Goal: Task Accomplishment & Management: Use online tool/utility

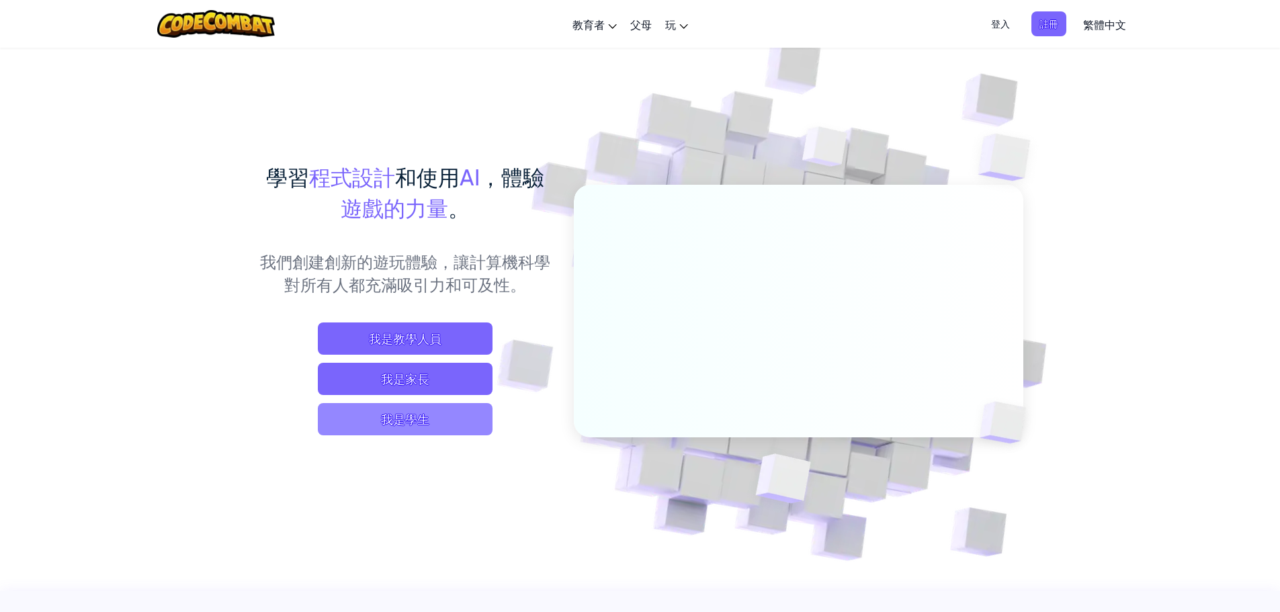
click at [446, 417] on span "我是學生" at bounding box center [405, 419] width 175 height 32
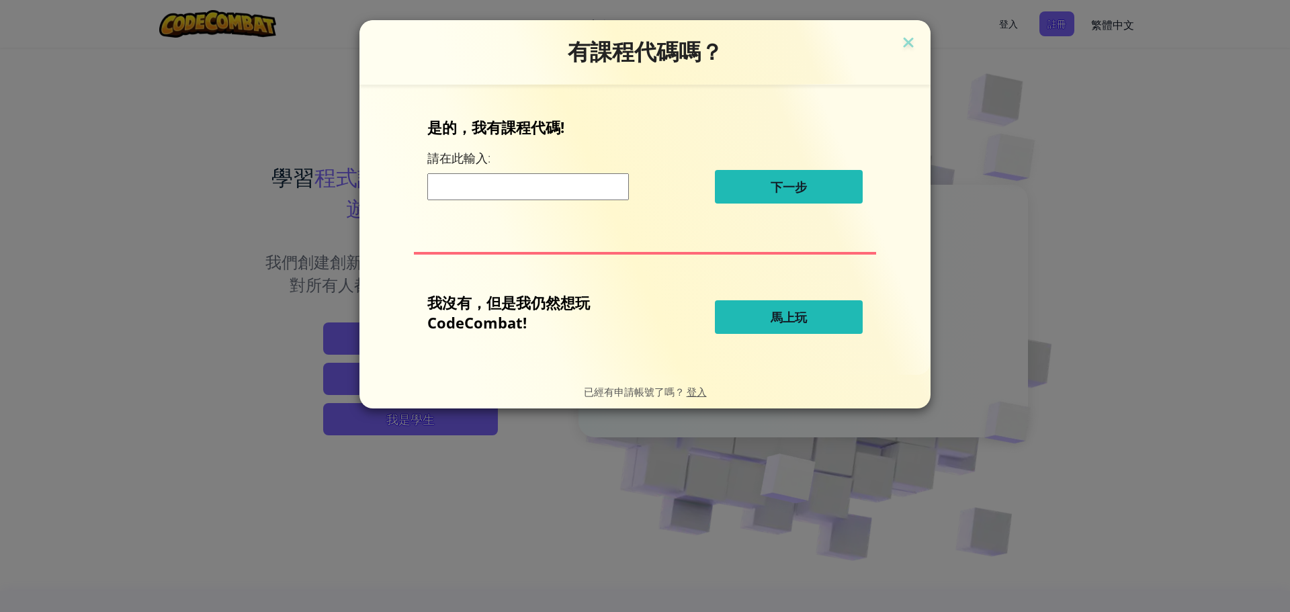
click at [806, 310] on span "馬上玩" at bounding box center [789, 317] width 36 height 16
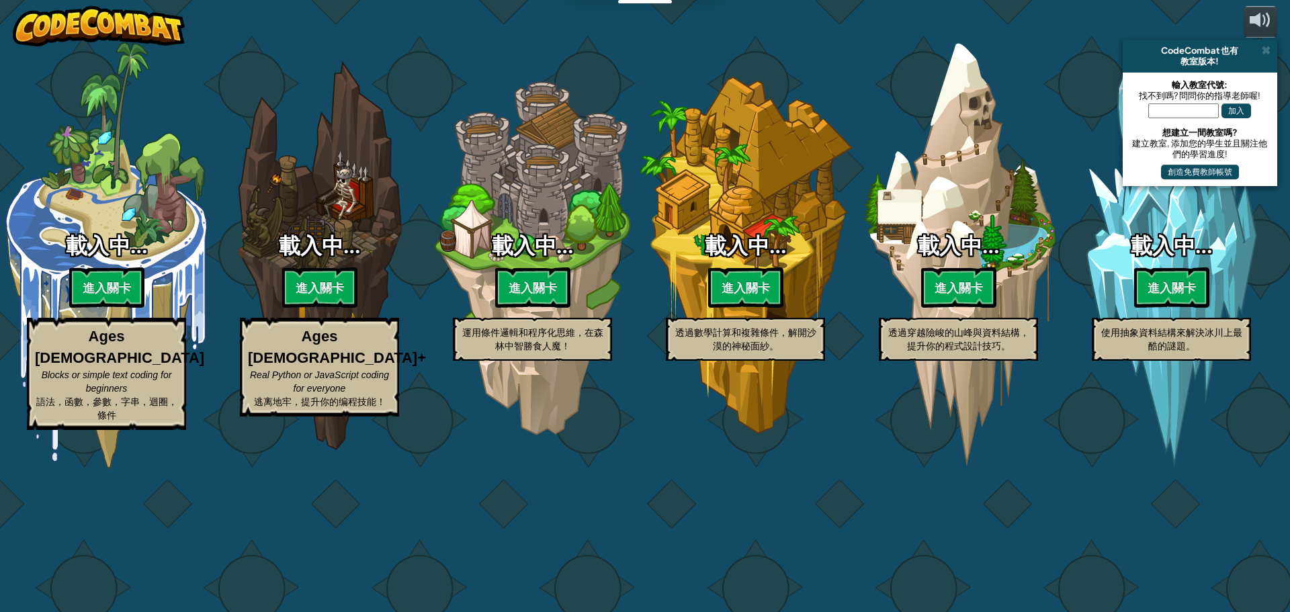
select select "zh-HANT"
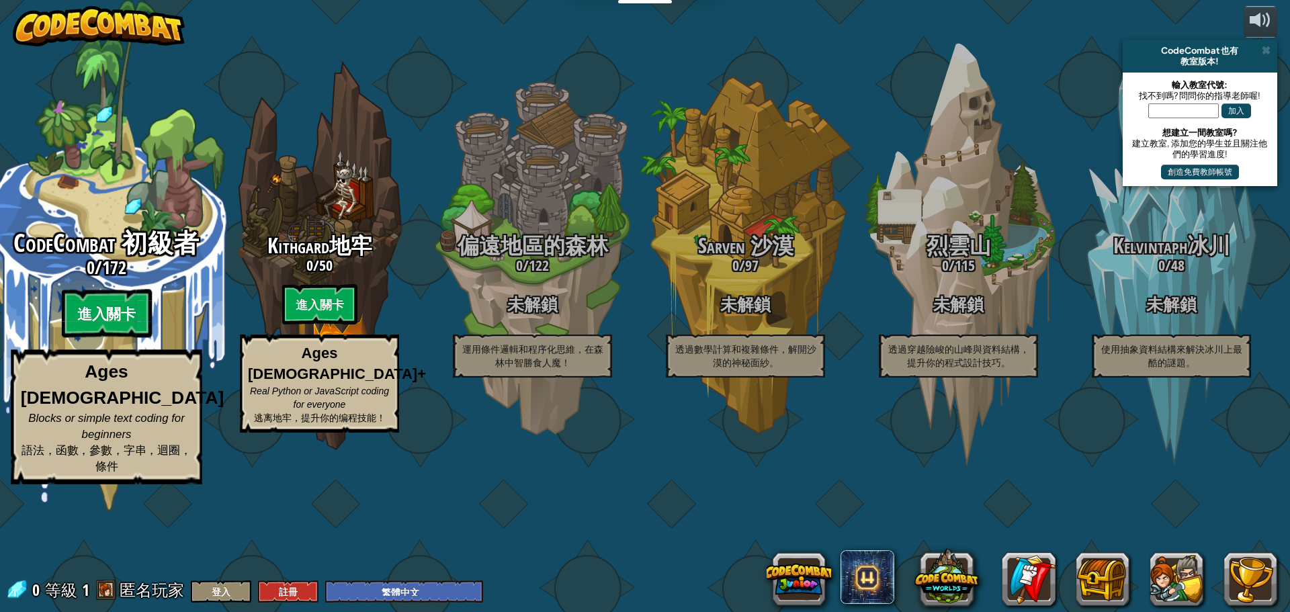
click at [87, 338] on btn "進入關卡" at bounding box center [106, 314] width 90 height 48
select select "zh-HANT"
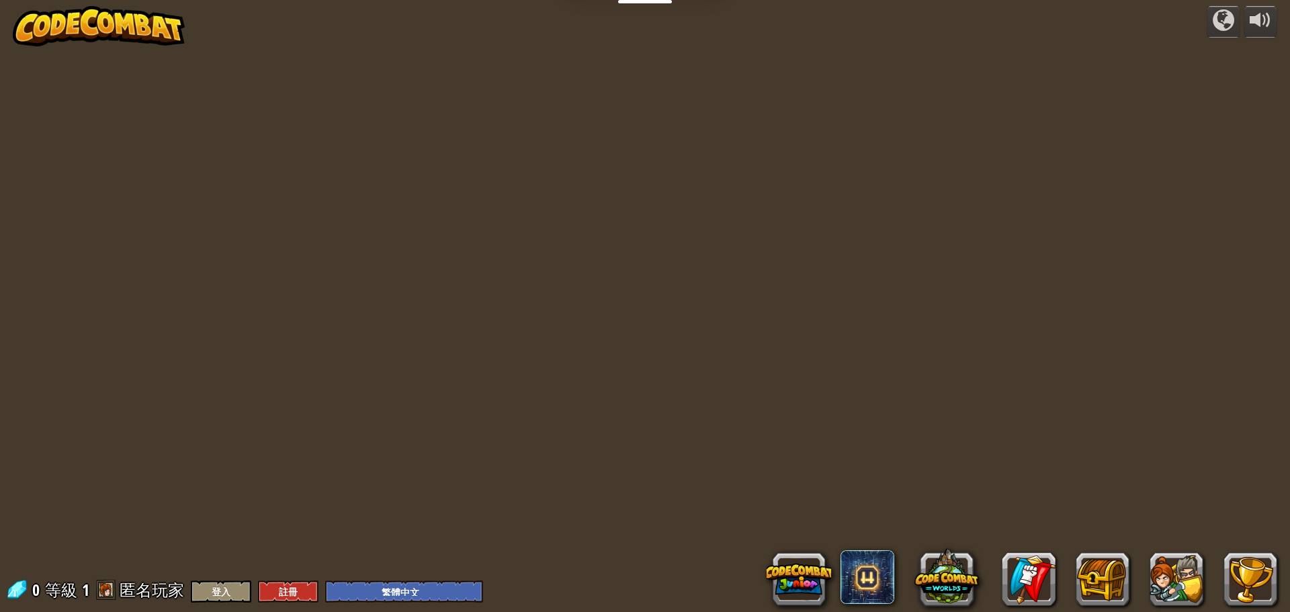
select select "zh-HANT"
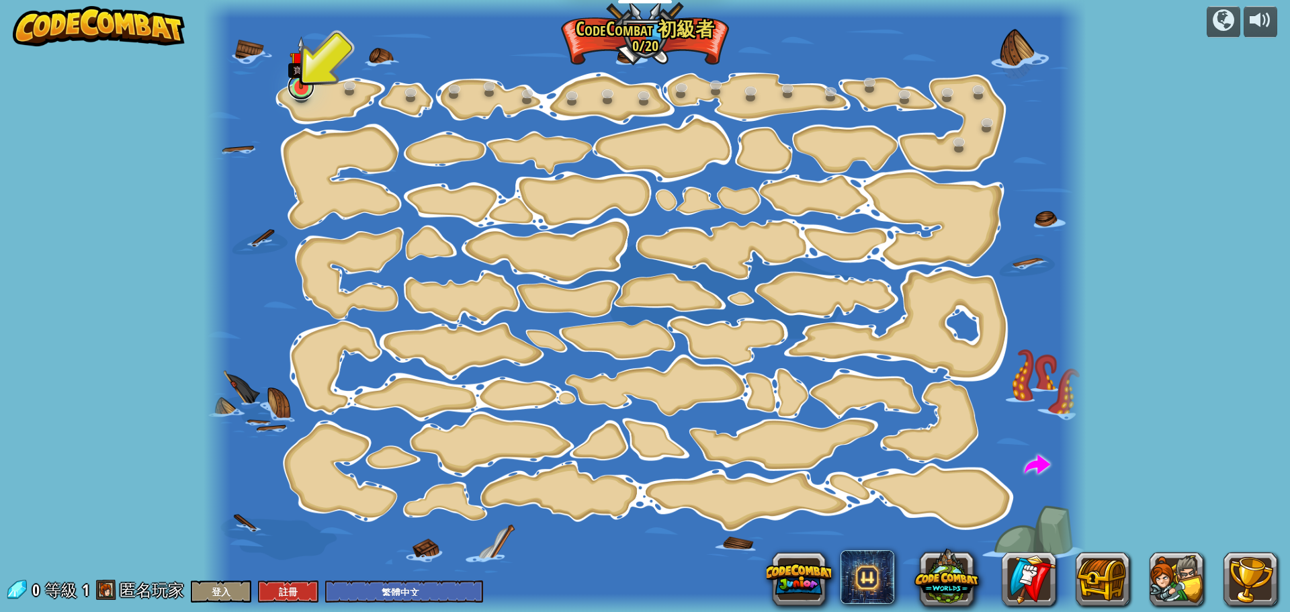
click at [296, 93] on link at bounding box center [301, 86] width 27 height 27
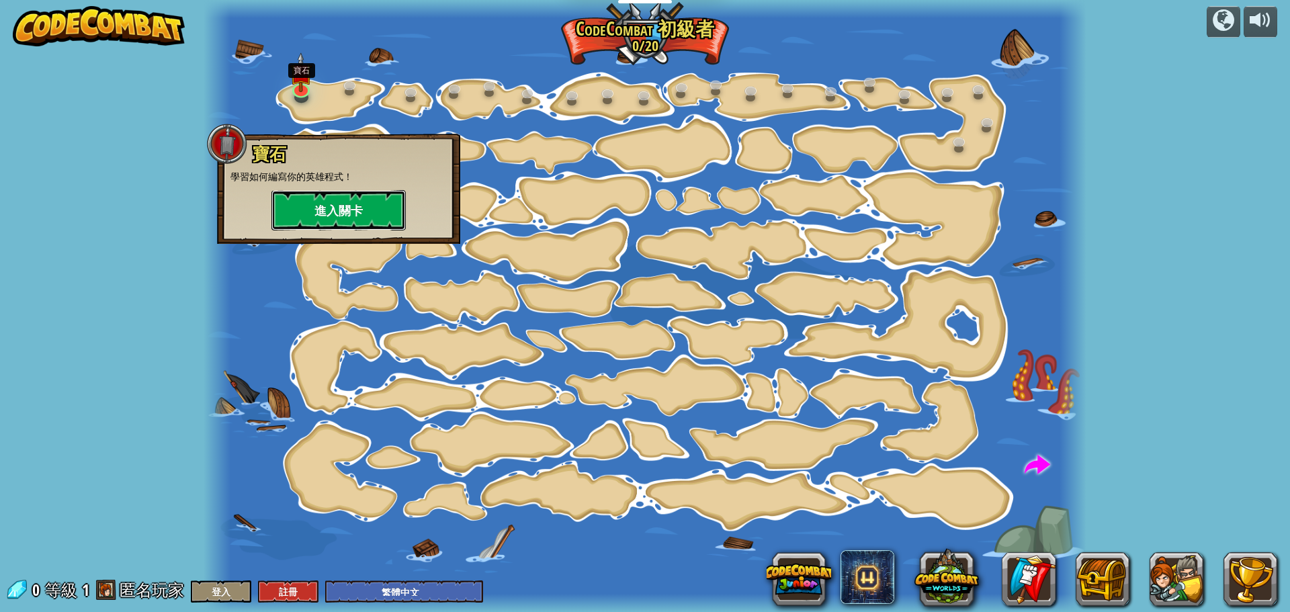
click at [333, 214] on button "進入關卡" at bounding box center [338, 210] width 134 height 40
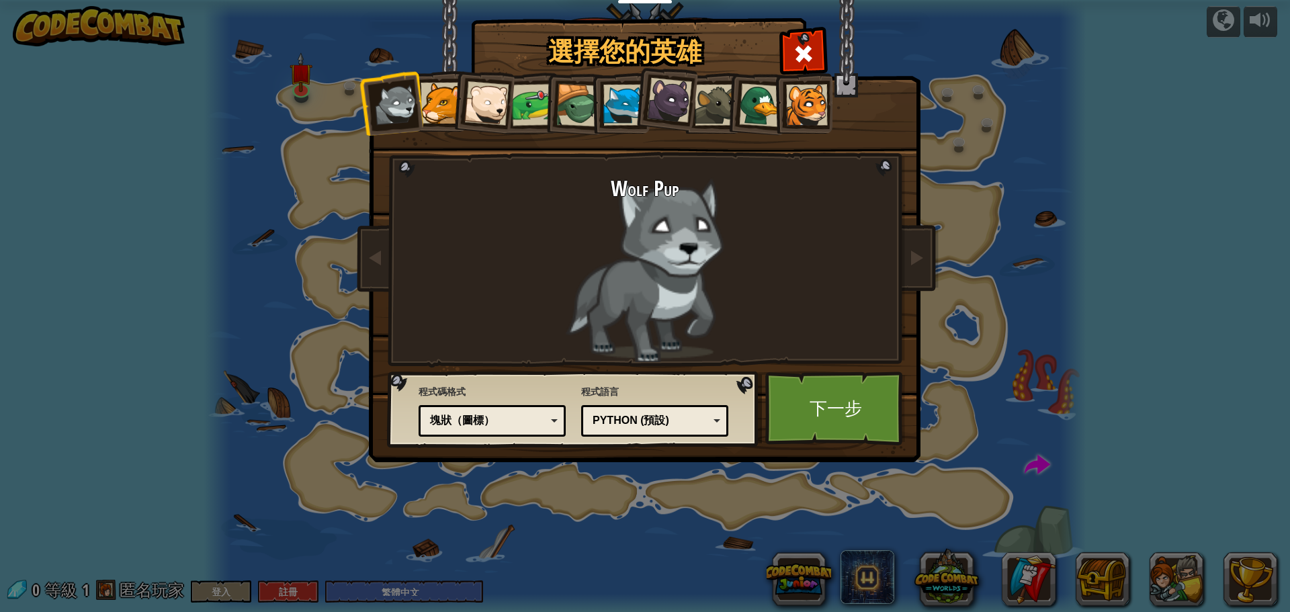
click at [744, 111] on div at bounding box center [761, 105] width 44 height 44
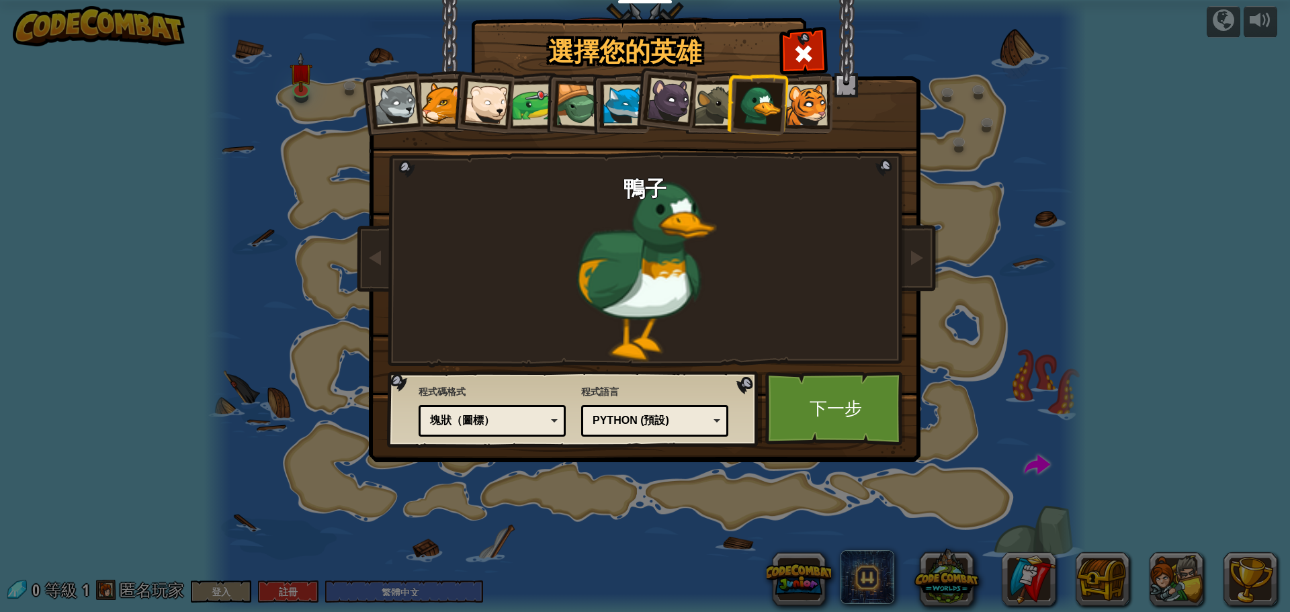
click at [577, 110] on div at bounding box center [577, 105] width 43 height 43
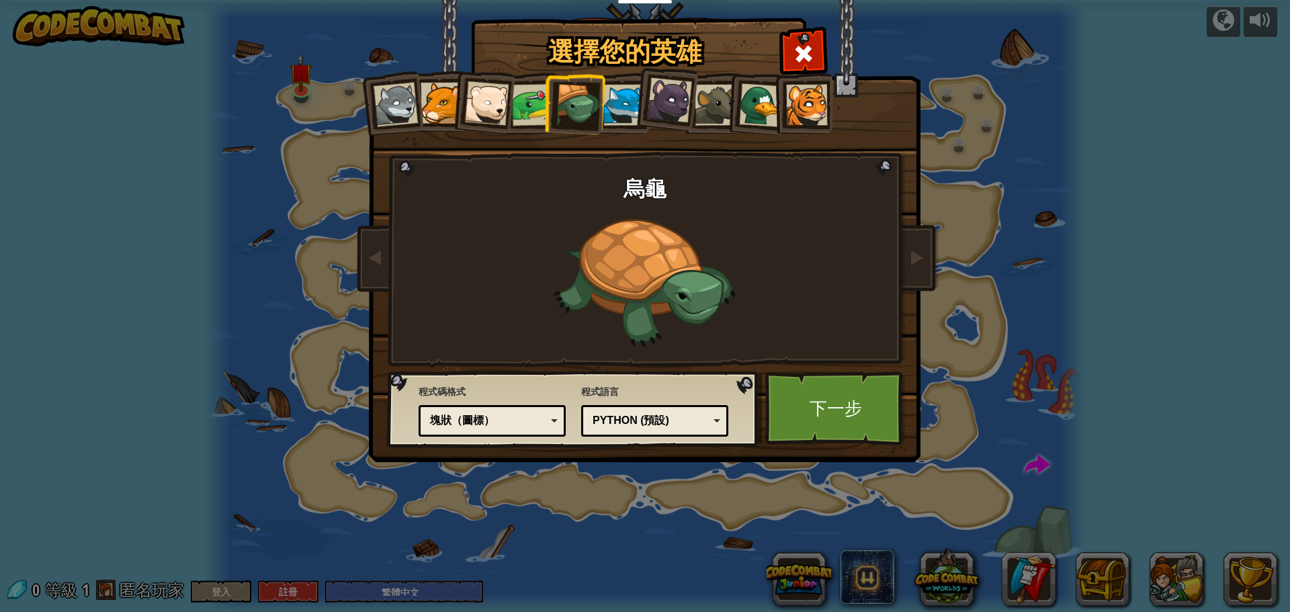
click at [668, 112] on div at bounding box center [669, 100] width 45 height 45
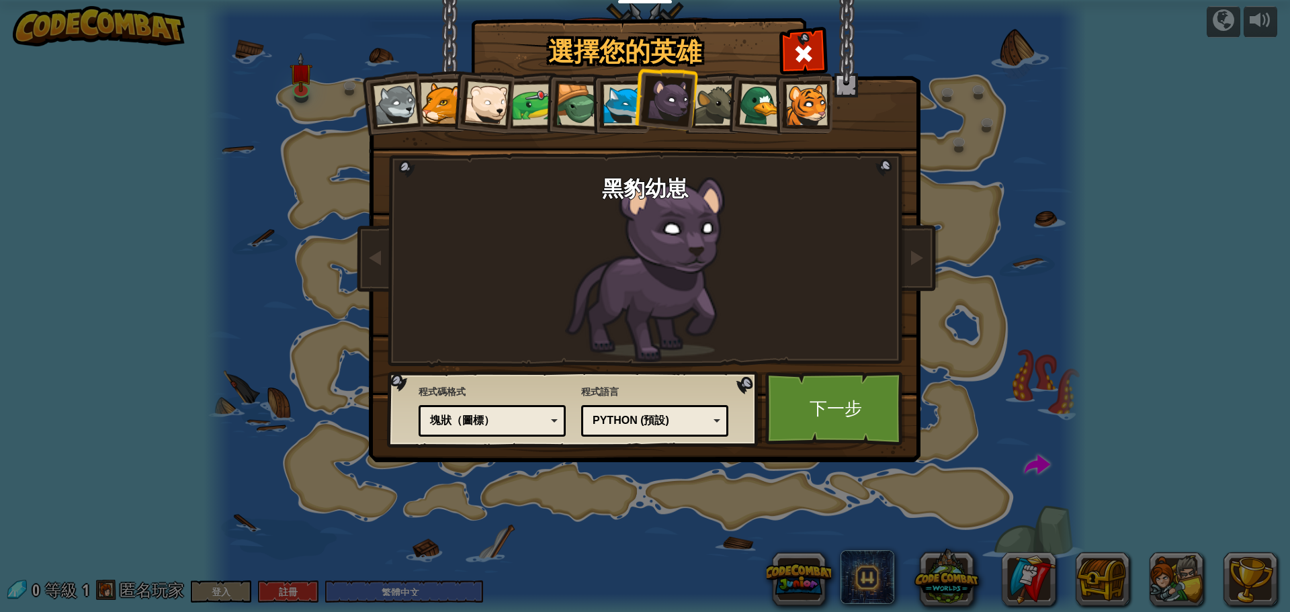
click at [621, 119] on div at bounding box center [623, 105] width 41 height 41
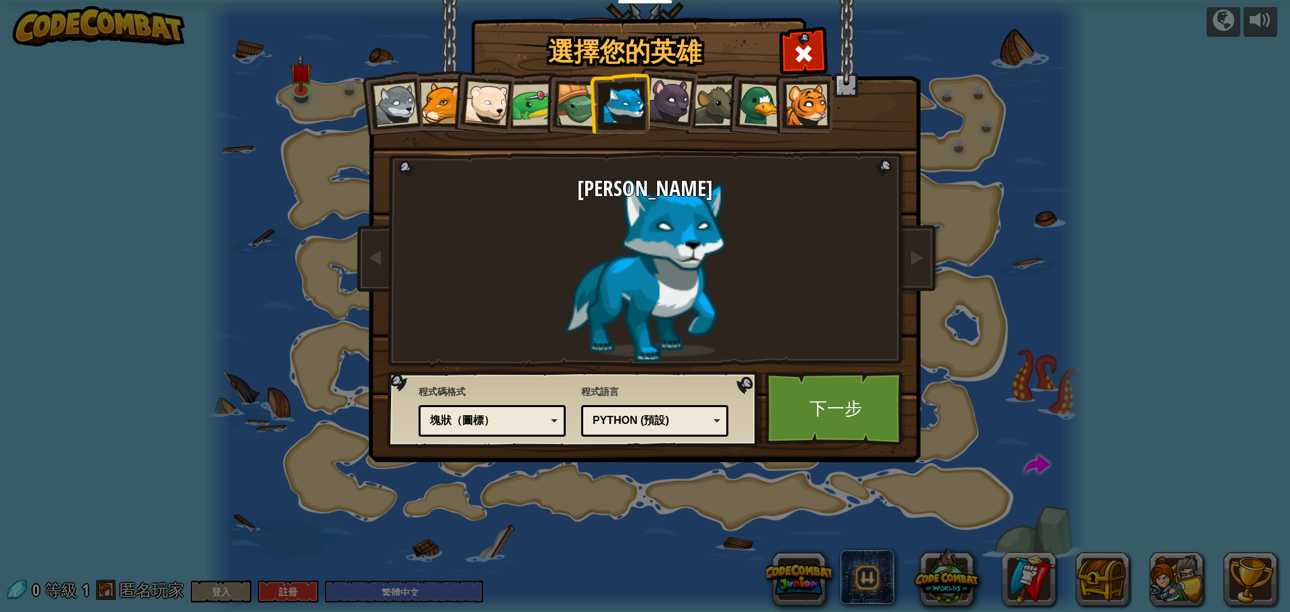
click at [581, 117] on div at bounding box center [577, 105] width 43 height 43
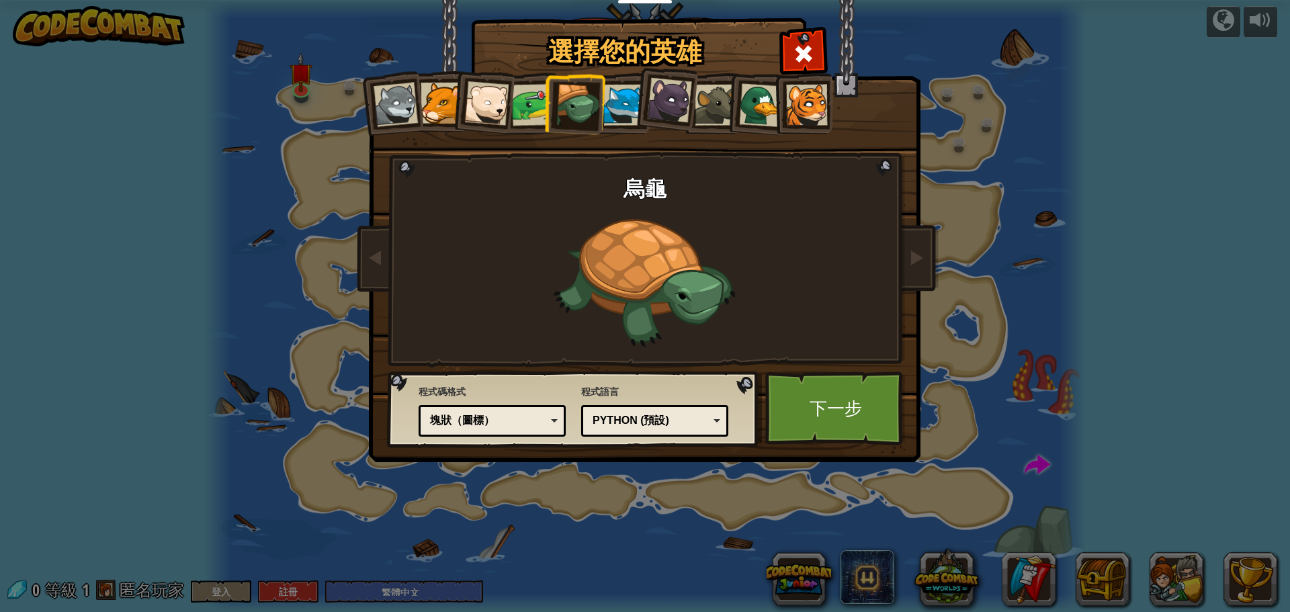
click at [439, 112] on div at bounding box center [441, 103] width 41 height 41
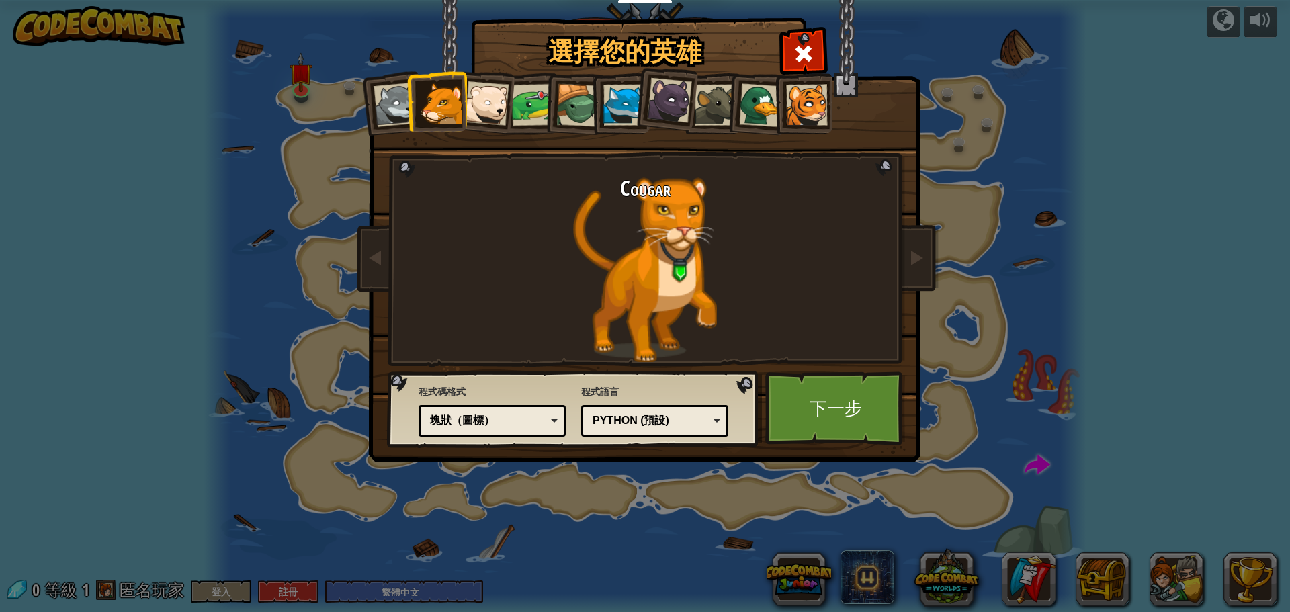
click at [400, 110] on div at bounding box center [396, 105] width 44 height 44
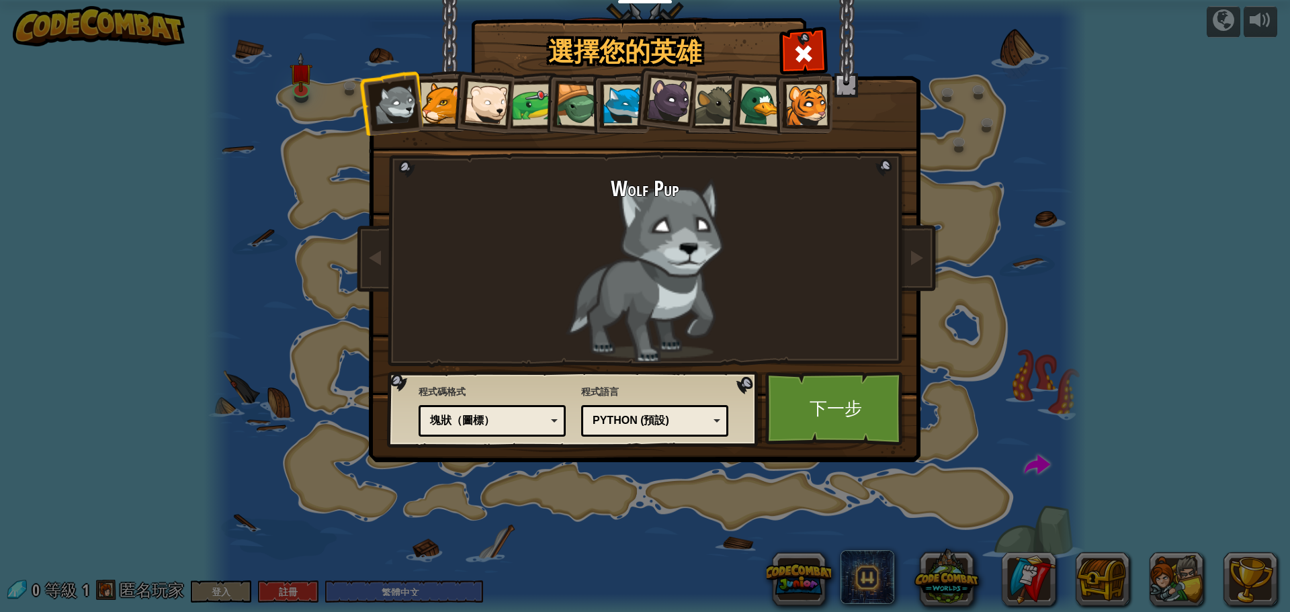
drag, startPoint x: 472, startPoint y: 109, endPoint x: 505, endPoint y: 108, distance: 32.9
click at [478, 109] on div at bounding box center [486, 103] width 44 height 44
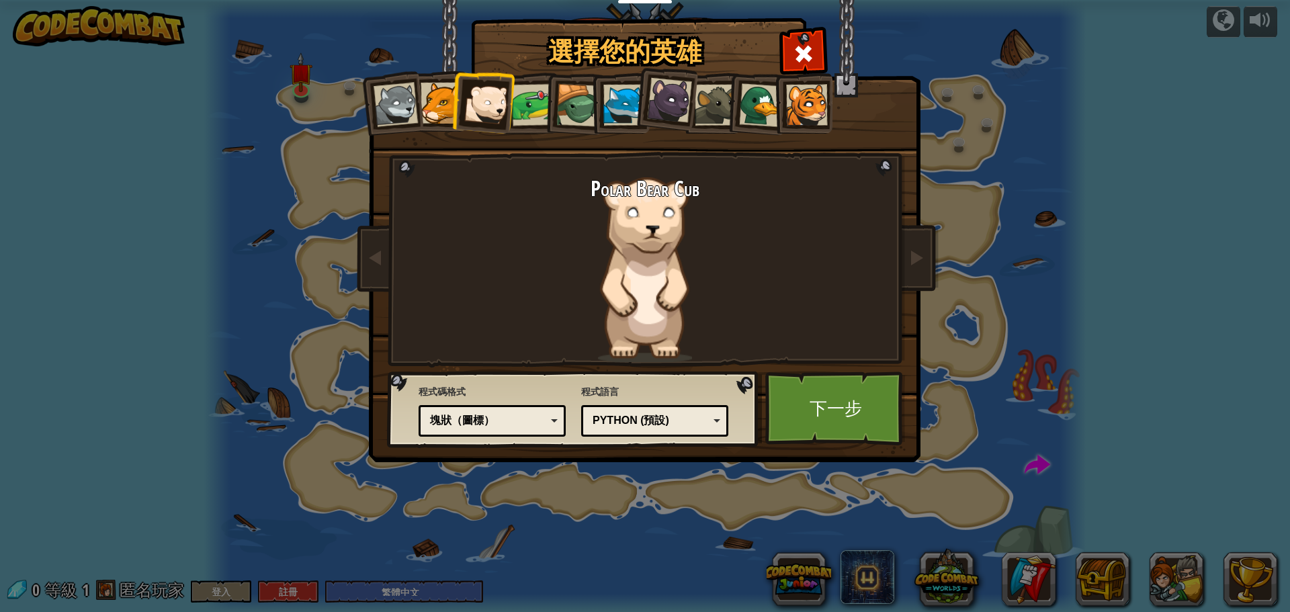
click at [540, 103] on div at bounding box center [533, 105] width 42 height 42
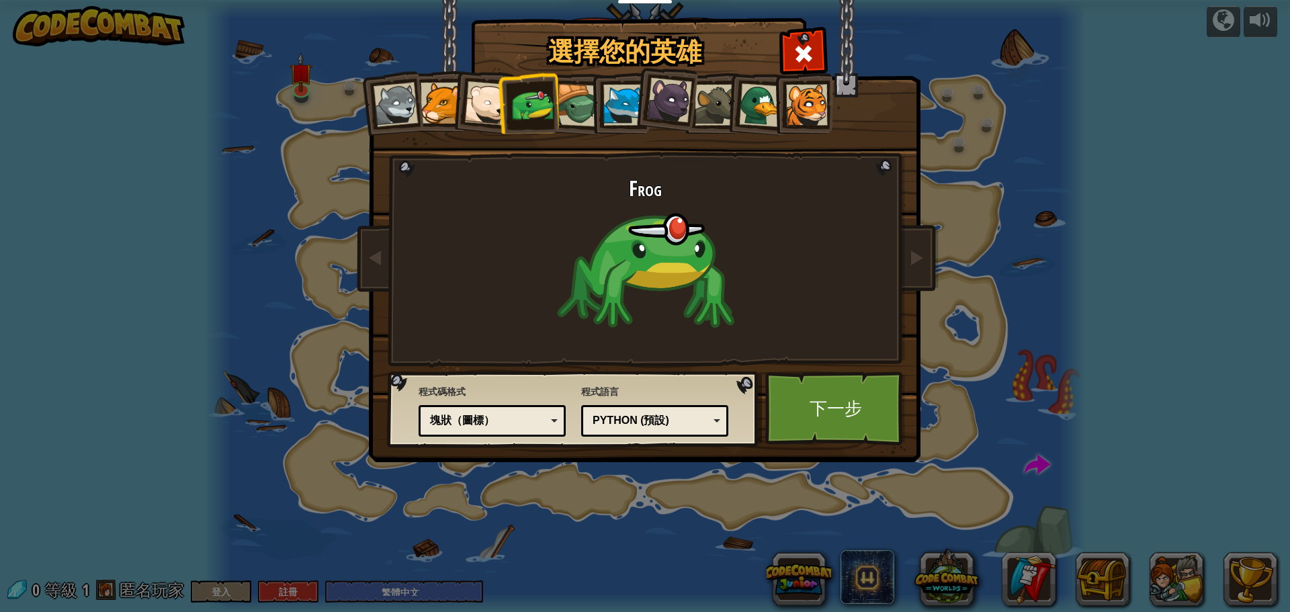
click at [572, 95] on div at bounding box center [577, 105] width 43 height 43
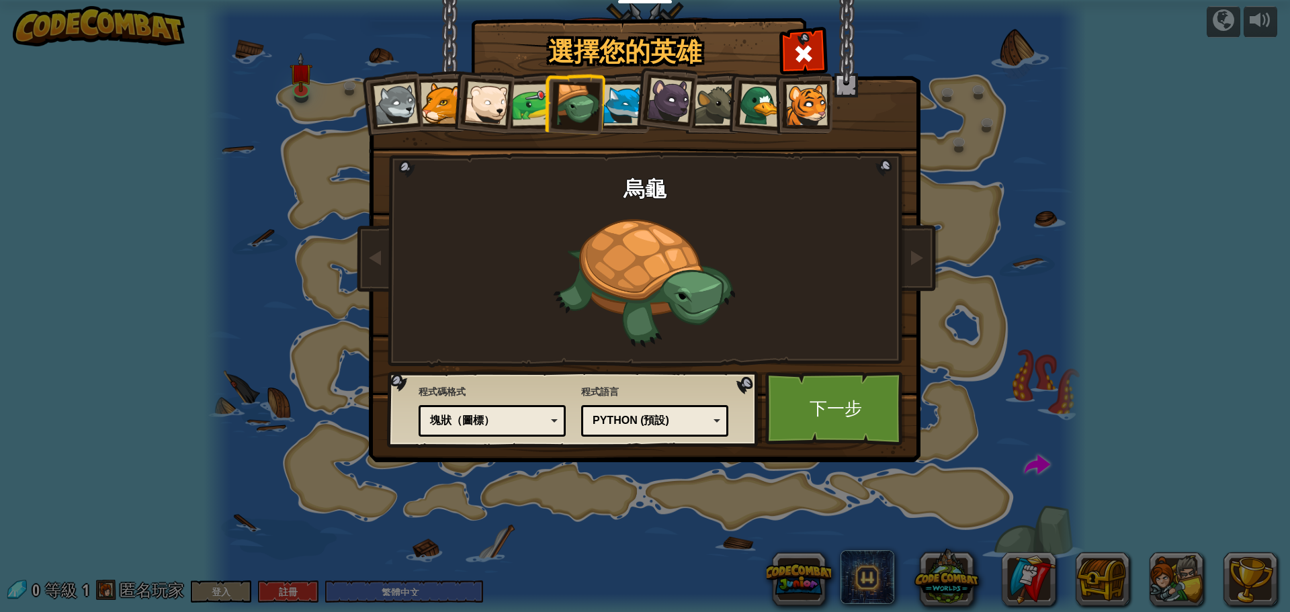
click at [757, 106] on div at bounding box center [761, 105] width 44 height 44
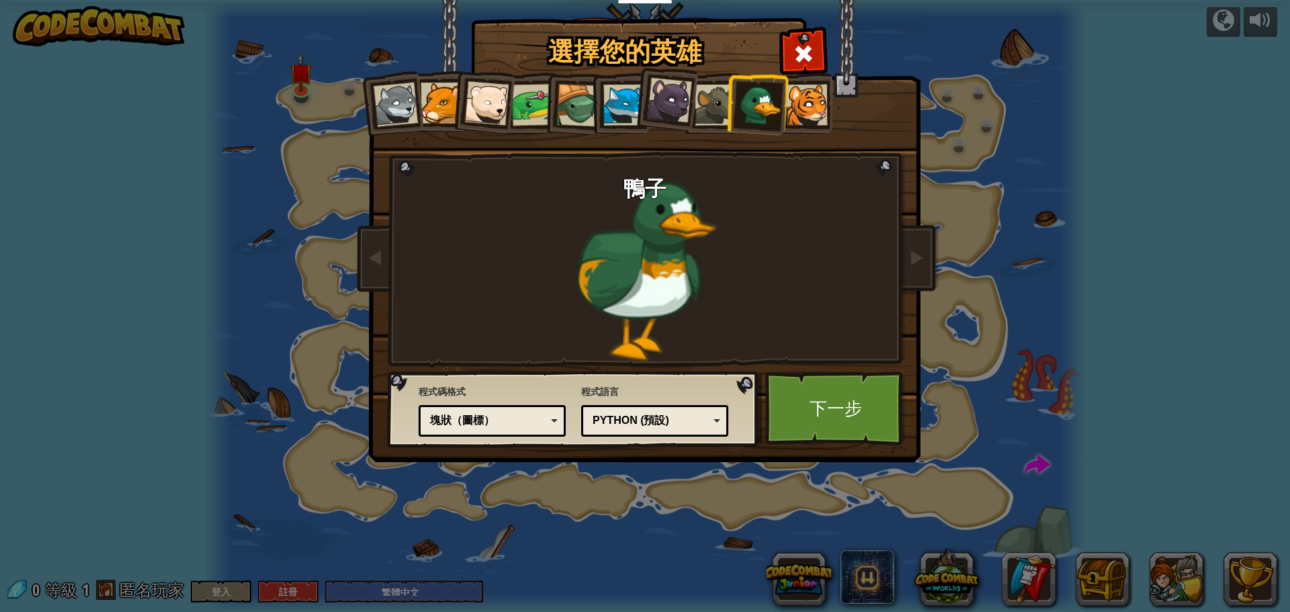
click at [699, 95] on div at bounding box center [715, 105] width 41 height 41
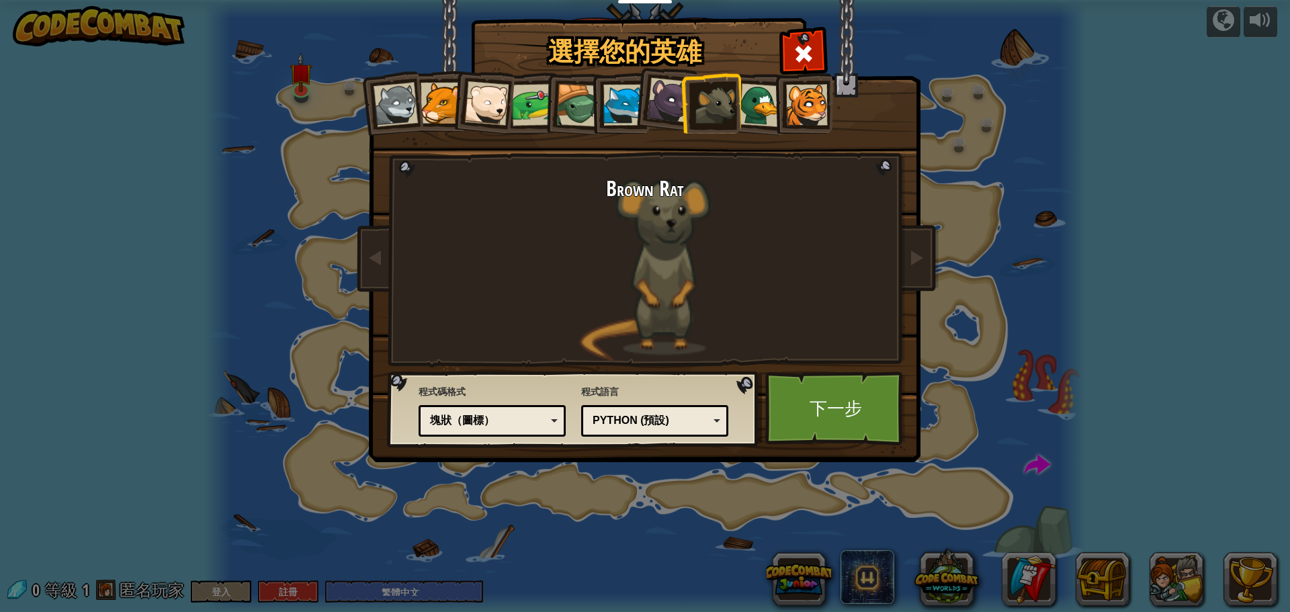
drag, startPoint x: 637, startPoint y: 110, endPoint x: 630, endPoint y: 112, distance: 7.7
click at [634, 110] on li at bounding box center [665, 98] width 67 height 67
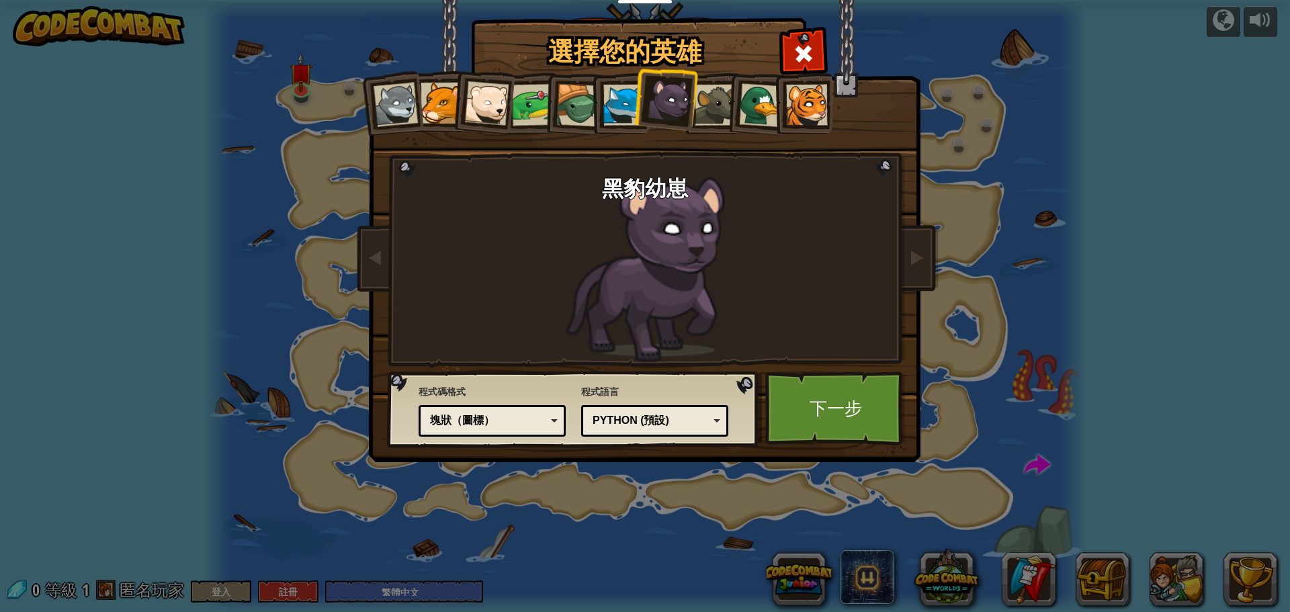
click at [619, 115] on div at bounding box center [623, 105] width 41 height 41
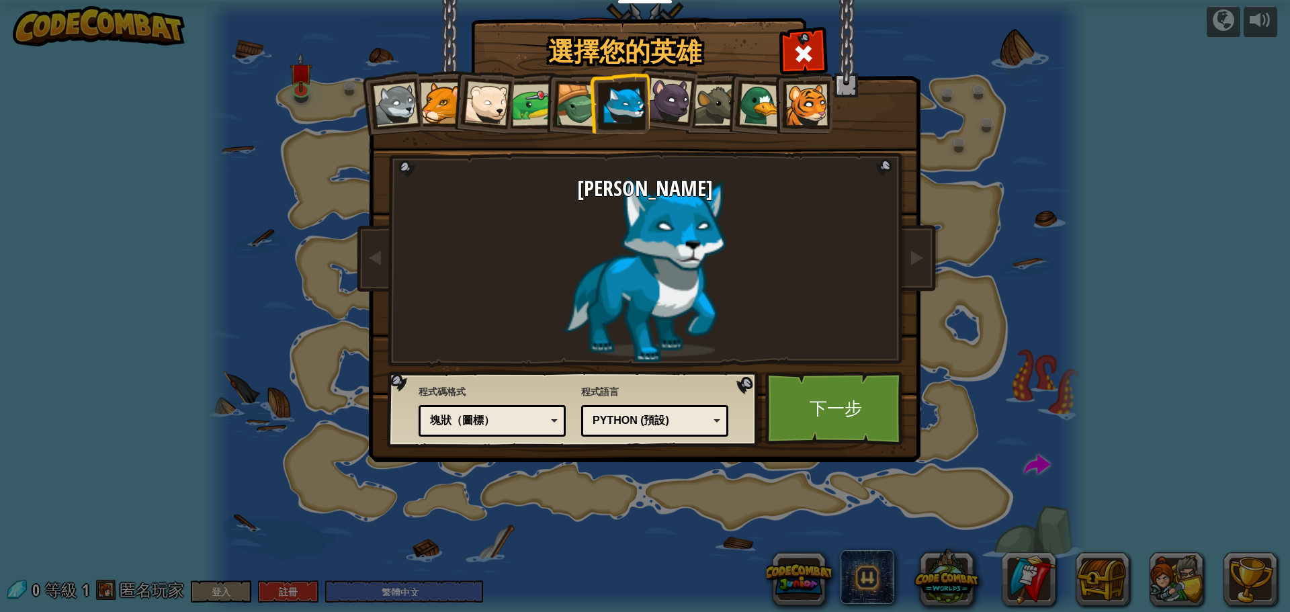
click at [575, 117] on div at bounding box center [577, 105] width 43 height 43
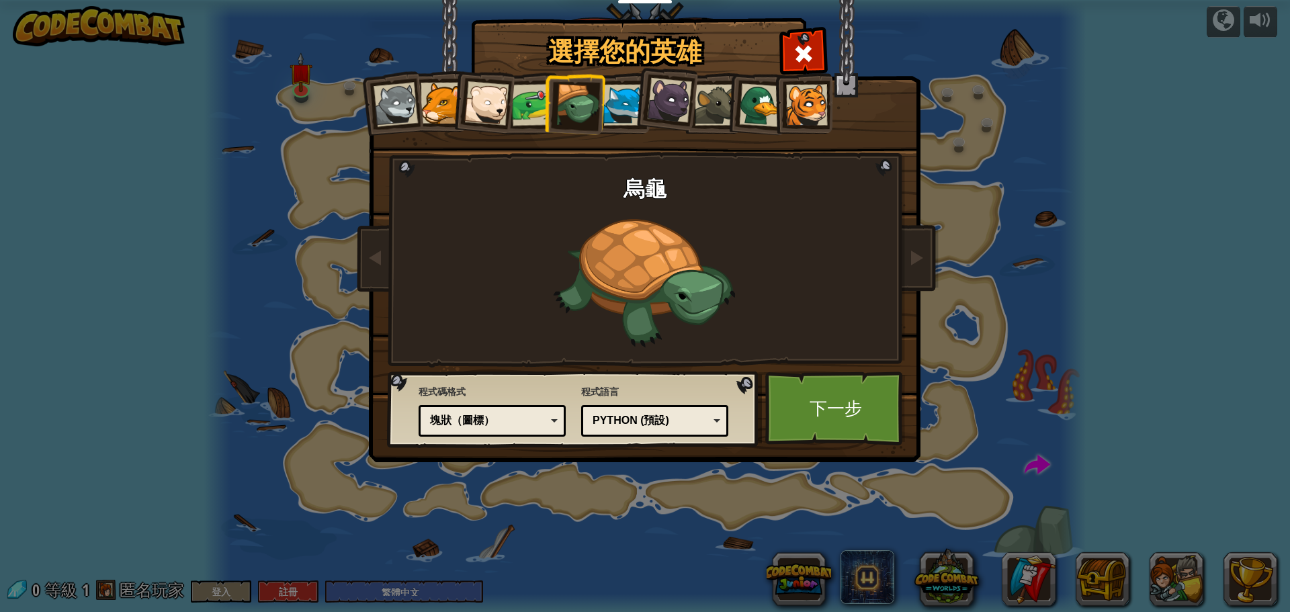
click at [612, 120] on div at bounding box center [623, 105] width 41 height 41
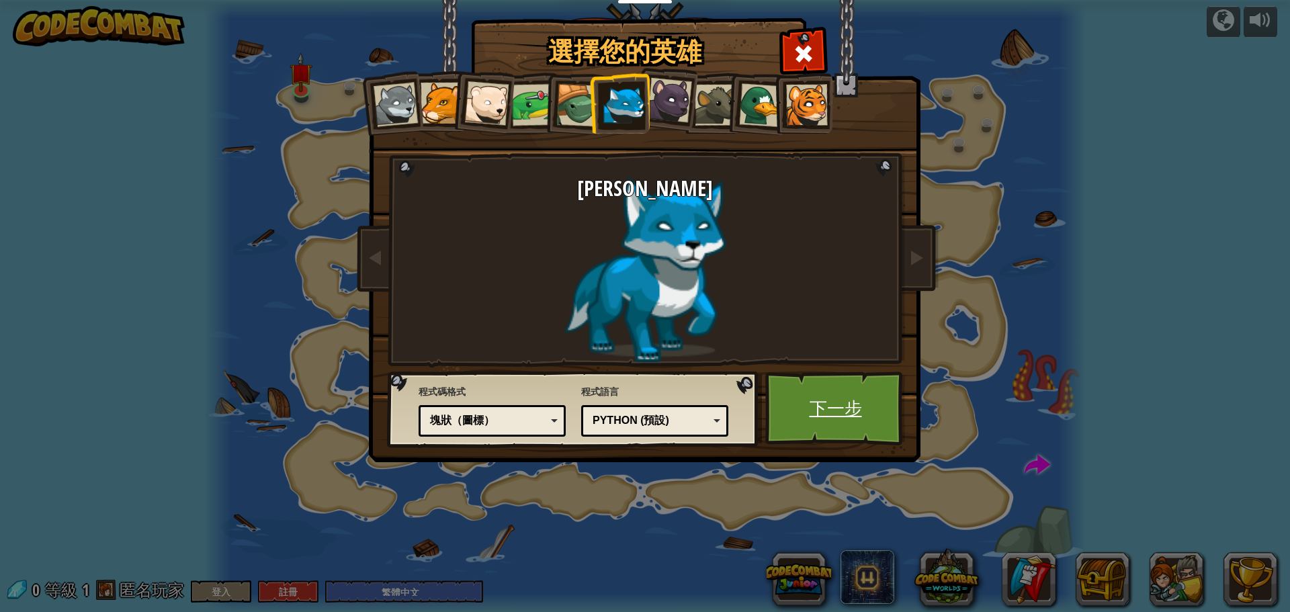
click at [844, 405] on link "下一步" at bounding box center [835, 409] width 140 height 74
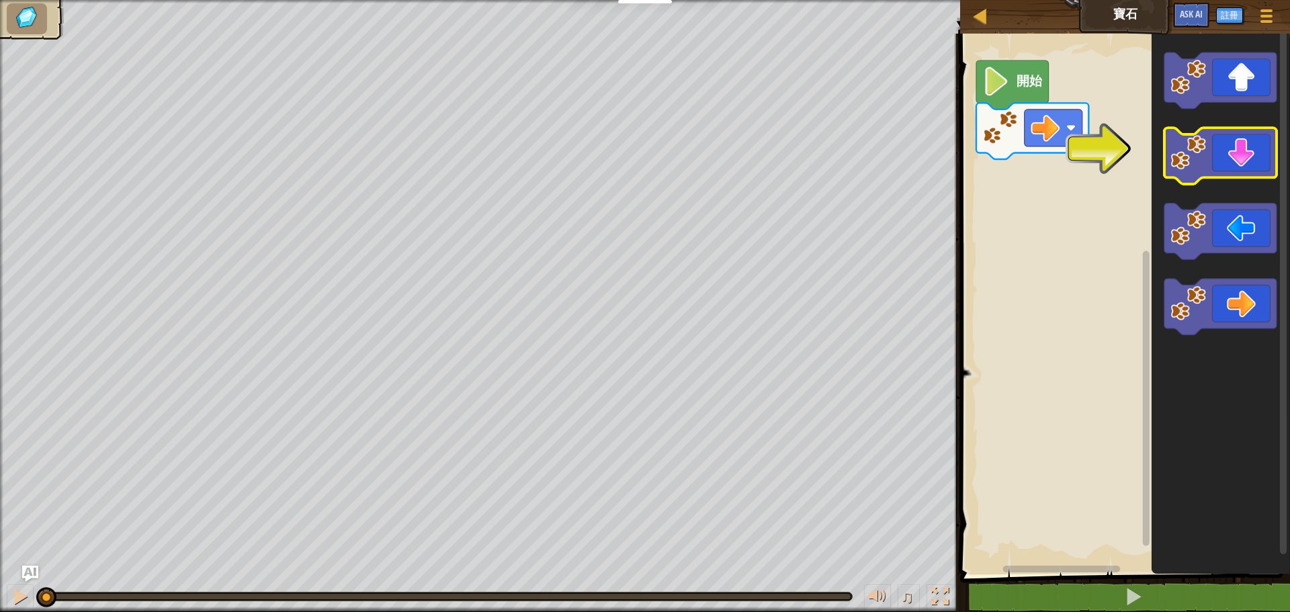
click at [1254, 156] on icon "Blockly工作區" at bounding box center [1221, 156] width 112 height 56
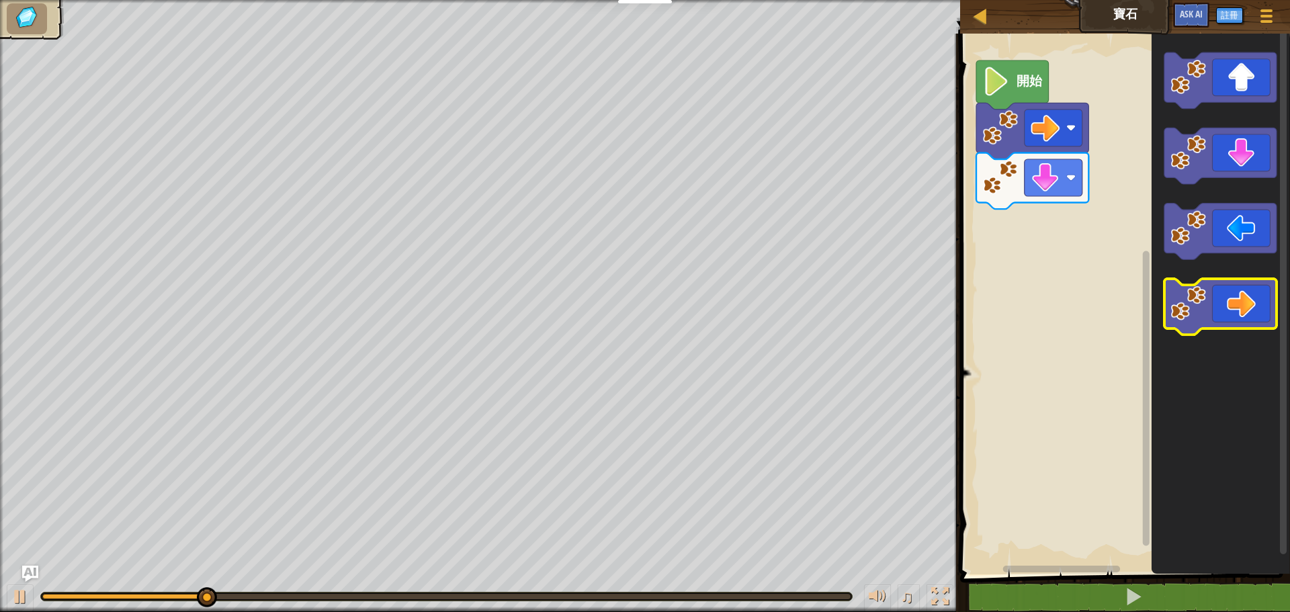
click at [1249, 300] on icon "Blockly工作區" at bounding box center [1221, 307] width 112 height 56
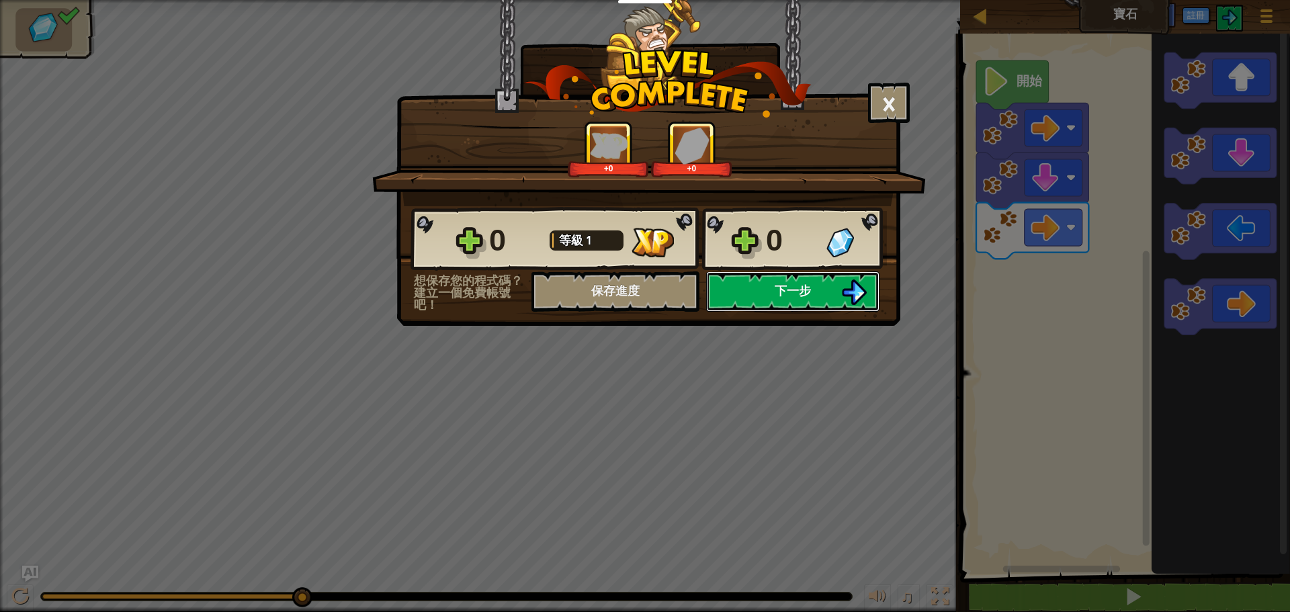
click at [821, 293] on button "下一步" at bounding box center [792, 291] width 173 height 40
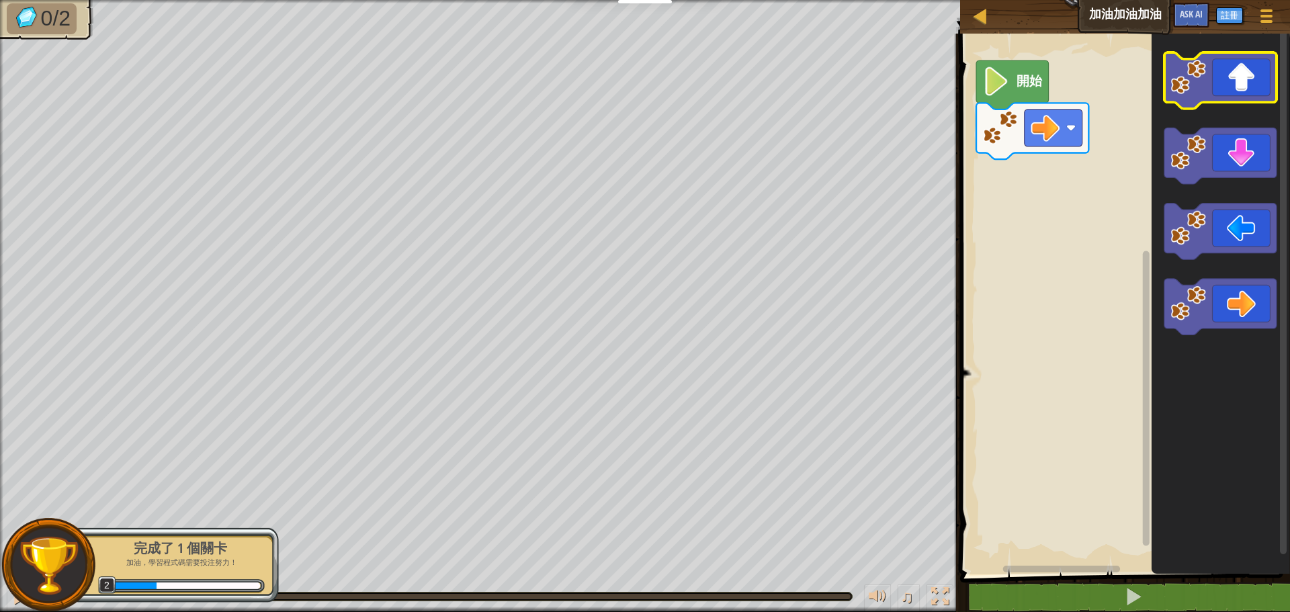
click at [1215, 91] on icon "Blockly工作區" at bounding box center [1221, 80] width 112 height 56
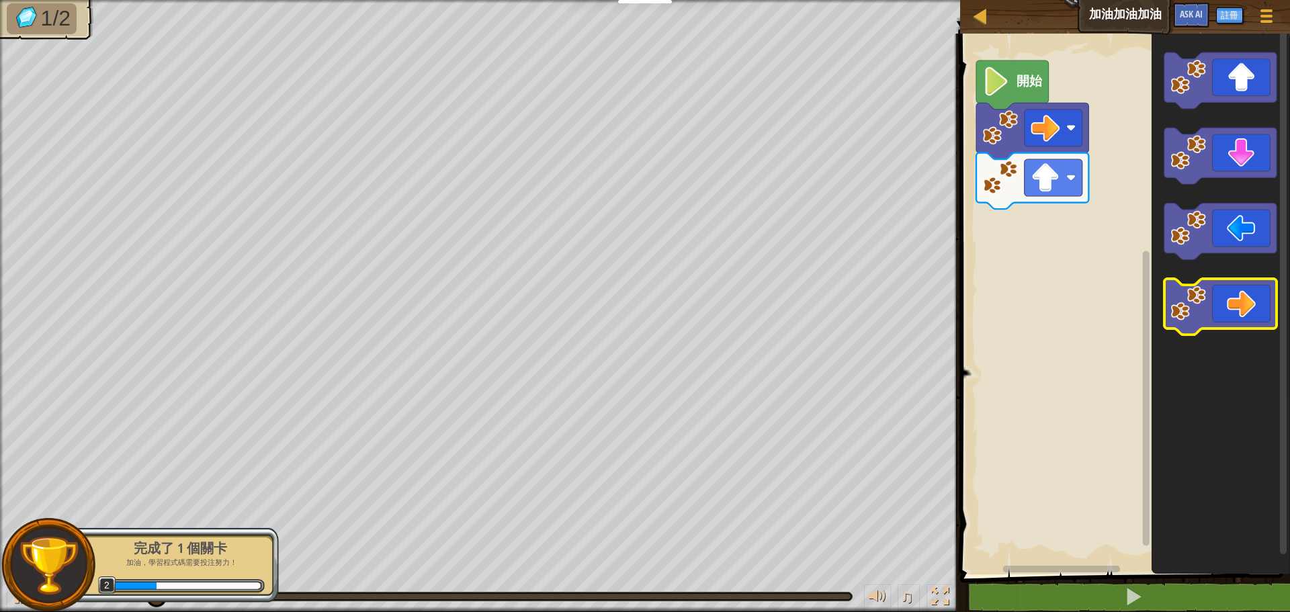
click at [1244, 305] on icon "Blockly工作區" at bounding box center [1221, 307] width 112 height 56
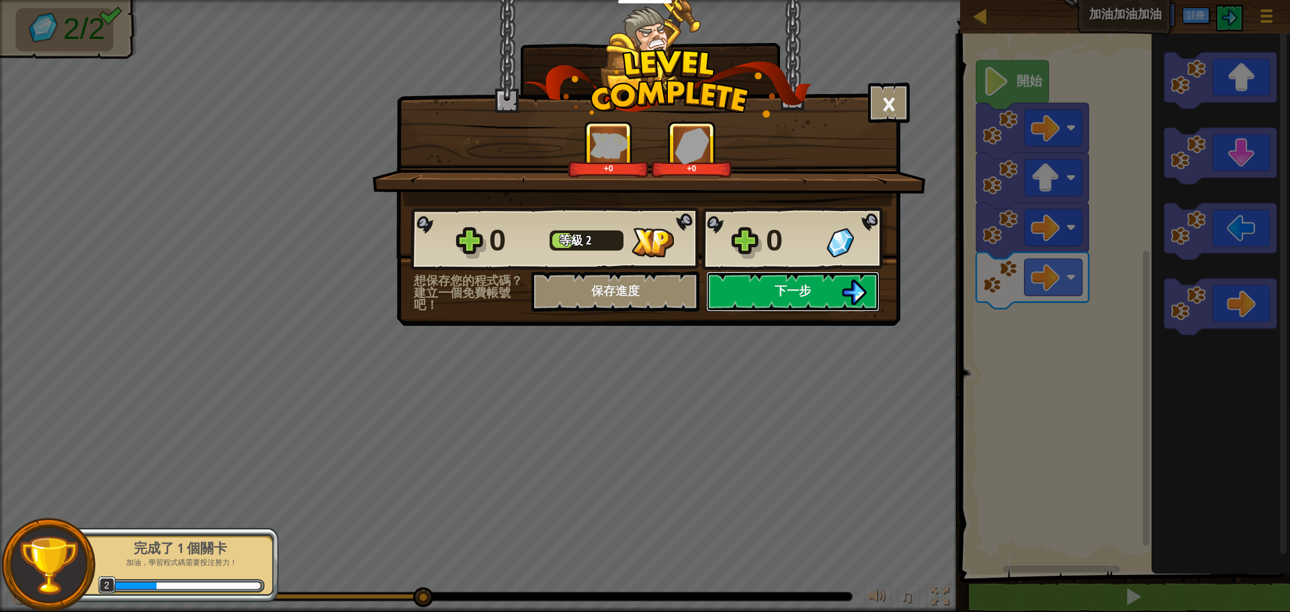
click at [821, 281] on button "下一步" at bounding box center [792, 291] width 173 height 40
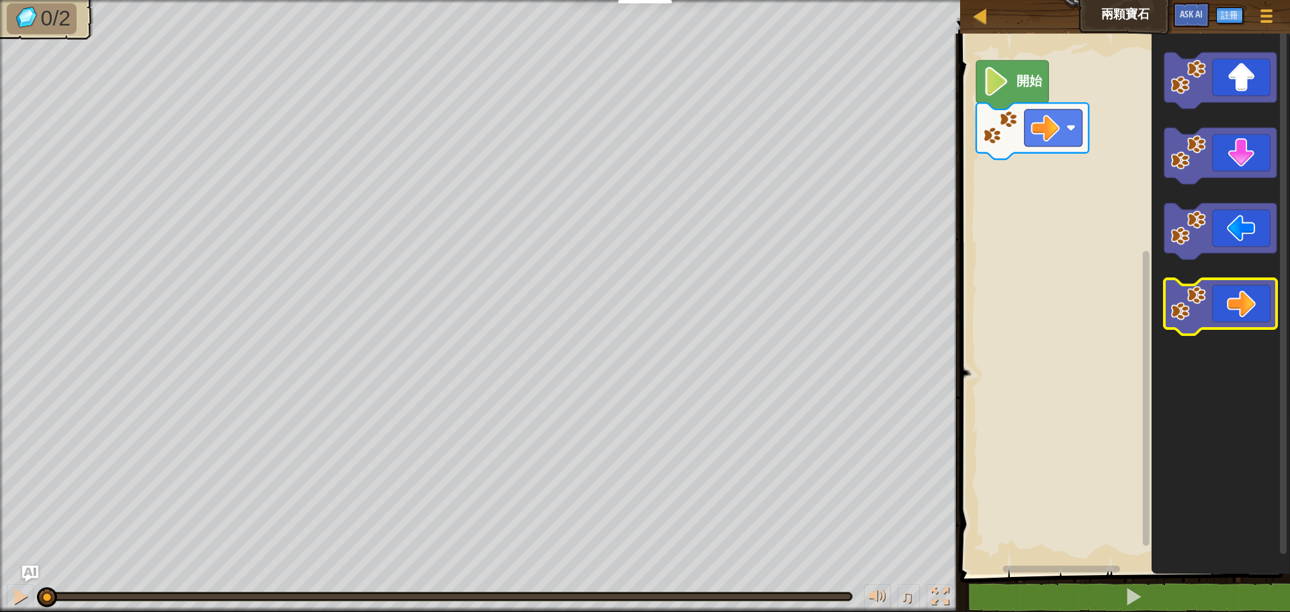
click at [1238, 309] on icon "Blockly工作區" at bounding box center [1221, 307] width 112 height 56
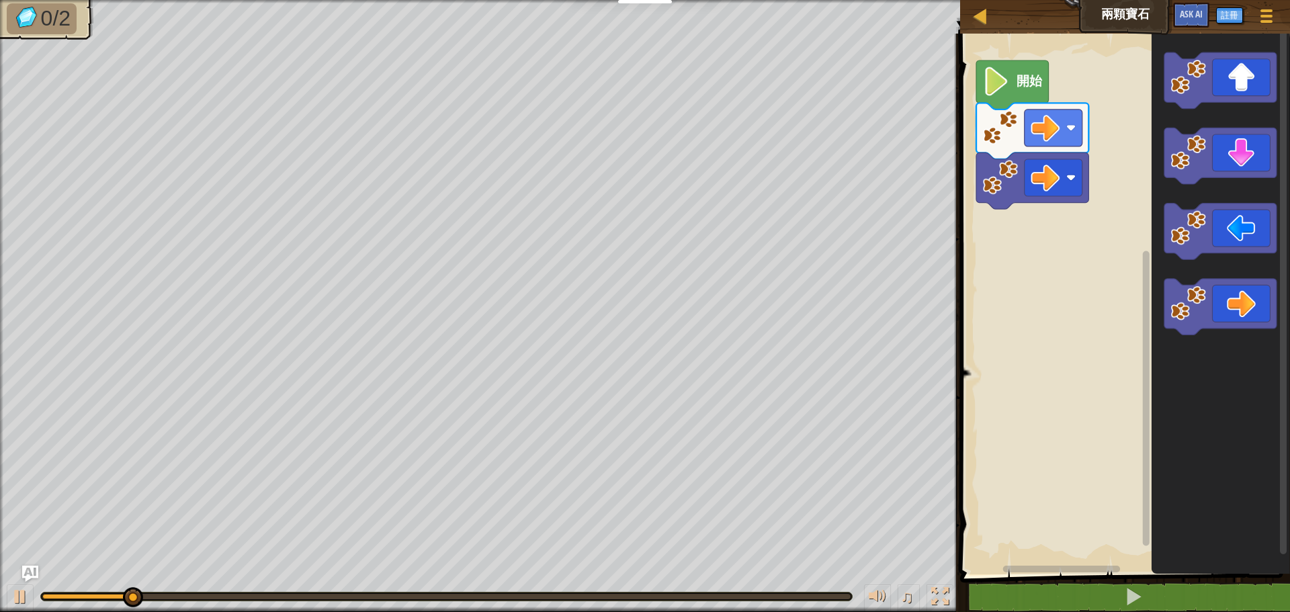
click at [1244, 321] on icon "Blockly工作區" at bounding box center [1221, 307] width 112 height 56
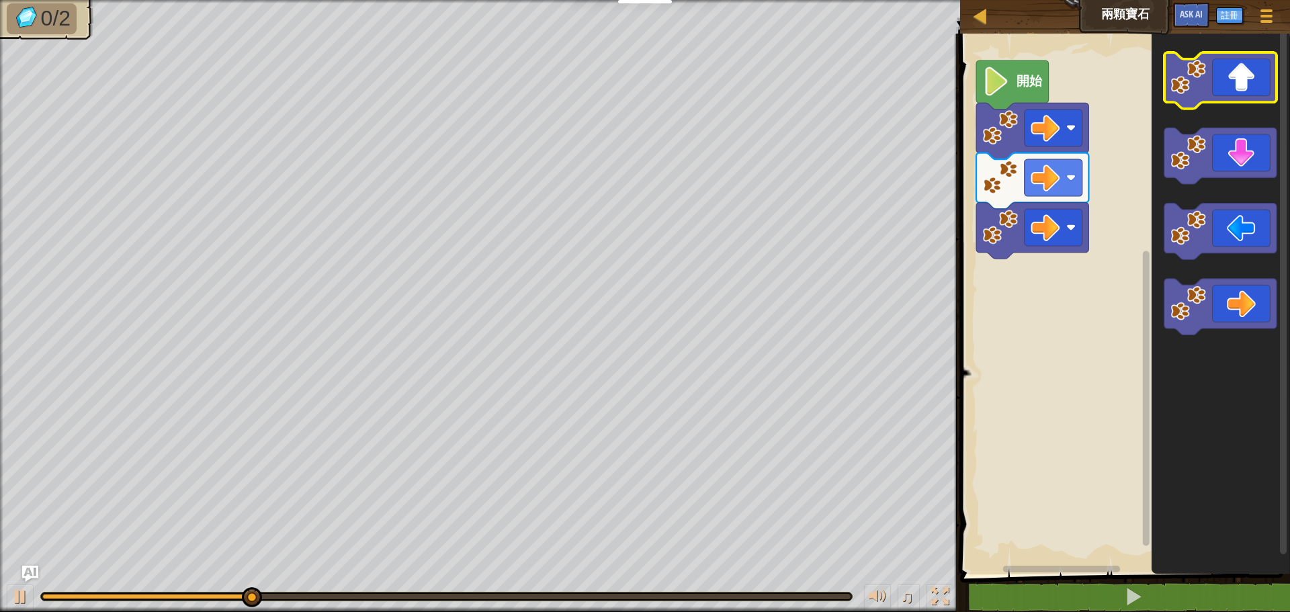
click at [1226, 82] on icon "Blockly工作區" at bounding box center [1221, 80] width 112 height 56
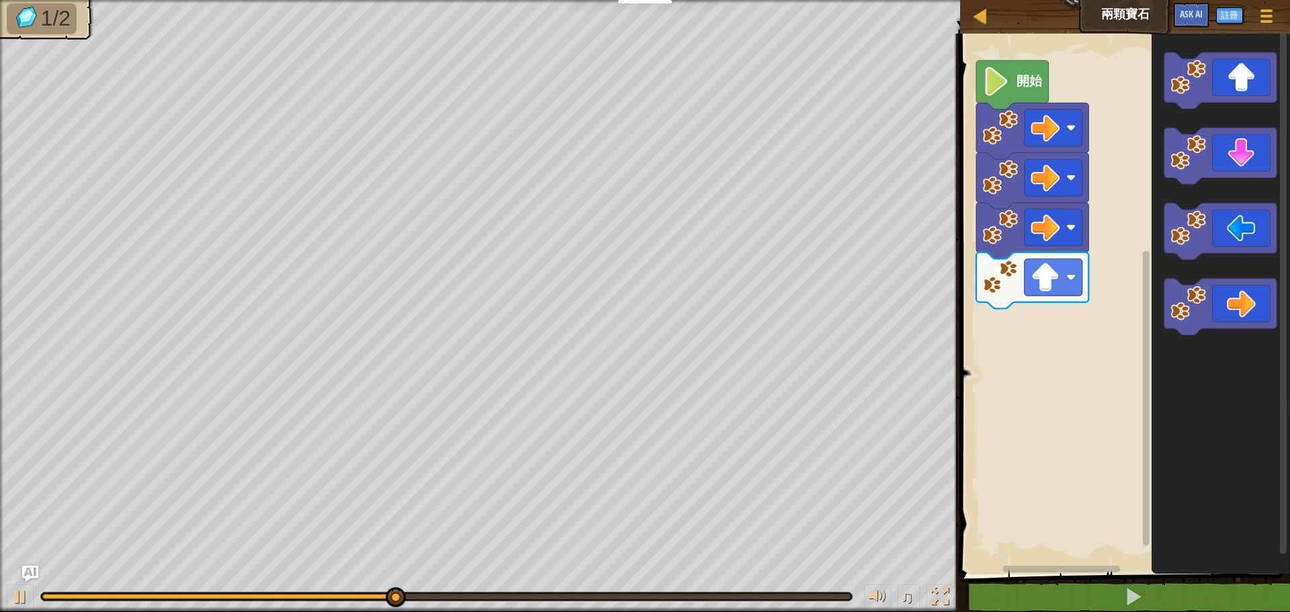
click at [1249, 276] on icon "Blockly工作區" at bounding box center [1221, 301] width 138 height 548
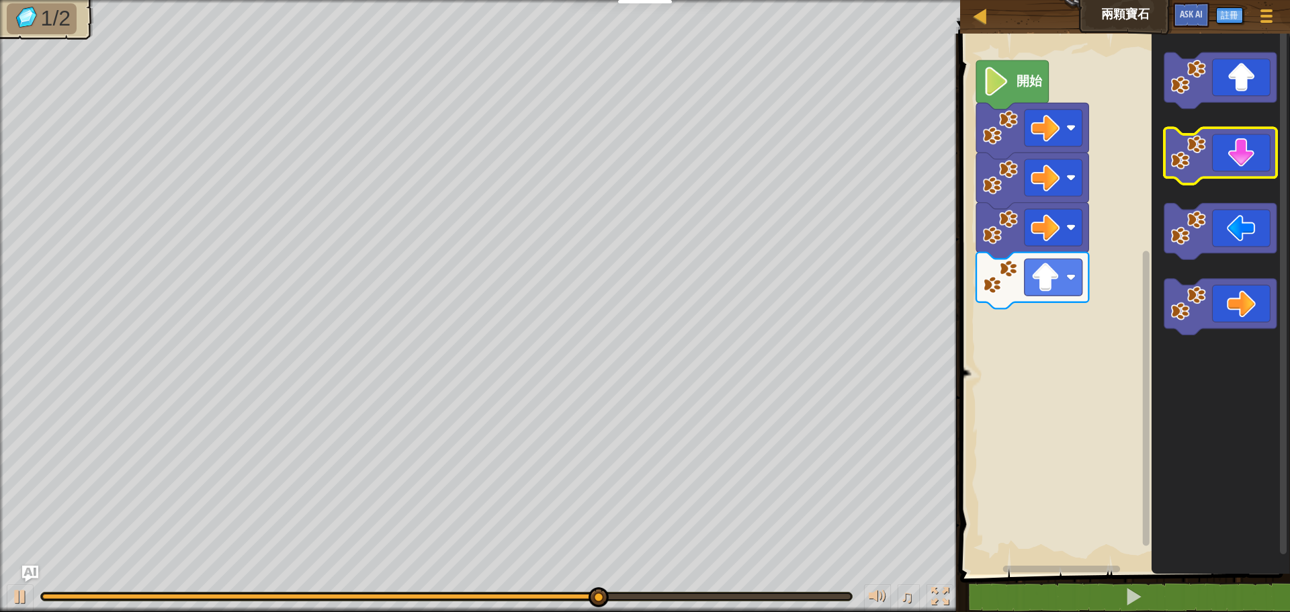
click at [1251, 165] on icon "Blockly工作區" at bounding box center [1221, 156] width 112 height 56
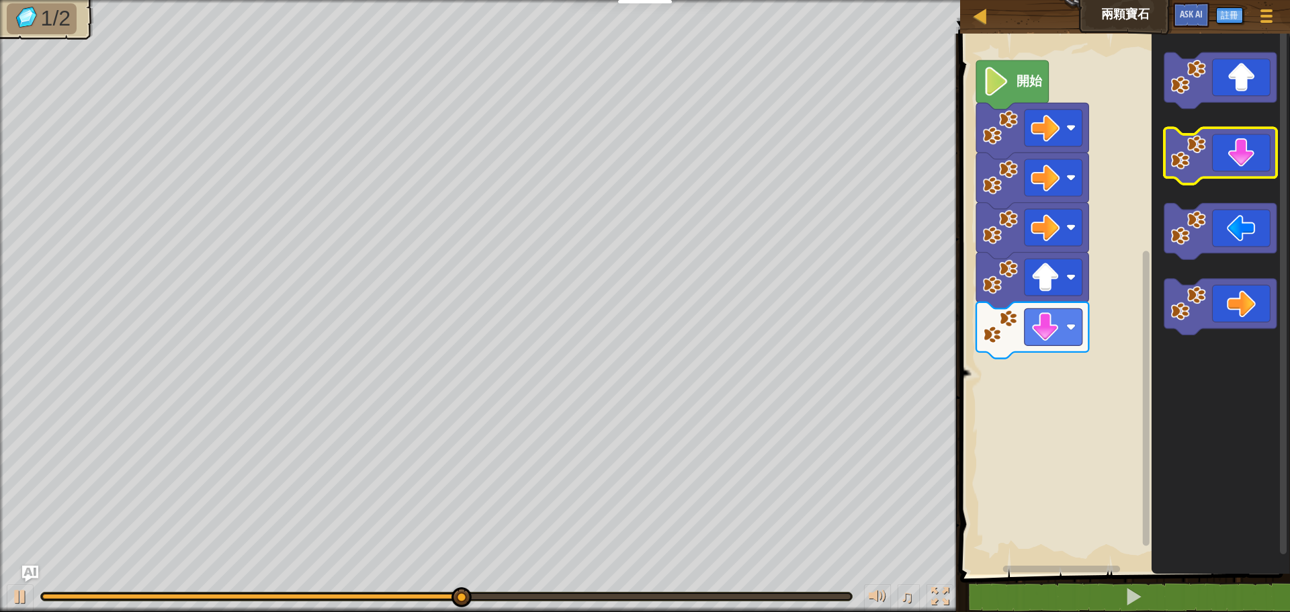
click at [1251, 165] on icon "Blockly工作區" at bounding box center [1221, 156] width 112 height 56
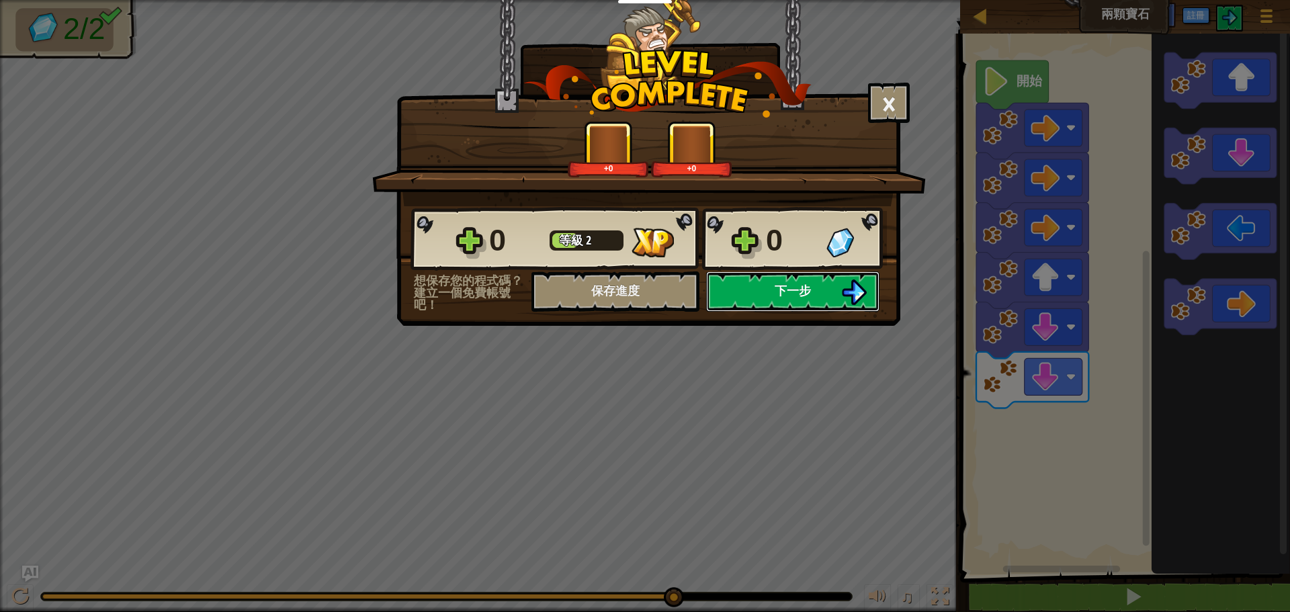
click at [799, 292] on span "下一步" at bounding box center [793, 290] width 36 height 17
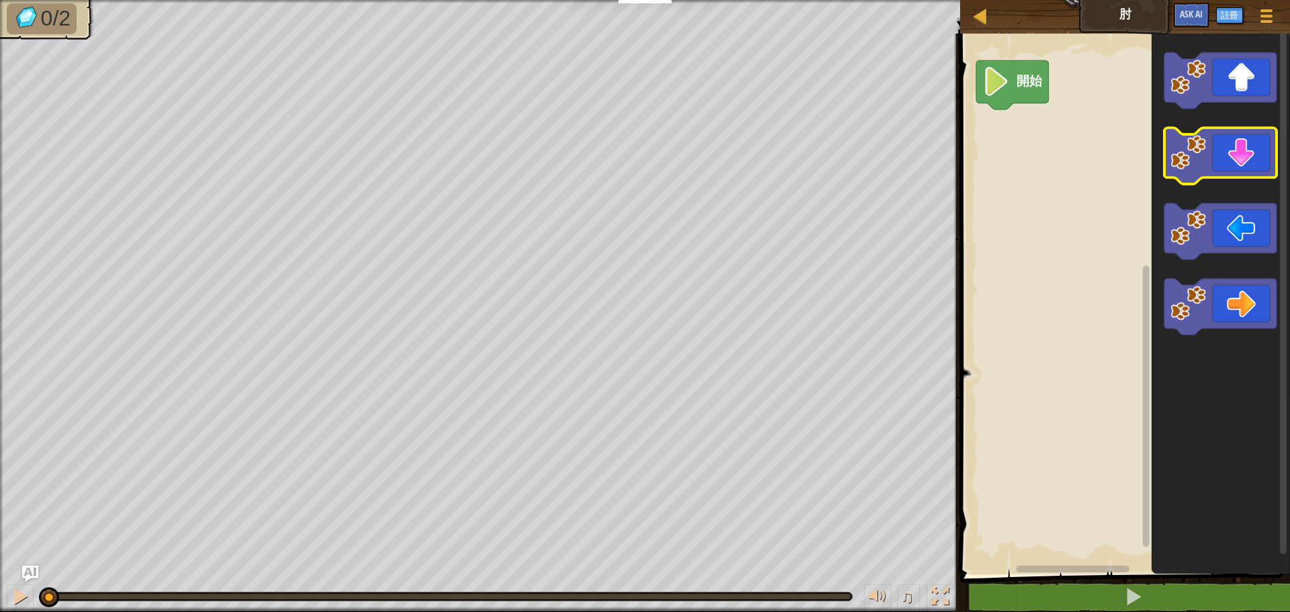
click at [1261, 148] on icon "Blockly工作區" at bounding box center [1221, 156] width 112 height 56
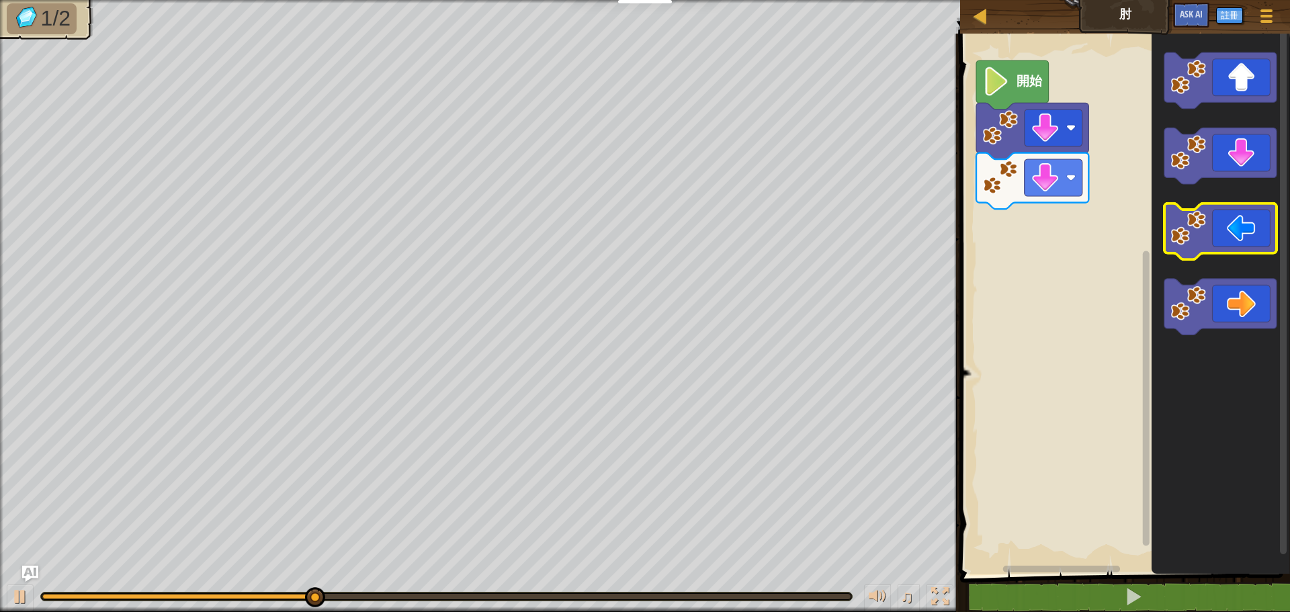
click at [1231, 237] on icon "Blockly工作區" at bounding box center [1221, 232] width 112 height 56
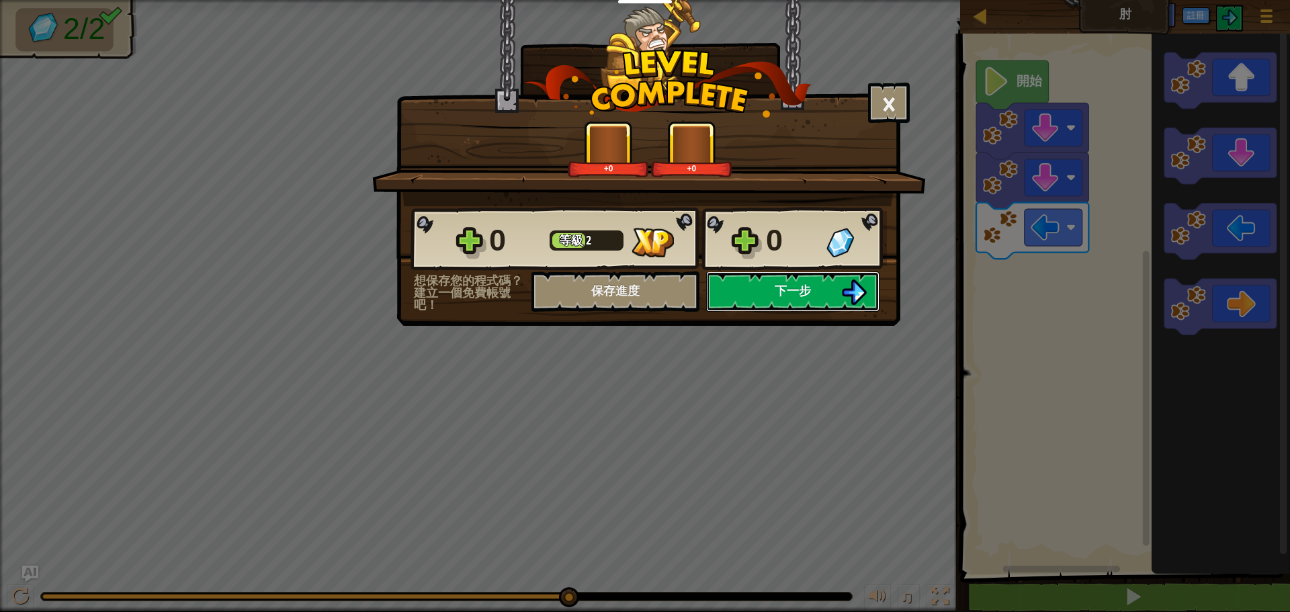
click at [765, 280] on button "下一步" at bounding box center [792, 291] width 173 height 40
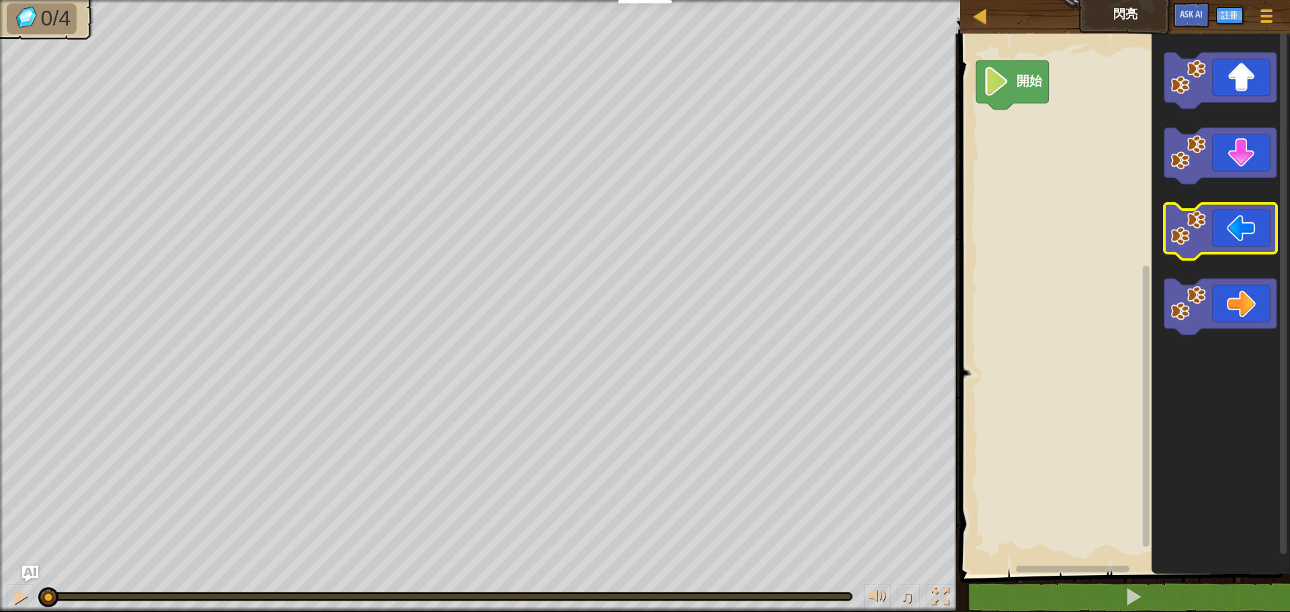
click at [1244, 244] on icon "Blockly工作區" at bounding box center [1221, 232] width 112 height 56
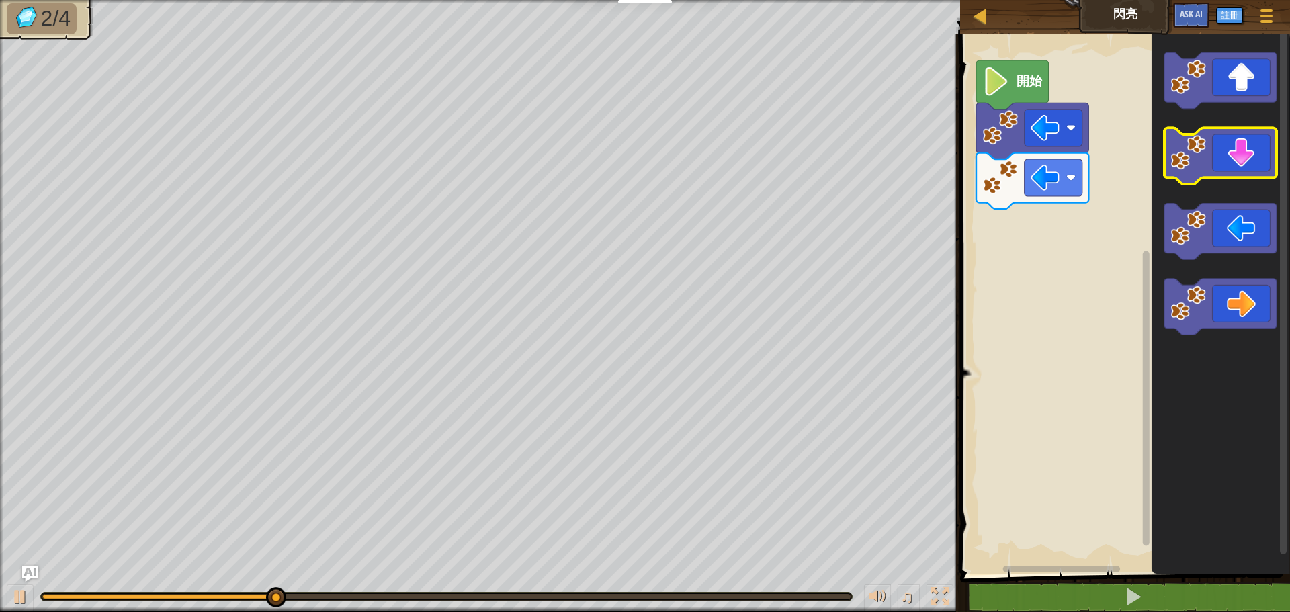
click at [1245, 158] on icon "Blockly工作區" at bounding box center [1221, 156] width 112 height 56
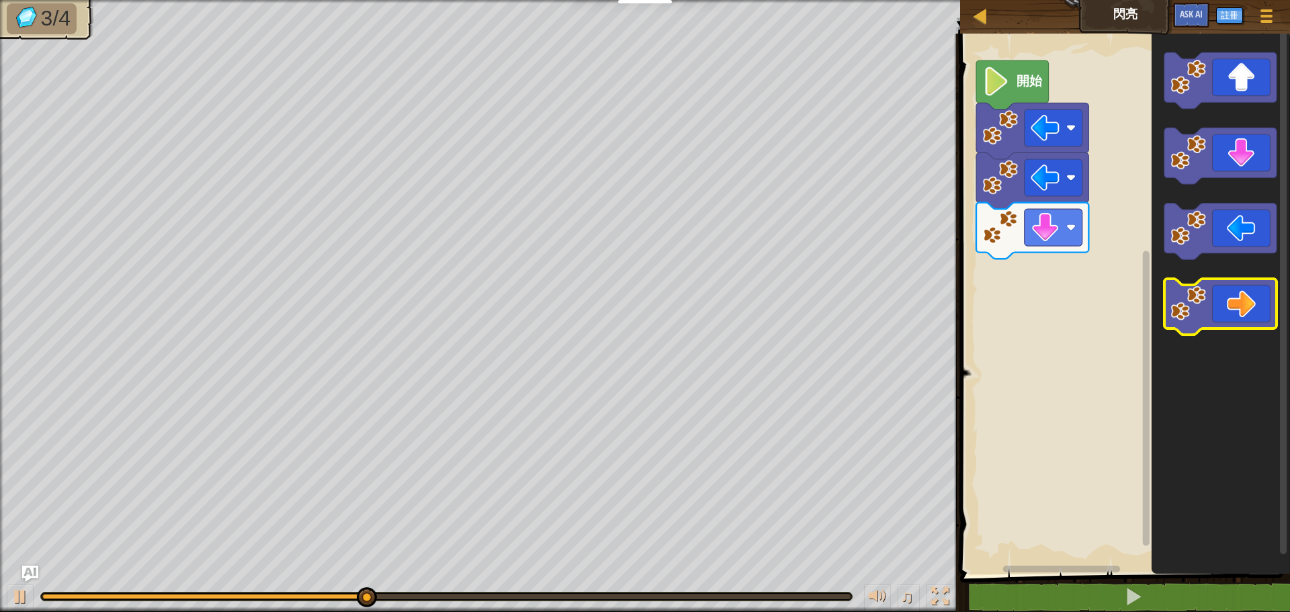
click at [1250, 307] on icon "Blockly工作區" at bounding box center [1221, 307] width 112 height 56
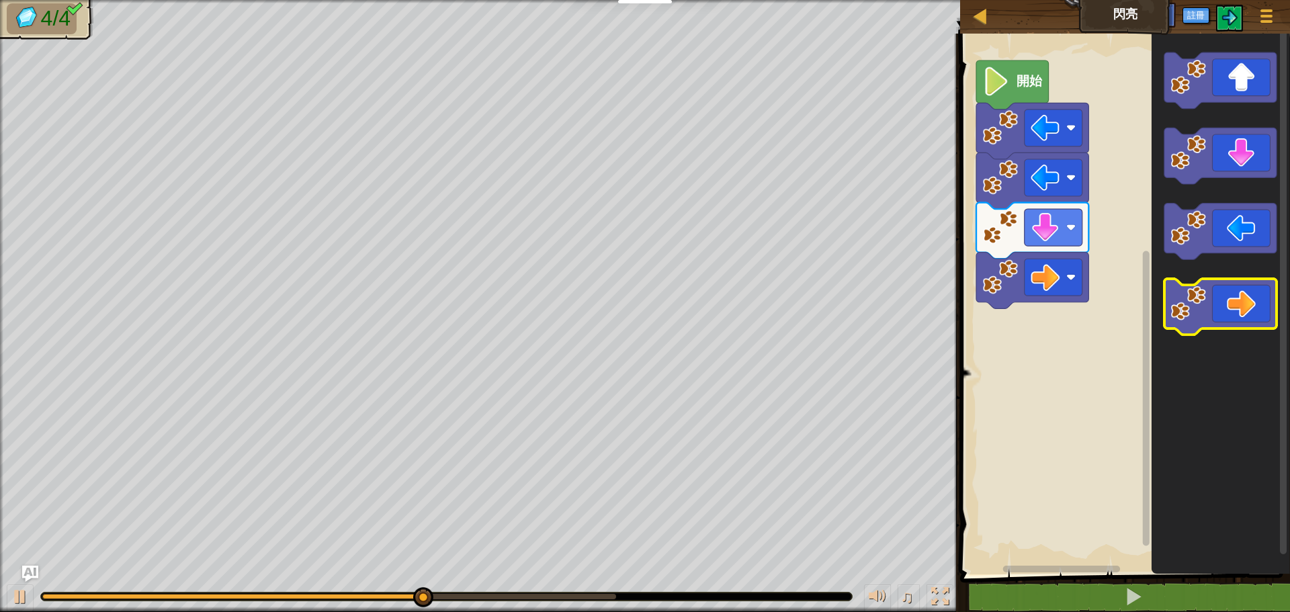
click at [1250, 307] on icon "Blockly工作區" at bounding box center [1221, 307] width 112 height 56
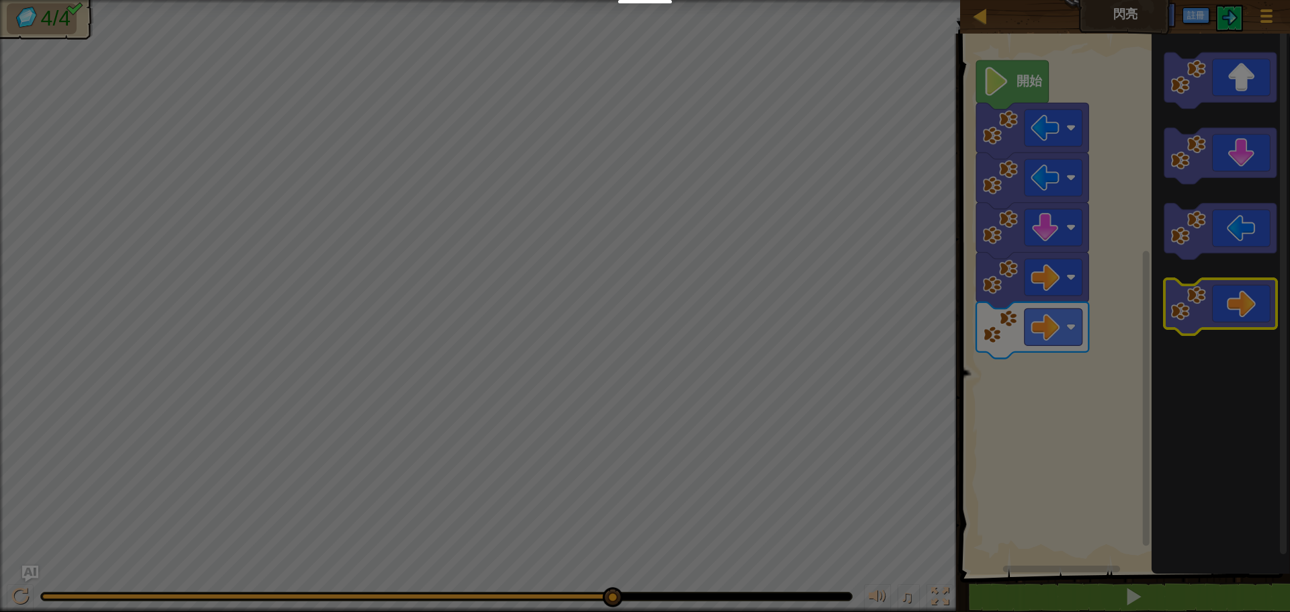
click at [1248, 304] on div at bounding box center [645, 306] width 1290 height 612
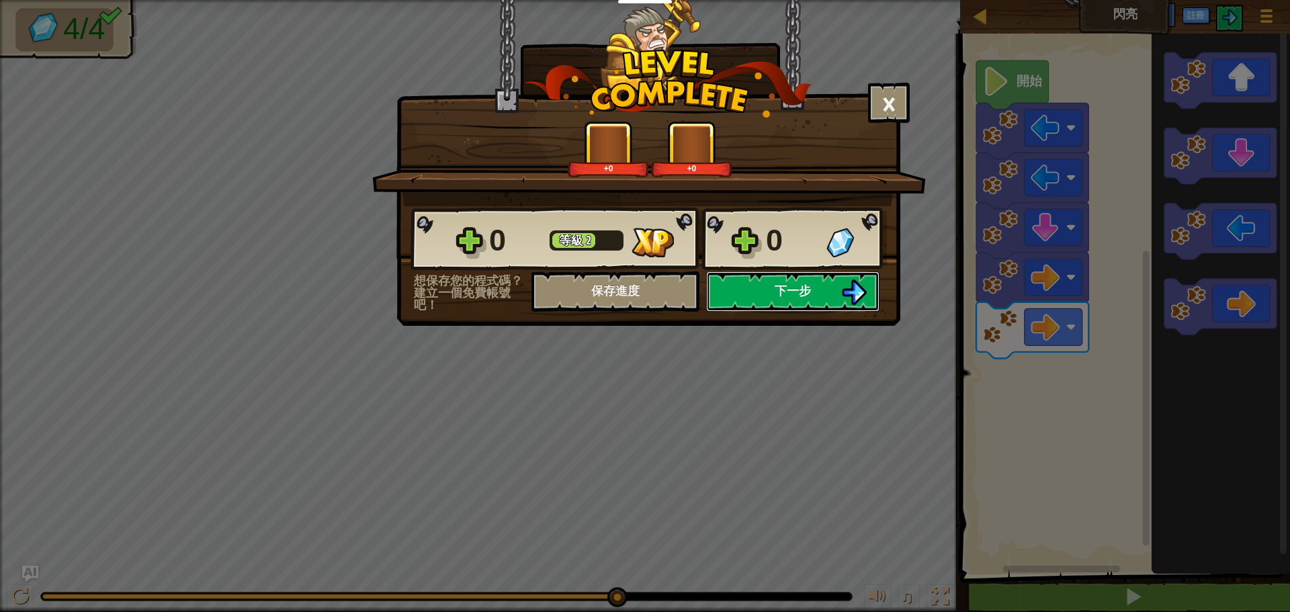
click at [791, 286] on span "下一步" at bounding box center [793, 290] width 36 height 17
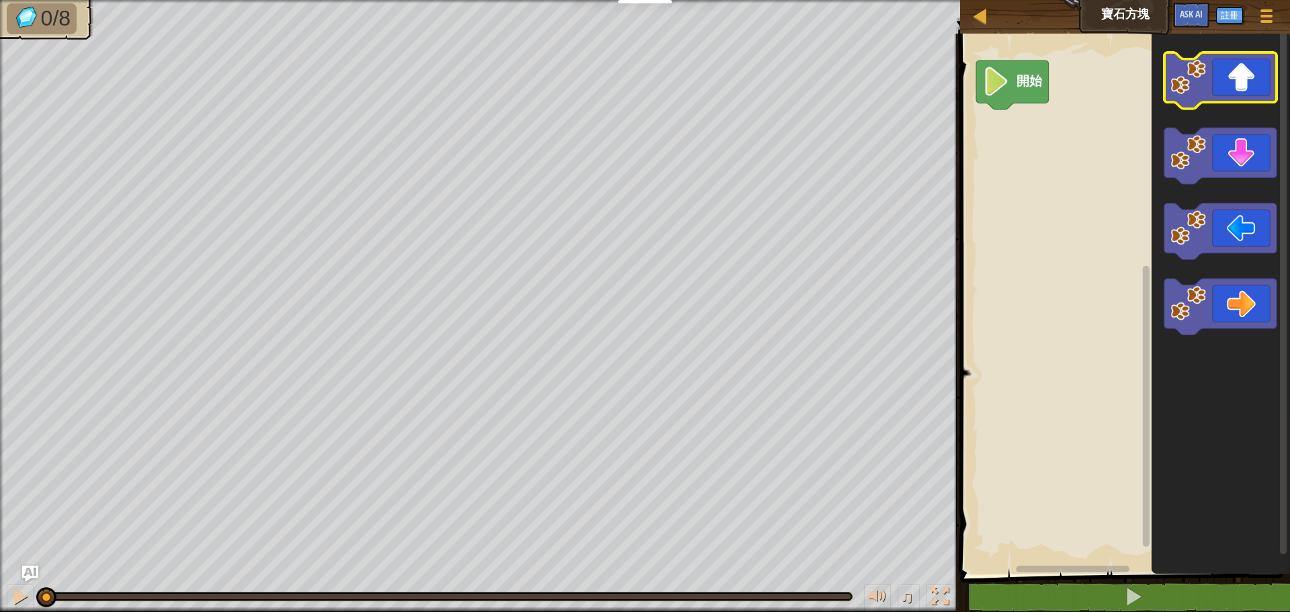
click at [1243, 101] on icon "Blockly工作區" at bounding box center [1221, 80] width 112 height 56
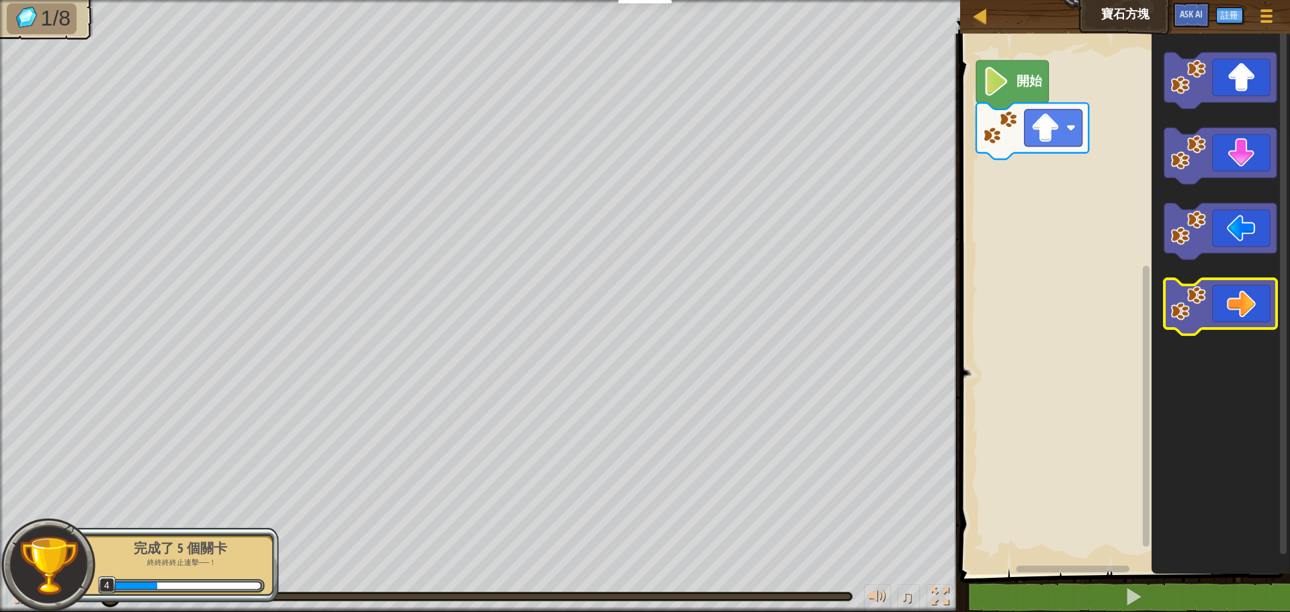
click at [1245, 307] on icon "Blockly工作區" at bounding box center [1221, 307] width 112 height 56
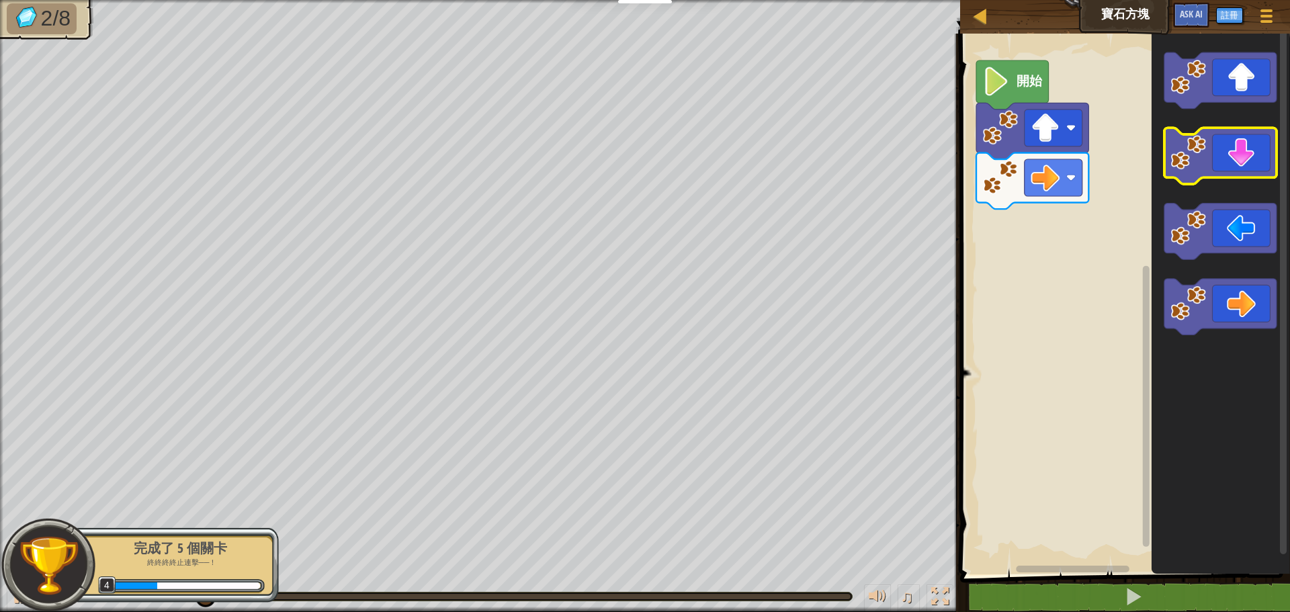
click at [1239, 162] on icon "Blockly工作區" at bounding box center [1221, 156] width 112 height 56
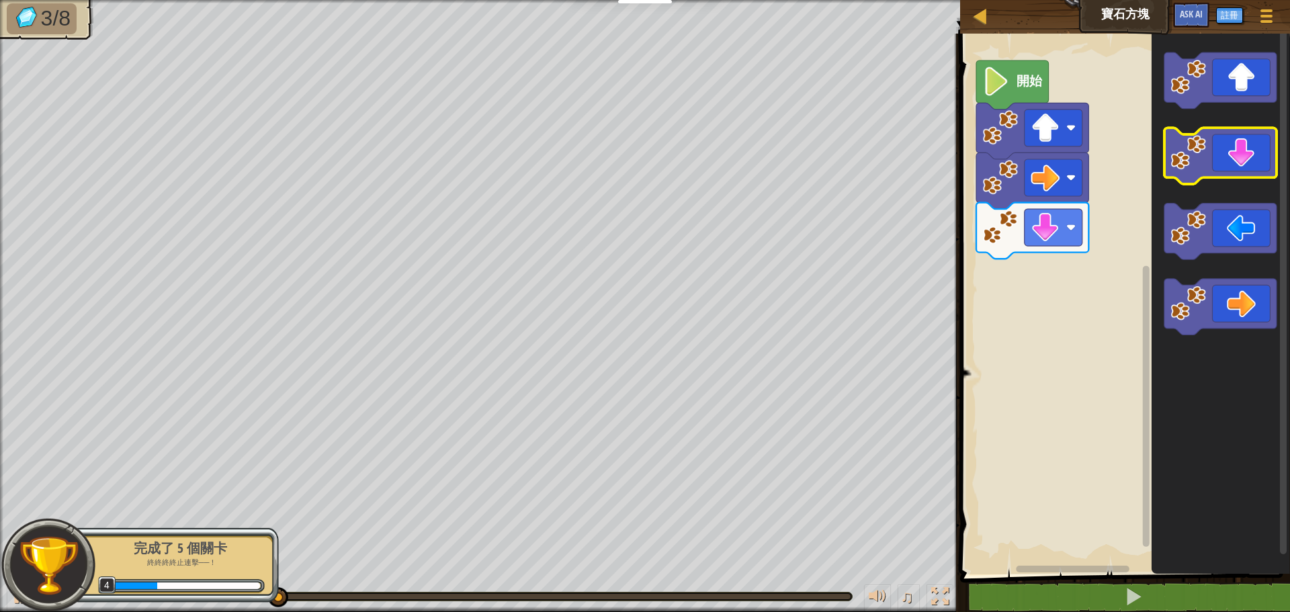
click at [1239, 162] on icon "Blockly工作區" at bounding box center [1221, 156] width 112 height 56
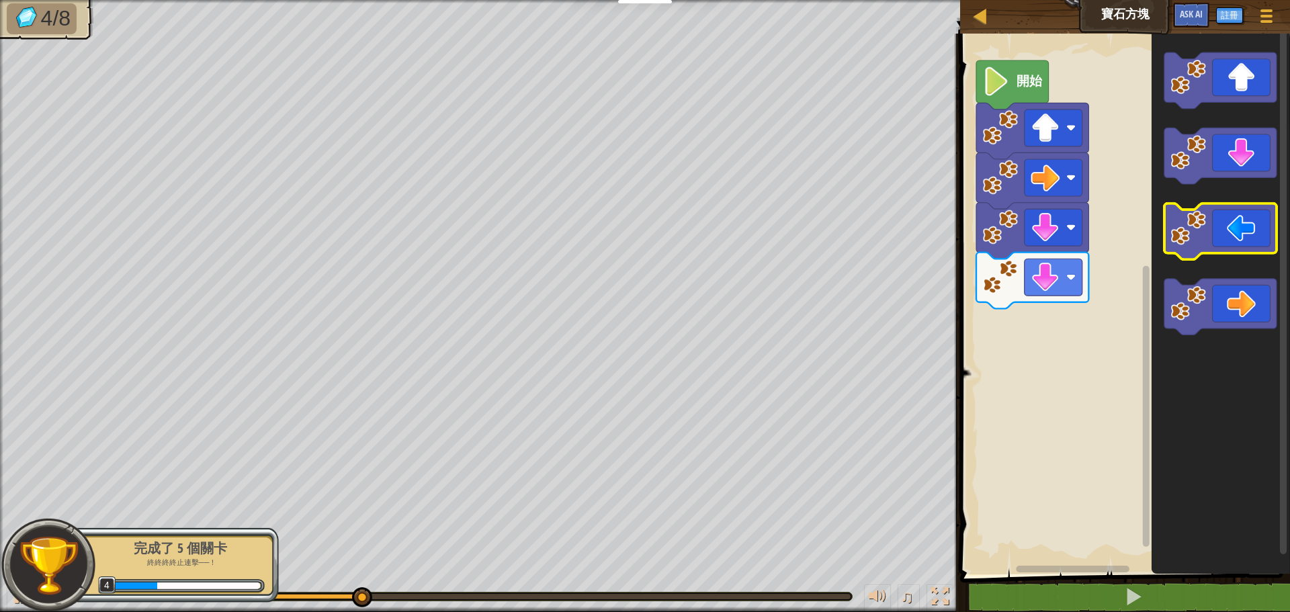
click at [1216, 234] on icon "Blockly工作區" at bounding box center [1221, 232] width 112 height 56
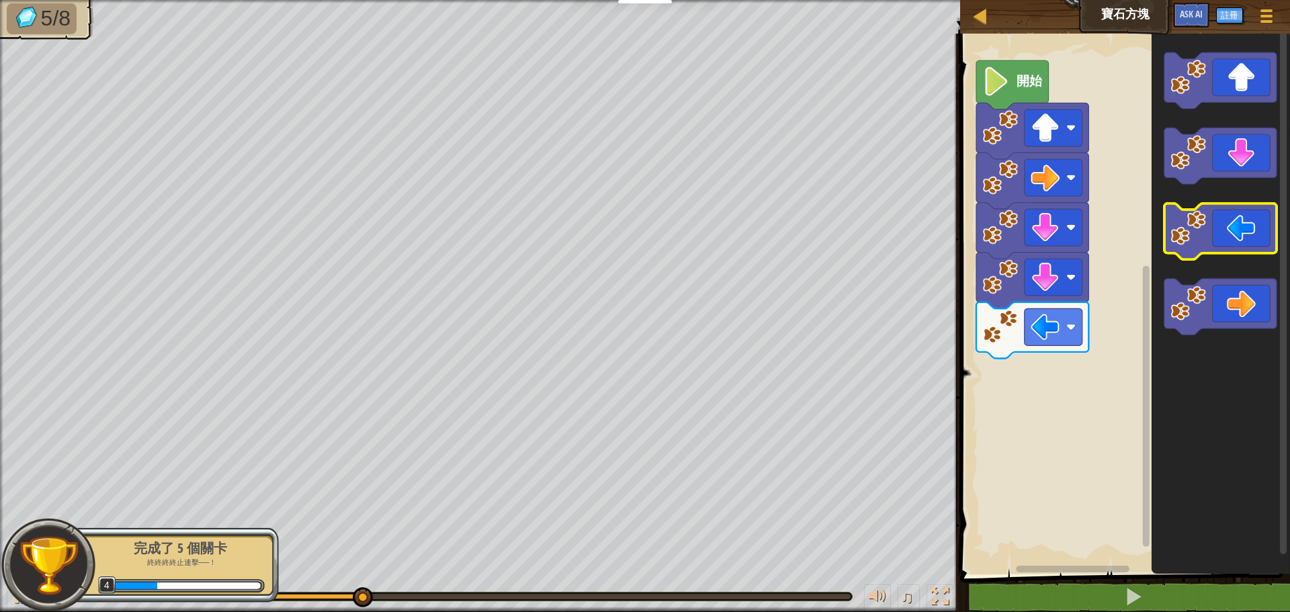
click at [1216, 234] on icon "Blockly工作區" at bounding box center [1221, 232] width 112 height 56
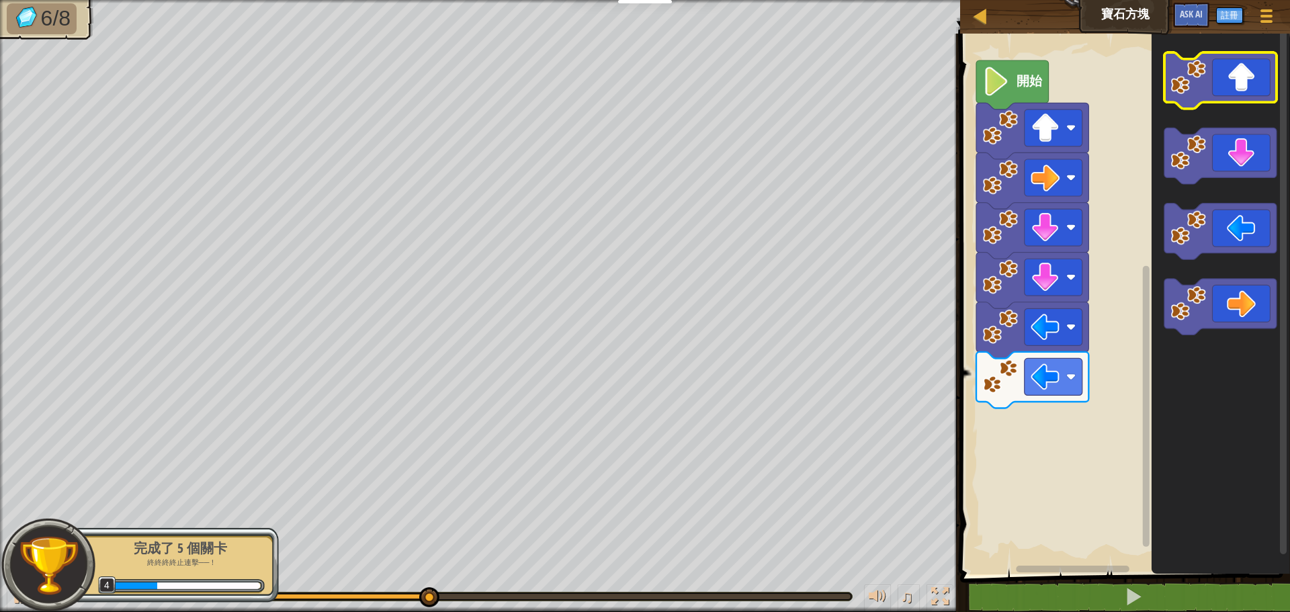
click at [1230, 97] on icon "Blockly工作區" at bounding box center [1221, 80] width 112 height 56
click at [1228, 101] on icon "Blockly工作區" at bounding box center [1221, 80] width 112 height 56
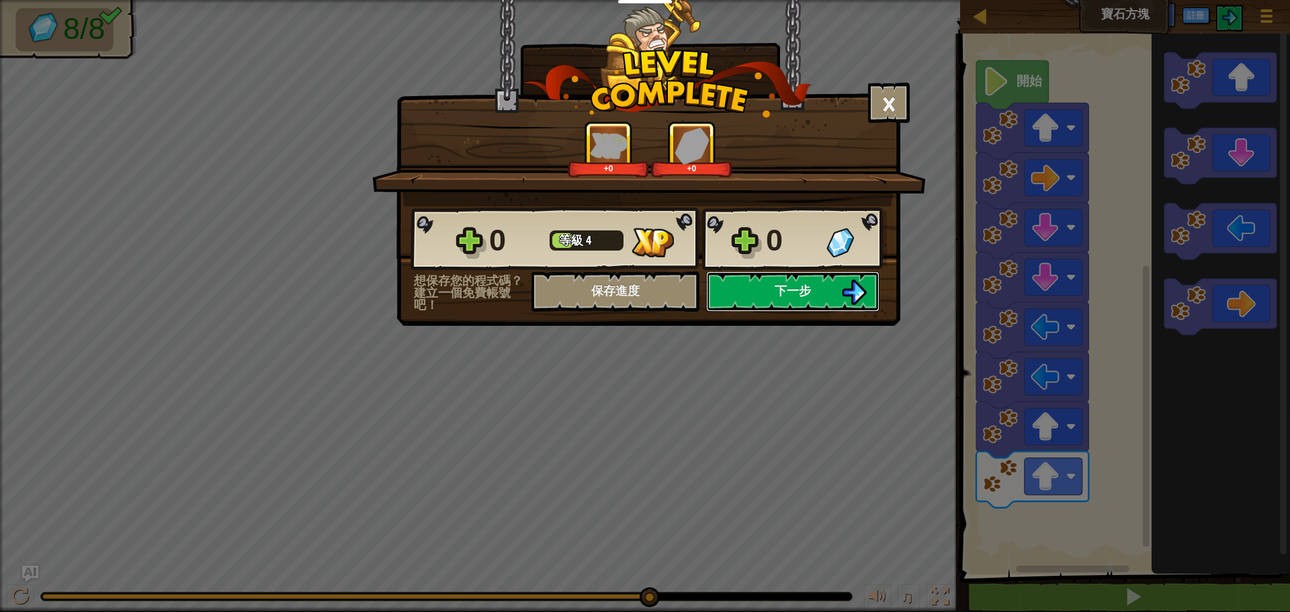
click at [804, 282] on span "下一步" at bounding box center [793, 290] width 36 height 17
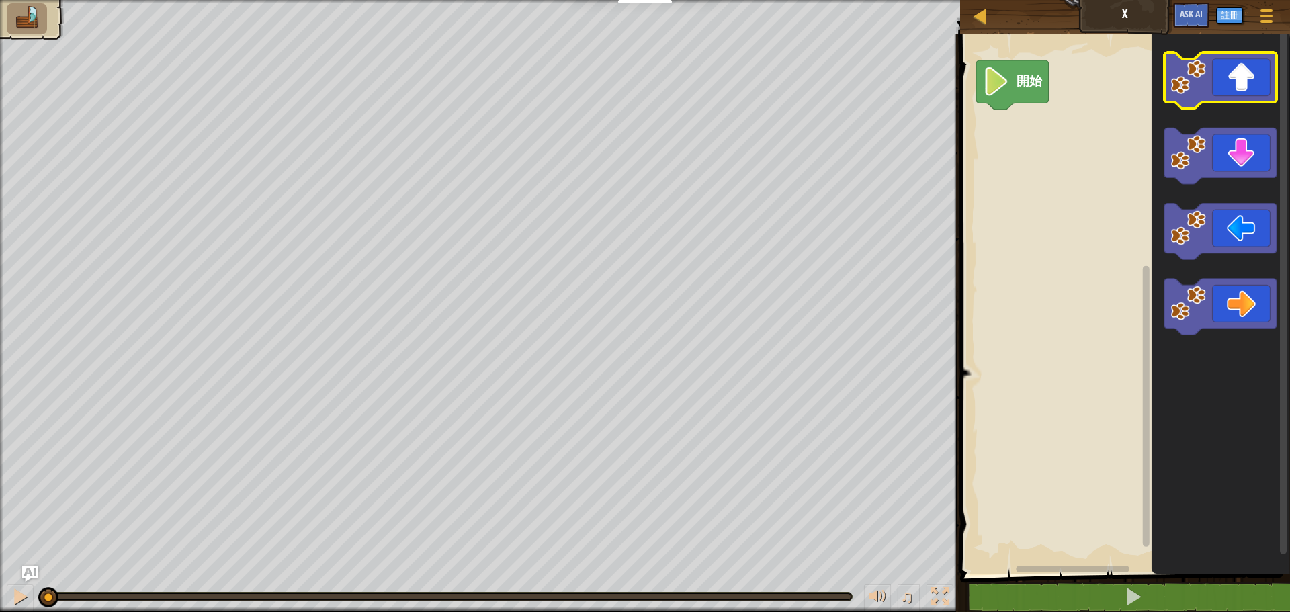
click at [1220, 95] on icon "Blockly工作區" at bounding box center [1221, 80] width 112 height 56
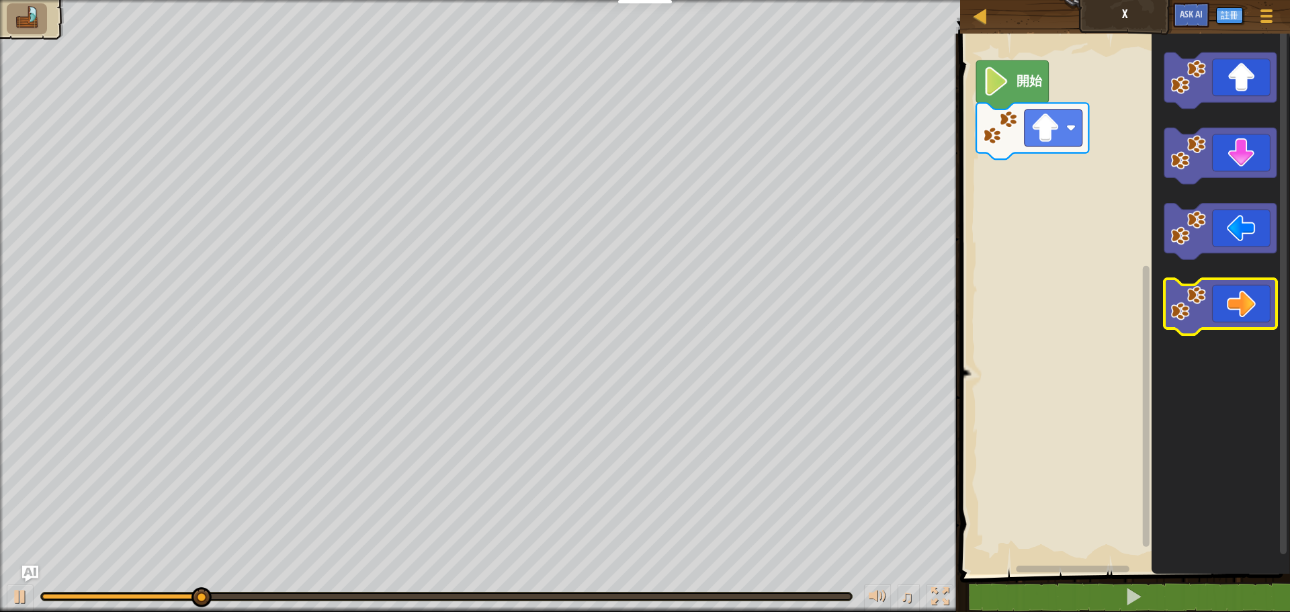
click at [1246, 310] on icon "Blockly工作區" at bounding box center [1221, 307] width 112 height 56
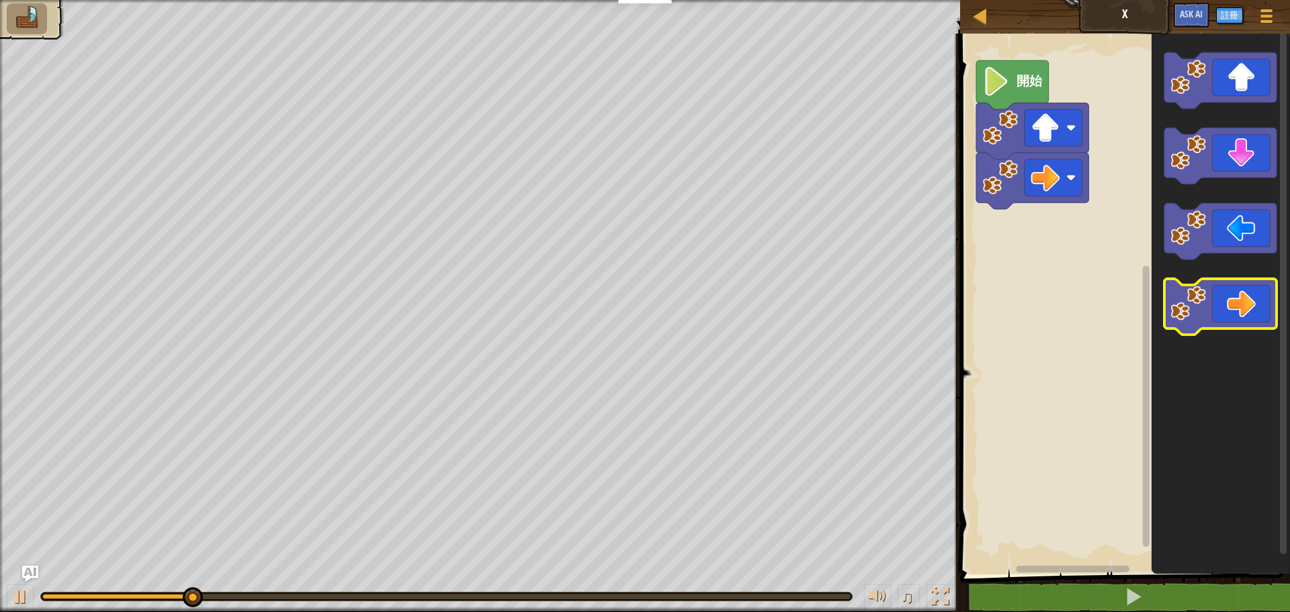
click at [1246, 310] on icon "Blockly工作區" at bounding box center [1221, 307] width 112 height 56
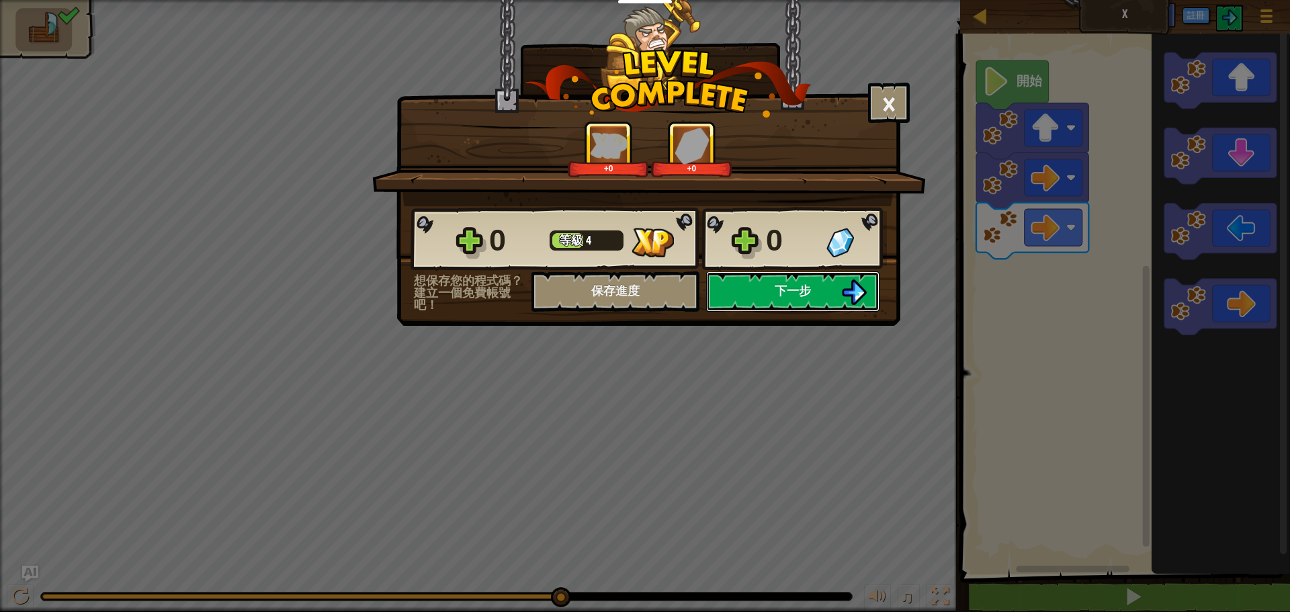
click at [767, 289] on button "下一步" at bounding box center [792, 291] width 173 height 40
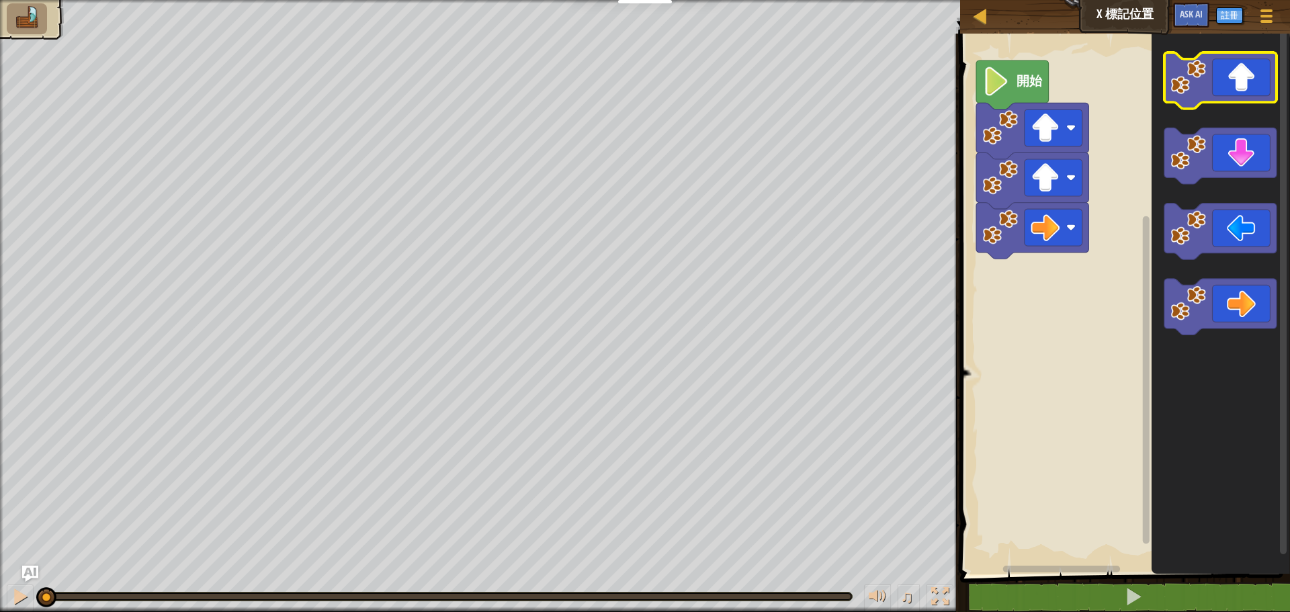
click at [1247, 74] on icon "Blockly工作區" at bounding box center [1221, 80] width 112 height 56
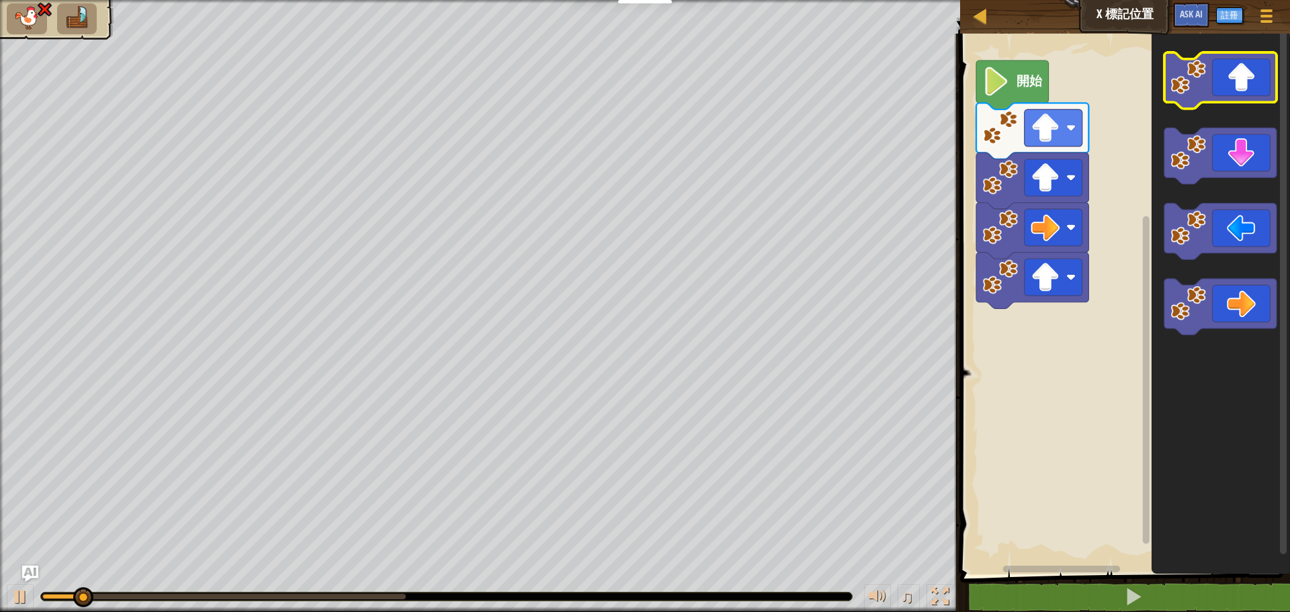
click at [1247, 74] on icon "Blockly工作區" at bounding box center [1221, 80] width 112 height 56
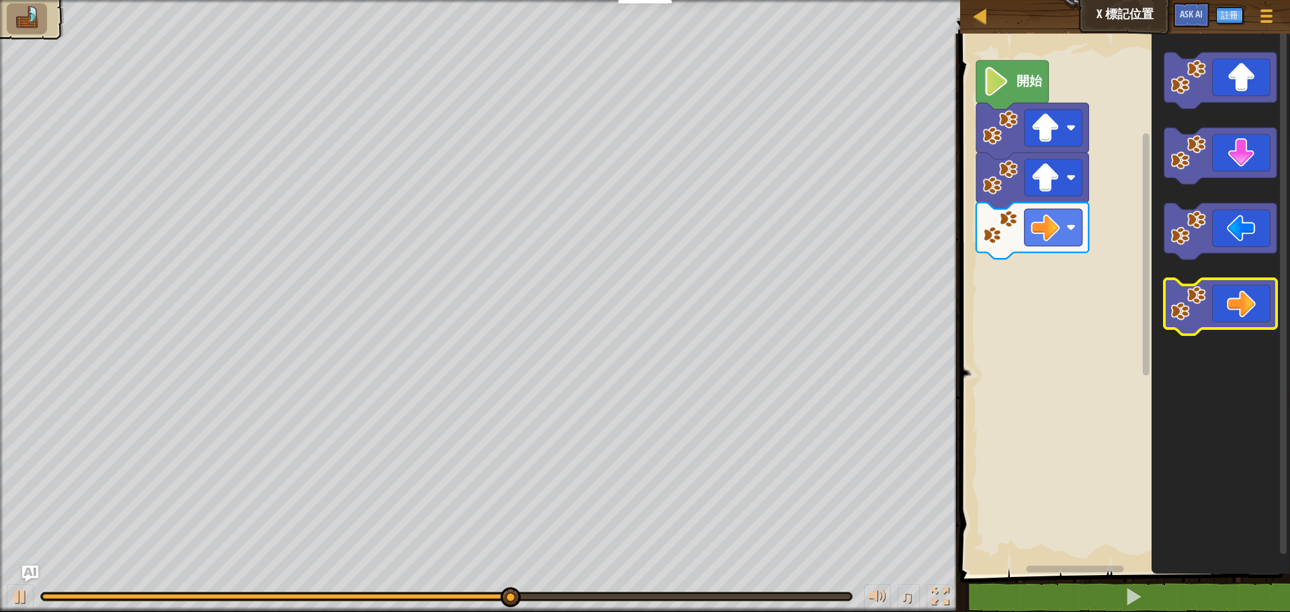
click at [1257, 312] on icon "Blockly工作區" at bounding box center [1221, 307] width 112 height 56
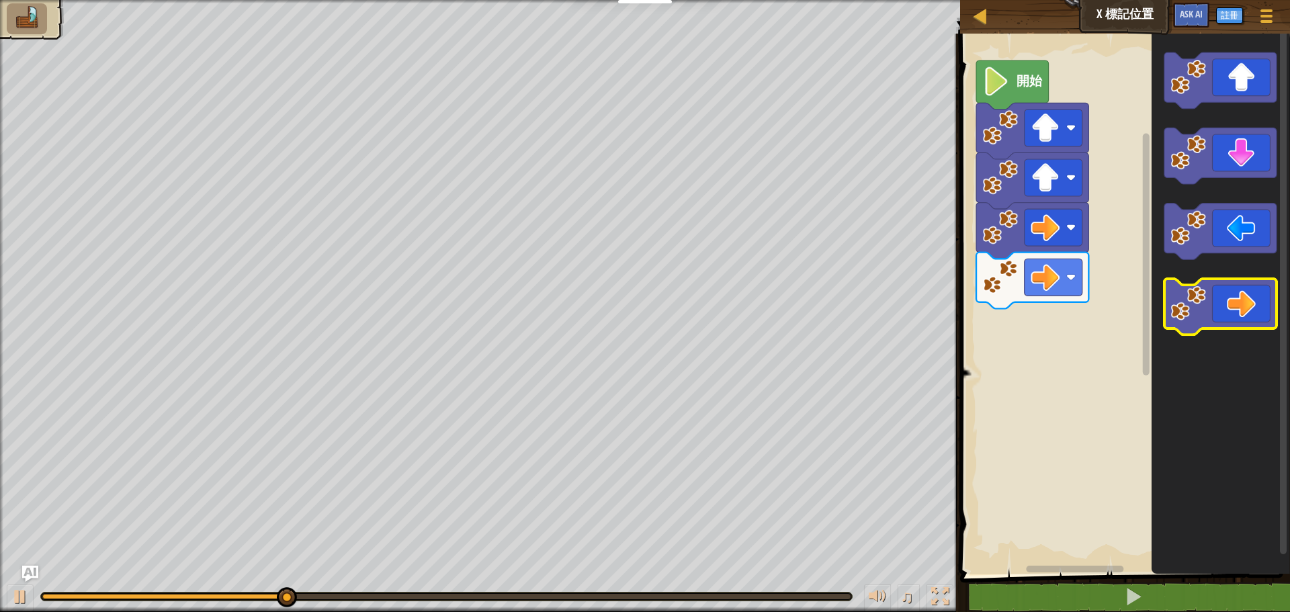
click at [1257, 312] on icon "Blockly工作區" at bounding box center [1221, 307] width 112 height 56
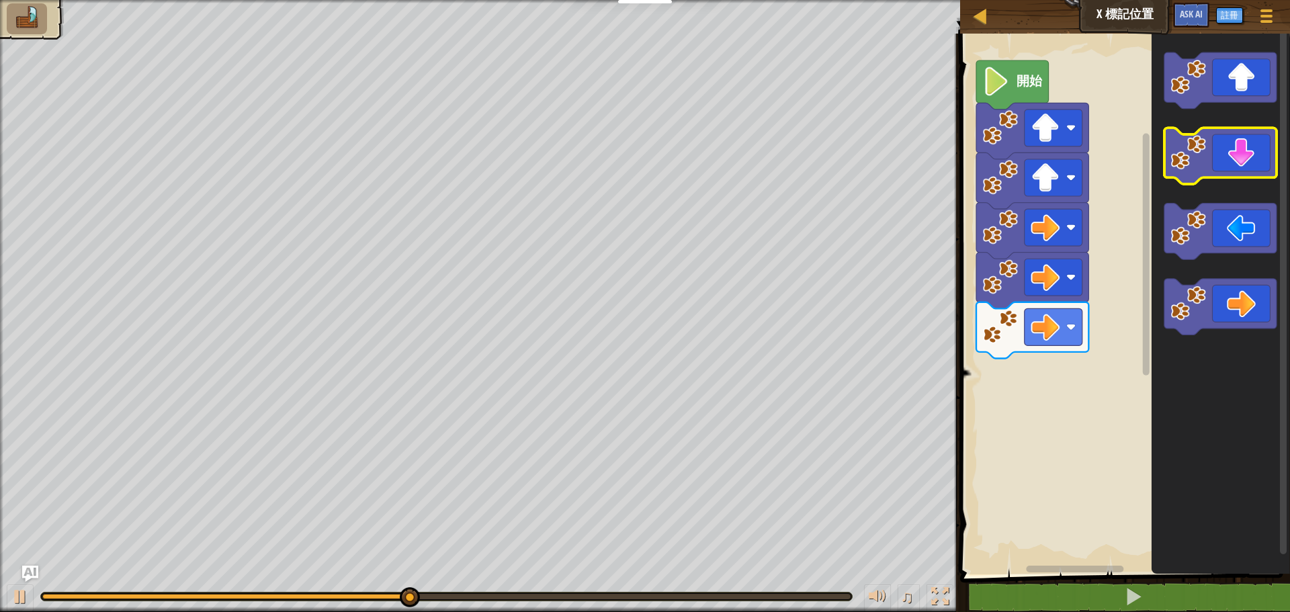
click at [1243, 167] on icon "Blockly工作區" at bounding box center [1221, 156] width 112 height 56
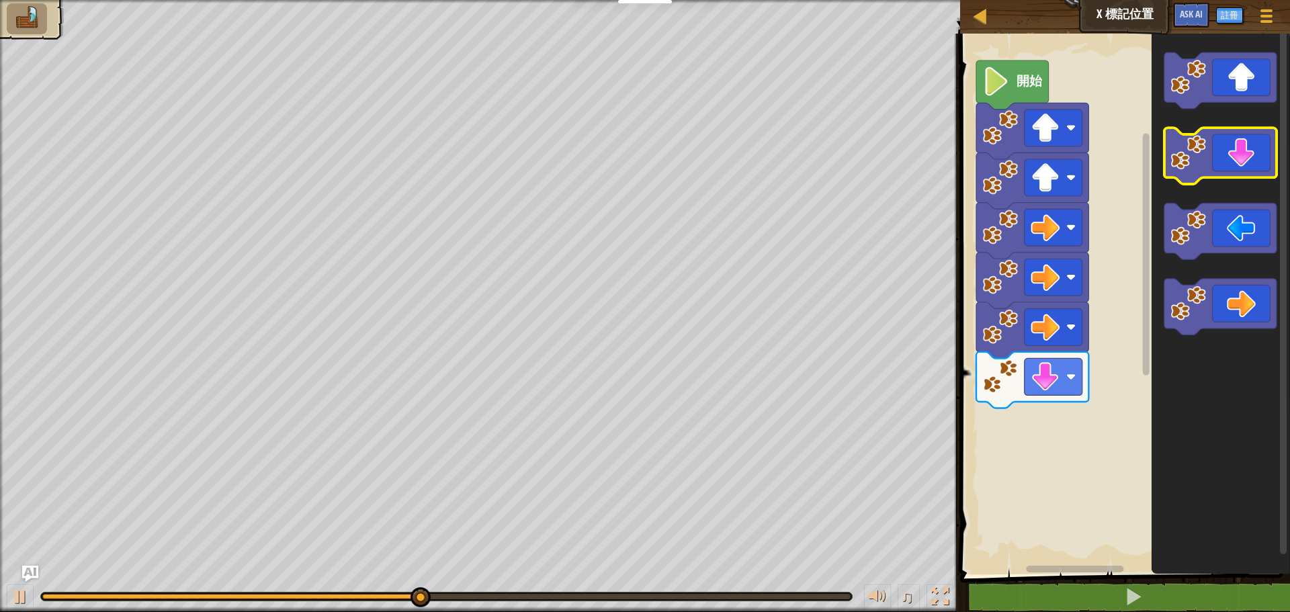
click at [1243, 167] on icon "Blockly工作區" at bounding box center [1221, 156] width 112 height 56
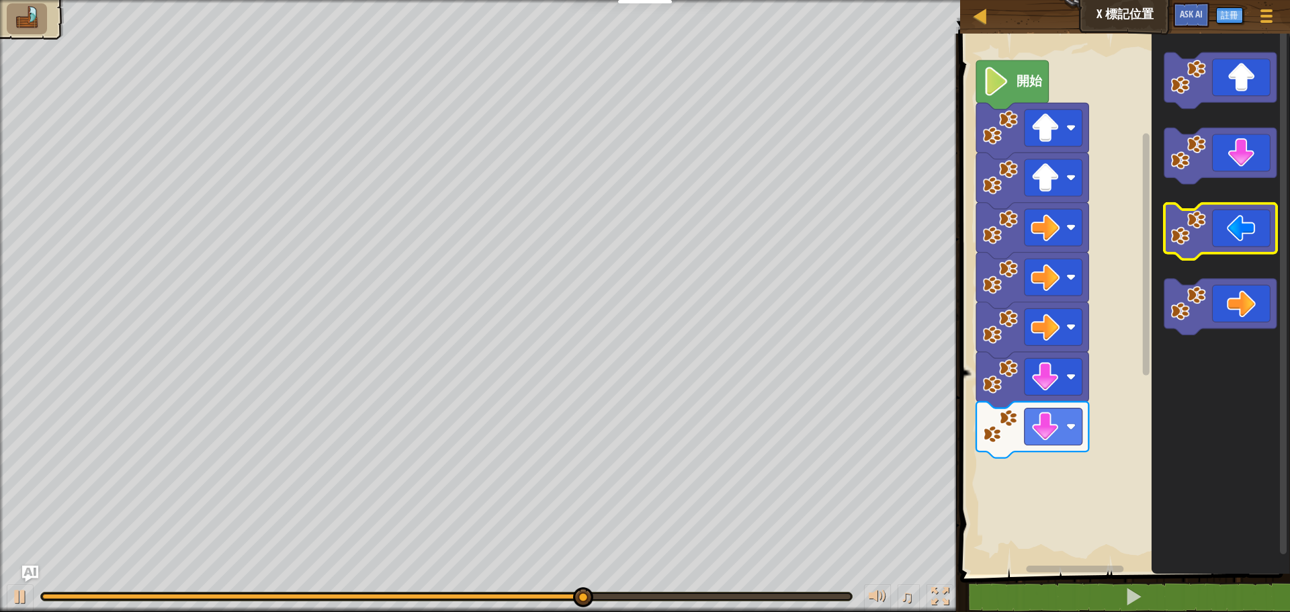
click at [1243, 223] on icon "Blockly工作區" at bounding box center [1221, 232] width 112 height 56
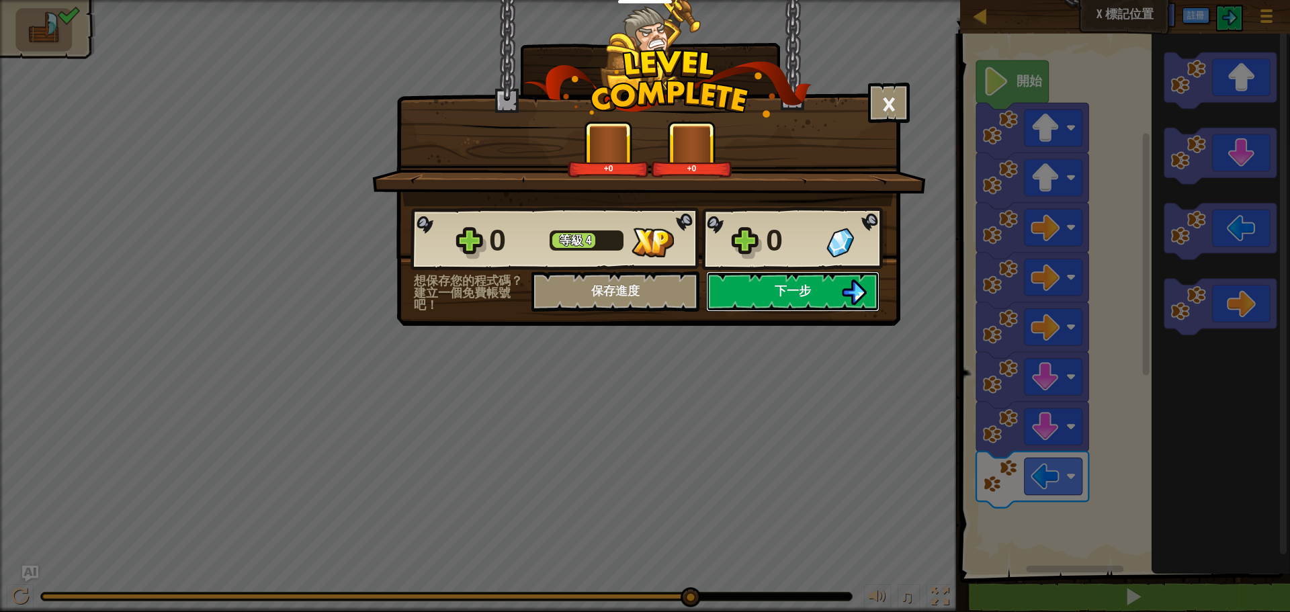
click at [799, 292] on span "下一步" at bounding box center [793, 290] width 36 height 17
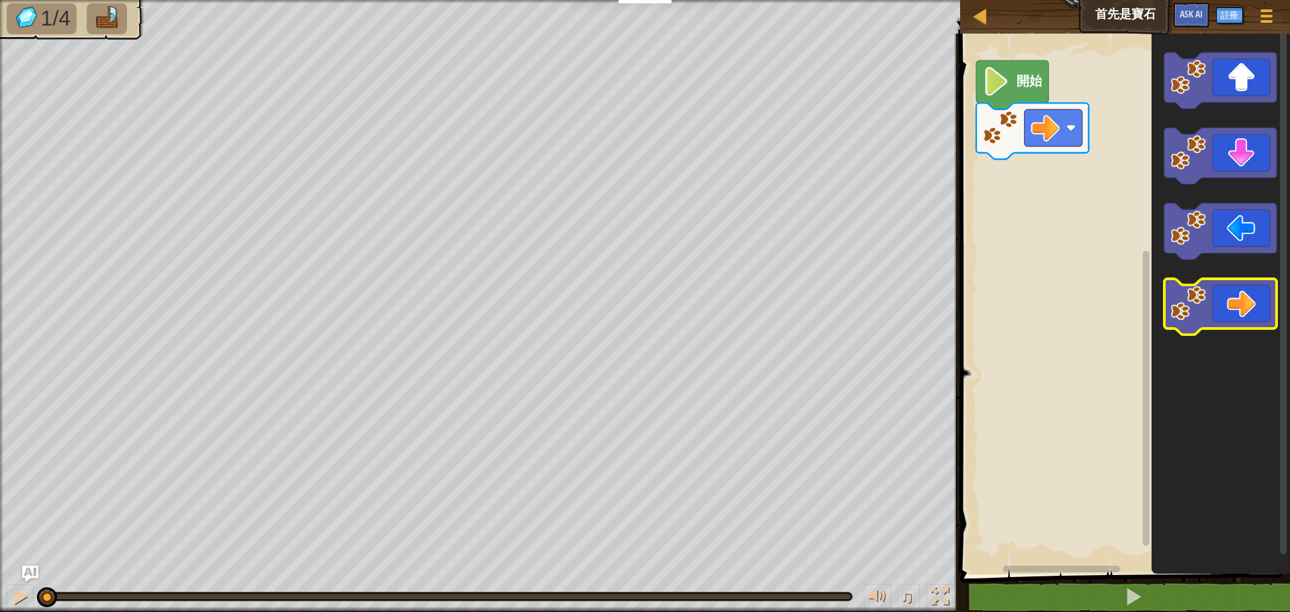
click at [1243, 304] on icon "Blockly工作區" at bounding box center [1221, 307] width 112 height 56
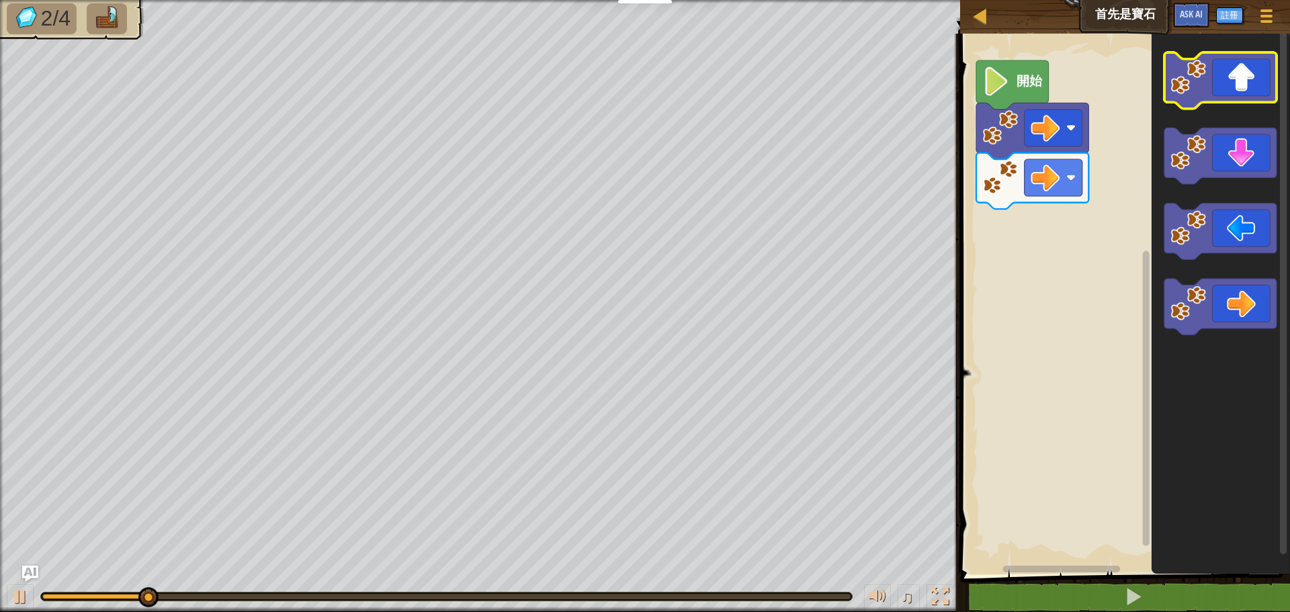
click at [1247, 87] on icon "Blockly工作區" at bounding box center [1221, 80] width 112 height 56
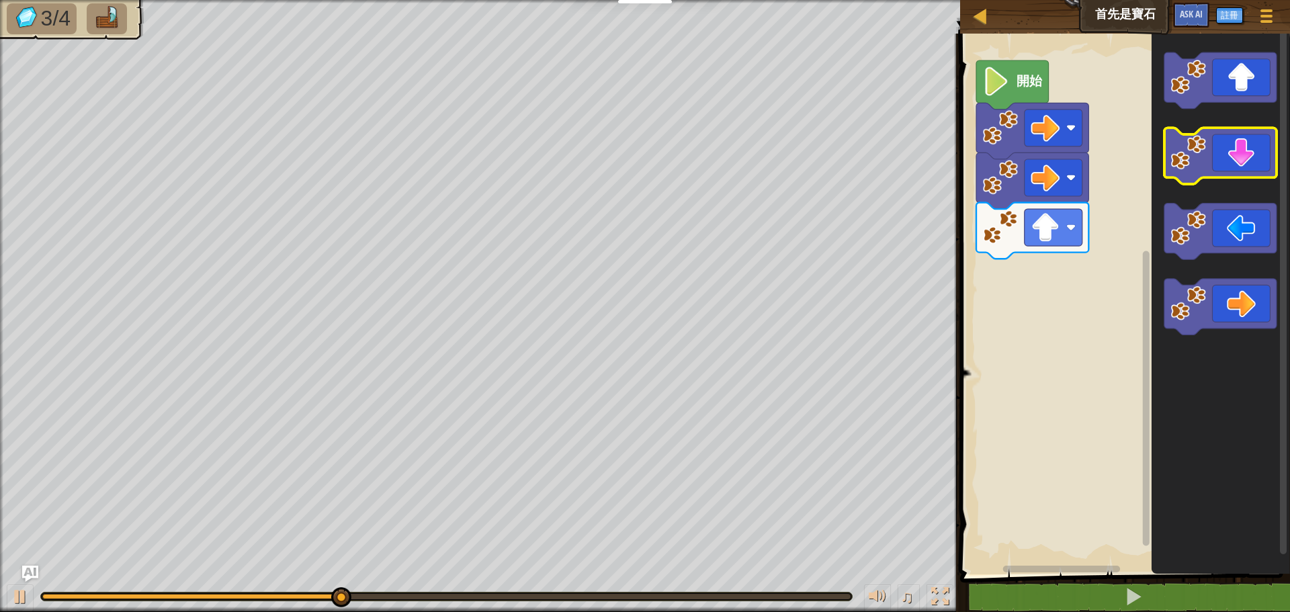
click at [1257, 171] on icon "Blockly工作區" at bounding box center [1221, 156] width 112 height 56
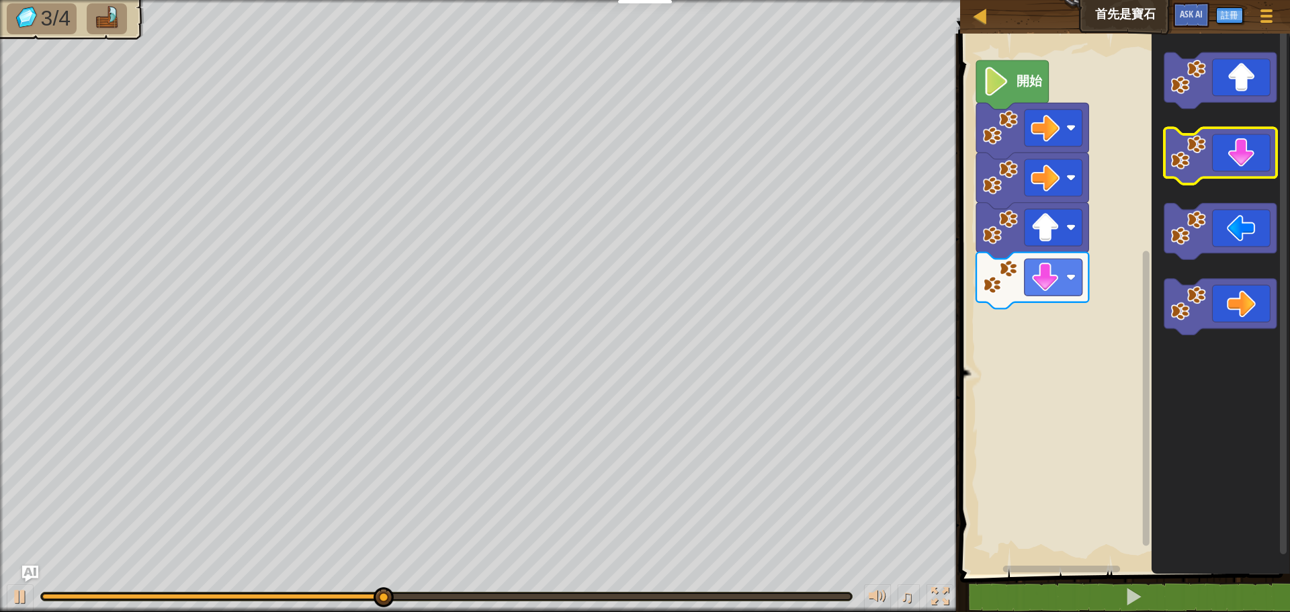
click at [1257, 171] on icon "Blockly工作區" at bounding box center [1221, 156] width 112 height 56
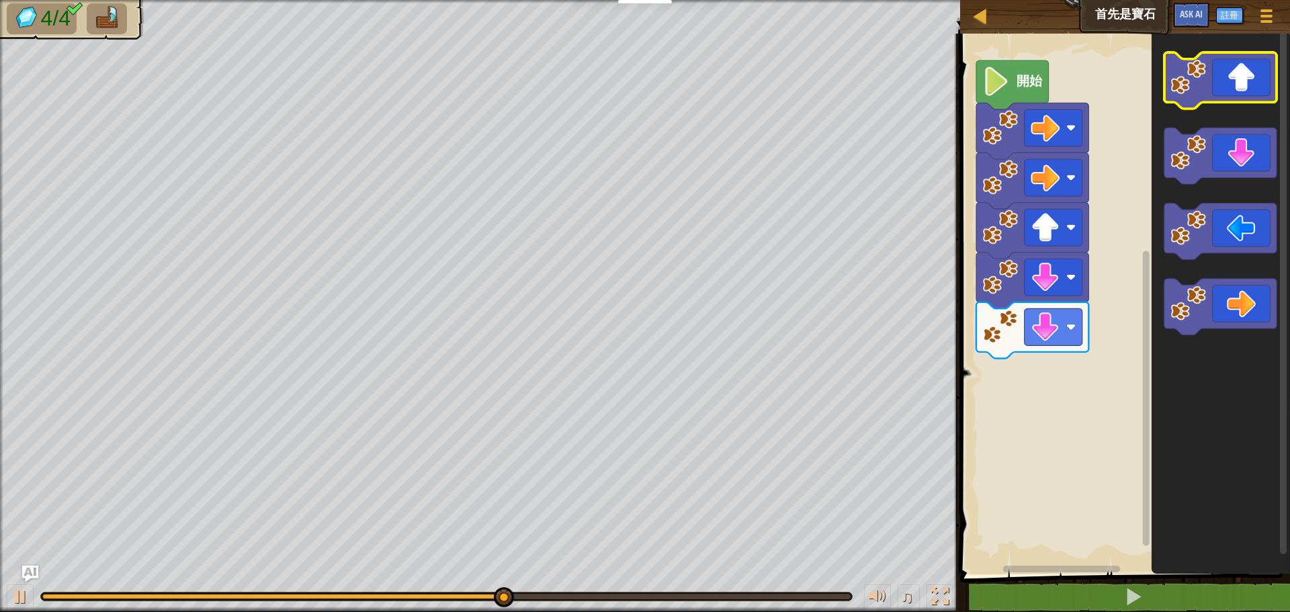
click at [1260, 90] on icon "Blockly工作區" at bounding box center [1221, 80] width 112 height 56
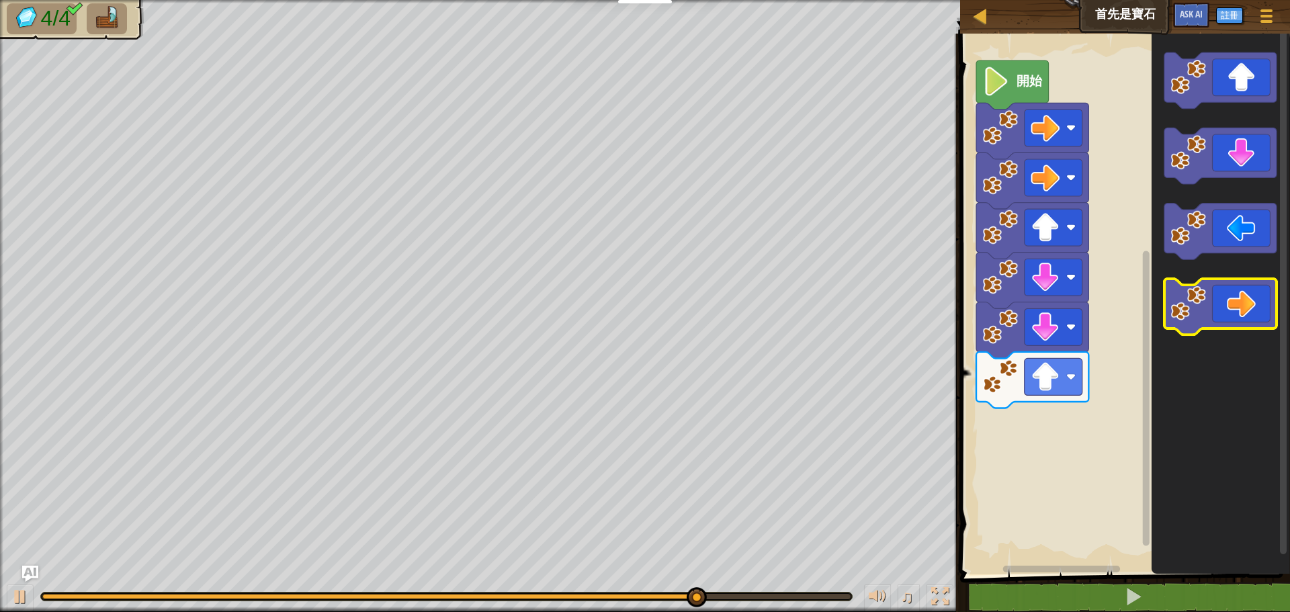
click at [1267, 286] on icon "Blockly工作區" at bounding box center [1221, 307] width 112 height 56
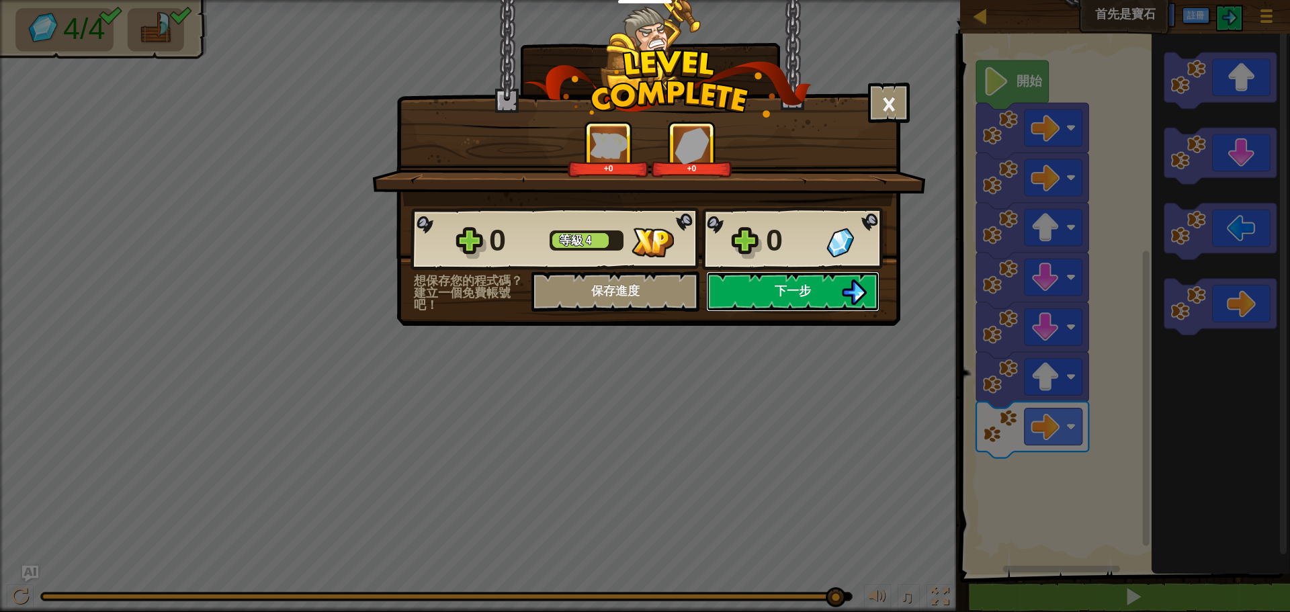
drag, startPoint x: 802, startPoint y: 296, endPoint x: 801, endPoint y: 288, distance: 8.2
click at [801, 288] on span "下一步" at bounding box center [793, 290] width 36 height 17
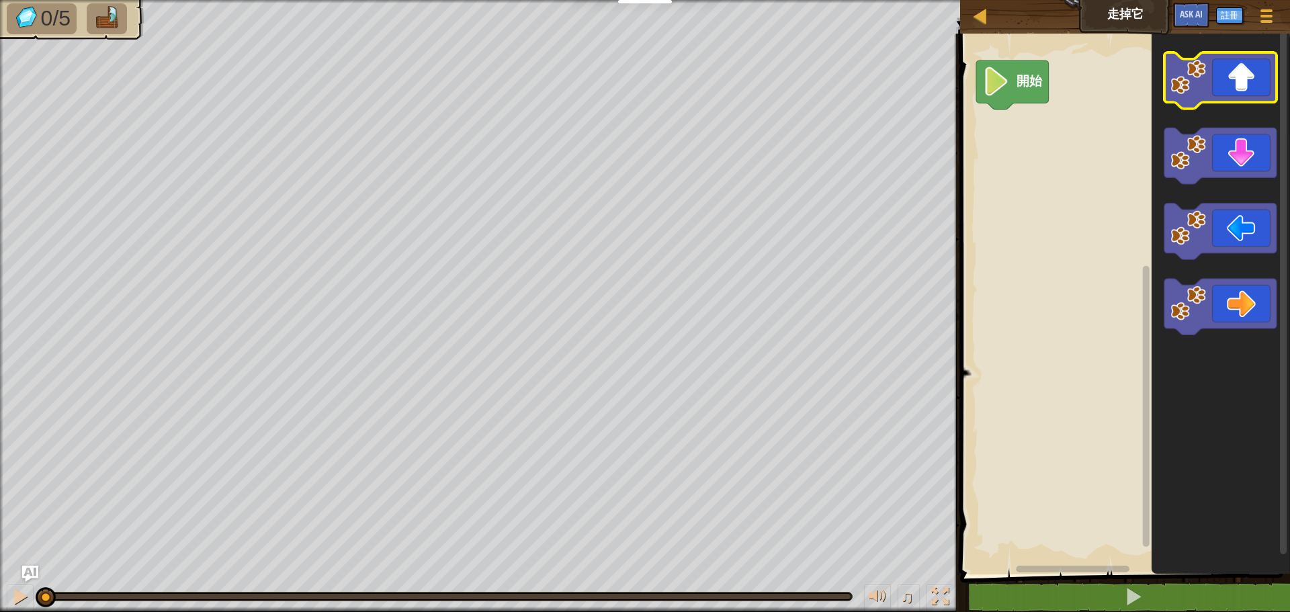
click at [1198, 107] on icon "Blockly工作區" at bounding box center [1221, 80] width 112 height 56
click at [1209, 101] on icon "Blockly工作區" at bounding box center [1221, 80] width 112 height 56
click at [1209, 103] on rect "Blockly工作區" at bounding box center [1221, 80] width 112 height 56
click at [1210, 105] on rect "Blockly工作區" at bounding box center [1221, 80] width 112 height 56
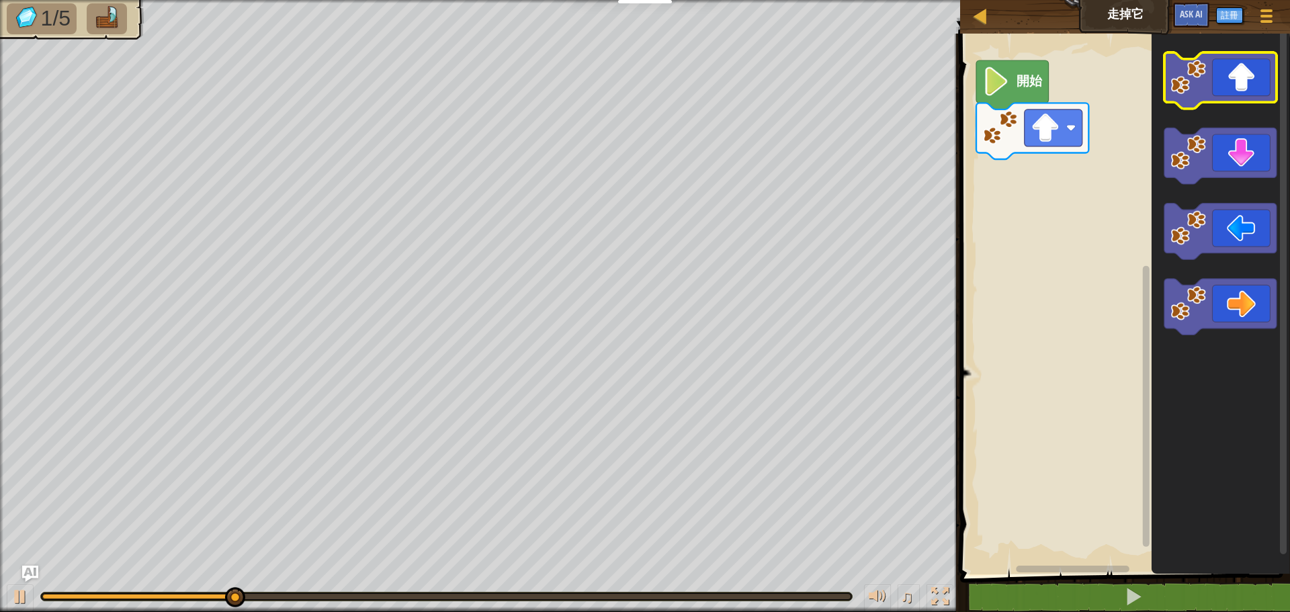
click at [1231, 95] on icon "Blockly工作區" at bounding box center [1221, 80] width 112 height 56
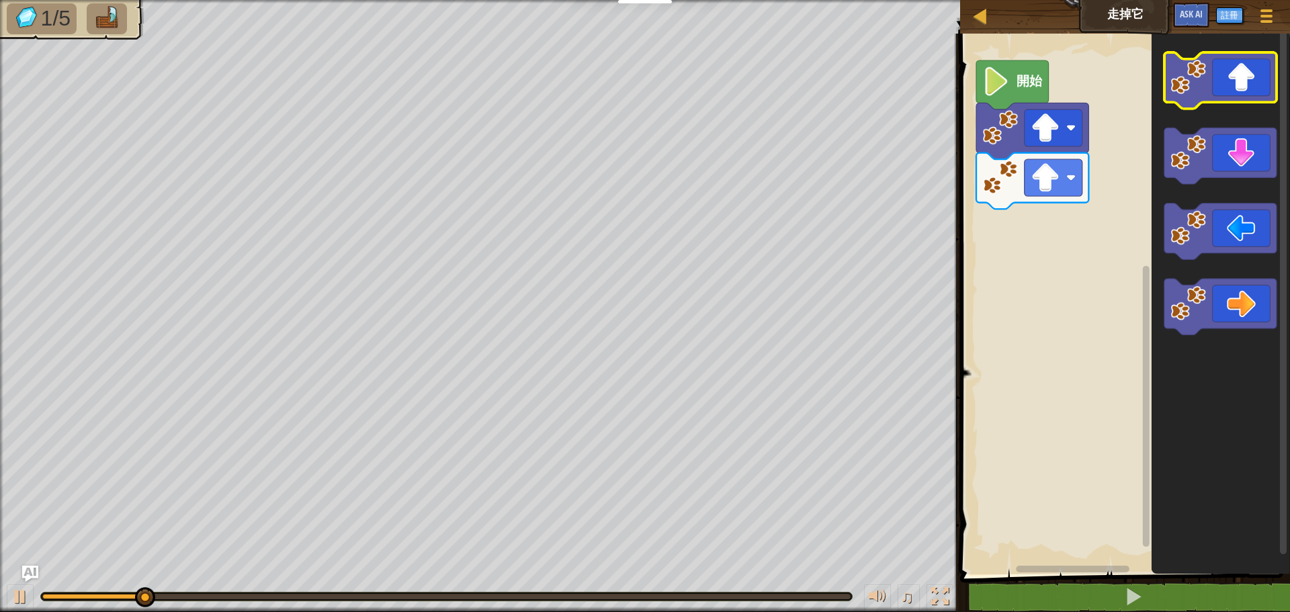
click at [1226, 97] on icon "Blockly工作區" at bounding box center [1221, 80] width 112 height 56
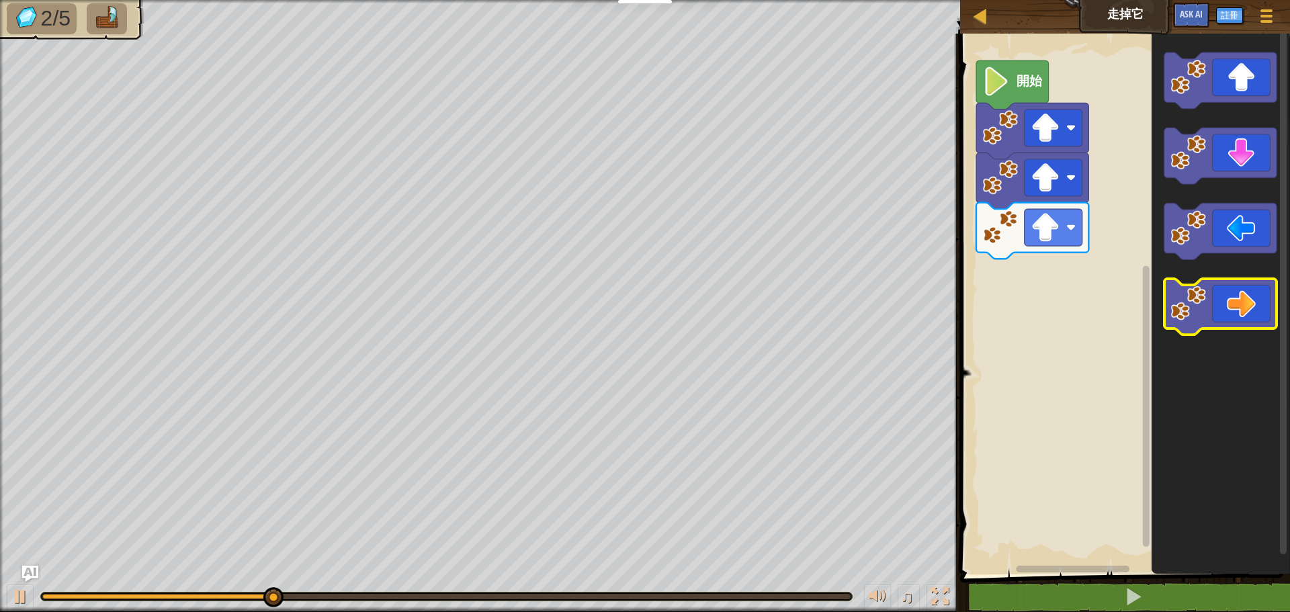
click at [1250, 308] on icon "Blockly工作區" at bounding box center [1221, 307] width 112 height 56
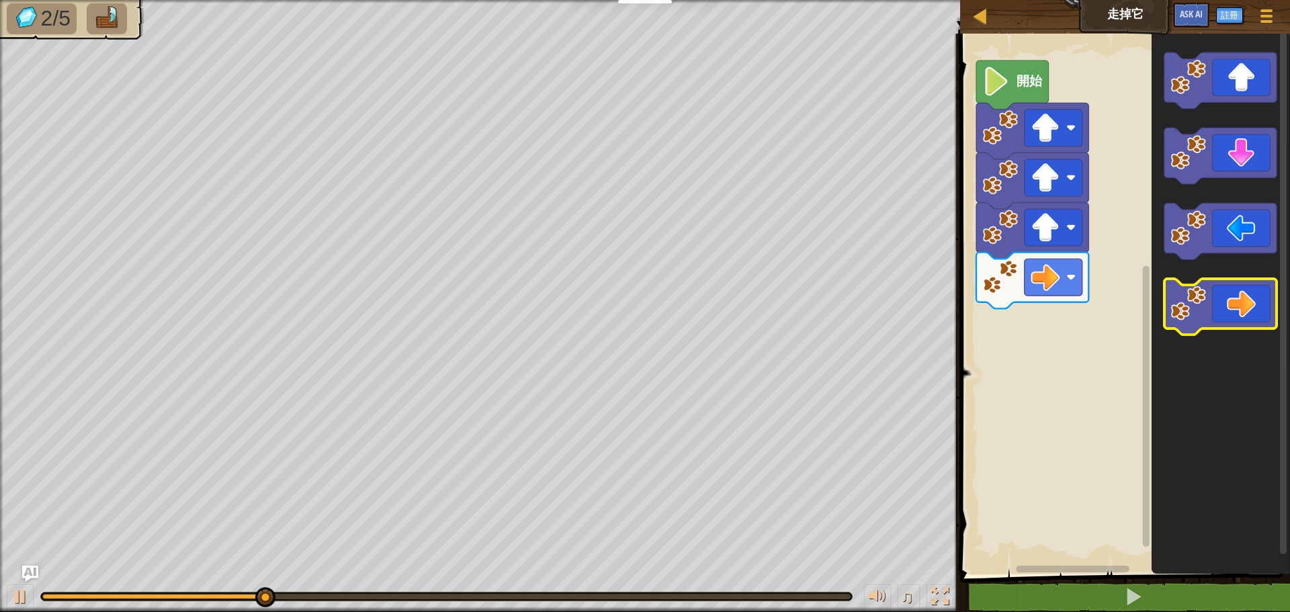
click at [1250, 308] on icon "Blockly工作區" at bounding box center [1221, 307] width 112 height 56
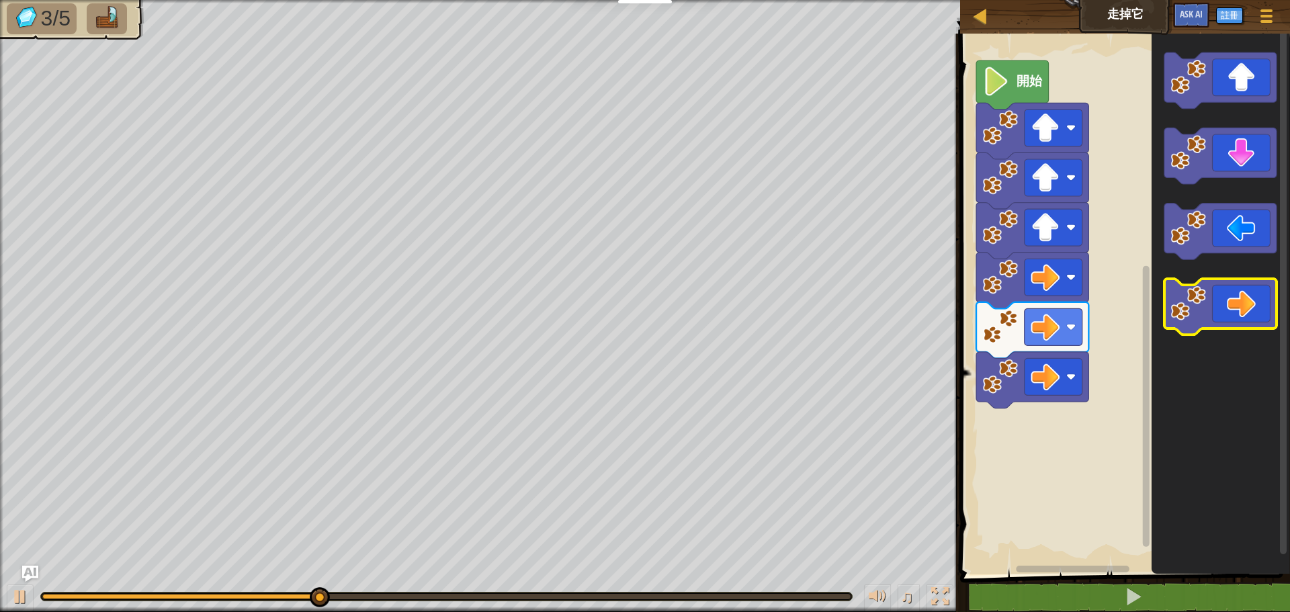
click at [1252, 308] on icon "Blockly工作區" at bounding box center [1221, 307] width 112 height 56
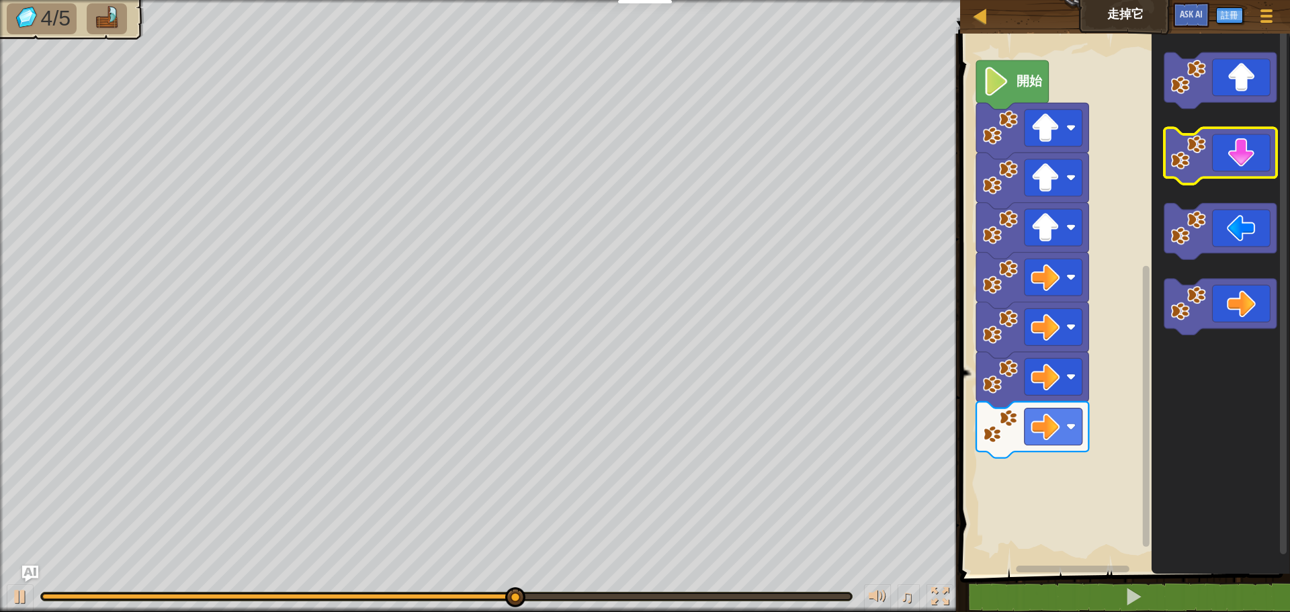
click at [1259, 159] on icon "Blockly工作區" at bounding box center [1221, 156] width 112 height 56
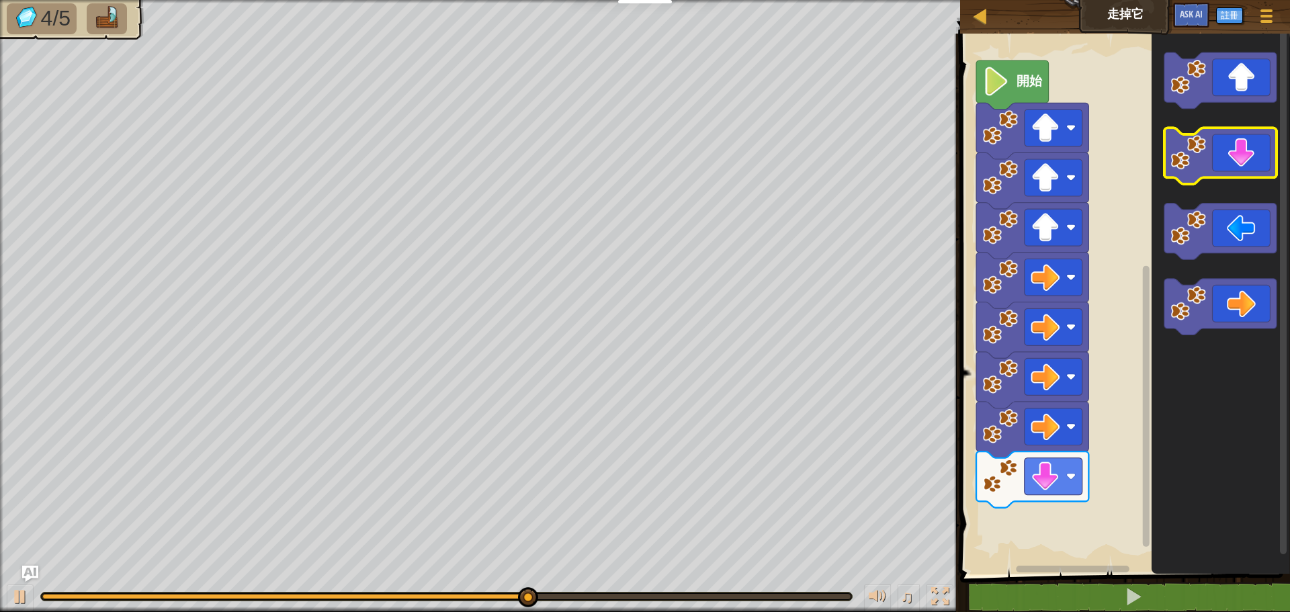
click at [1259, 159] on icon "Blockly工作區" at bounding box center [1221, 156] width 112 height 56
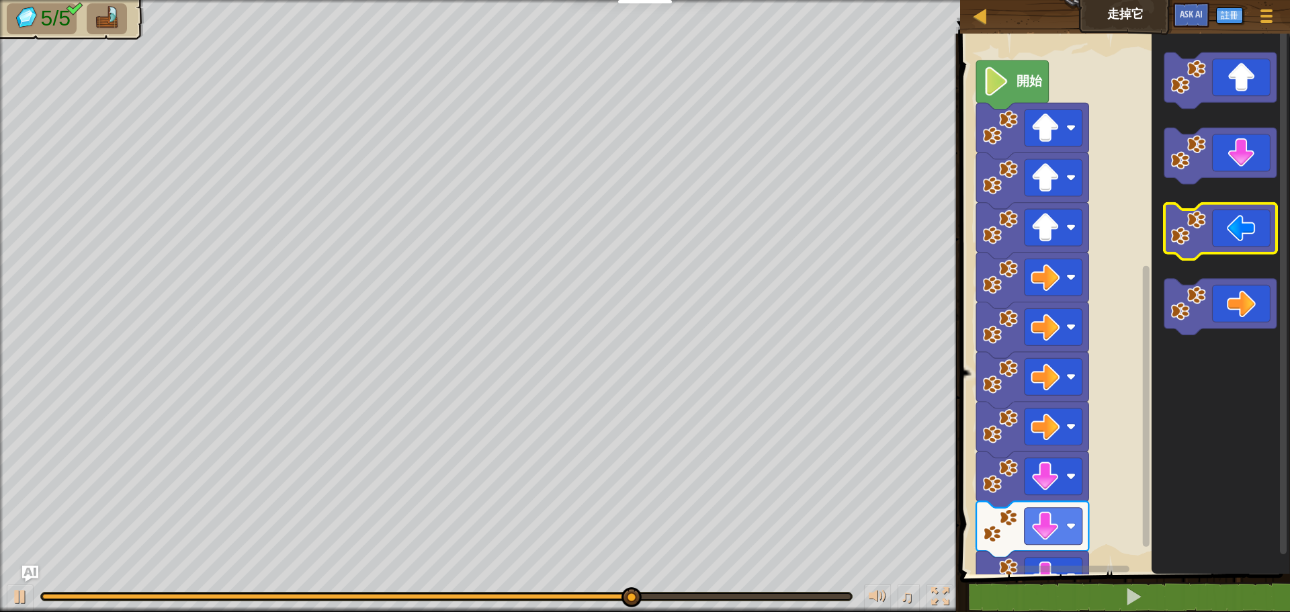
click at [1234, 244] on icon "Blockly工作區" at bounding box center [1221, 232] width 112 height 56
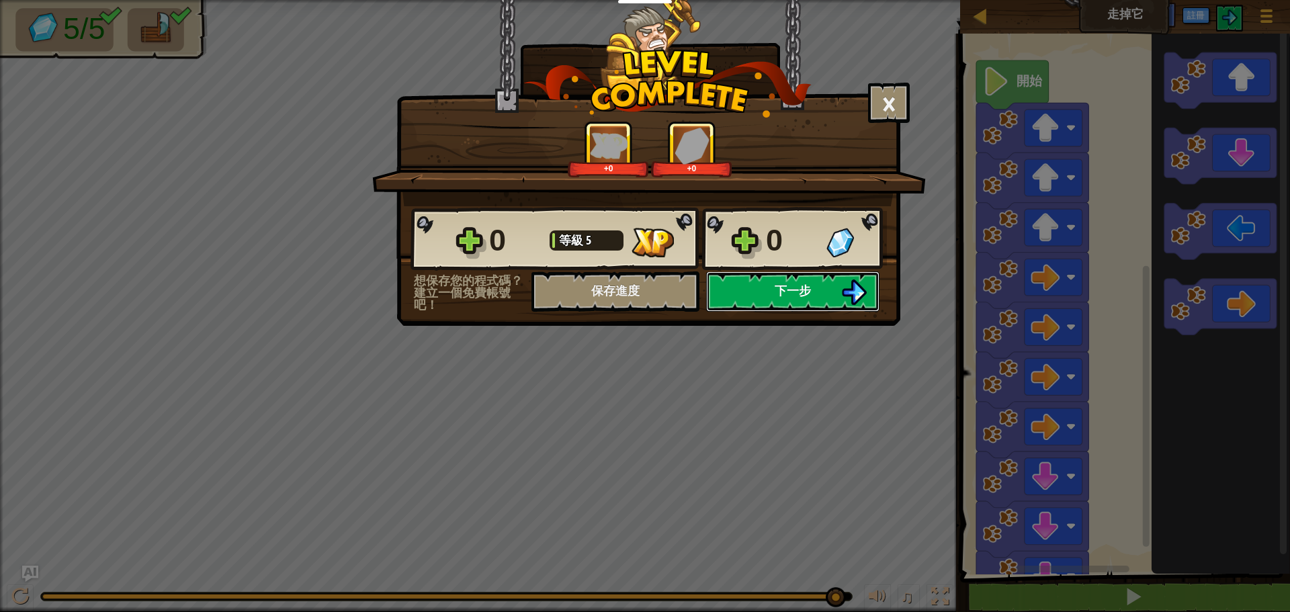
click at [838, 288] on button "下一步" at bounding box center [792, 291] width 173 height 40
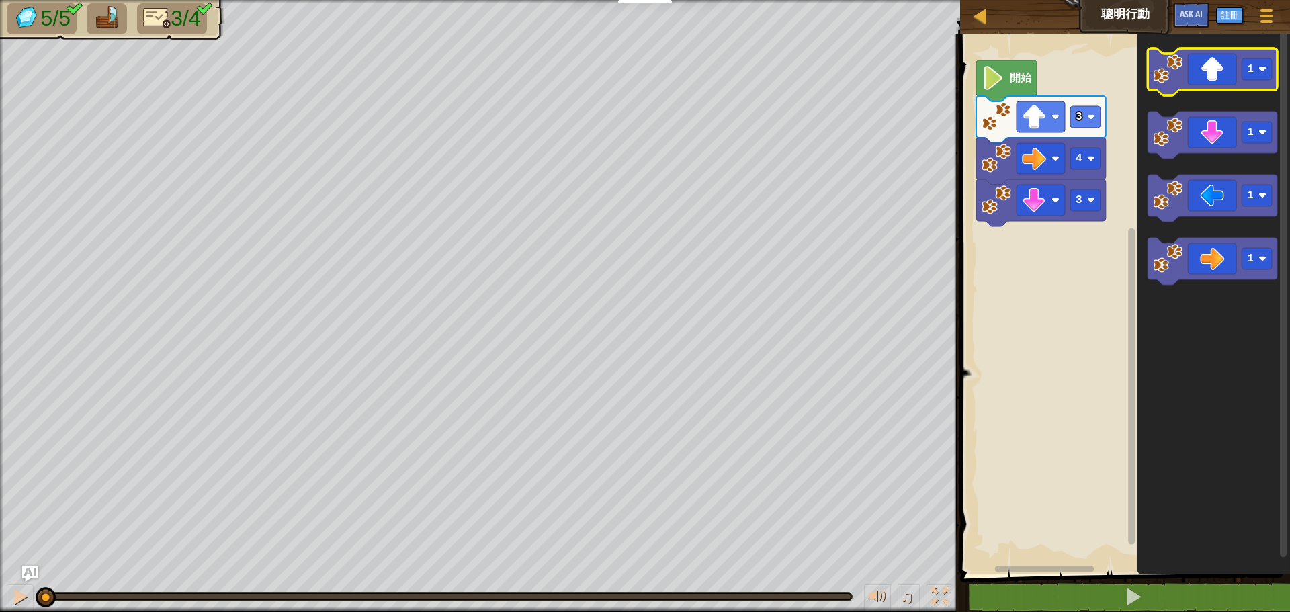
click at [1212, 69] on icon "Blockly工作區" at bounding box center [1213, 71] width 130 height 47
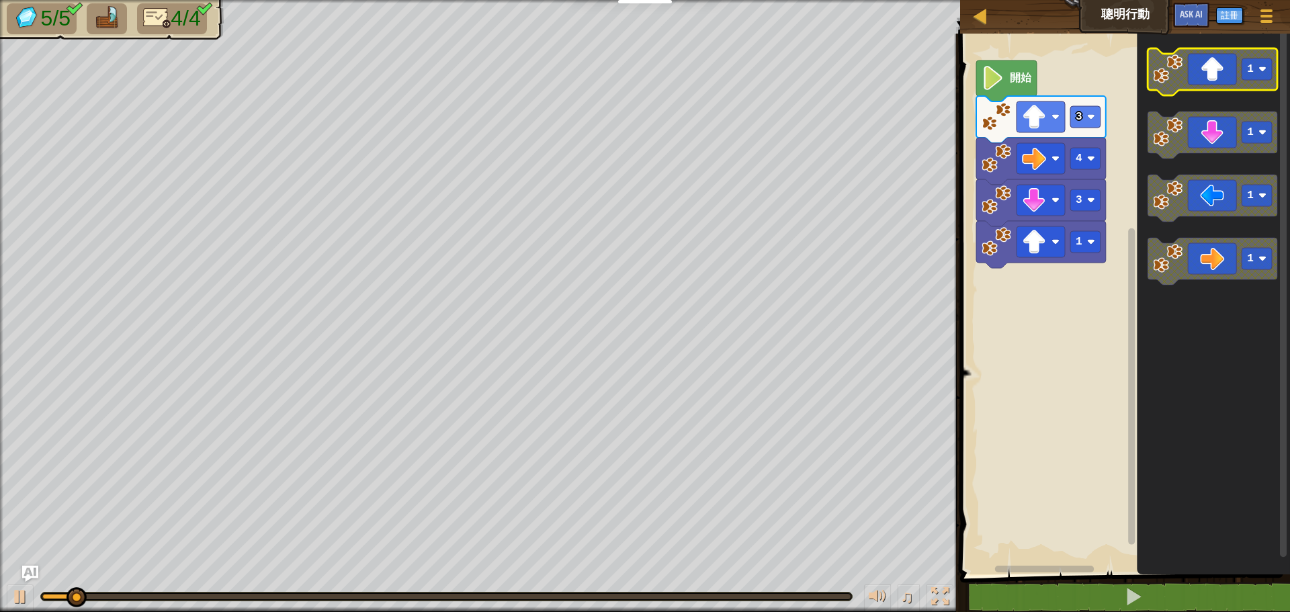
click at [1212, 69] on icon "Blockly工作區" at bounding box center [1213, 71] width 130 height 47
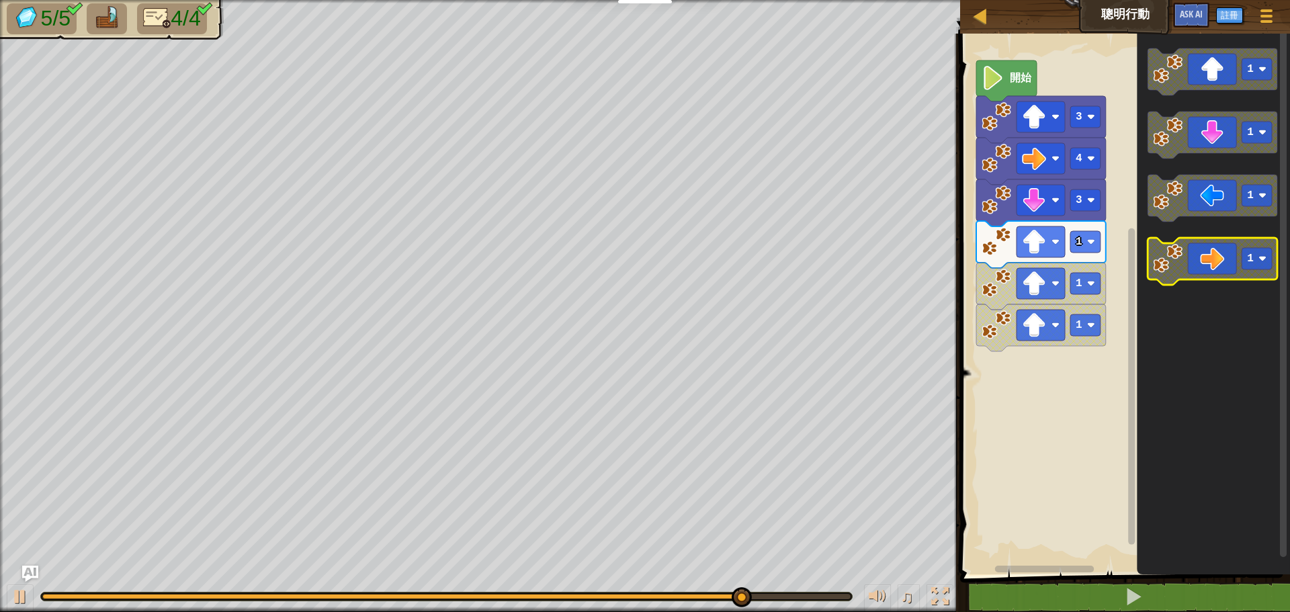
click at [1184, 245] on g "1 1 1 1" at bounding box center [1213, 166] width 130 height 237
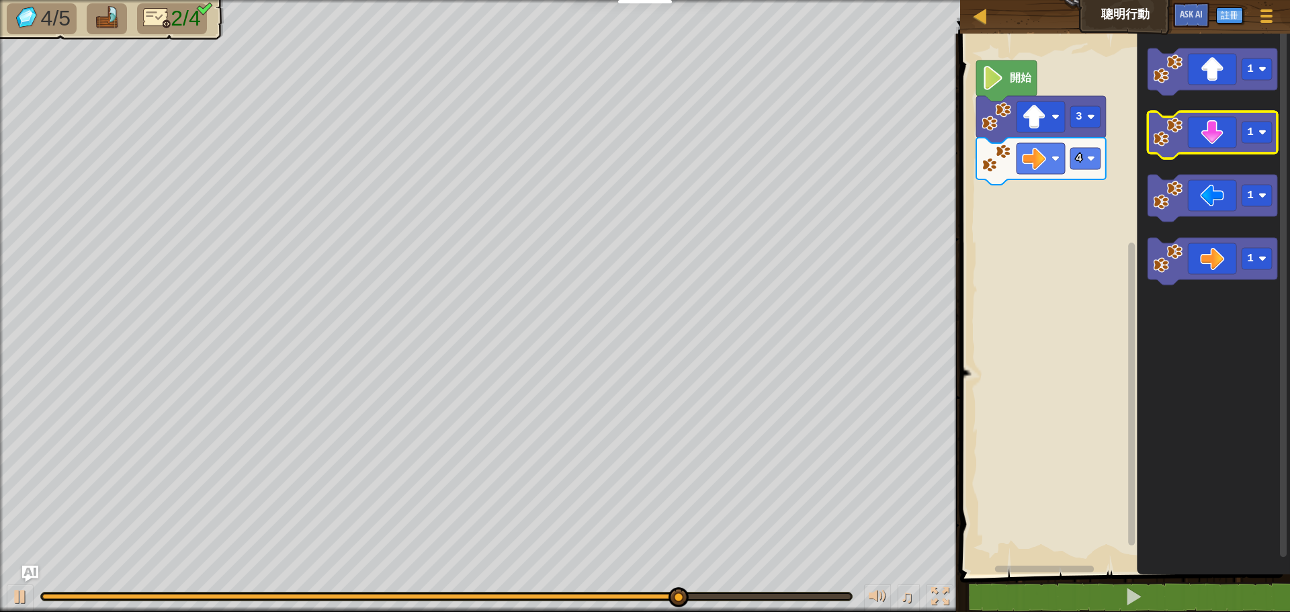
click at [1220, 138] on icon "Blockly工作區" at bounding box center [1213, 135] width 130 height 47
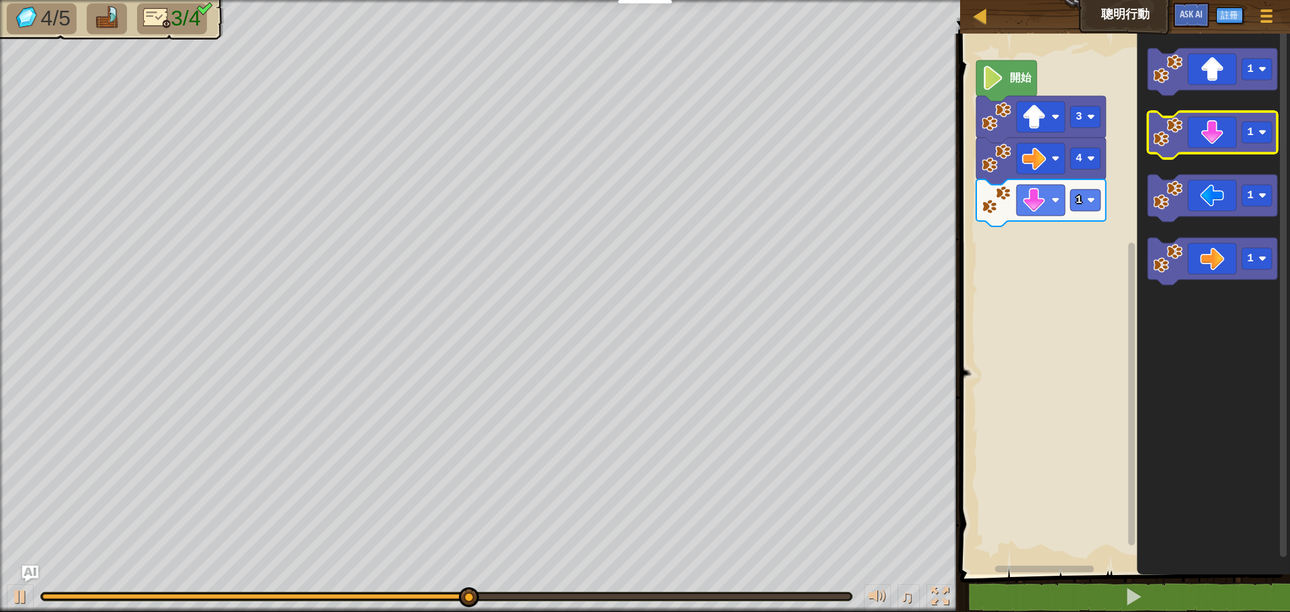
click at [1220, 138] on icon "Blockly工作區" at bounding box center [1213, 135] width 130 height 47
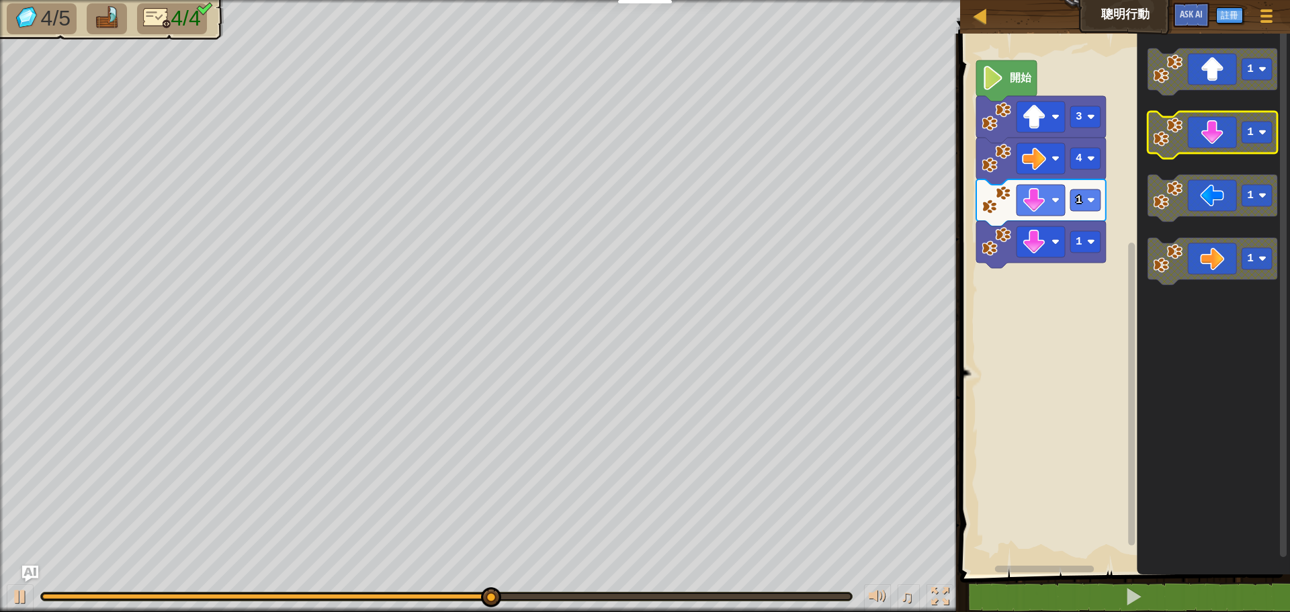
click at [1220, 138] on icon "Blockly工作區" at bounding box center [1213, 135] width 130 height 47
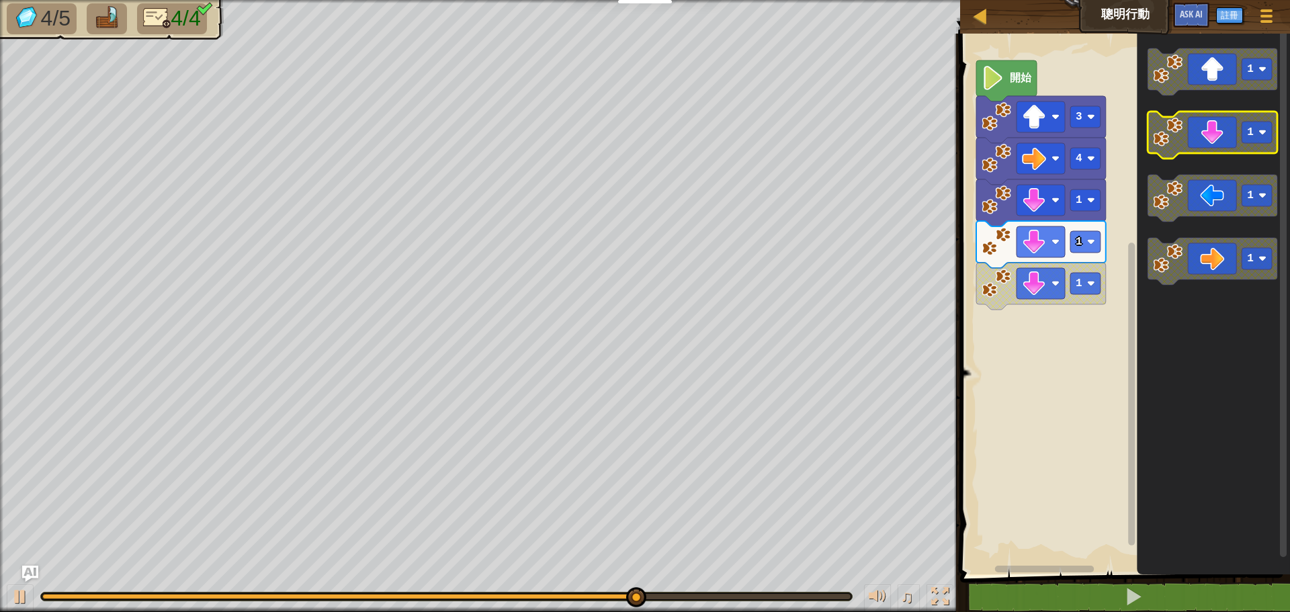
click at [1230, 137] on icon "Blockly工作區" at bounding box center [1213, 135] width 130 height 47
click at [1231, 146] on icon "Blockly工作區" at bounding box center [1213, 135] width 130 height 47
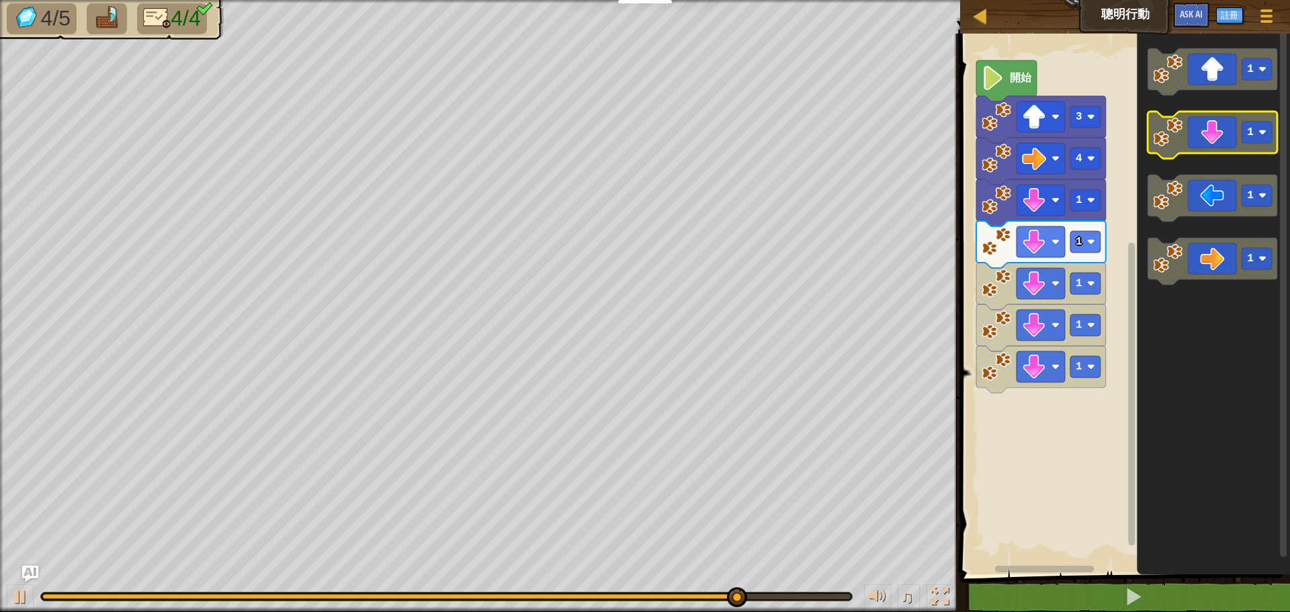
click at [1231, 146] on icon "Blockly工作區" at bounding box center [1213, 135] width 130 height 47
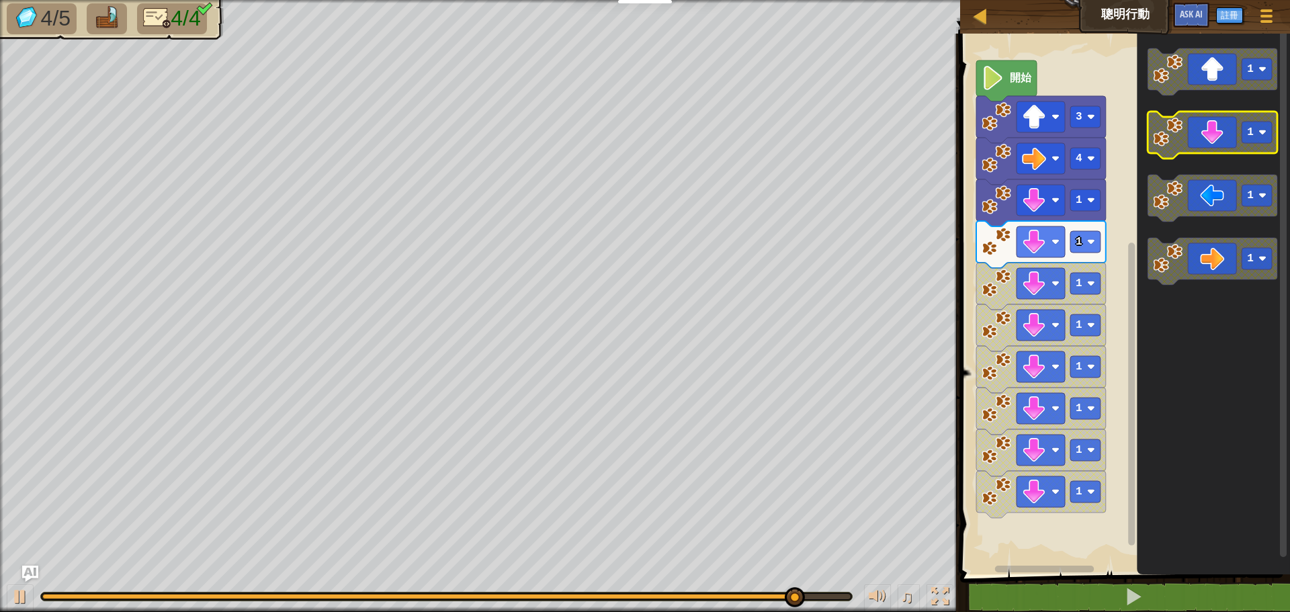
click at [1231, 146] on icon "Blockly工作區" at bounding box center [1213, 135] width 130 height 47
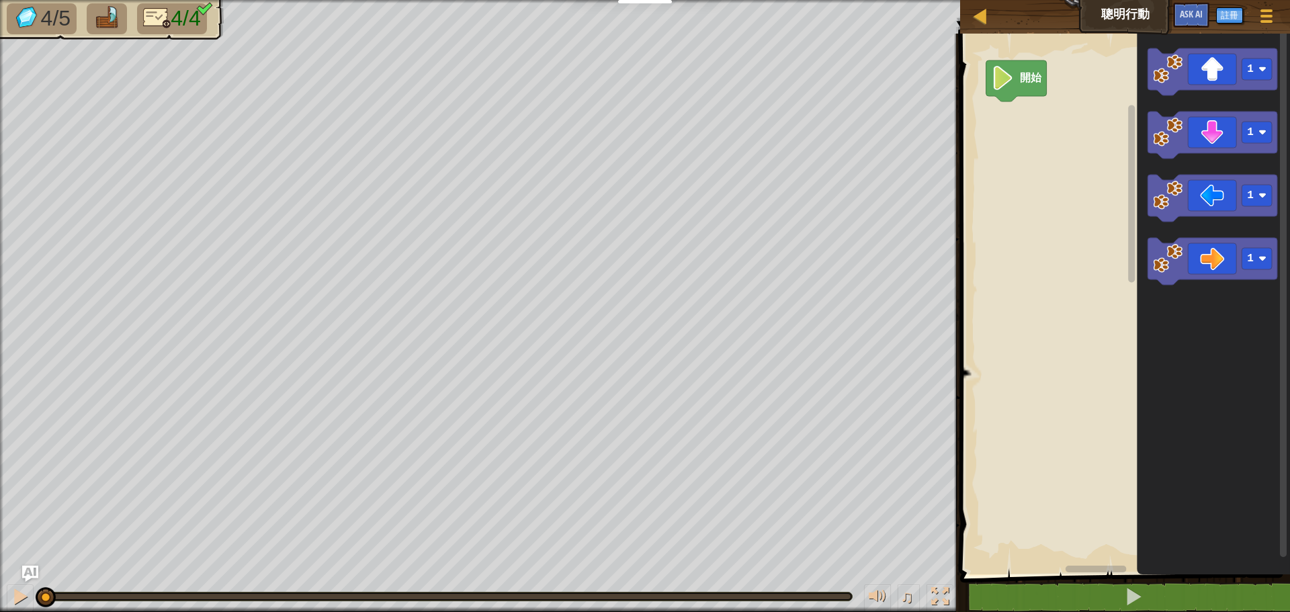
drag, startPoint x: 849, startPoint y: 600, endPoint x: 0, endPoint y: 552, distance: 850.1
click at [0, 552] on div "4/5 4/4 ♫ [PERSON_NAME]" at bounding box center [645, 306] width 1290 height 612
click at [998, 86] on image "Blockly工作區" at bounding box center [1003, 78] width 23 height 24
click at [1200, 89] on icon "Blockly工作區" at bounding box center [1213, 71] width 130 height 47
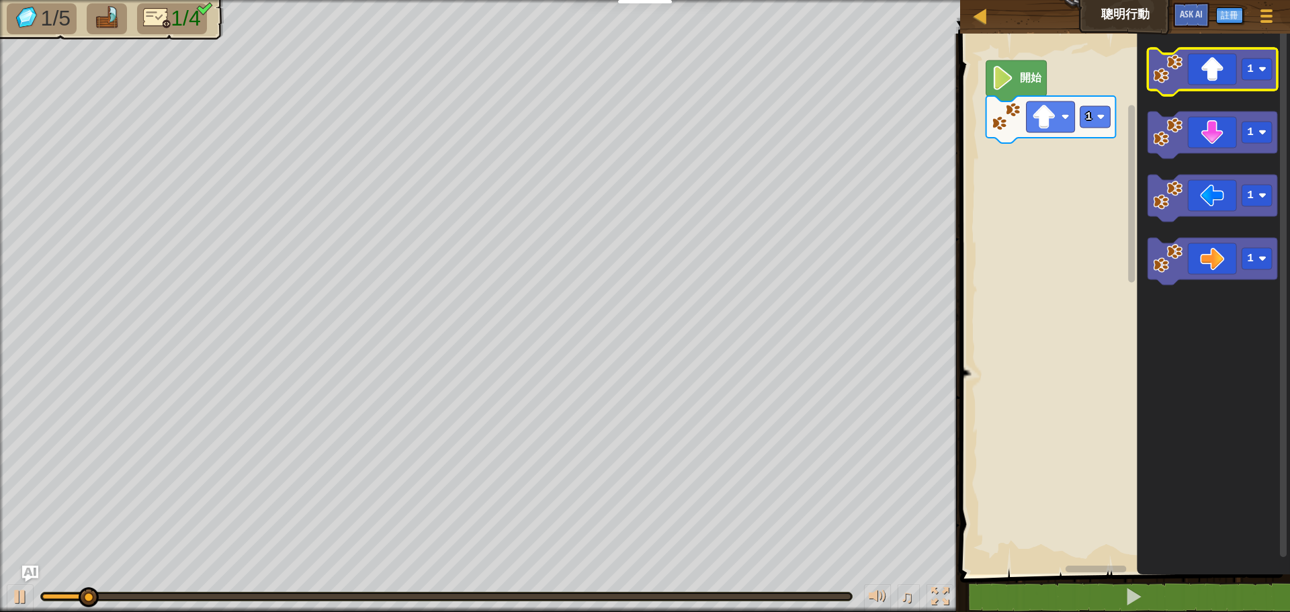
click at [1200, 89] on icon "Blockly工作區" at bounding box center [1213, 71] width 130 height 47
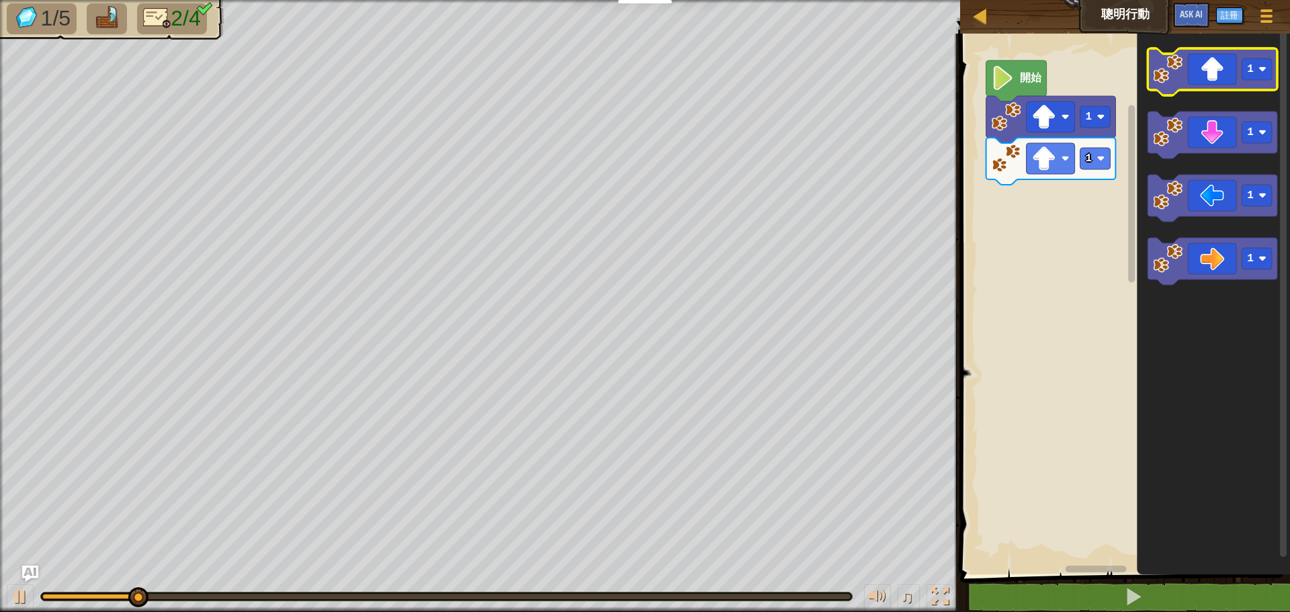
click at [1200, 89] on icon "Blockly工作區" at bounding box center [1213, 71] width 130 height 47
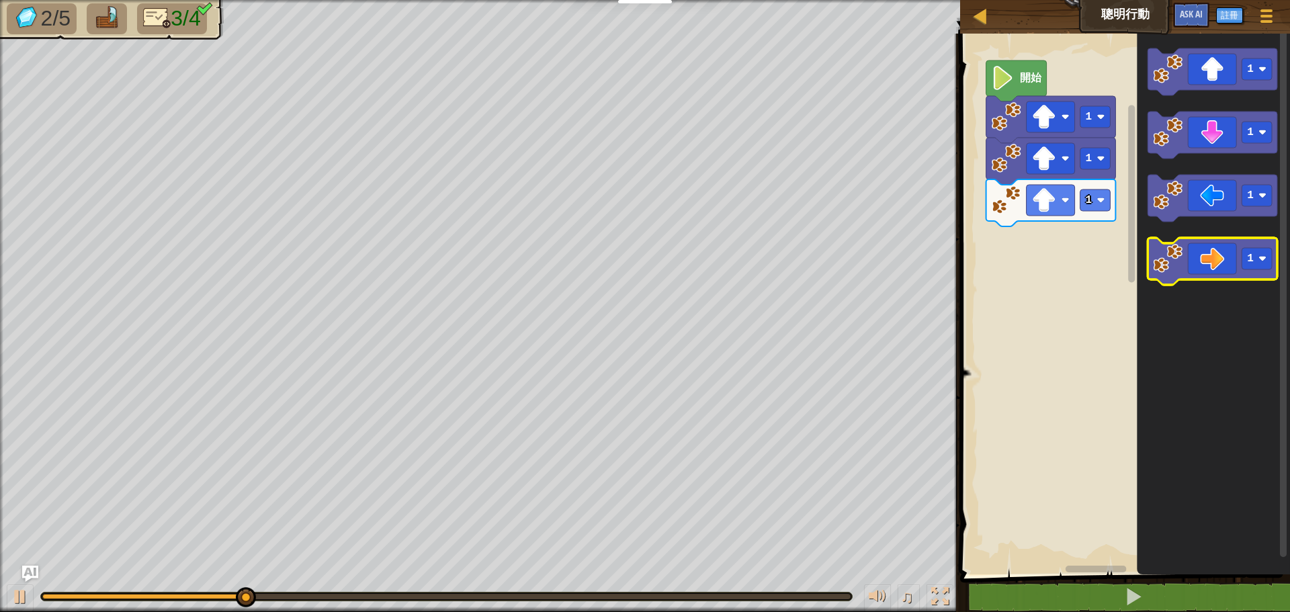
click at [1197, 255] on icon "Blockly工作區" at bounding box center [1213, 261] width 130 height 47
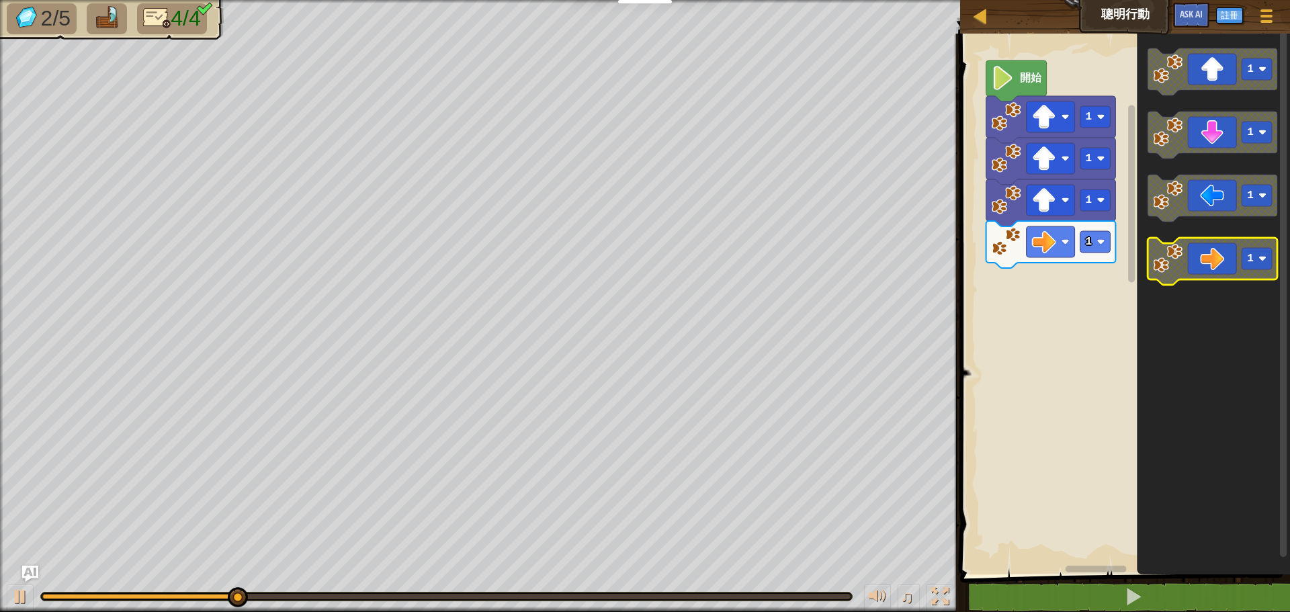
click at [1192, 255] on icon "Blockly工作區" at bounding box center [1213, 261] width 130 height 47
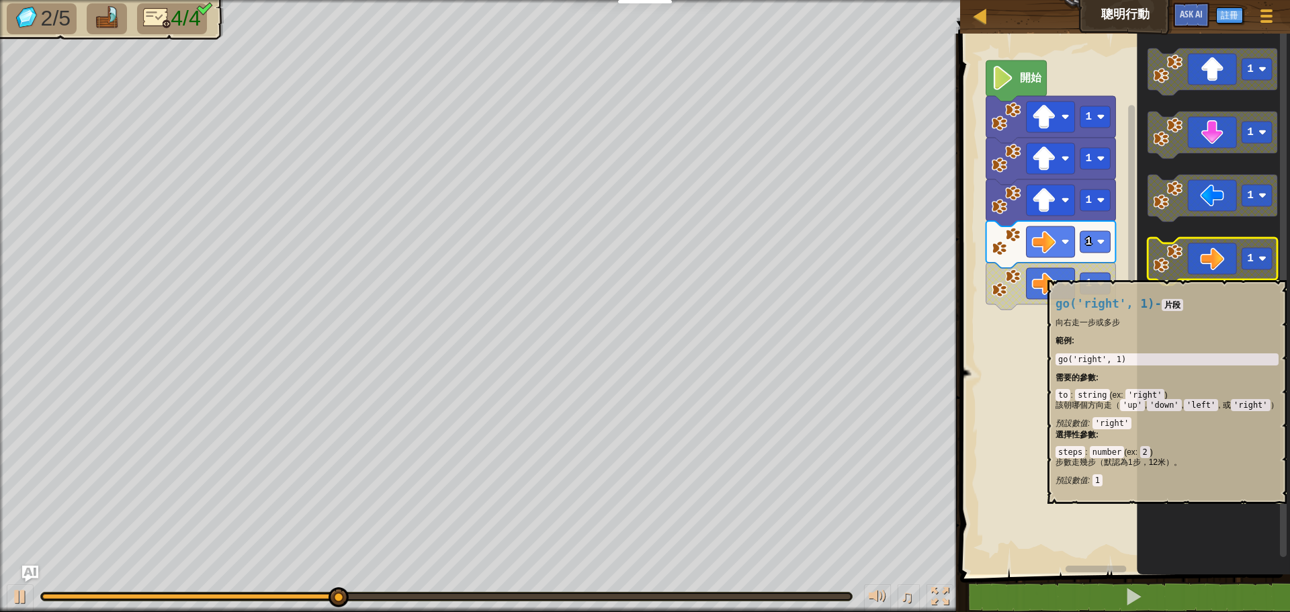
click at [1204, 274] on icon "Blockly工作區" at bounding box center [1213, 261] width 130 height 47
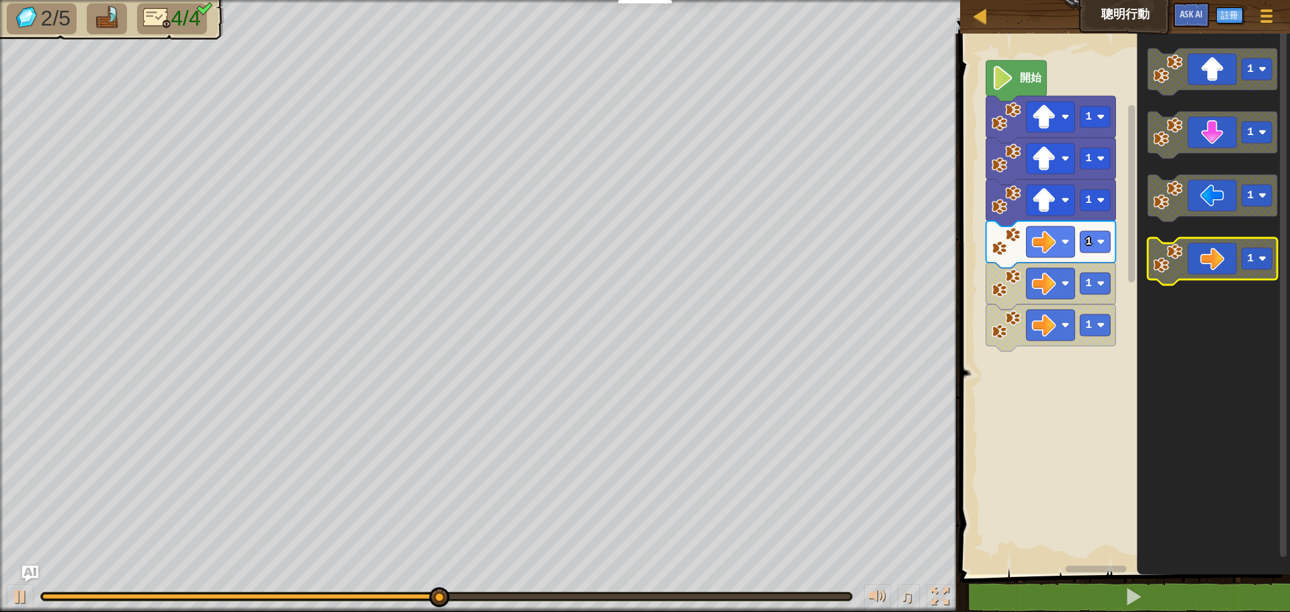
click at [1208, 274] on icon "Blockly工作區" at bounding box center [1213, 261] width 130 height 47
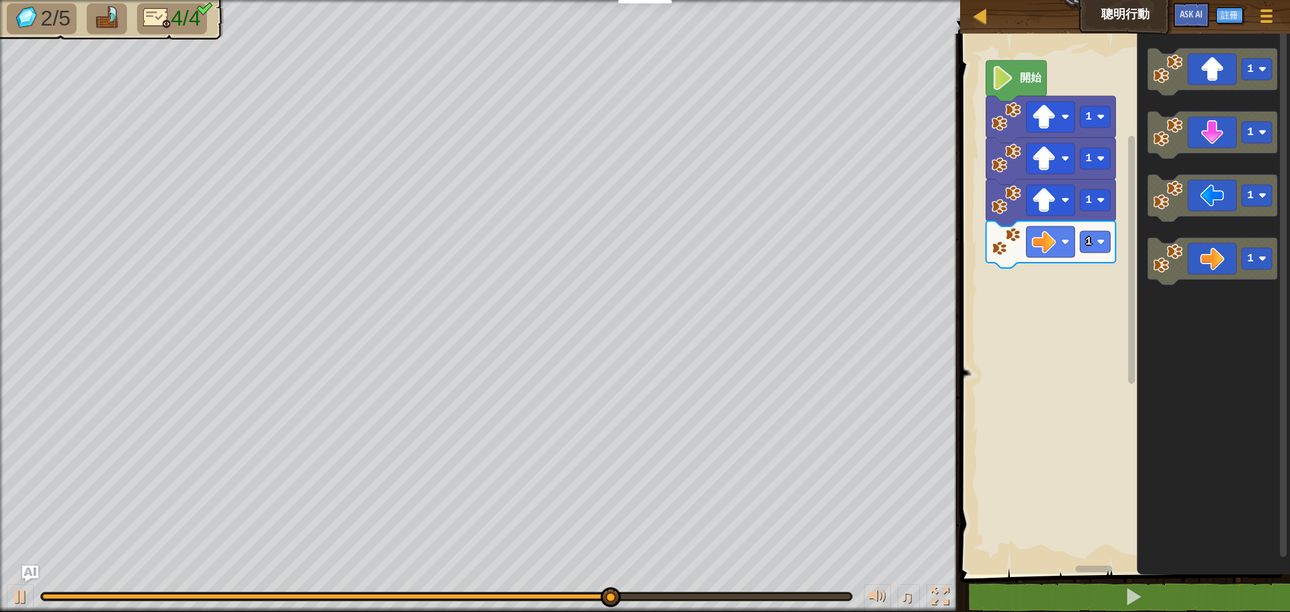
click at [1157, 261] on g "1" at bounding box center [1213, 261] width 130 height 47
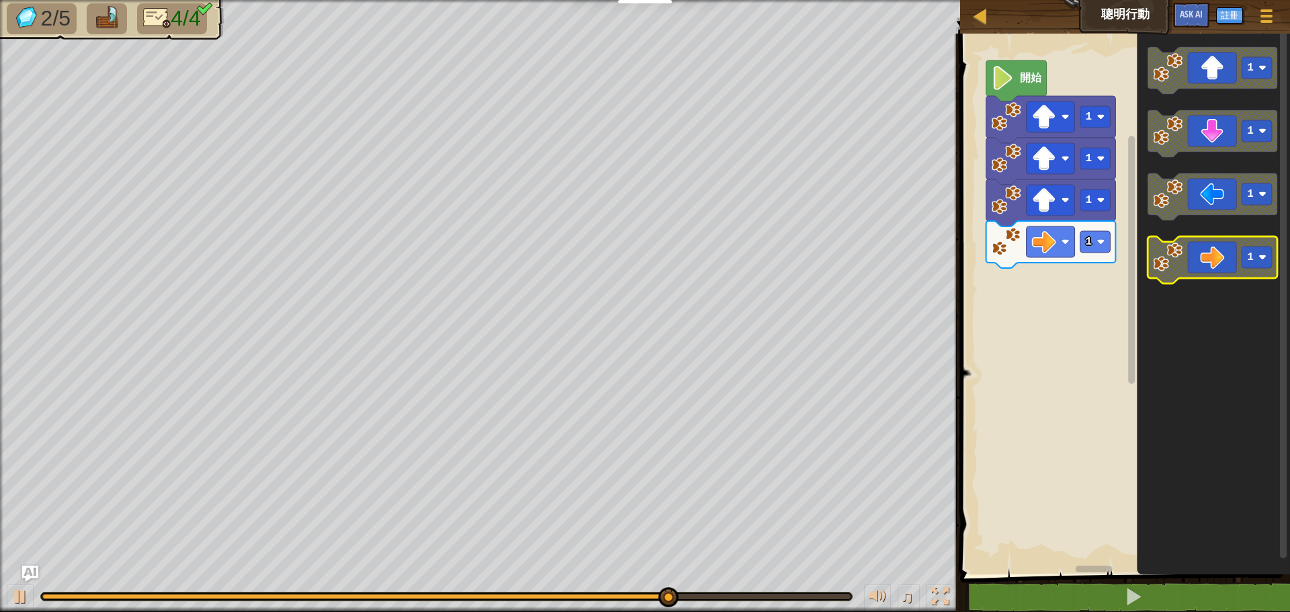
click at [1226, 266] on icon "Blockly工作區" at bounding box center [1213, 260] width 130 height 47
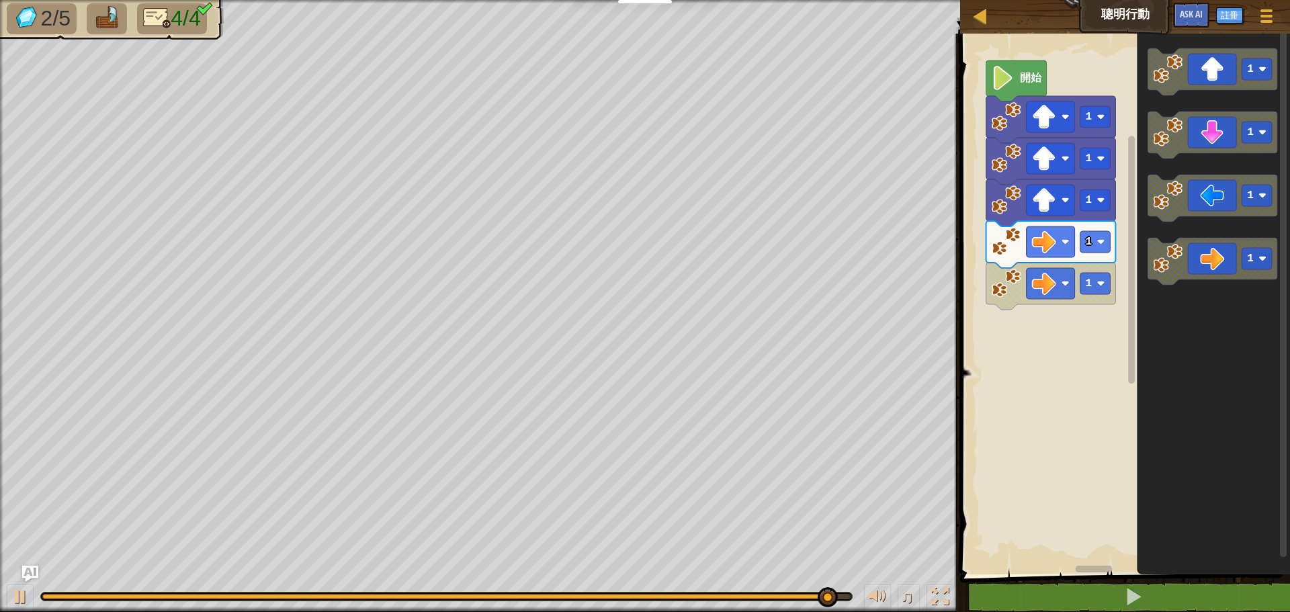
click at [1271, 280] on g "1" at bounding box center [1213, 261] width 130 height 47
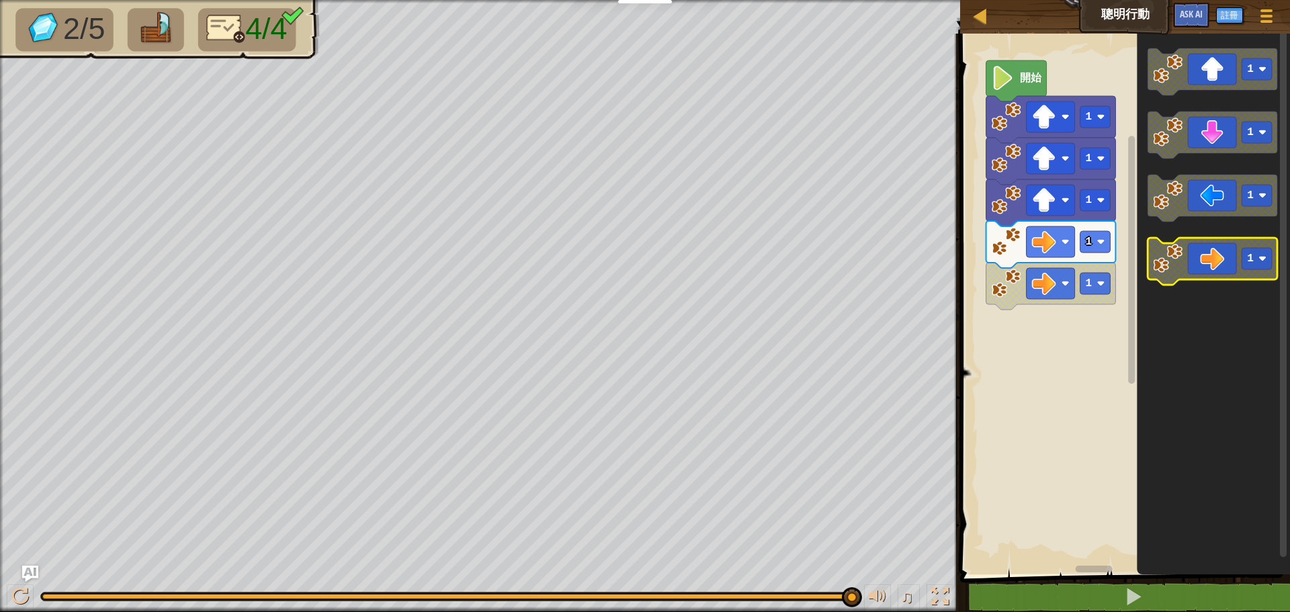
click at [1269, 259] on rect "Blockly工作區" at bounding box center [1257, 259] width 30 height 22
click at [1210, 272] on icon "Blockly工作區" at bounding box center [1213, 261] width 130 height 47
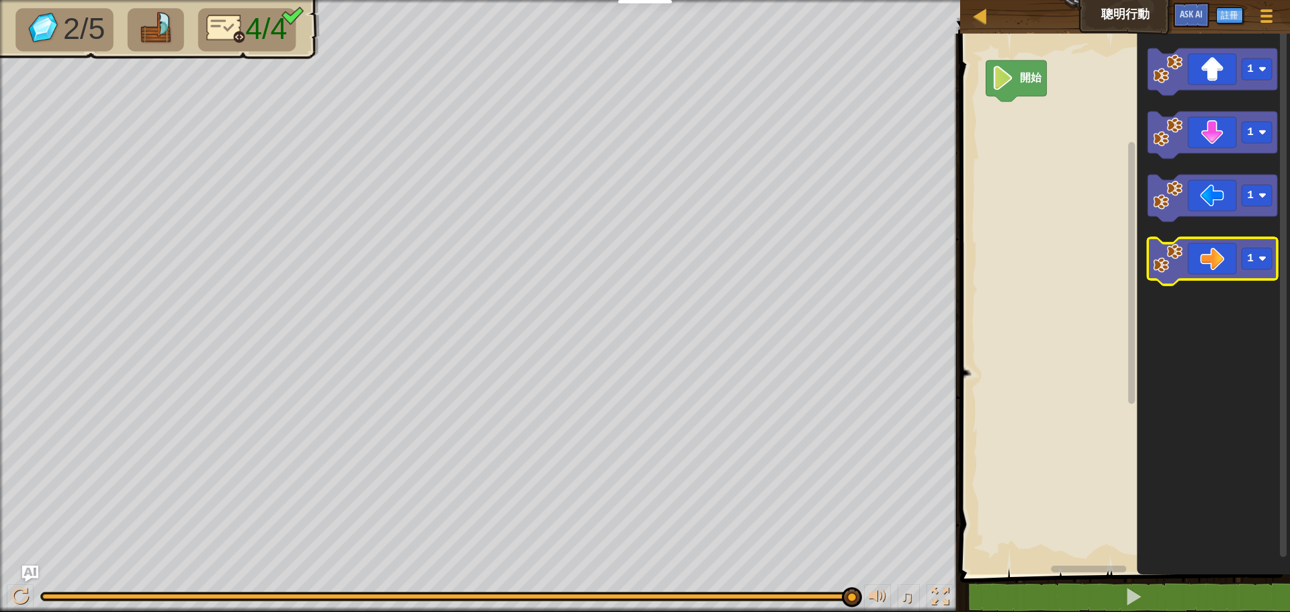
click at [1203, 271] on icon "Blockly工作區" at bounding box center [1213, 261] width 130 height 47
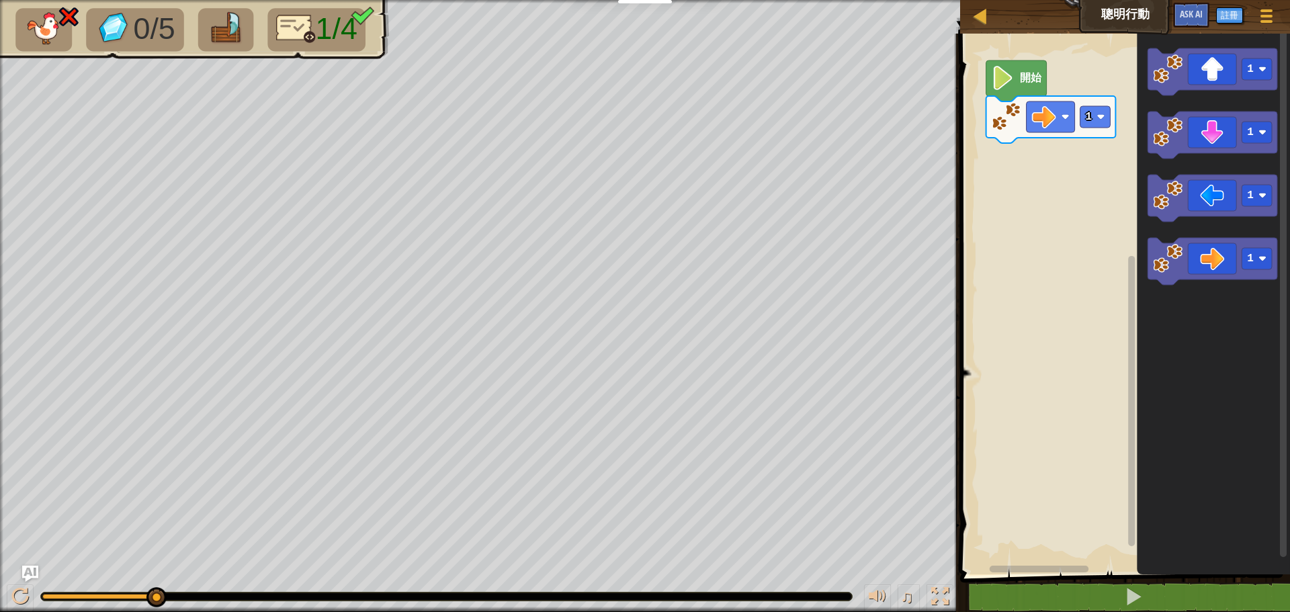
drag, startPoint x: 393, startPoint y: 598, endPoint x: 530, endPoint y: 579, distance: 138.4
click at [530, 579] on div "♫" at bounding box center [480, 593] width 960 height 40
click at [515, 593] on div at bounding box center [446, 597] width 811 height 8
drag, startPoint x: 515, startPoint y: 593, endPoint x: 167, endPoint y: 587, distance: 347.5
click at [300, 594] on div at bounding box center [446, 597] width 811 height 8
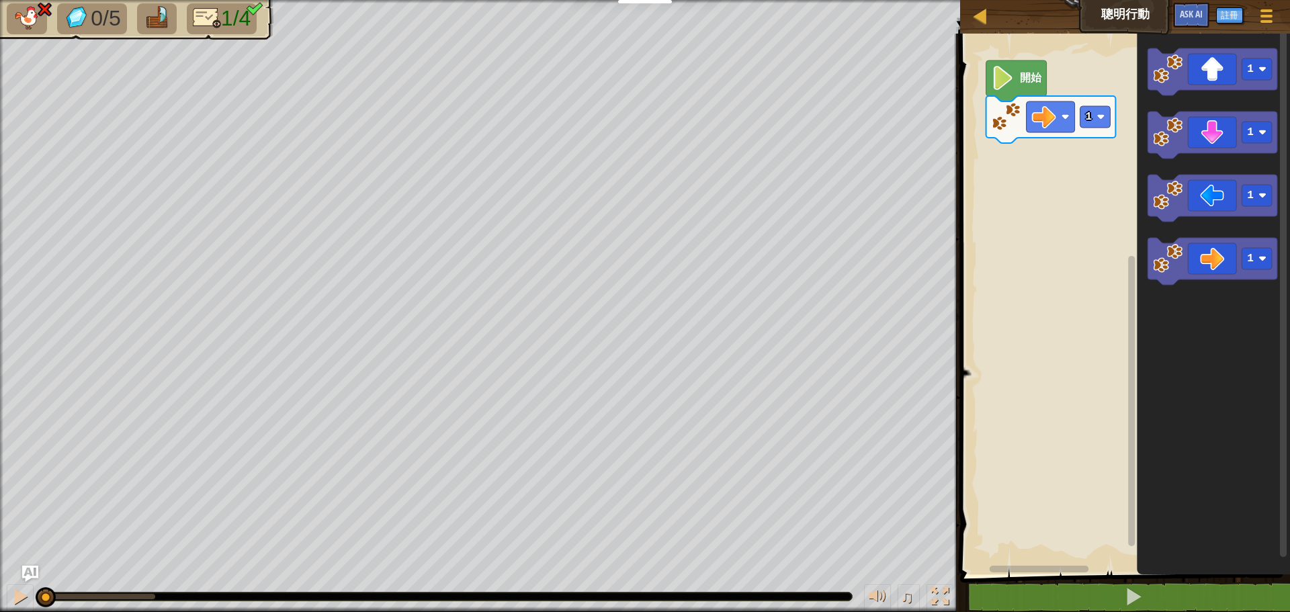
drag, startPoint x: 149, startPoint y: 590, endPoint x: 0, endPoint y: 614, distance: 151.1
click at [0, 0] on html "教育者 創建免費帳號 學校和地區解決方案 教師工具包預覽 標準對齊 效能研究 成功故事 專業發展 編程一小時 贈款與資金資源 請求演示或報價 父母 玩 Cod…" at bounding box center [645, 0] width 1290 height 0
click at [1028, 159] on div "開始 1 1 1 1 1 1" at bounding box center [1123, 301] width 334 height 548
click at [999, 134] on div "開始 1 1 1 1 1 1" at bounding box center [1123, 301] width 334 height 548
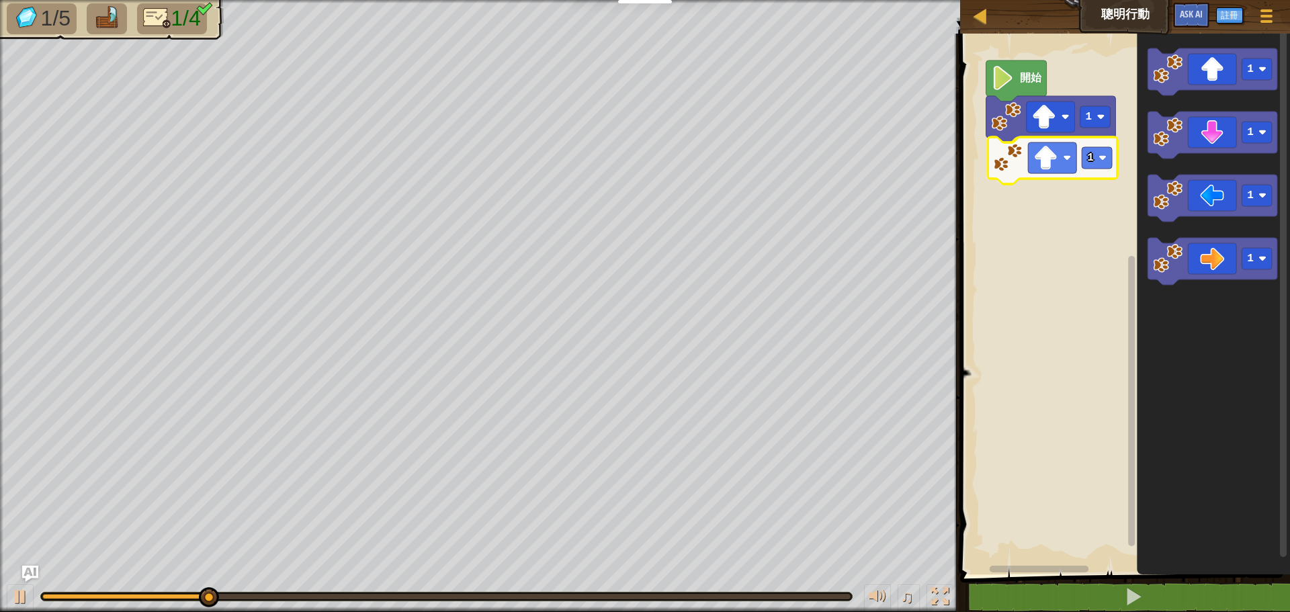
click at [1013, 175] on div "開始 1 1 1 1 1 1 1" at bounding box center [1123, 301] width 334 height 548
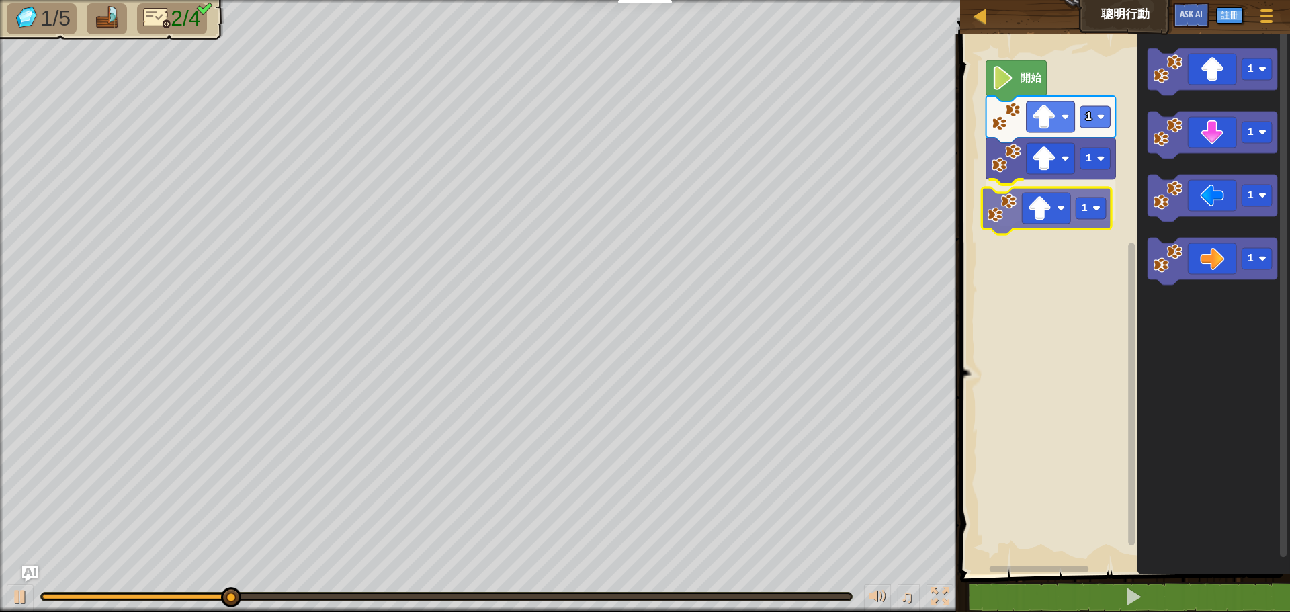
click at [1076, 224] on div "開始 1 1 1 1 1 1 1 1" at bounding box center [1123, 301] width 334 height 548
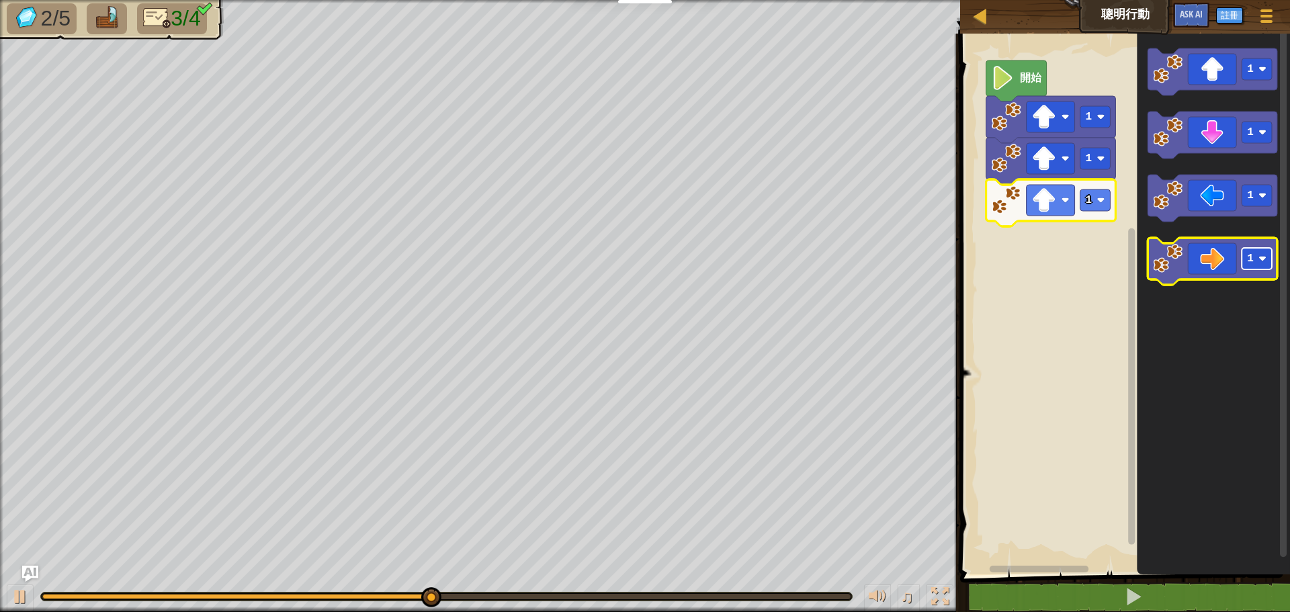
click at [1260, 265] on rect "Blockly工作區" at bounding box center [1257, 259] width 30 height 22
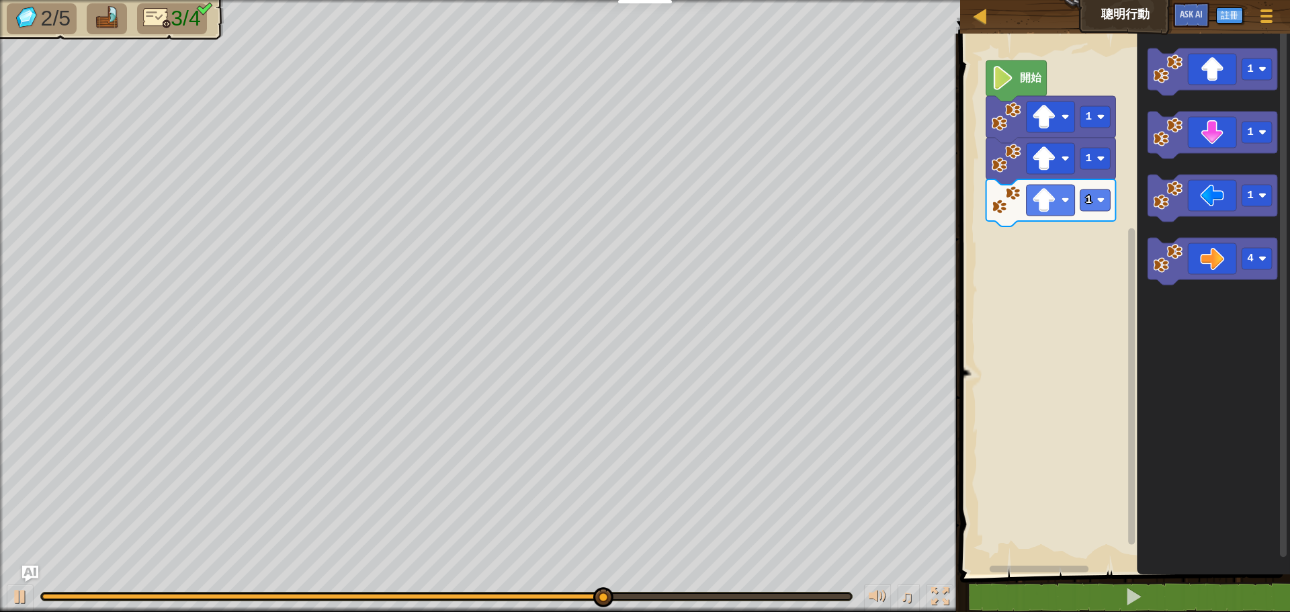
click at [1165, 341] on icon "1 1 1 4" at bounding box center [1213, 301] width 153 height 548
click at [1209, 267] on icon "Blockly工作區" at bounding box center [1213, 261] width 130 height 47
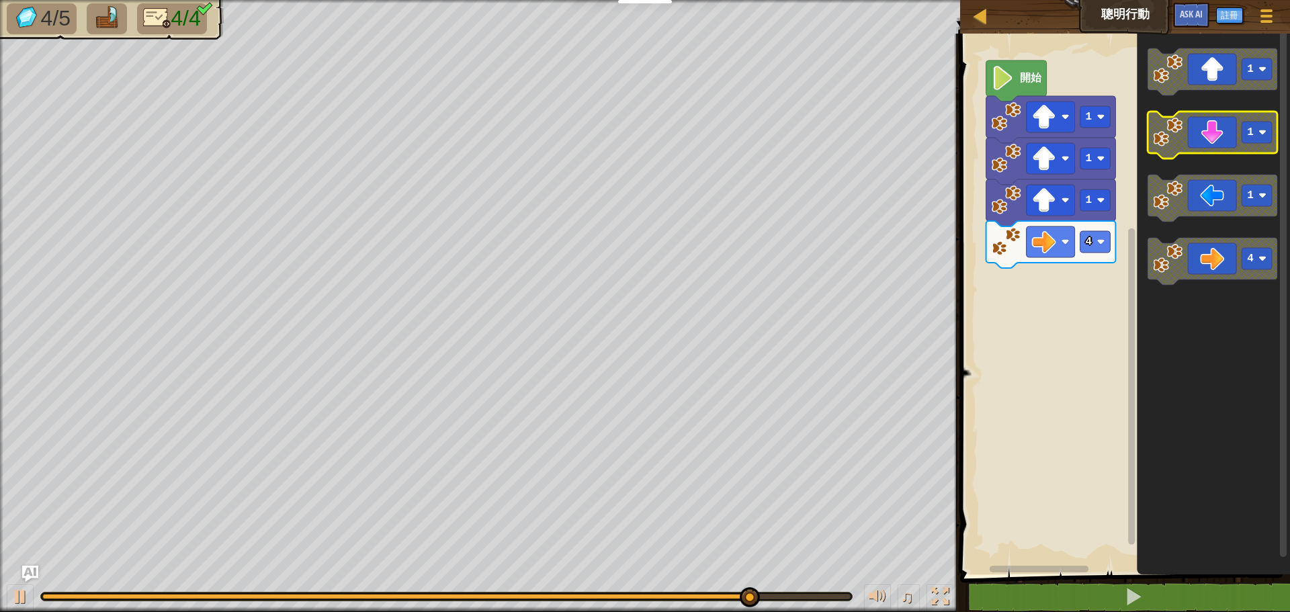
click at [1267, 126] on rect "Blockly工作區" at bounding box center [1257, 133] width 30 height 22
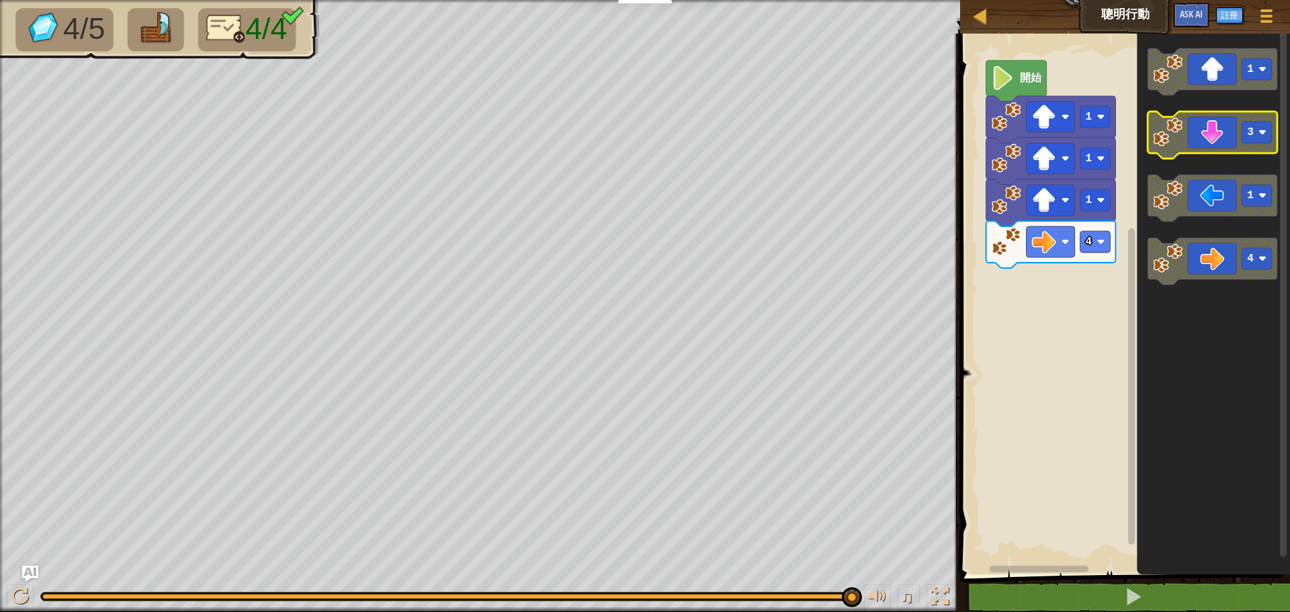
click at [1206, 145] on icon "Blockly工作區" at bounding box center [1213, 135] width 130 height 47
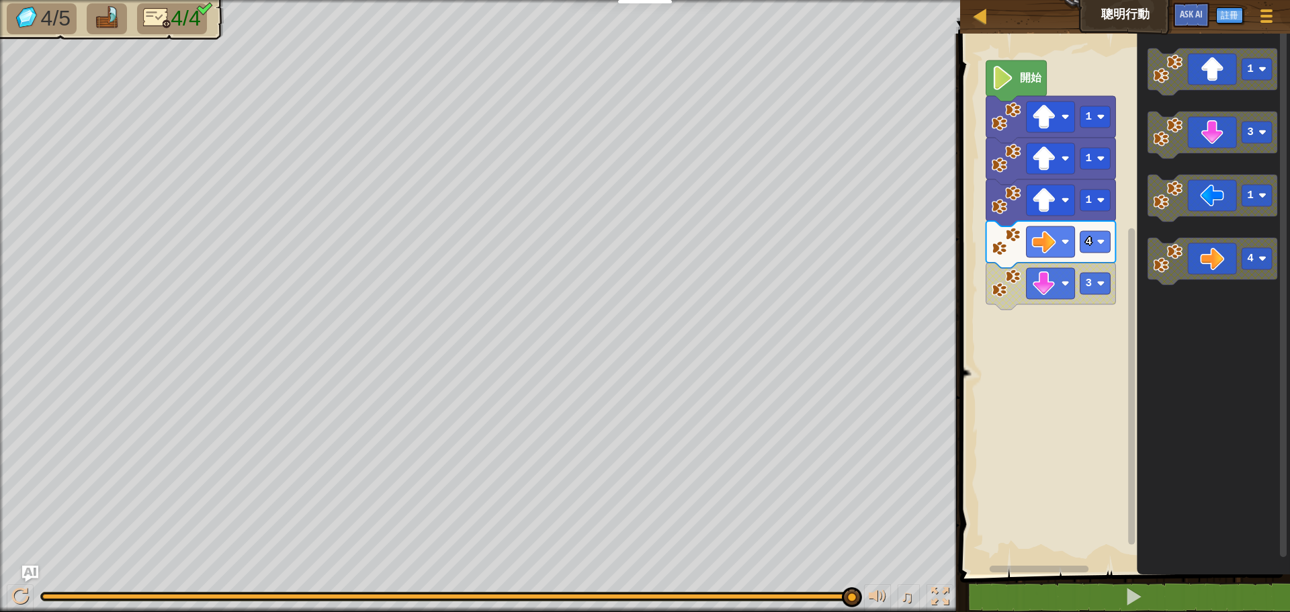
click at [151, 20] on img at bounding box center [157, 18] width 28 height 24
drag, startPoint x: 522, startPoint y: 593, endPoint x: 913, endPoint y: 612, distance: 390.9
click at [743, 0] on html "教育者 創建免費帳號 學校和地區解決方案 教師工具包預覽 標準對齊 效能研究 成功故事 專業發展 編程一小時 贈款與資金資源 請求演示或報價 父母 玩 Cod…" at bounding box center [645, 0] width 1290 height 0
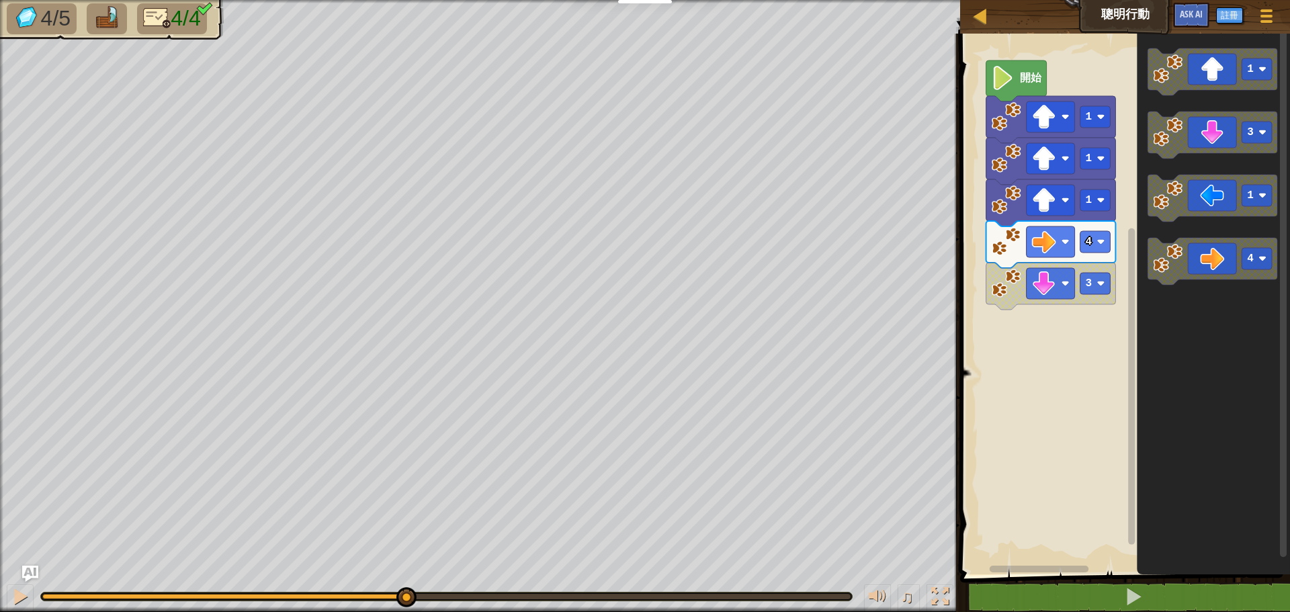
drag, startPoint x: 853, startPoint y: 594, endPoint x: 404, endPoint y: 610, distance: 449.2
click at [404, 610] on div "♫" at bounding box center [480, 593] width 960 height 40
drag, startPoint x: 401, startPoint y: 603, endPoint x: 513, endPoint y: 586, distance: 113.6
click at [513, 586] on div "♫" at bounding box center [480, 593] width 960 height 40
click at [1064, 288] on rect "Blockly工作區" at bounding box center [1051, 283] width 48 height 31
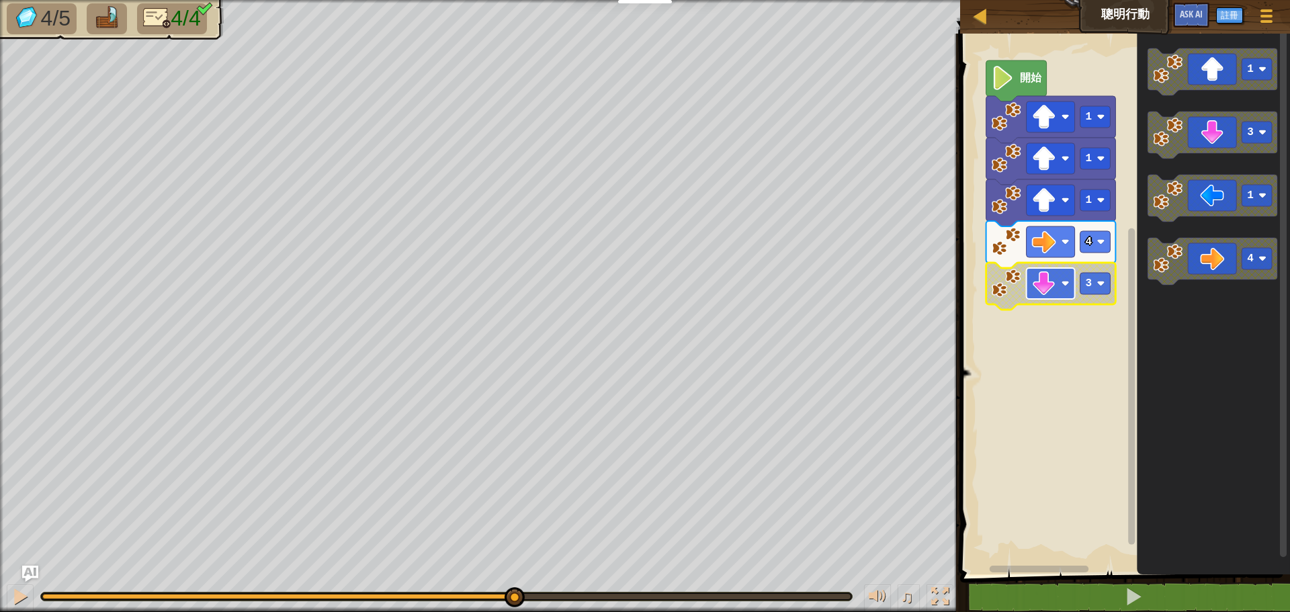
click at [1054, 292] on image "Blockly工作區" at bounding box center [1044, 283] width 24 height 24
click at [1056, 293] on rect "Blockly工作區" at bounding box center [1051, 283] width 48 height 31
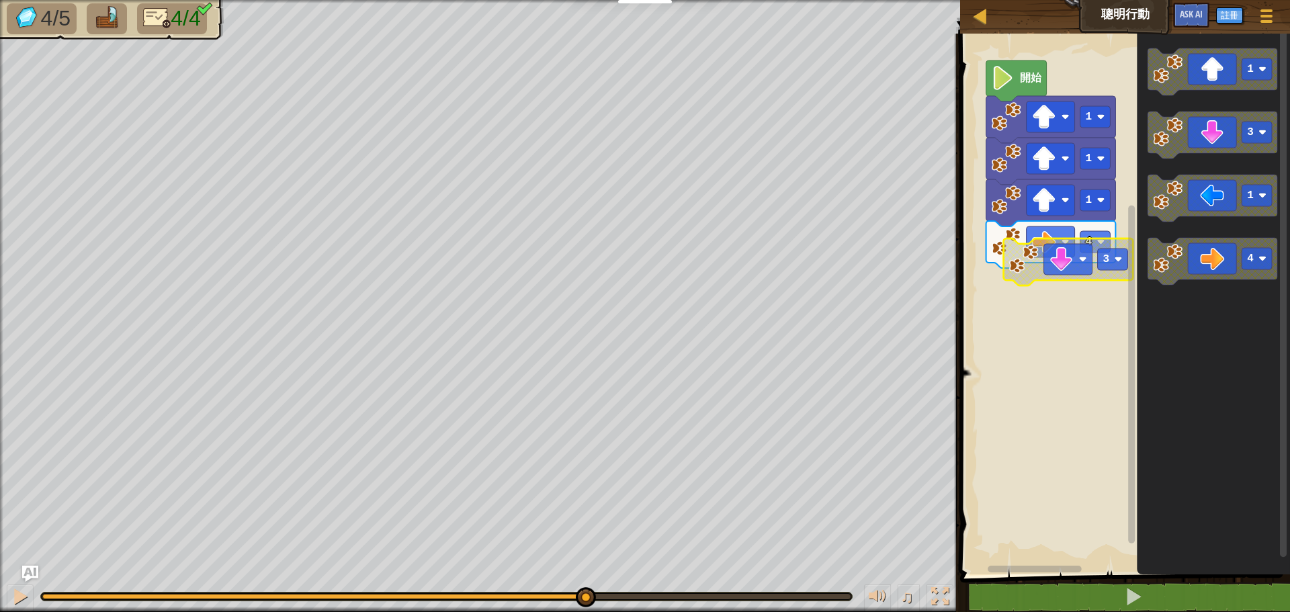
click at [584, 431] on div "4/5 4/4 ♫ [PERSON_NAME]" at bounding box center [645, 306] width 1290 height 612
click at [1005, 282] on div "開始 1 1 1 4 1 3 1 4" at bounding box center [1123, 301] width 334 height 548
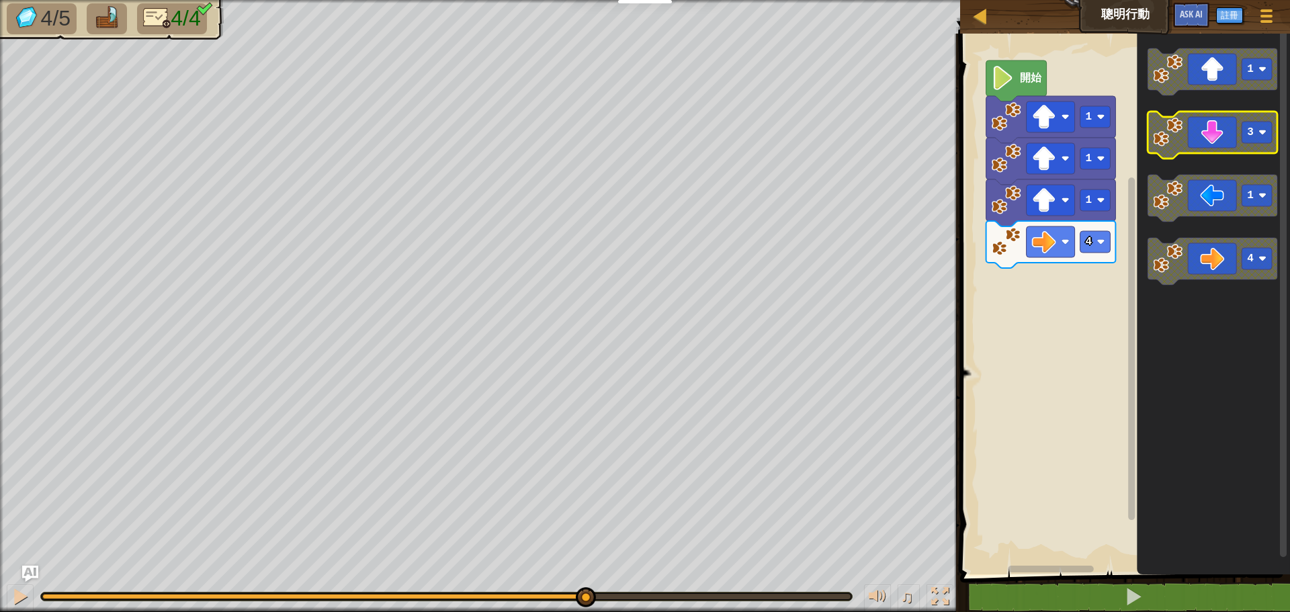
click at [1196, 142] on icon "Blockly工作區" at bounding box center [1213, 135] width 130 height 47
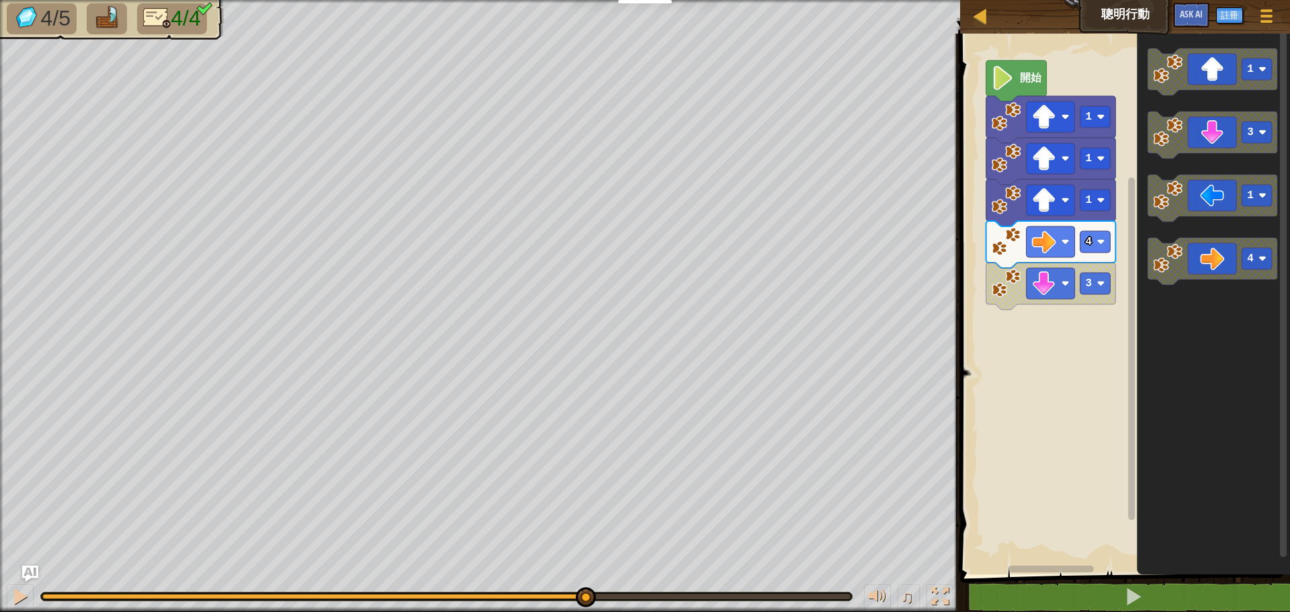
click at [646, 601] on div at bounding box center [446, 596] width 812 height 9
click at [646, 589] on div "♫" at bounding box center [480, 593] width 960 height 40
click at [1030, 75] on text "開始" at bounding box center [1031, 78] width 22 height 13
click at [13, 598] on div at bounding box center [19, 596] width 17 height 17
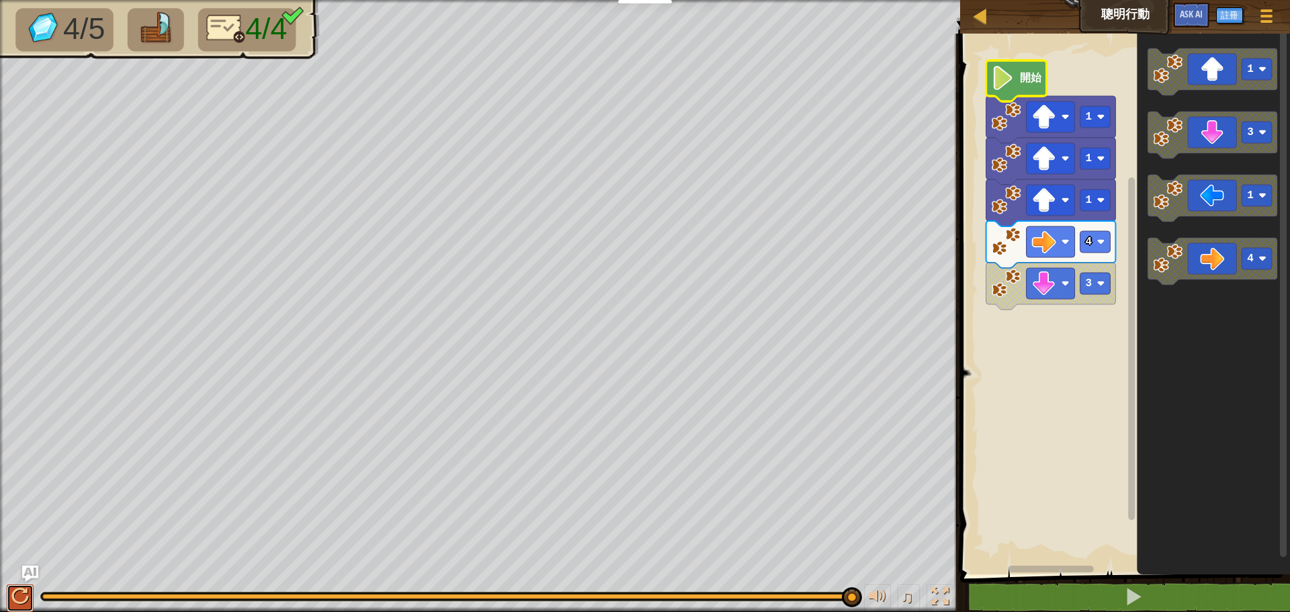
click at [25, 596] on div at bounding box center [19, 596] width 17 height 17
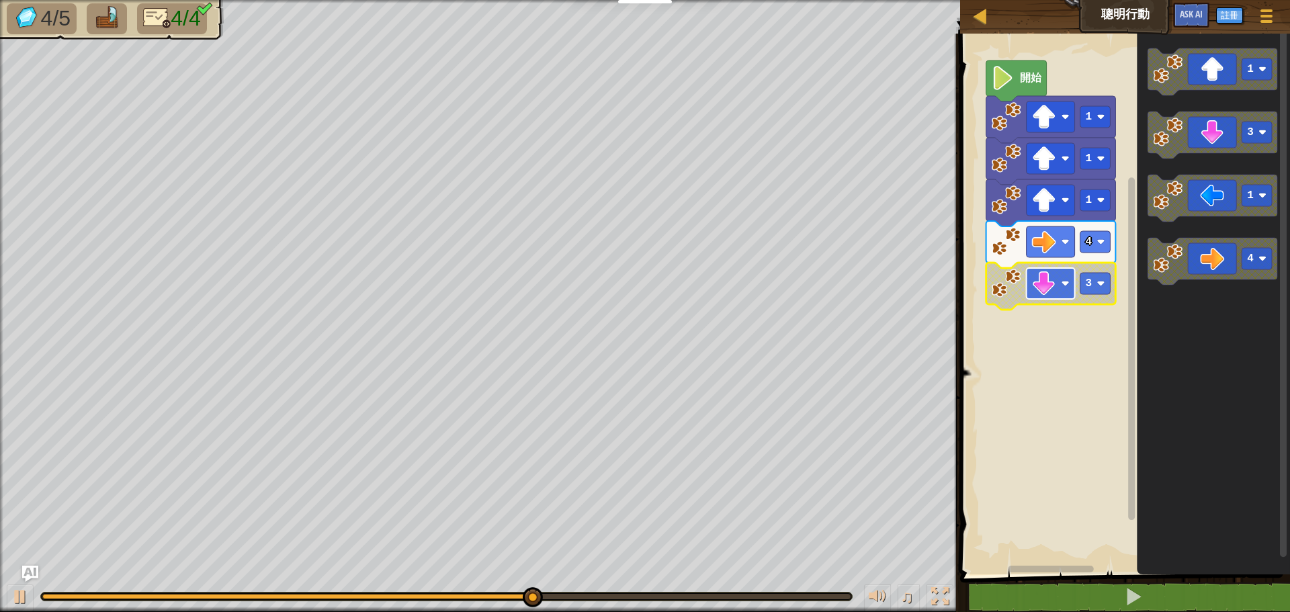
click at [1040, 288] on image "Blockly工作區" at bounding box center [1044, 283] width 24 height 24
click at [1047, 286] on image "Blockly工作區" at bounding box center [1044, 283] width 24 height 24
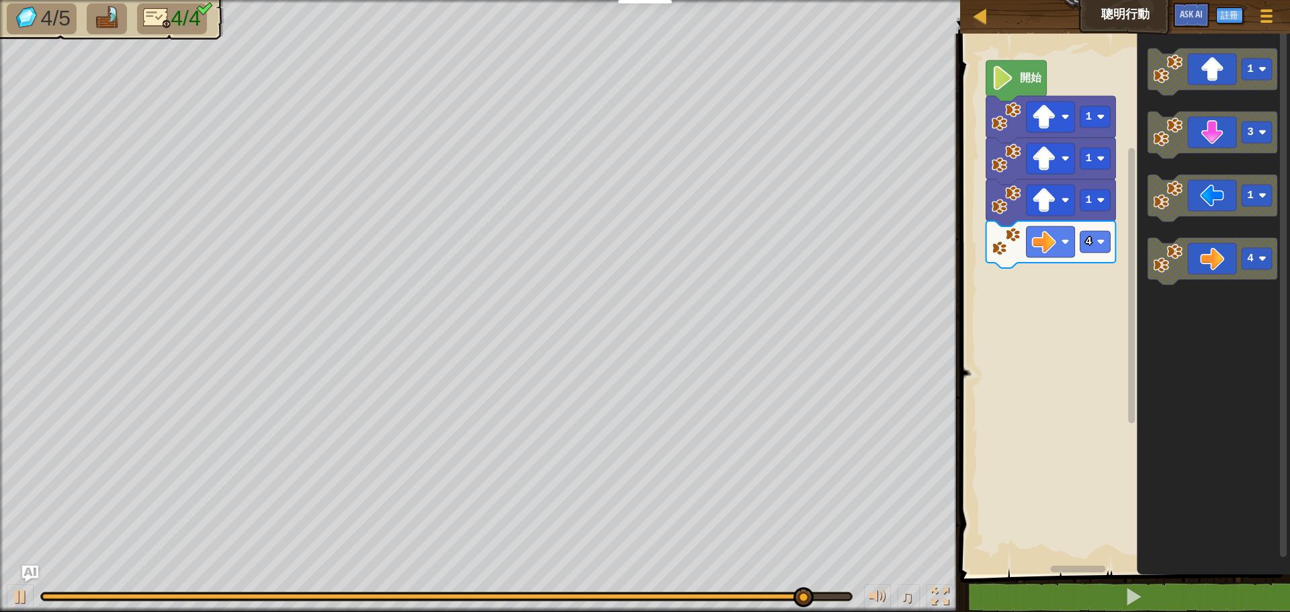
click at [1070, 327] on div "開始 1 1 1 4 1 3 1 4" at bounding box center [1123, 301] width 334 height 548
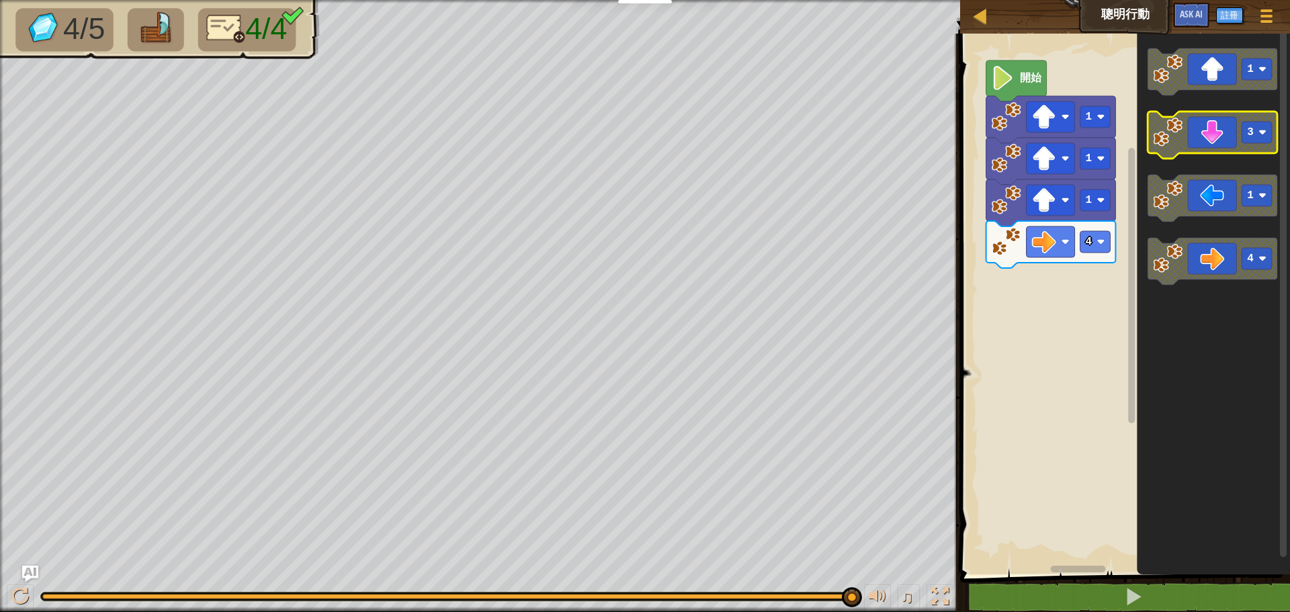
click at [1232, 143] on icon "Blockly工作區" at bounding box center [1213, 135] width 130 height 47
click at [982, 15] on div at bounding box center [980, 15] width 17 height 17
select select "zh-HANT"
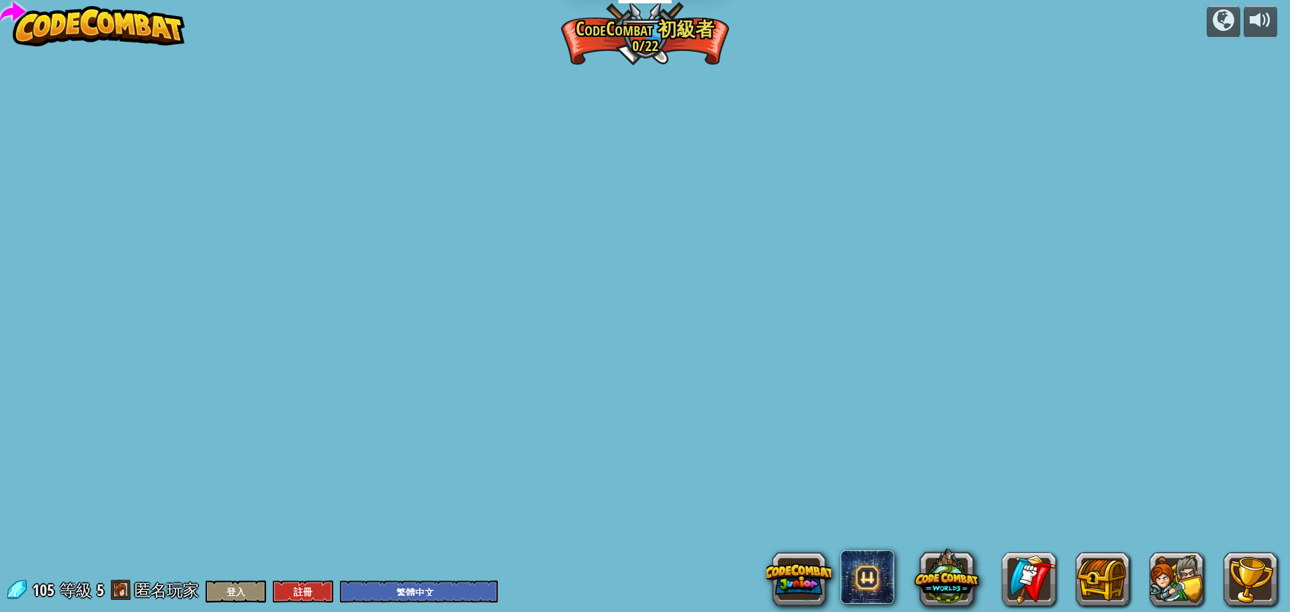
select select "zh-HANT"
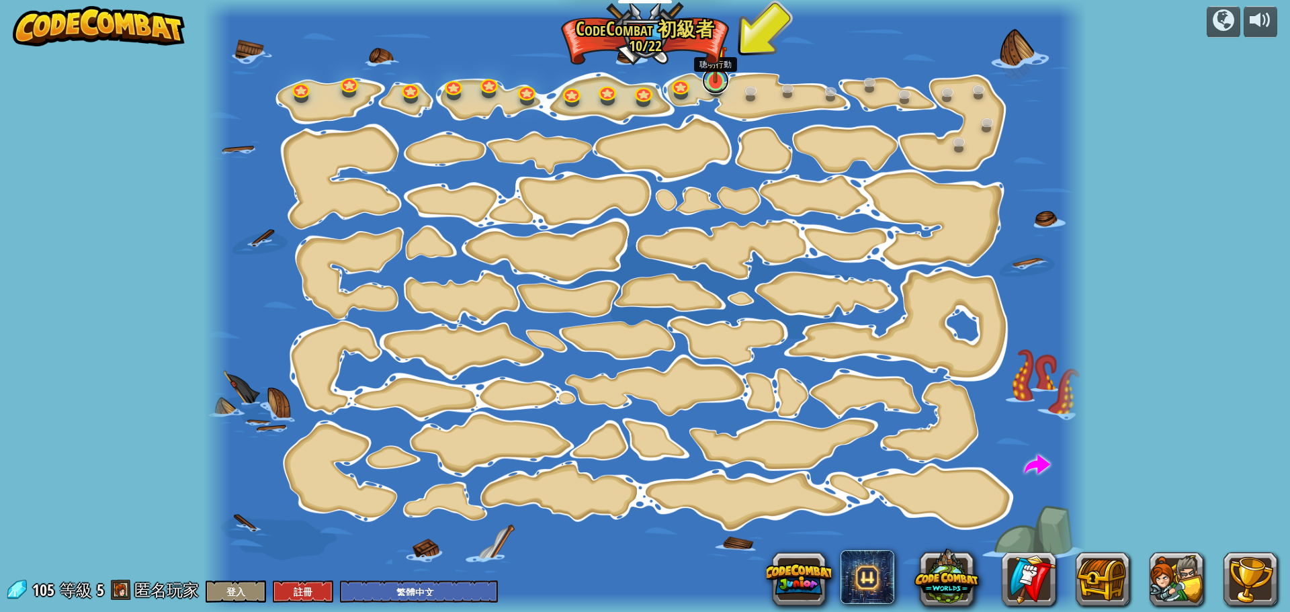
click at [713, 91] on link at bounding box center [715, 80] width 27 height 27
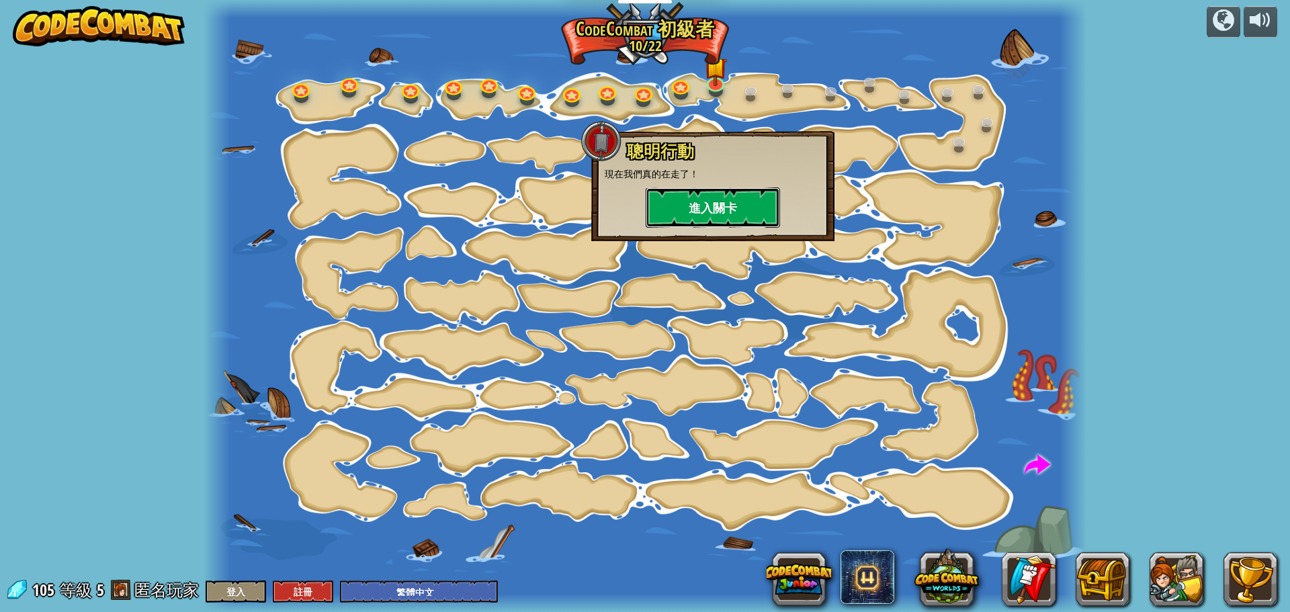
click at [698, 208] on button "進入關卡" at bounding box center [713, 207] width 134 height 40
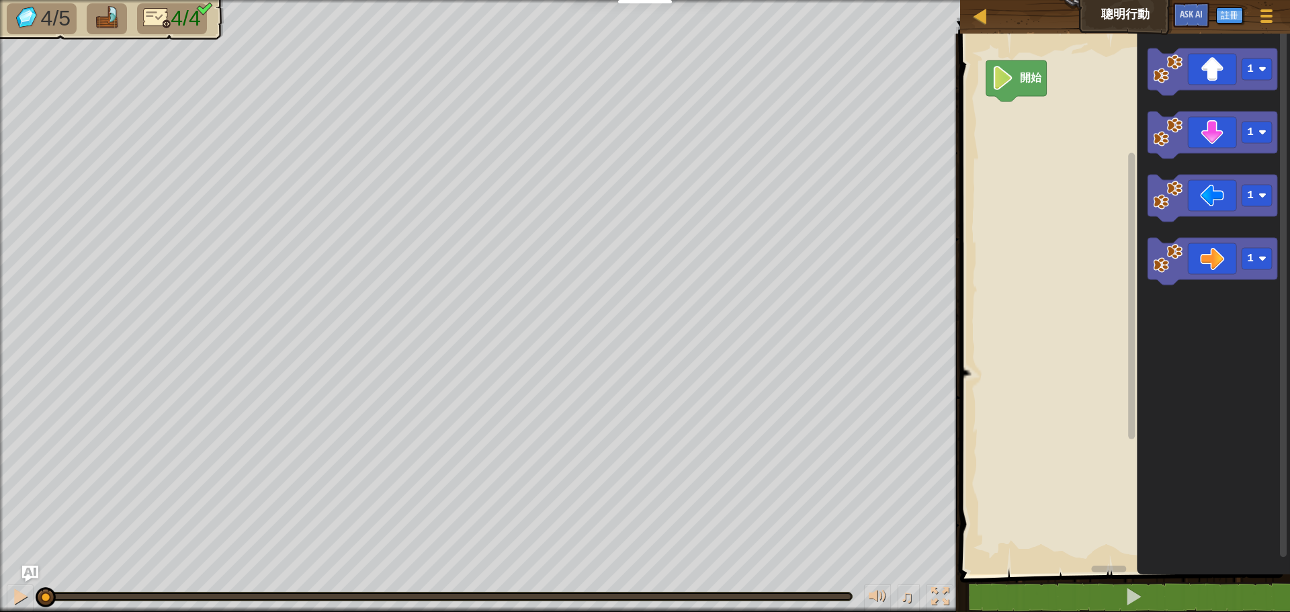
click at [1013, 80] on image "Blockly工作區" at bounding box center [1003, 78] width 23 height 24
click at [20, 609] on button at bounding box center [20, 599] width 27 height 28
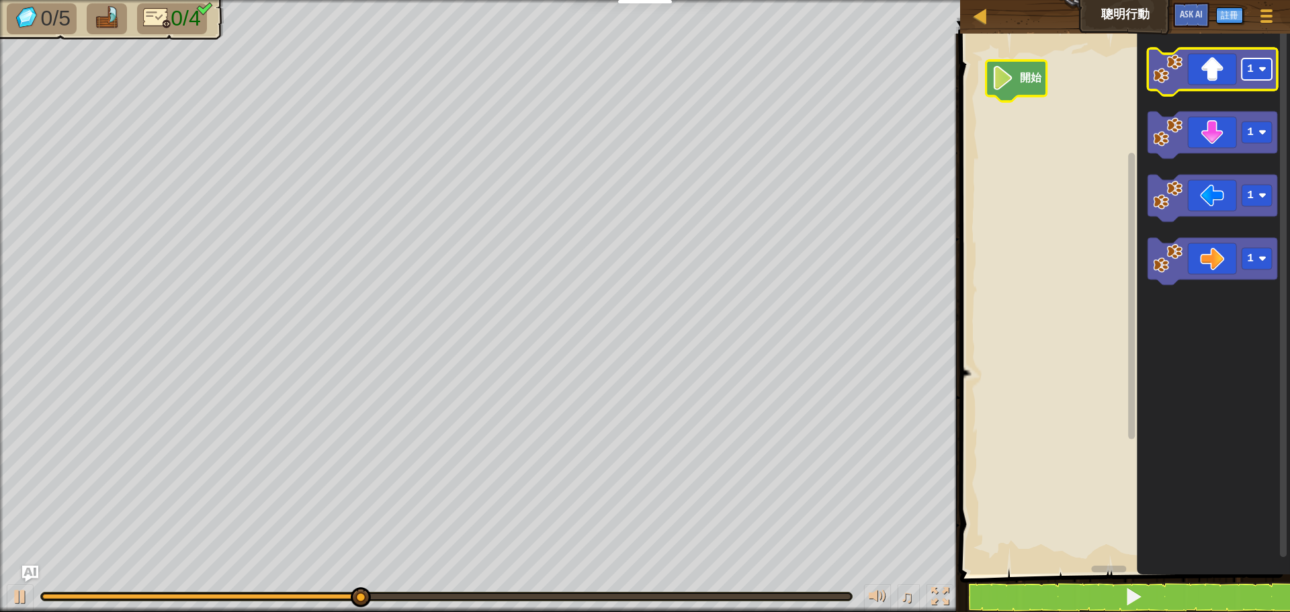
click at [1270, 72] on rect "Blockly工作區" at bounding box center [1257, 69] width 30 height 22
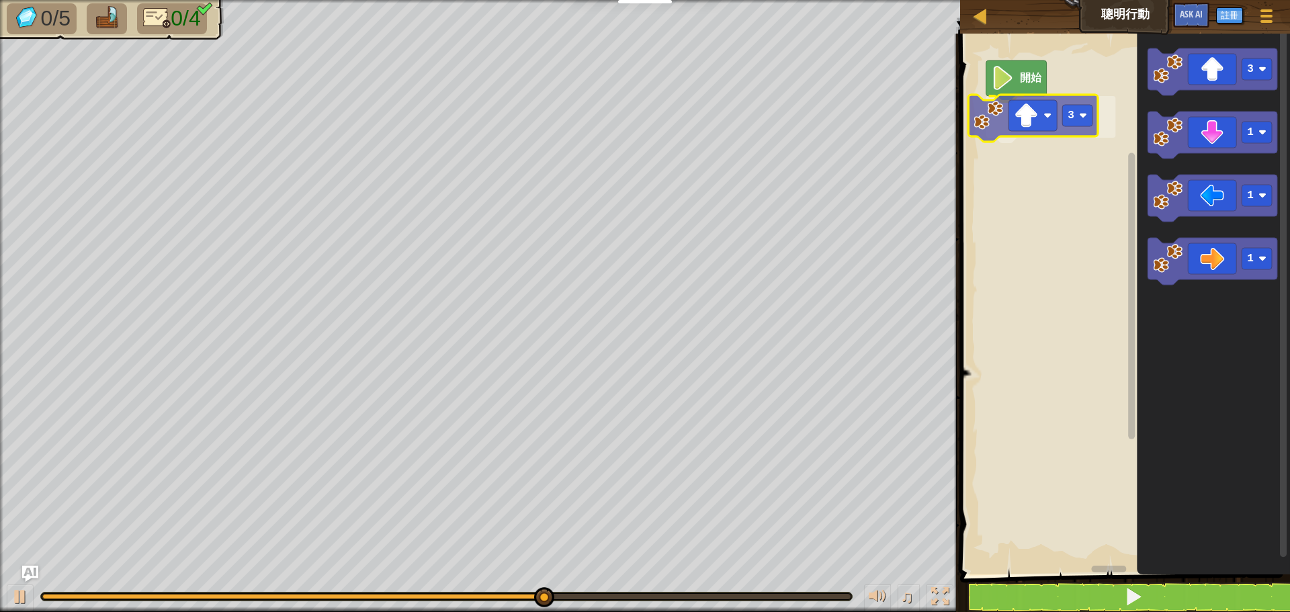
click at [1034, 128] on div "開始 3 3 1 1 1 3" at bounding box center [1123, 301] width 334 height 548
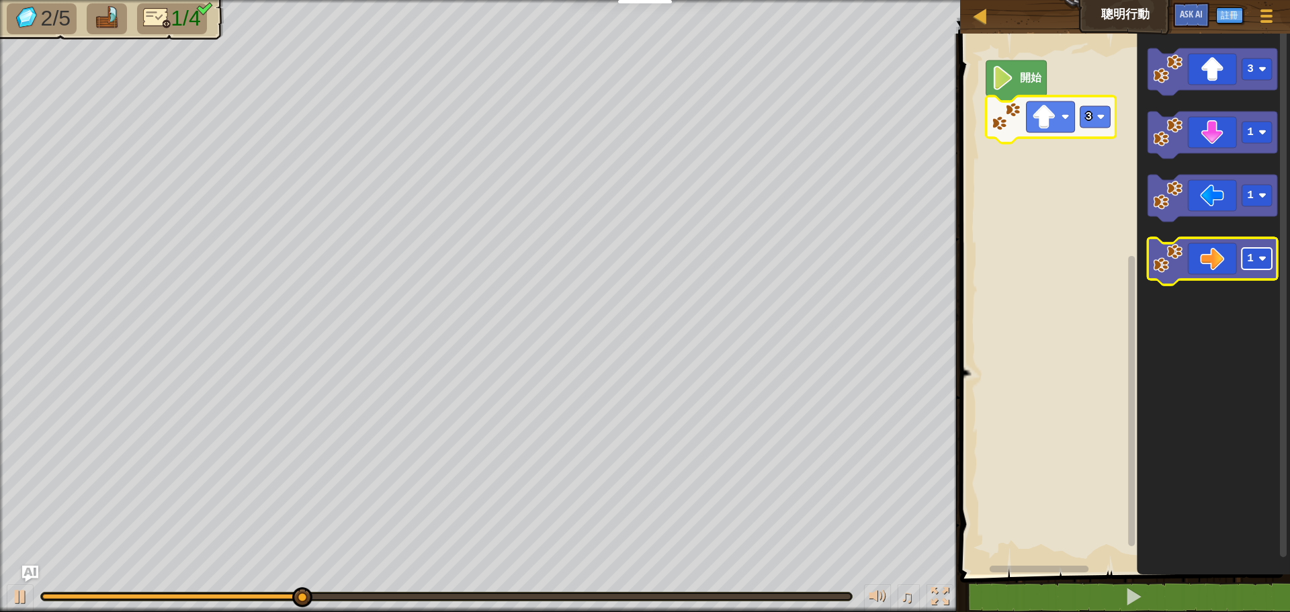
click at [1254, 257] on rect "Blockly工作區" at bounding box center [1257, 259] width 30 height 22
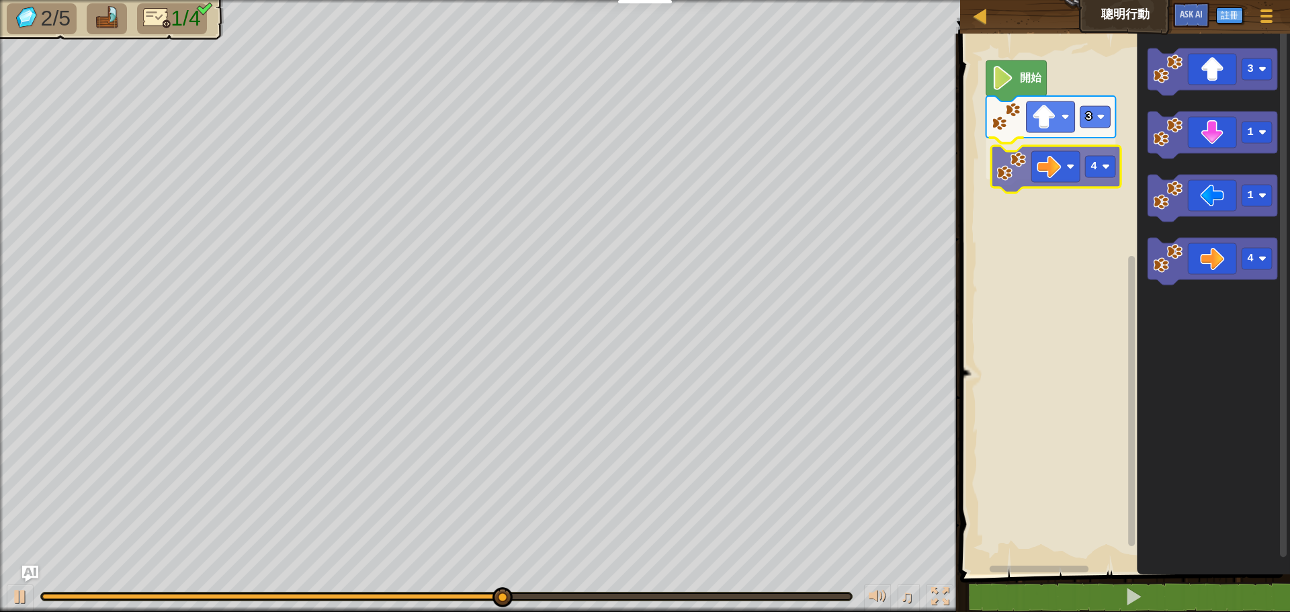
click at [1054, 176] on div "開始 3 4 3 1 1 4 4" at bounding box center [1123, 301] width 334 height 548
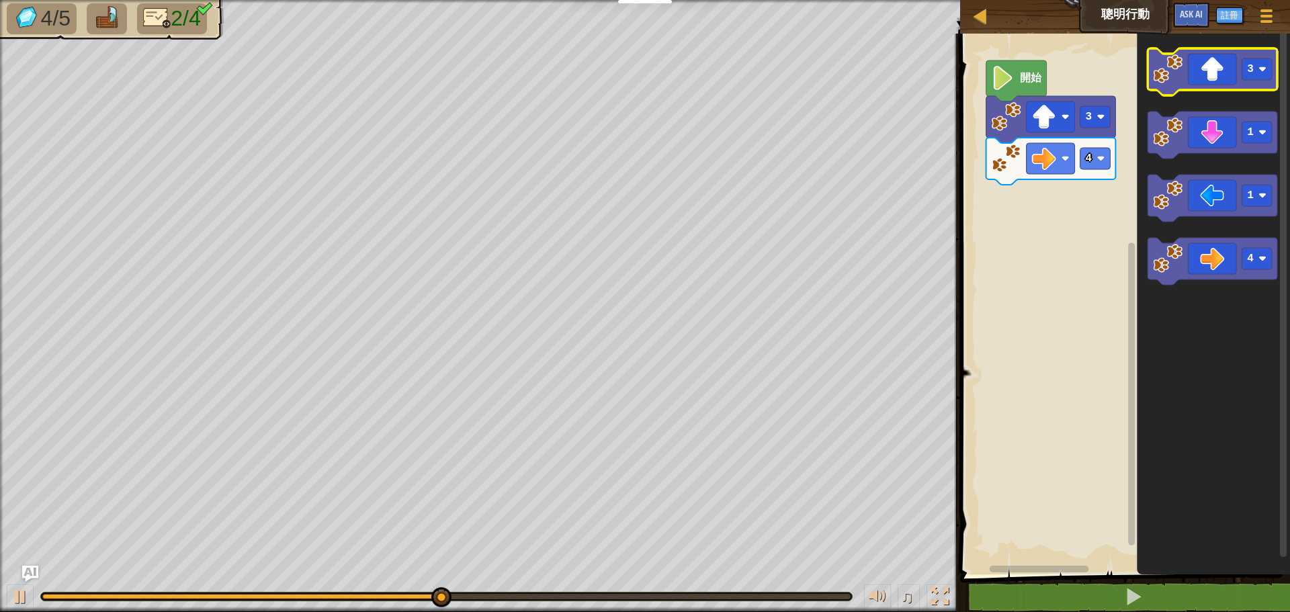
click at [1260, 85] on icon "Blockly工作區" at bounding box center [1213, 71] width 130 height 47
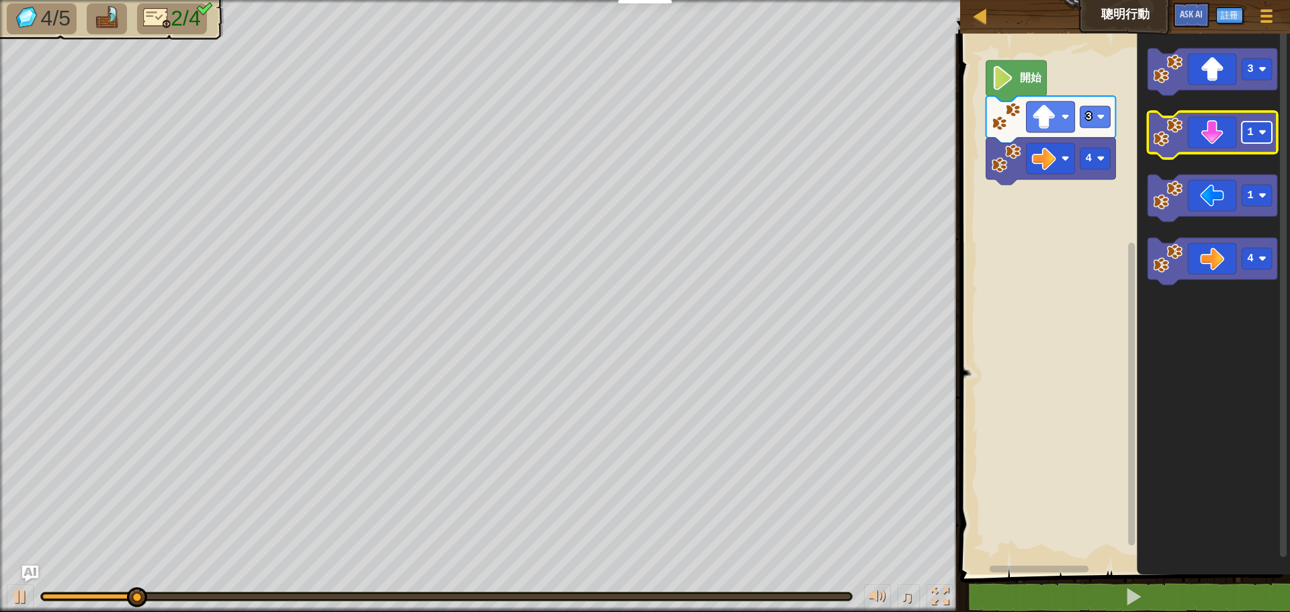
click at [1265, 143] on rect "Blockly工作區" at bounding box center [1257, 133] width 30 height 22
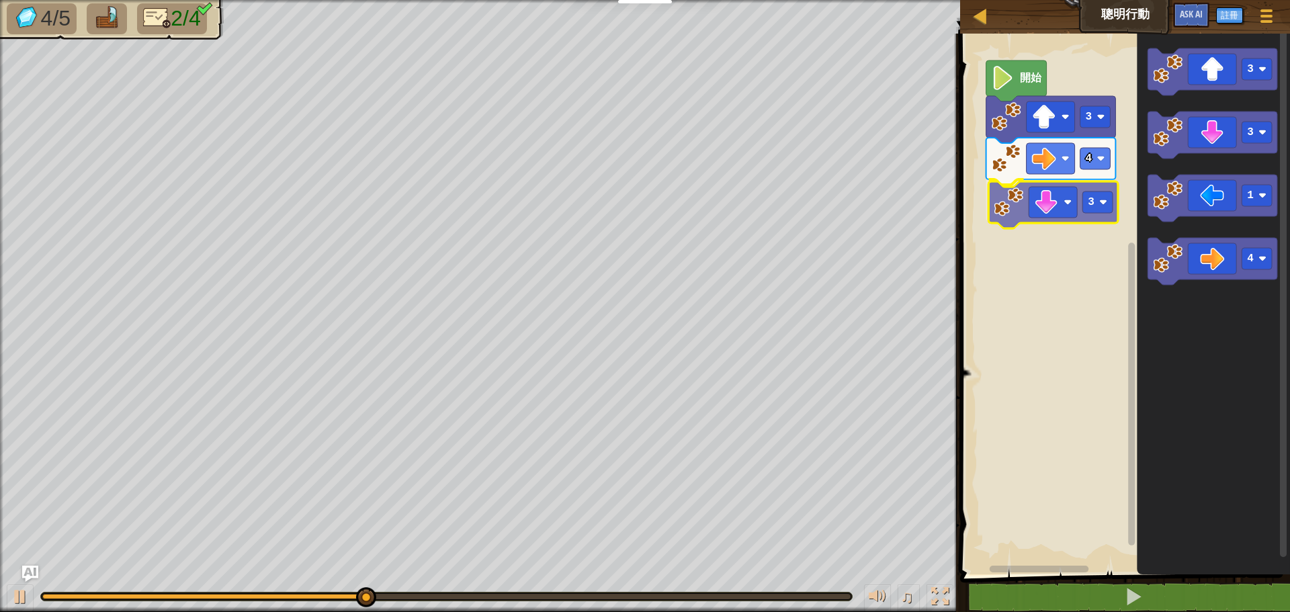
click at [1071, 206] on div "開始 3 4 3 3 3 1 4 3" at bounding box center [1123, 301] width 334 height 548
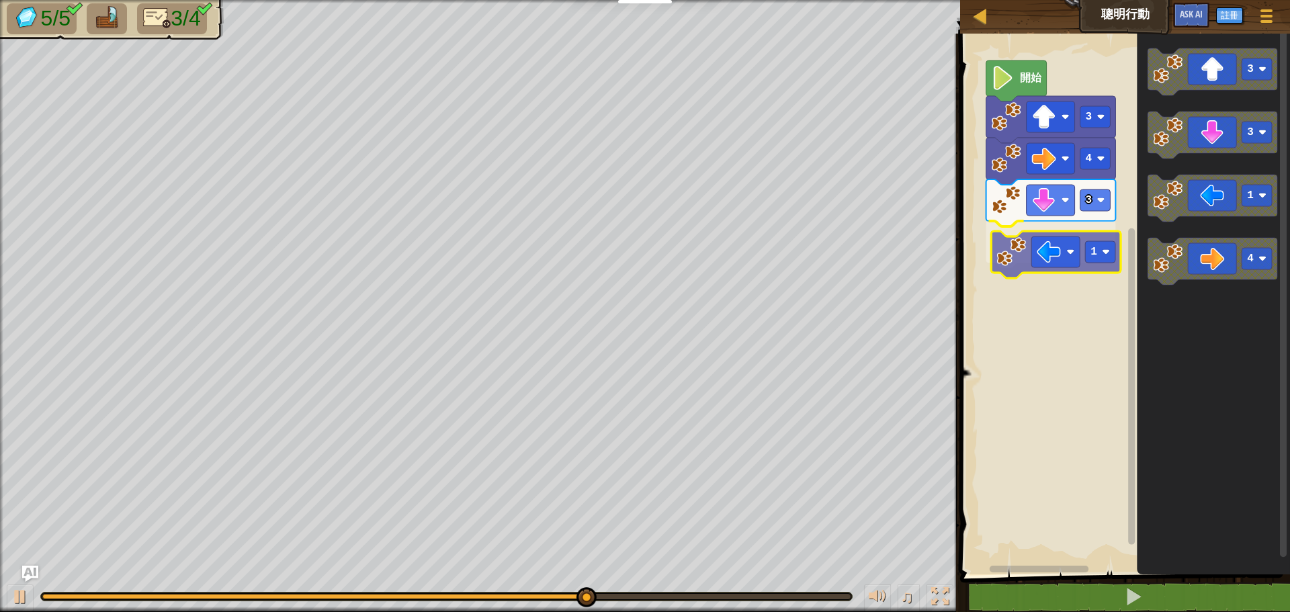
click at [1046, 262] on div "開始 3 4 3 1 3 3 1 4 1" at bounding box center [1123, 301] width 334 height 548
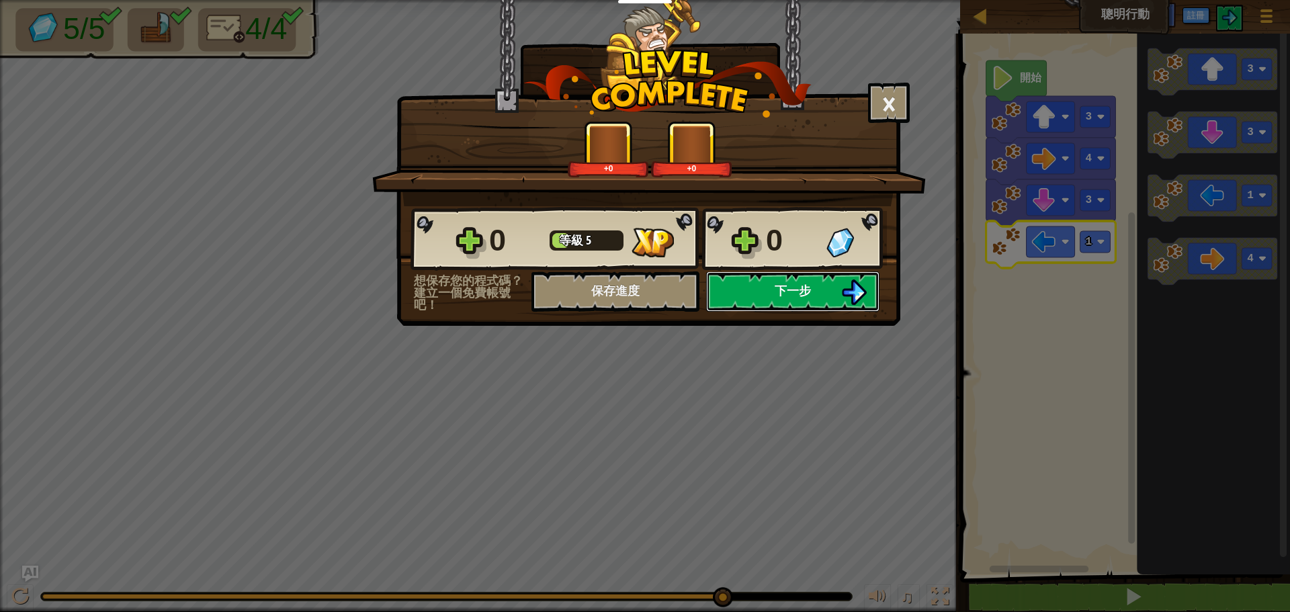
click at [778, 290] on span "下一步" at bounding box center [793, 290] width 36 height 17
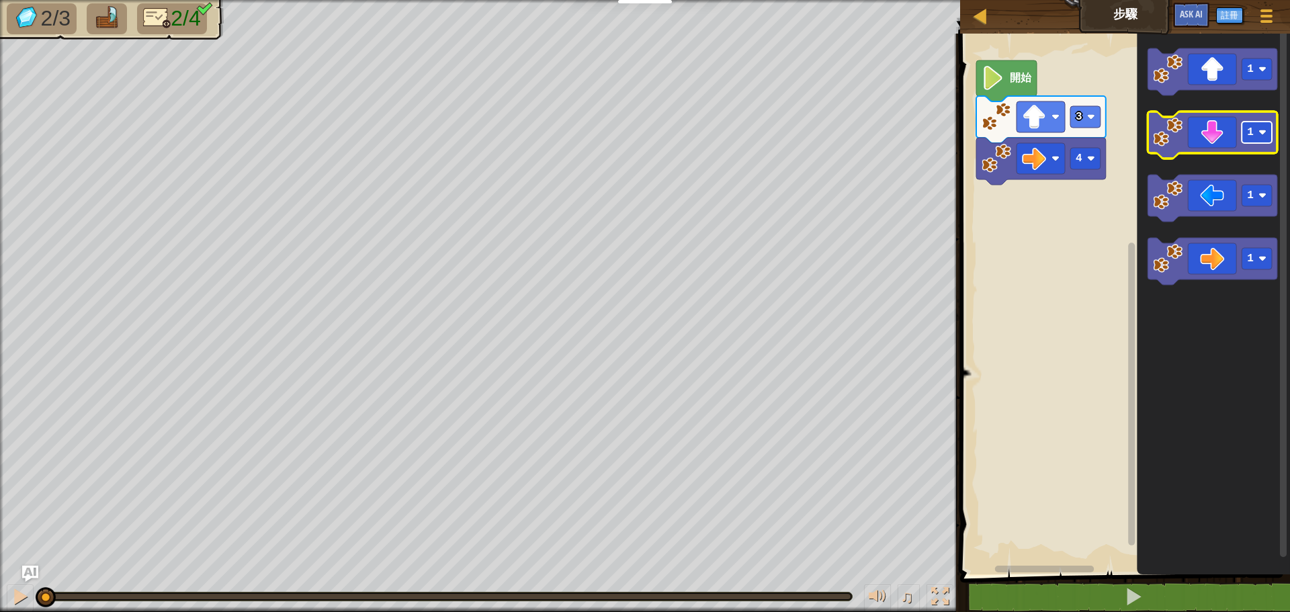
click at [1269, 138] on rect "Blockly工作區" at bounding box center [1257, 133] width 30 height 22
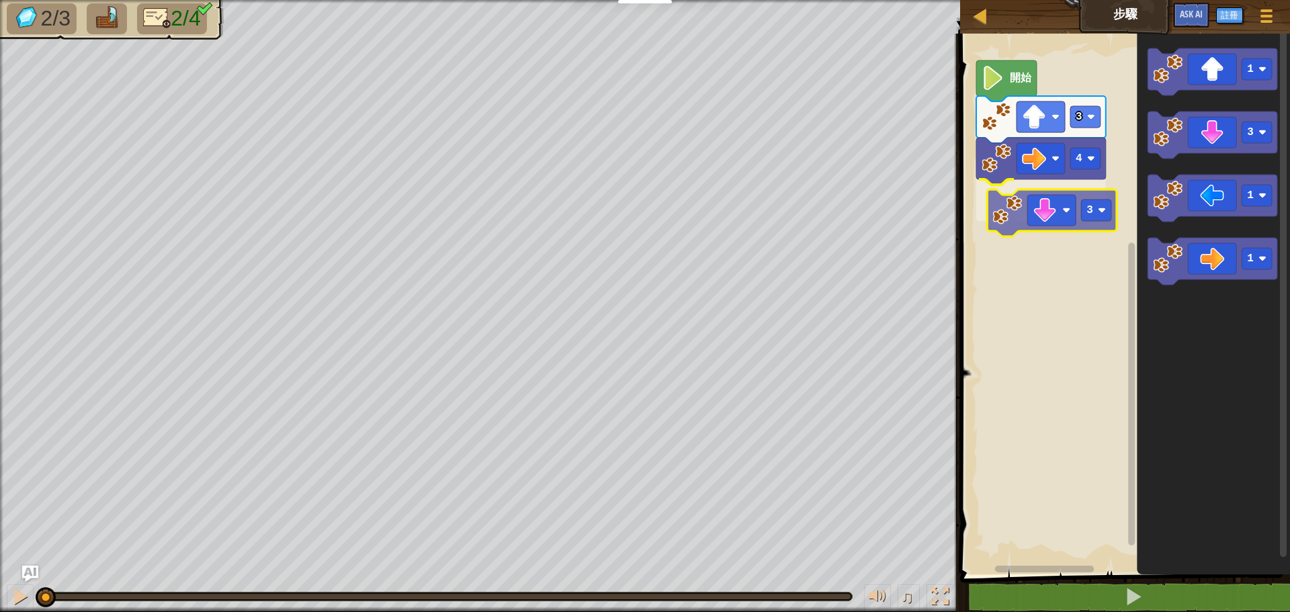
click at [1069, 222] on div "4 3 3 開始 1 3 1 1 3" at bounding box center [1123, 301] width 334 height 548
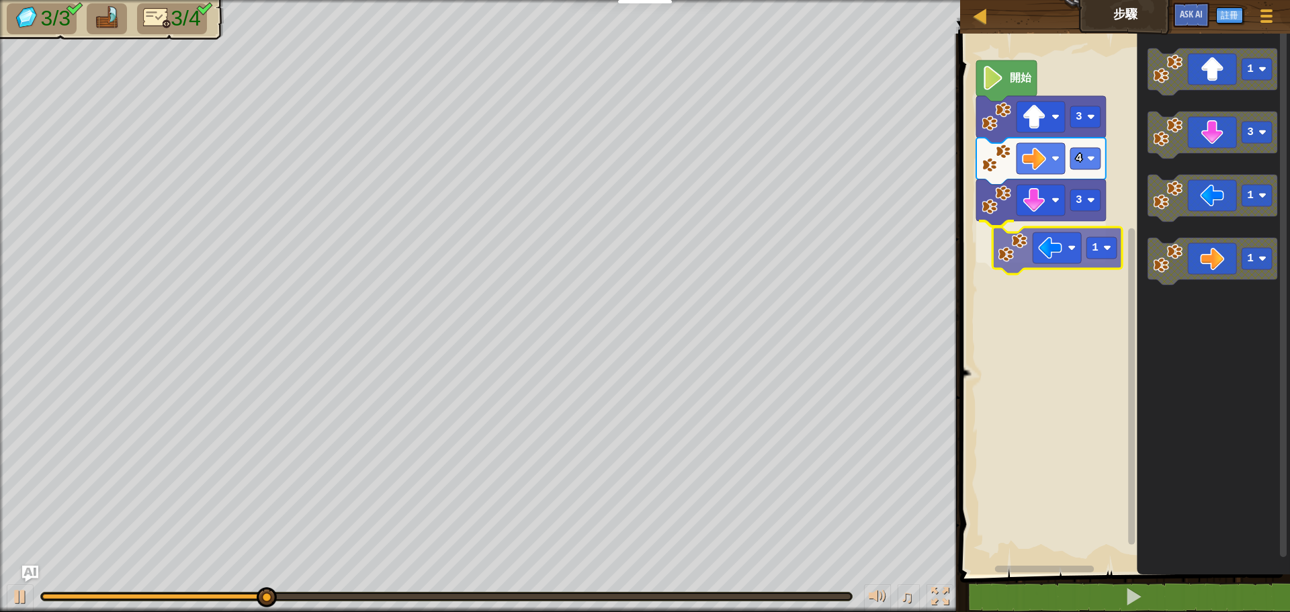
click at [1059, 250] on div "4 3 1 3 開始 1 3 1 1 1" at bounding box center [1123, 301] width 334 height 548
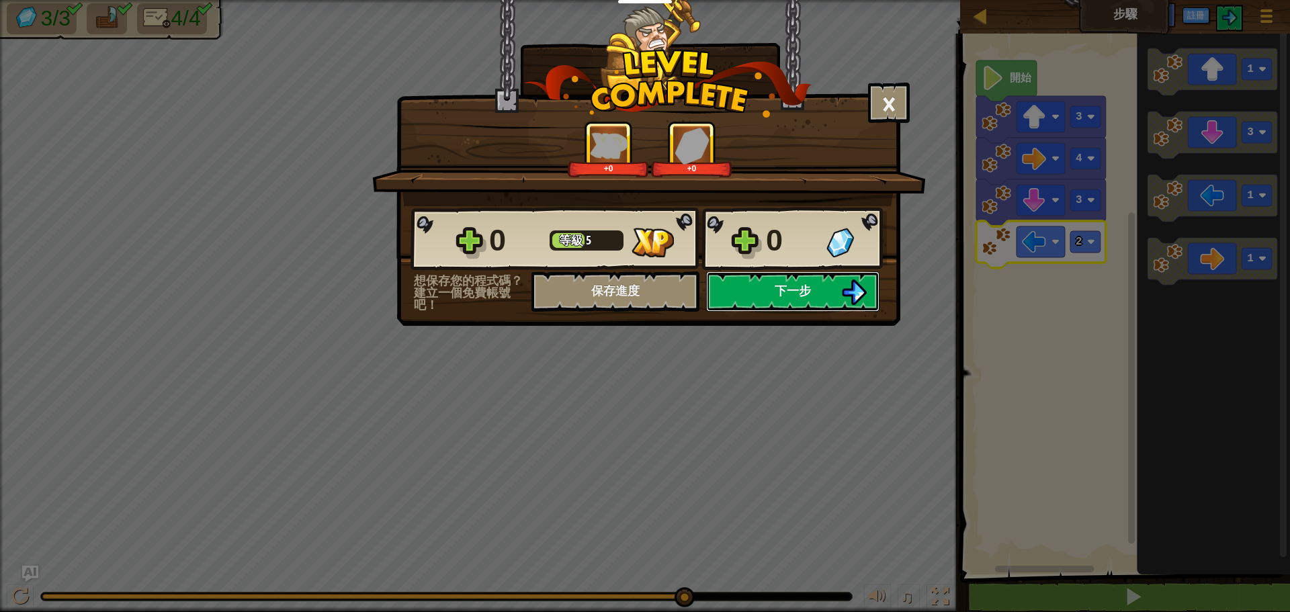
click at [827, 284] on button "下一步" at bounding box center [792, 291] width 173 height 40
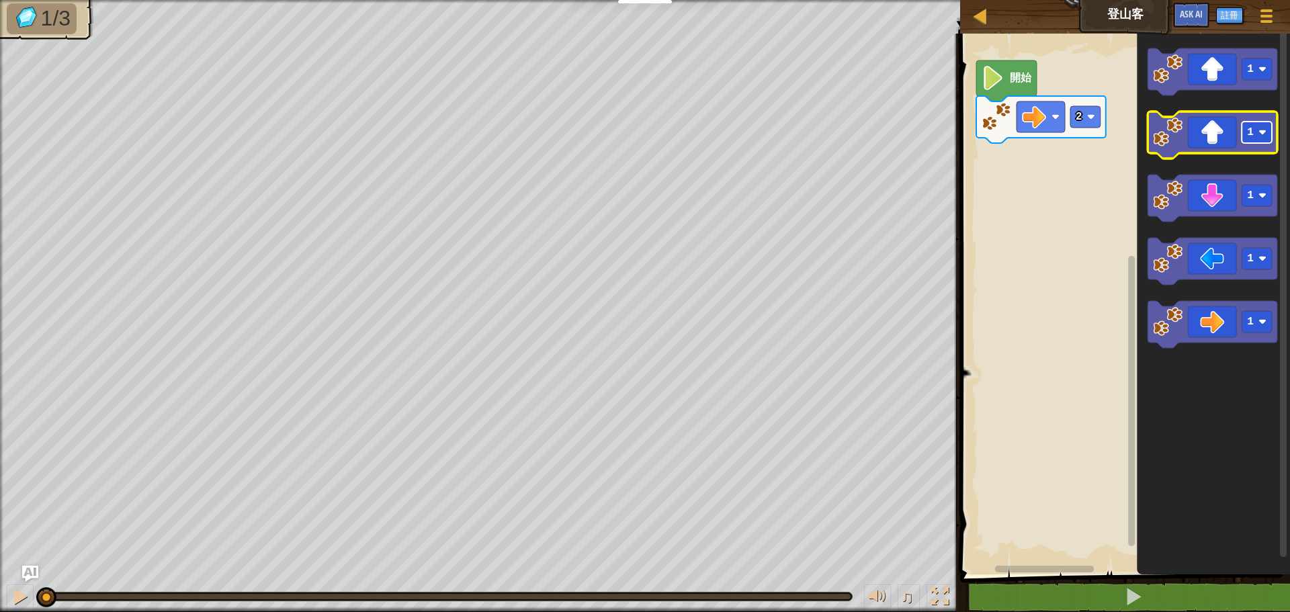
click at [1264, 135] on image "Blockly工作區" at bounding box center [1263, 132] width 8 height 8
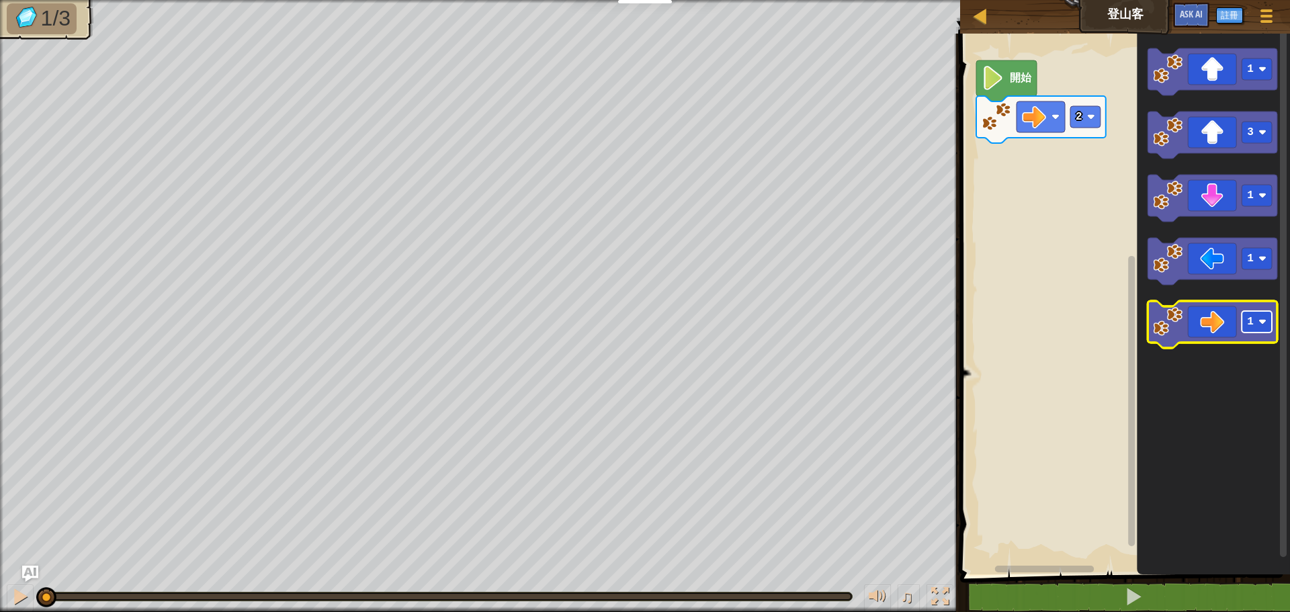
click at [1259, 325] on rect "Blockly工作區" at bounding box center [1257, 322] width 30 height 22
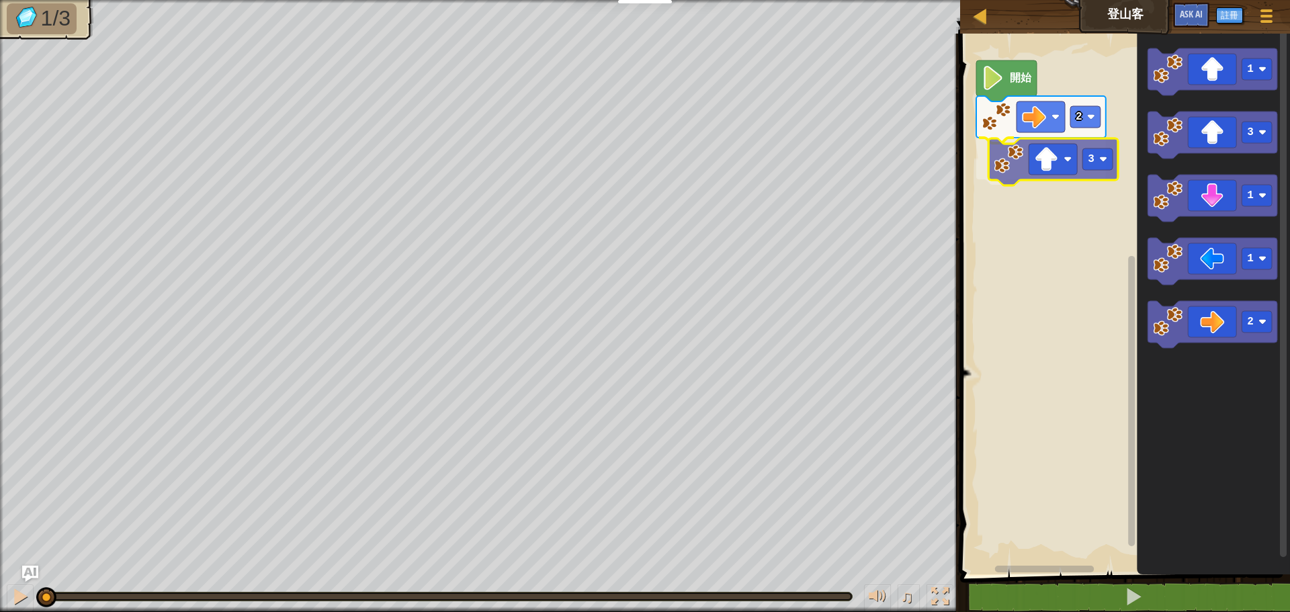
click at [1046, 164] on div "2 3 開始 1 3 1 1 2 3" at bounding box center [1123, 301] width 334 height 548
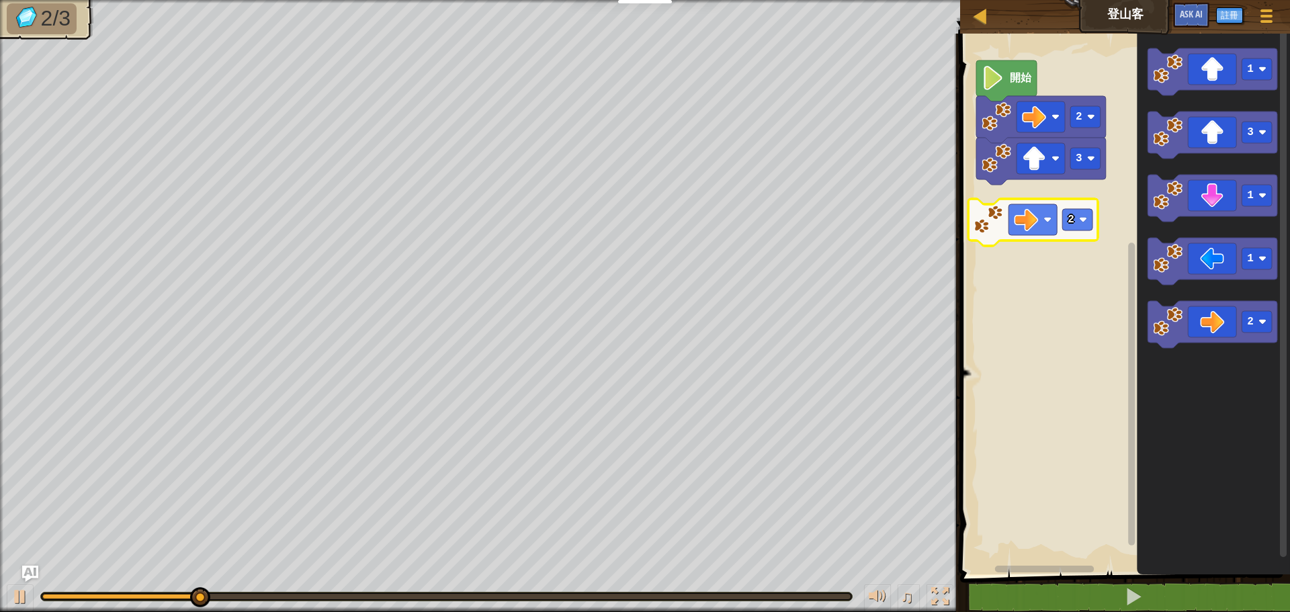
click at [1038, 221] on div "2 3 開始 2 1 3 1 1 2 2" at bounding box center [1123, 301] width 334 height 548
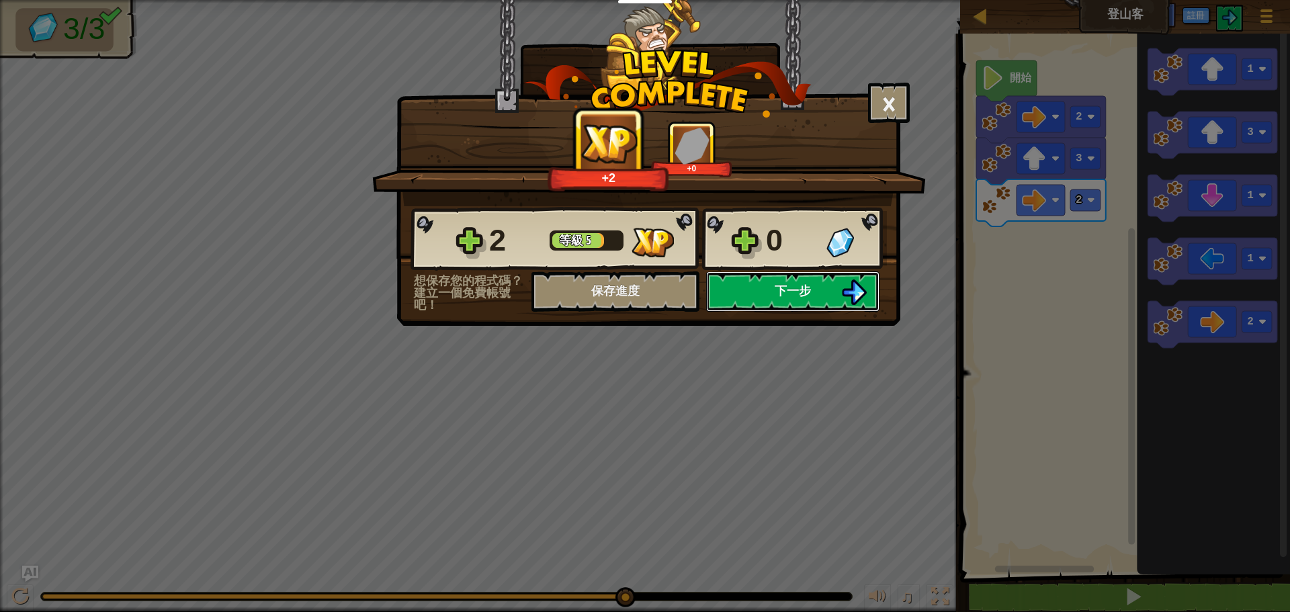
click at [813, 286] on button "下一步" at bounding box center [792, 291] width 173 height 40
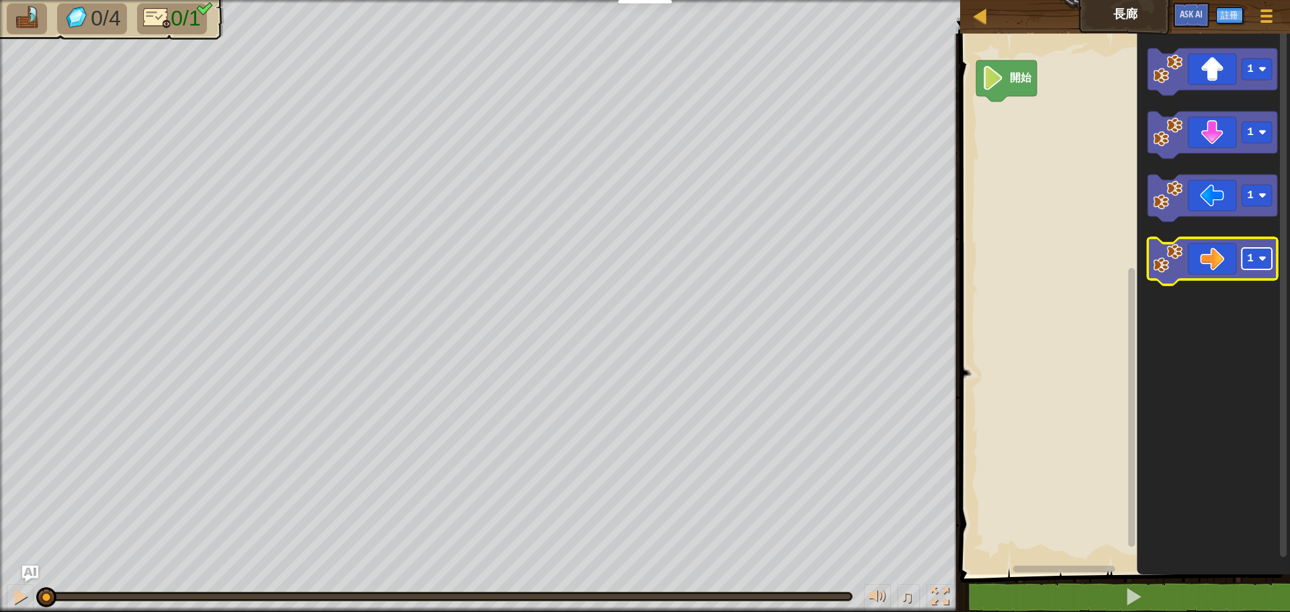
click at [1261, 256] on image "Blockly工作區" at bounding box center [1263, 259] width 8 height 8
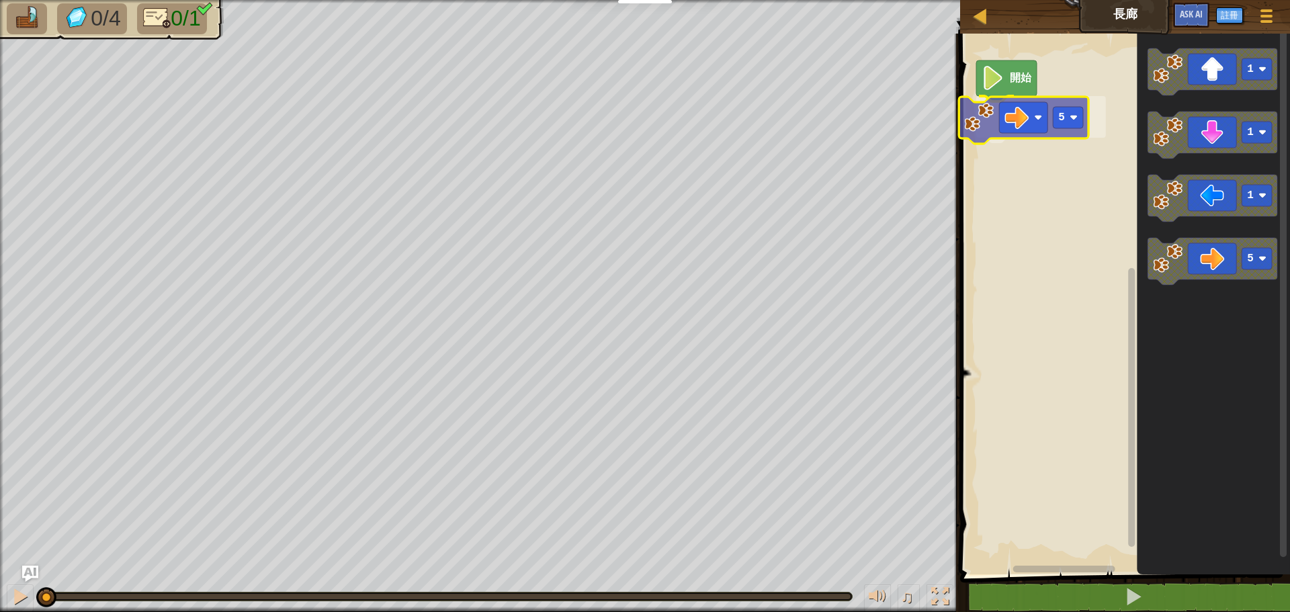
click at [1015, 125] on div "開始 5 1 1 1 5 5" at bounding box center [1123, 301] width 334 height 548
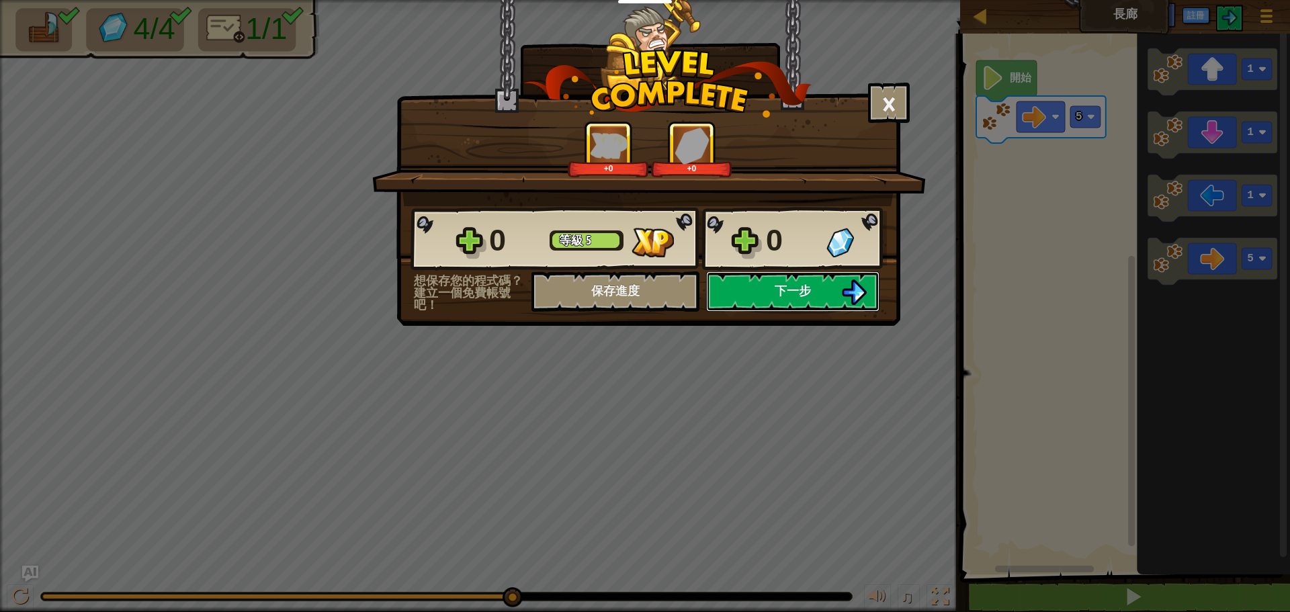
click at [758, 288] on button "下一步" at bounding box center [792, 291] width 173 height 40
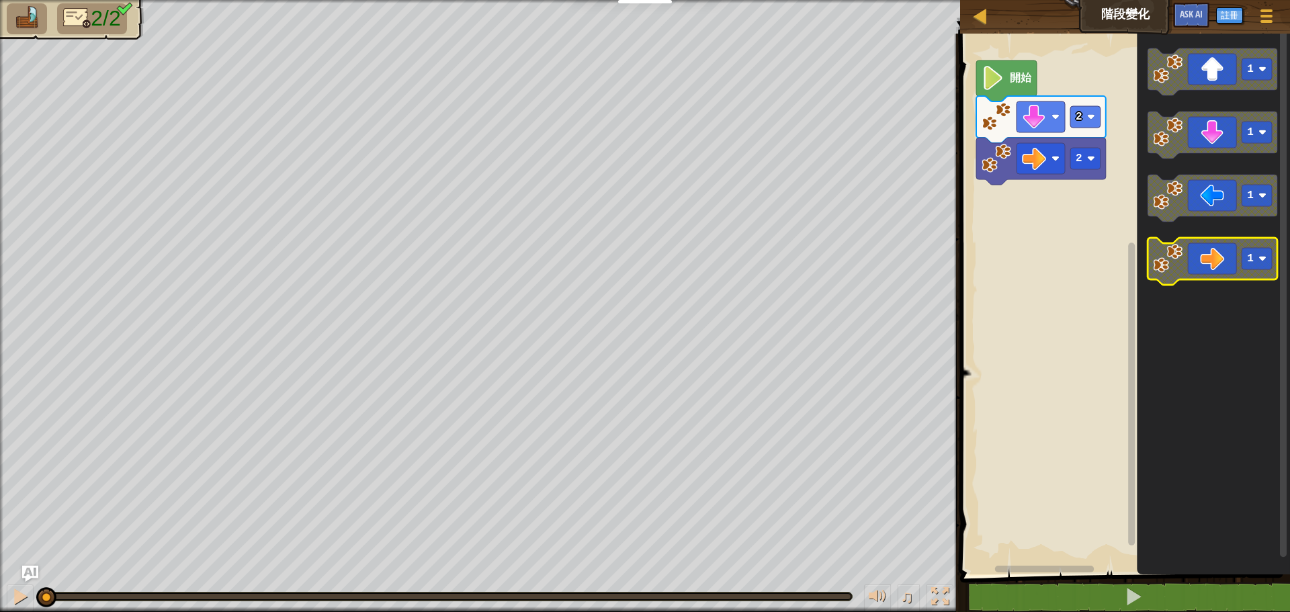
click at [1265, 263] on rect "Blockly工作區" at bounding box center [1257, 259] width 30 height 22
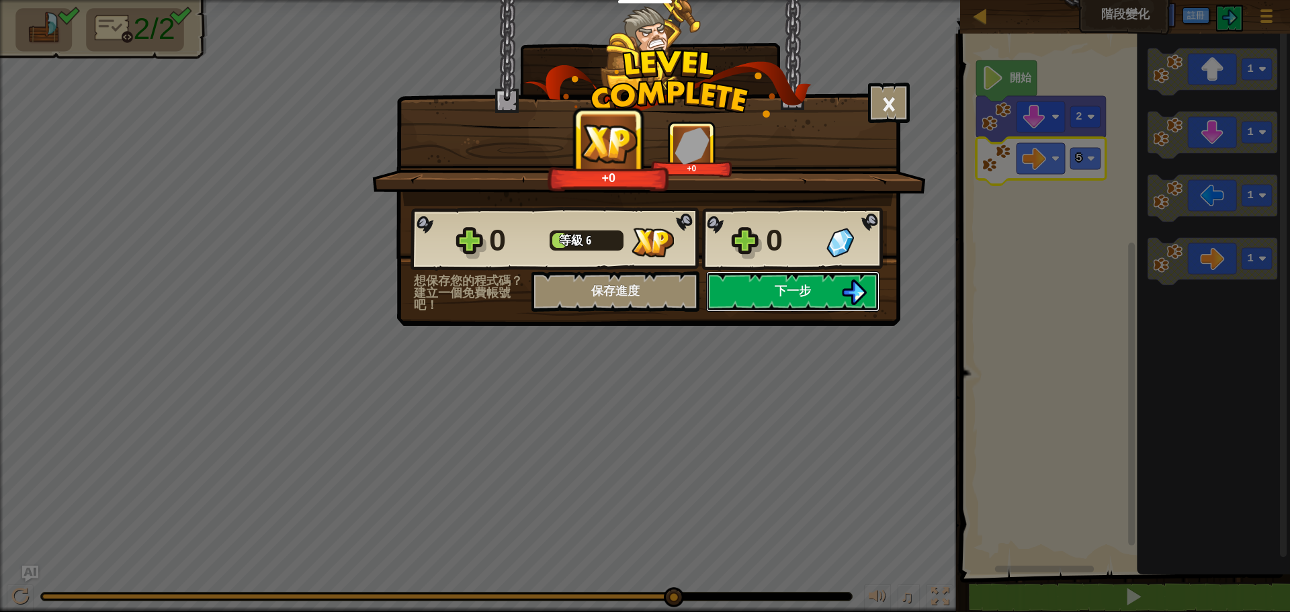
click at [805, 297] on span "下一步" at bounding box center [793, 290] width 36 height 17
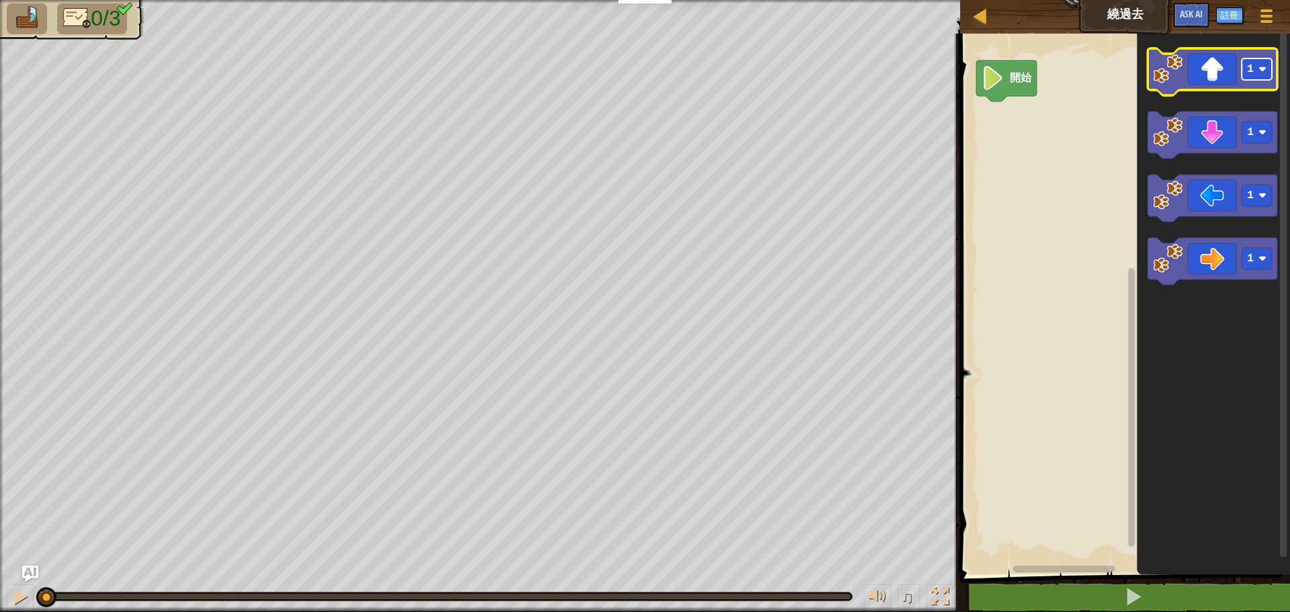
click at [1265, 73] on image "Blockly工作區" at bounding box center [1263, 69] width 8 height 8
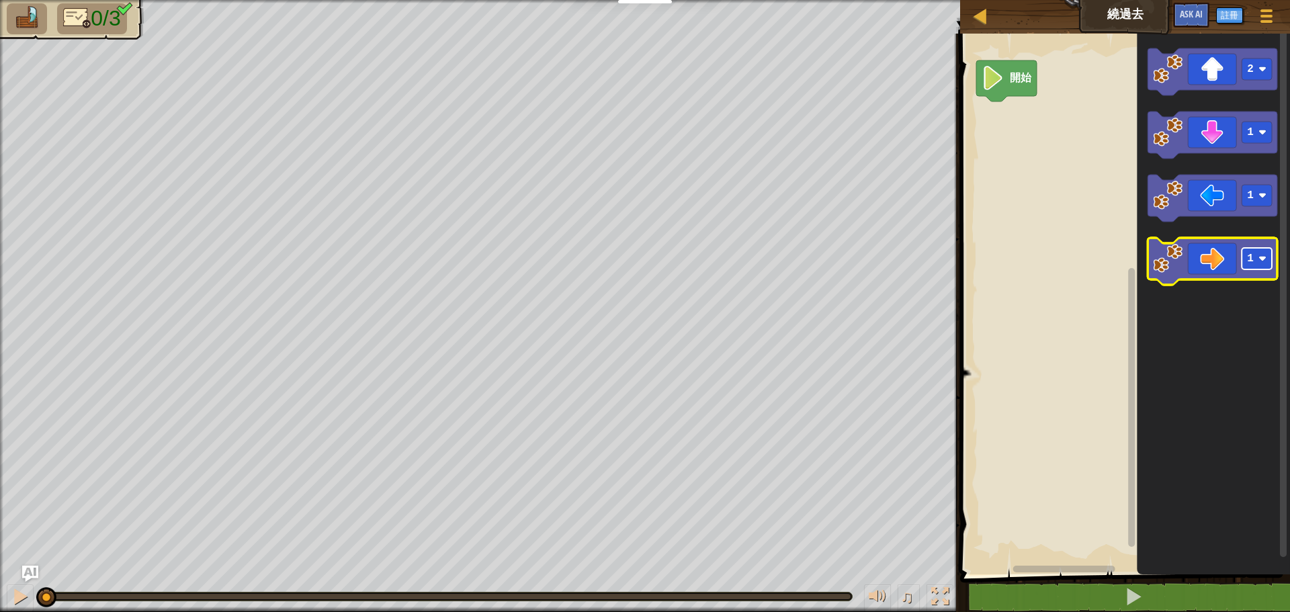
click at [1263, 259] on image "Blockly工作區" at bounding box center [1263, 259] width 8 height 8
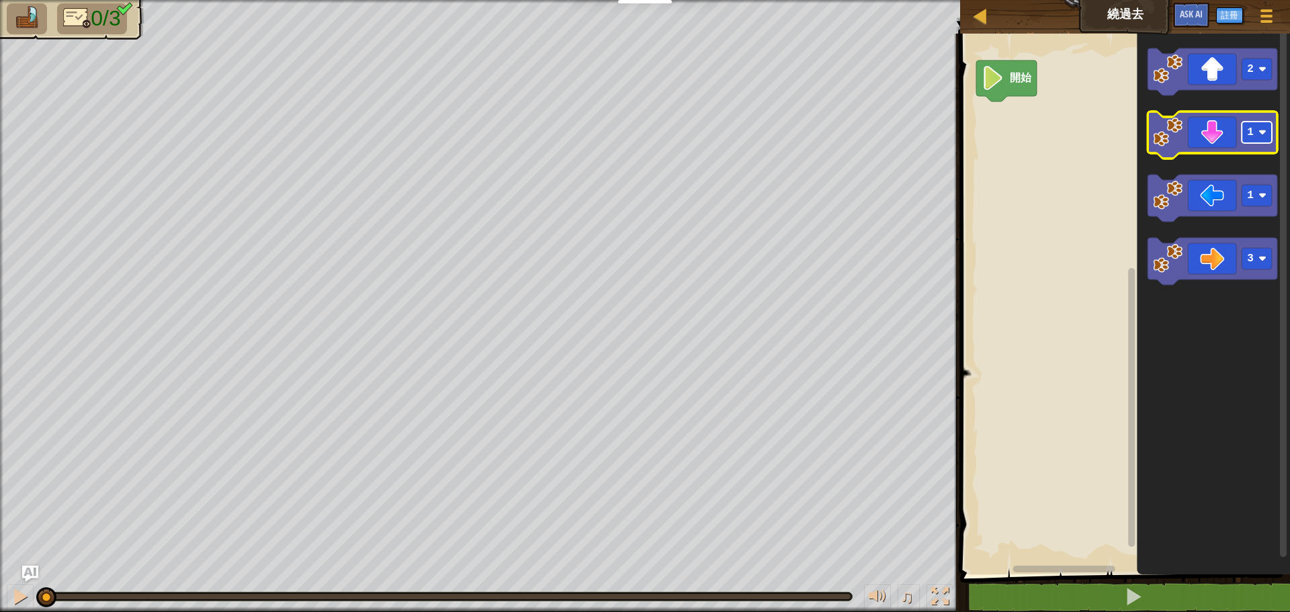
click at [1266, 139] on rect "Blockly工作區" at bounding box center [1257, 133] width 30 height 22
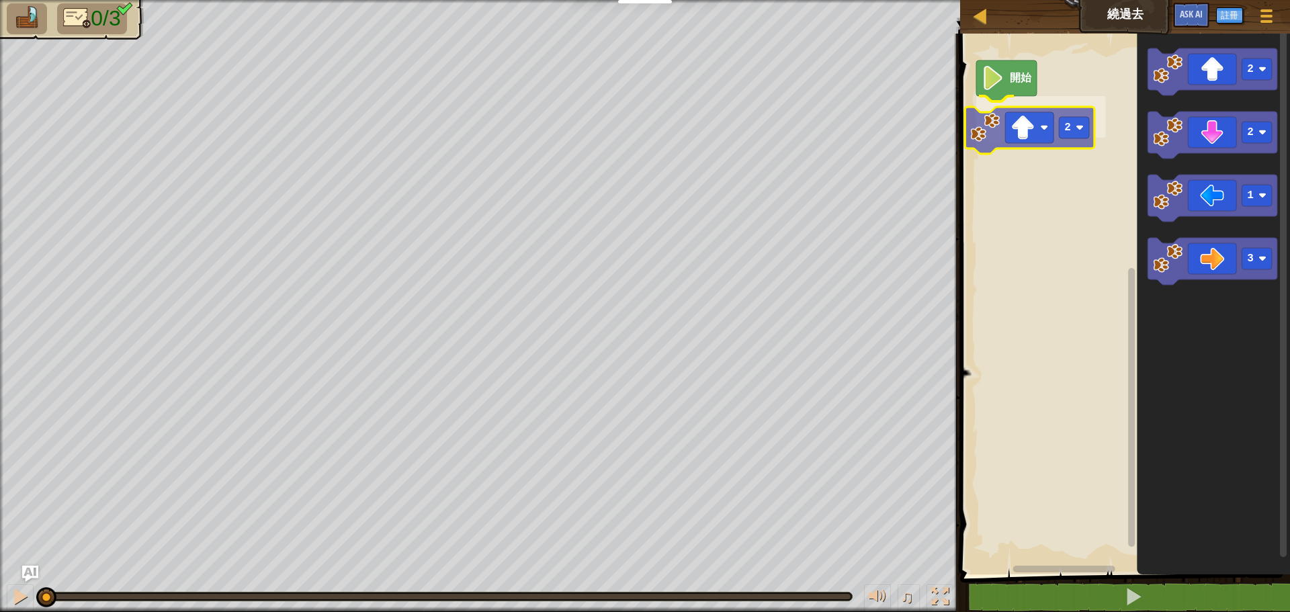
click at [1056, 136] on div "開始 2 2 2 1 3 2" at bounding box center [1123, 301] width 334 height 548
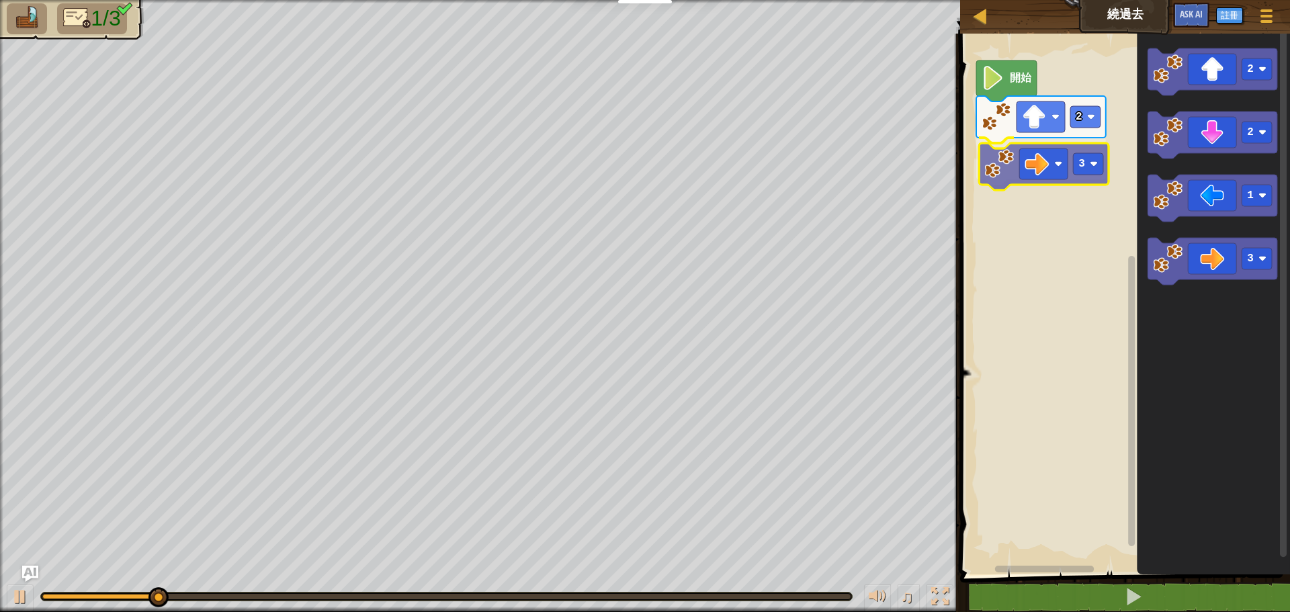
click at [1038, 162] on div "開始 2 3 2 2 1 3 3" at bounding box center [1123, 301] width 334 height 548
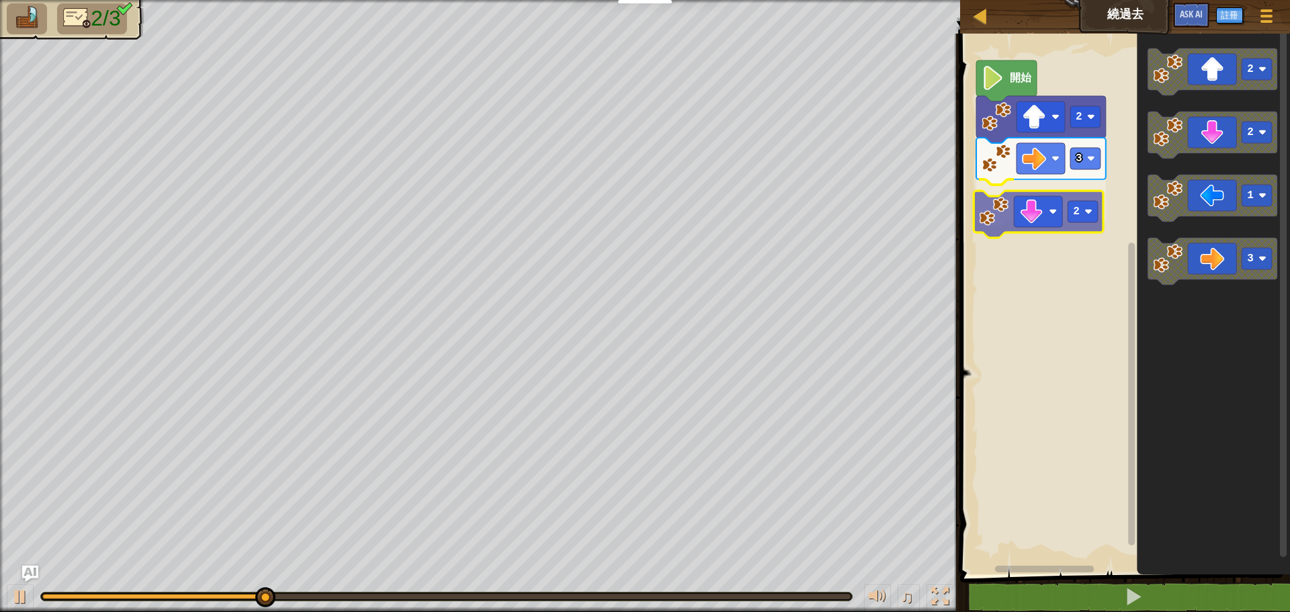
click at [1023, 227] on div "開始 2 3 2 2 2 1 3 2" at bounding box center [1123, 301] width 334 height 548
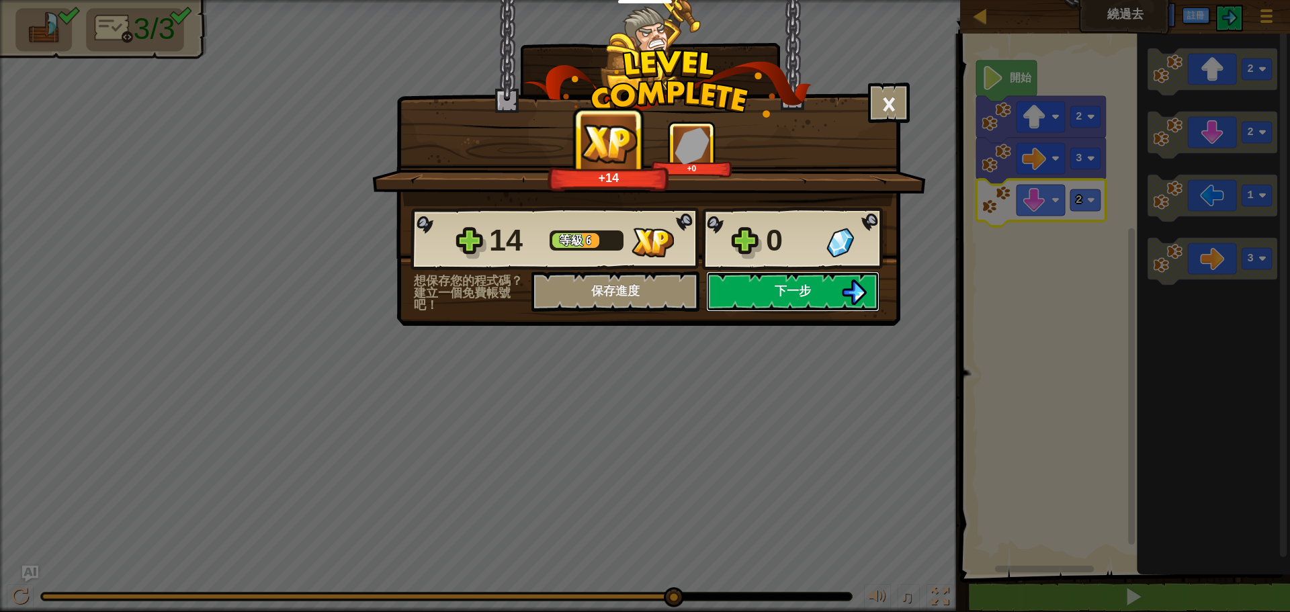
click at [815, 280] on button "下一步" at bounding box center [792, 291] width 173 height 40
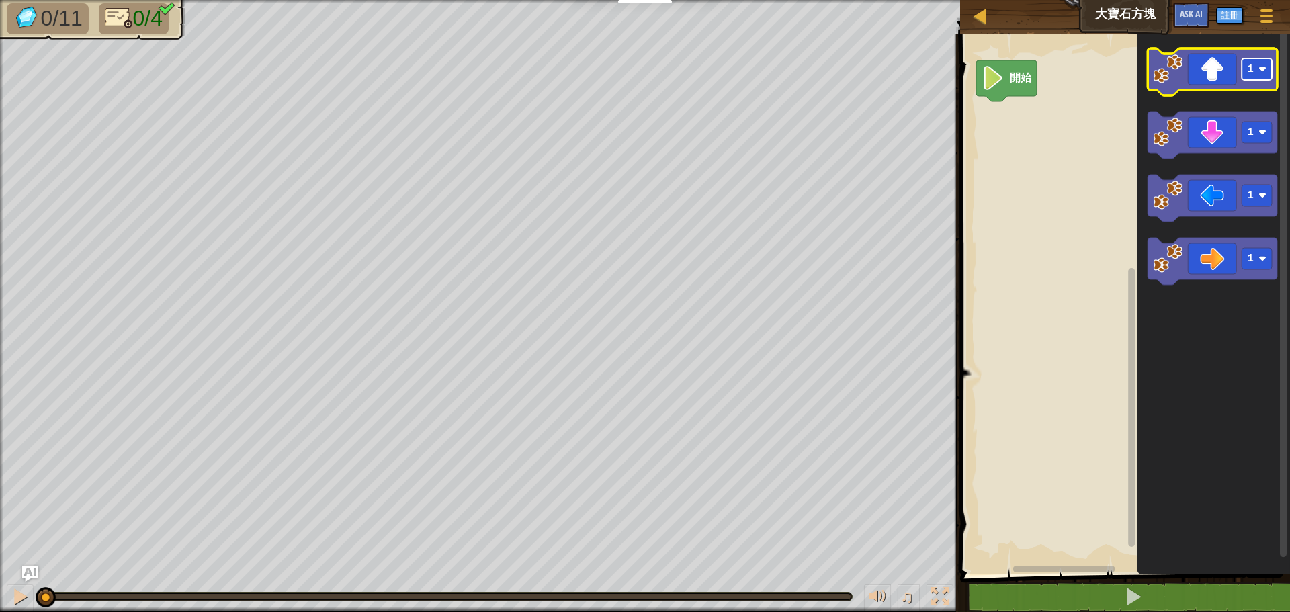
click at [1269, 69] on rect "Blockly工作區" at bounding box center [1257, 69] width 30 height 22
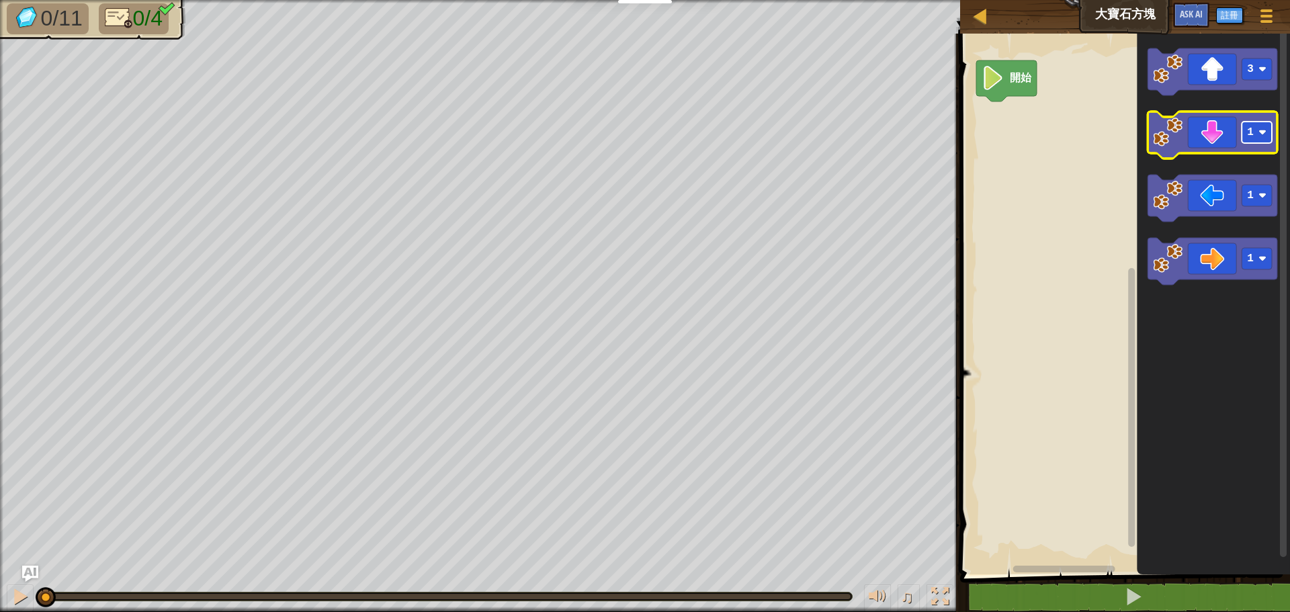
click at [1263, 129] on image "Blockly工作區" at bounding box center [1263, 132] width 8 height 8
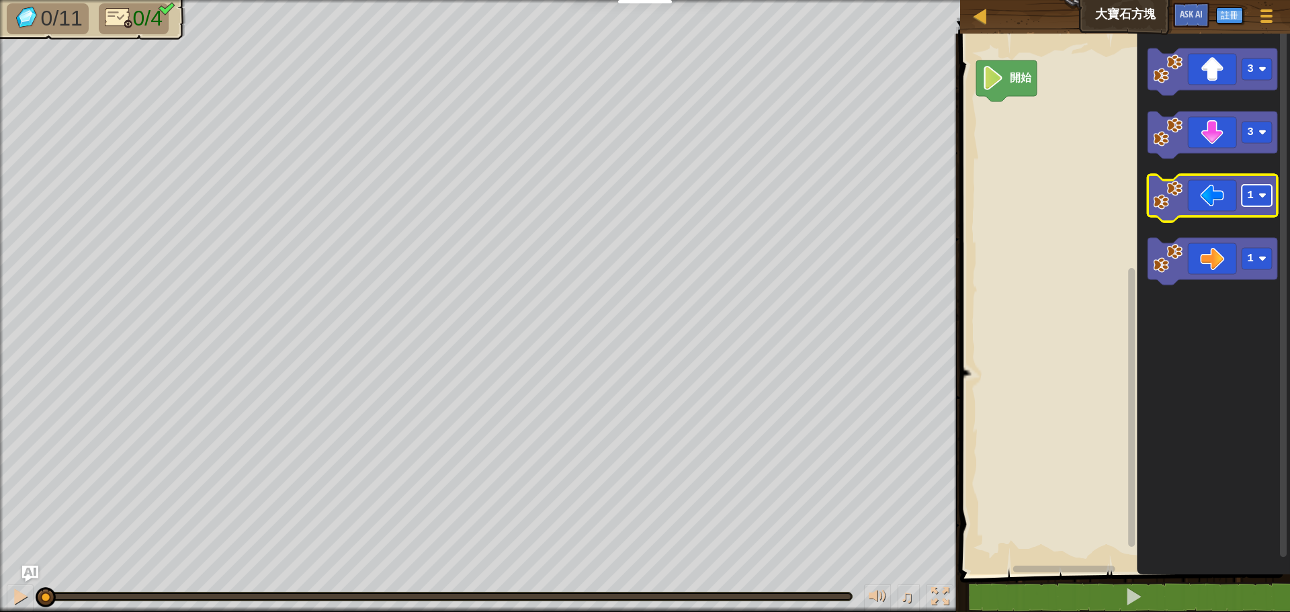
click at [1263, 192] on image "Blockly工作區" at bounding box center [1263, 196] width 8 height 8
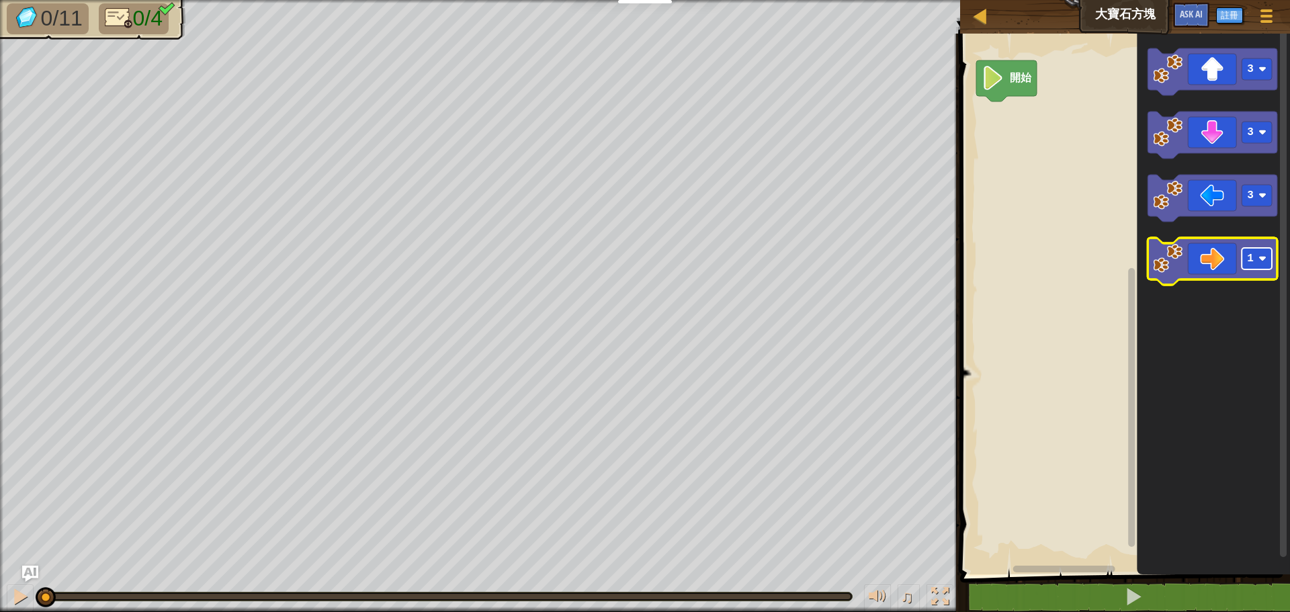
click at [1265, 262] on image "Blockly工作區" at bounding box center [1263, 259] width 8 height 8
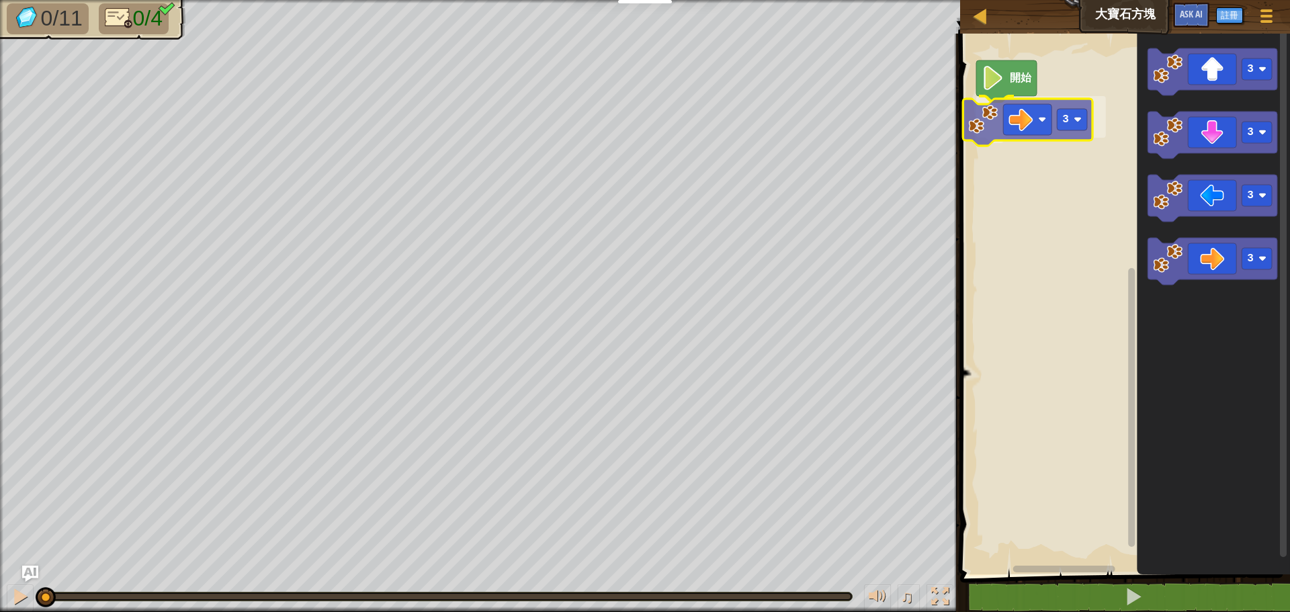
click at [1046, 123] on div "開始 3 3 3 3 3 3" at bounding box center [1123, 301] width 334 height 548
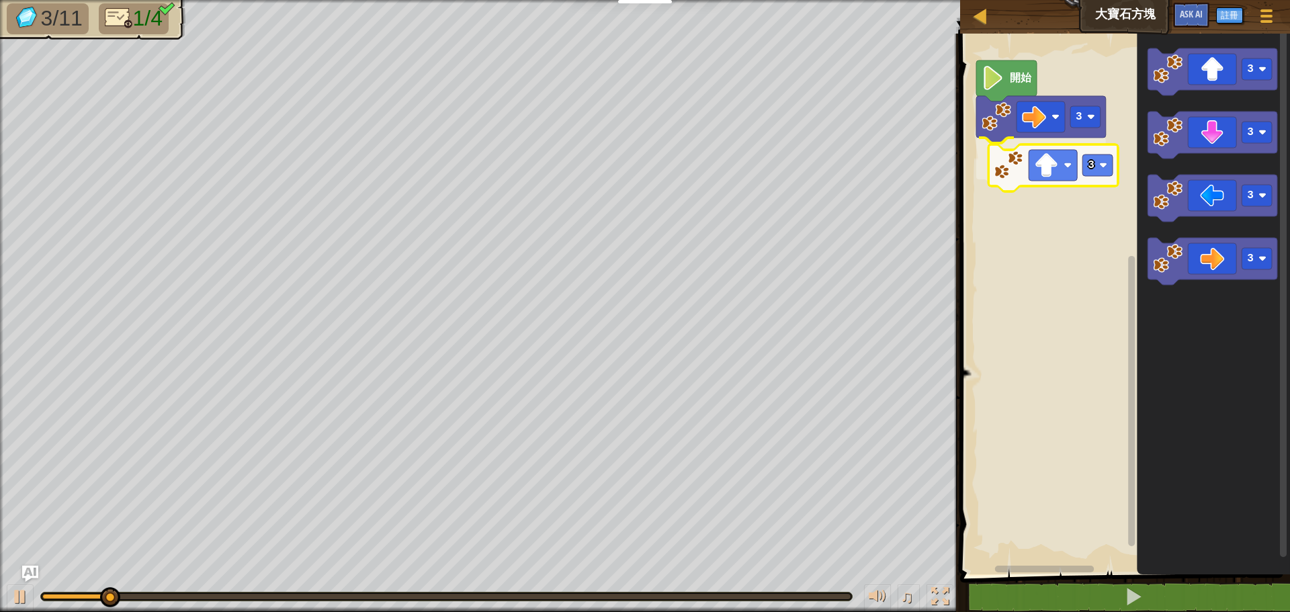
click at [1075, 165] on div "3 3 開始 3 3 3 3 3" at bounding box center [1123, 301] width 334 height 548
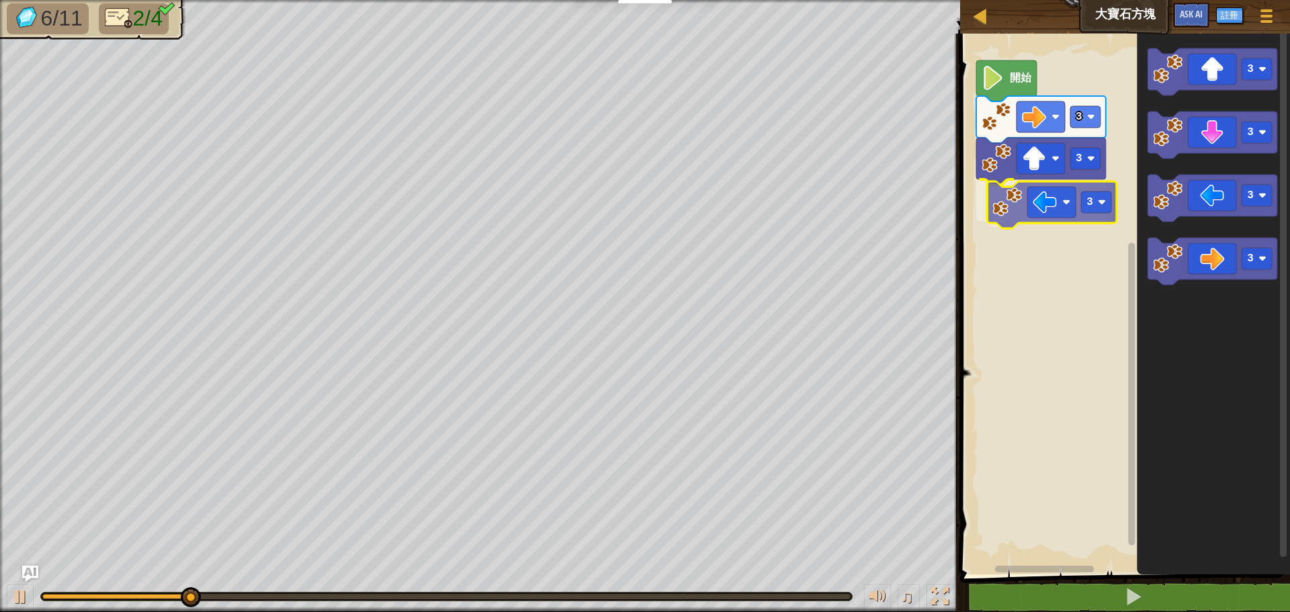
click at [1064, 216] on div "3 3 3 開始 3 3 3 3 3" at bounding box center [1123, 301] width 334 height 548
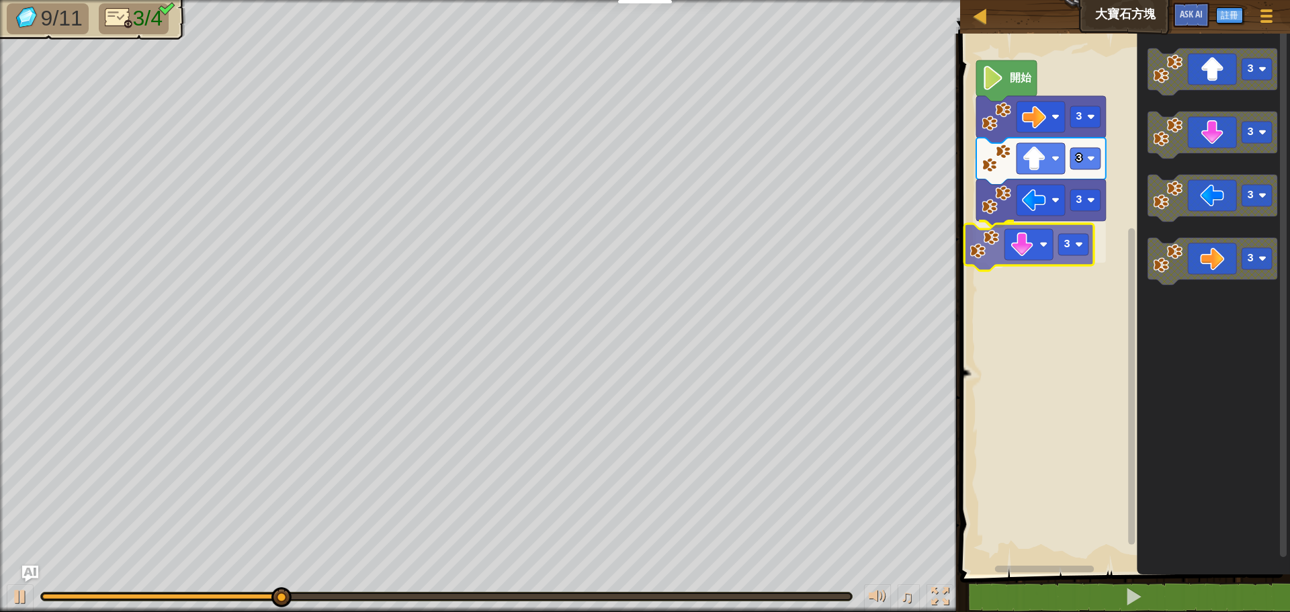
click at [1040, 259] on div "3 3 3 3 開始 3 3 3 3 3" at bounding box center [1123, 301] width 334 height 548
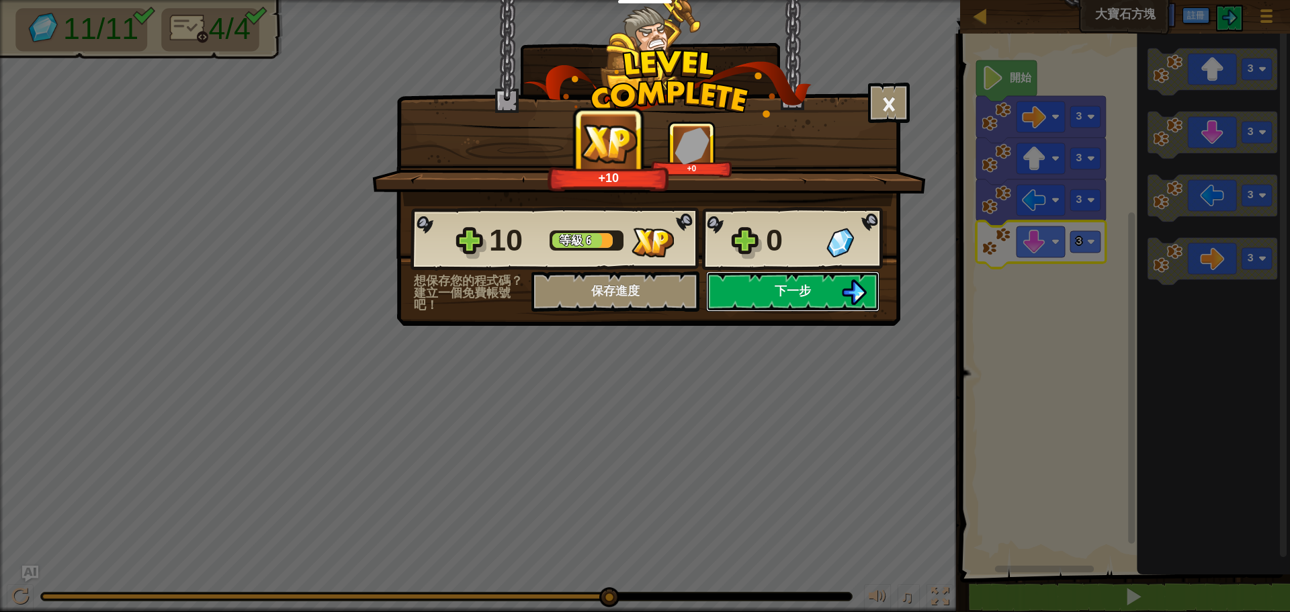
click at [803, 288] on span "下一步" at bounding box center [793, 290] width 36 height 17
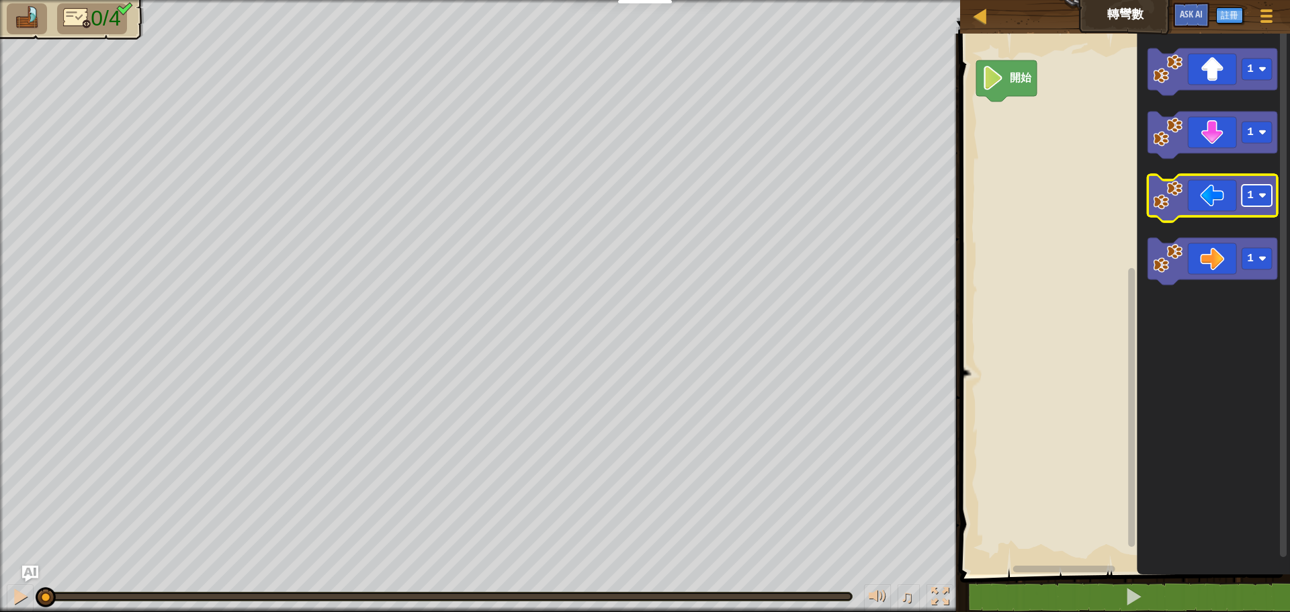
click at [1258, 200] on rect "Blockly工作區" at bounding box center [1257, 196] width 30 height 22
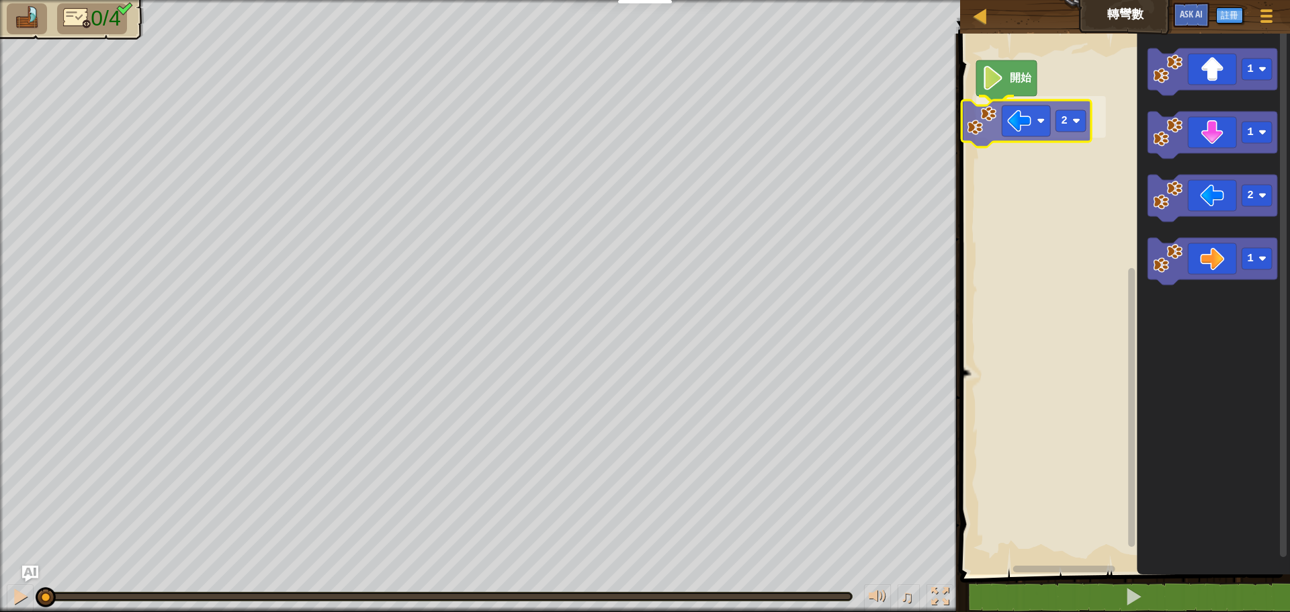
click at [1040, 126] on div "開始 2 1 1 2 1 2" at bounding box center [1123, 301] width 334 height 548
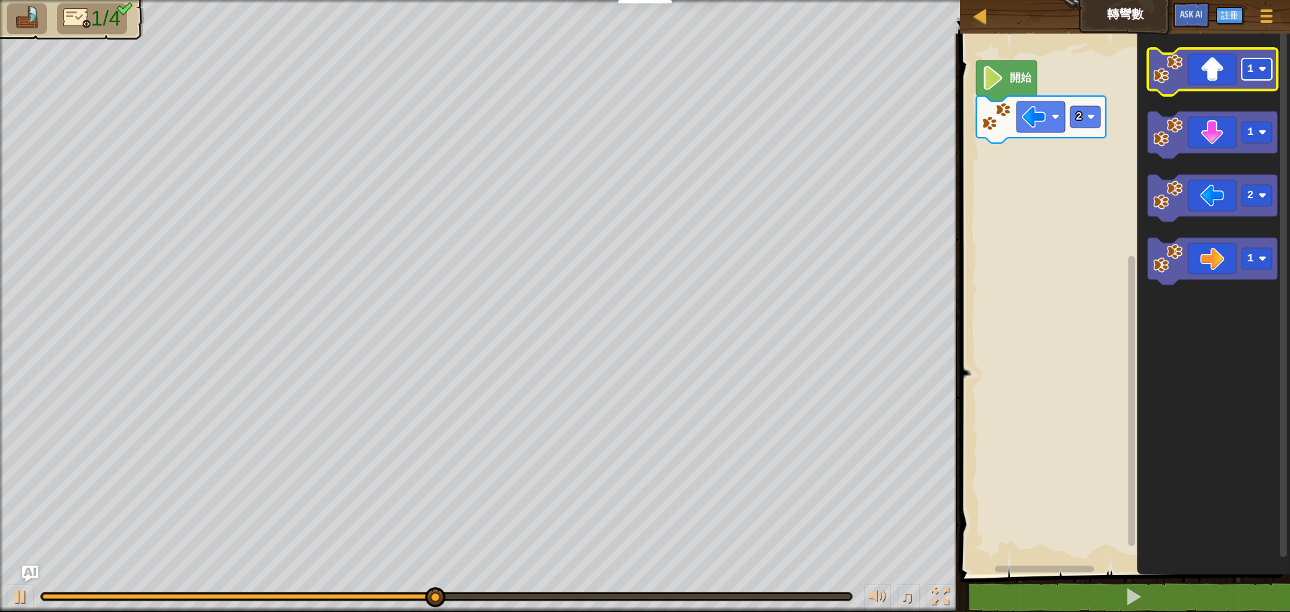
click at [1262, 71] on image "Blockly工作區" at bounding box center [1263, 69] width 8 height 8
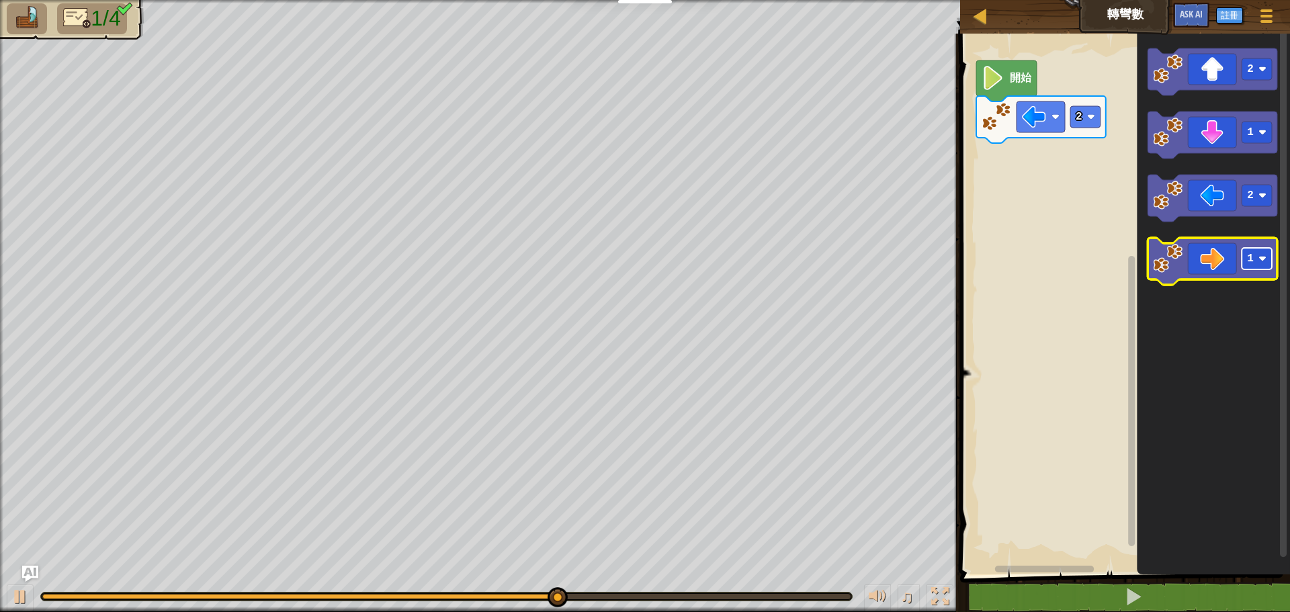
click at [1257, 255] on rect "Blockly工作區" at bounding box center [1257, 259] width 30 height 22
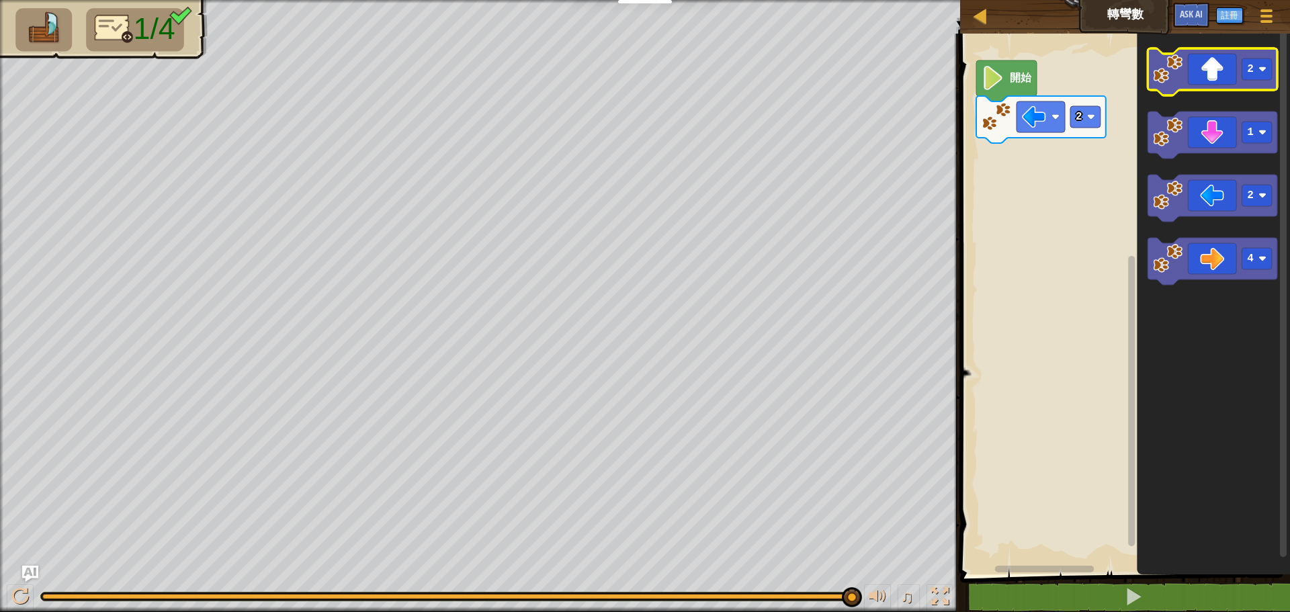
click at [1257, 81] on icon "Blockly工作區" at bounding box center [1213, 71] width 130 height 47
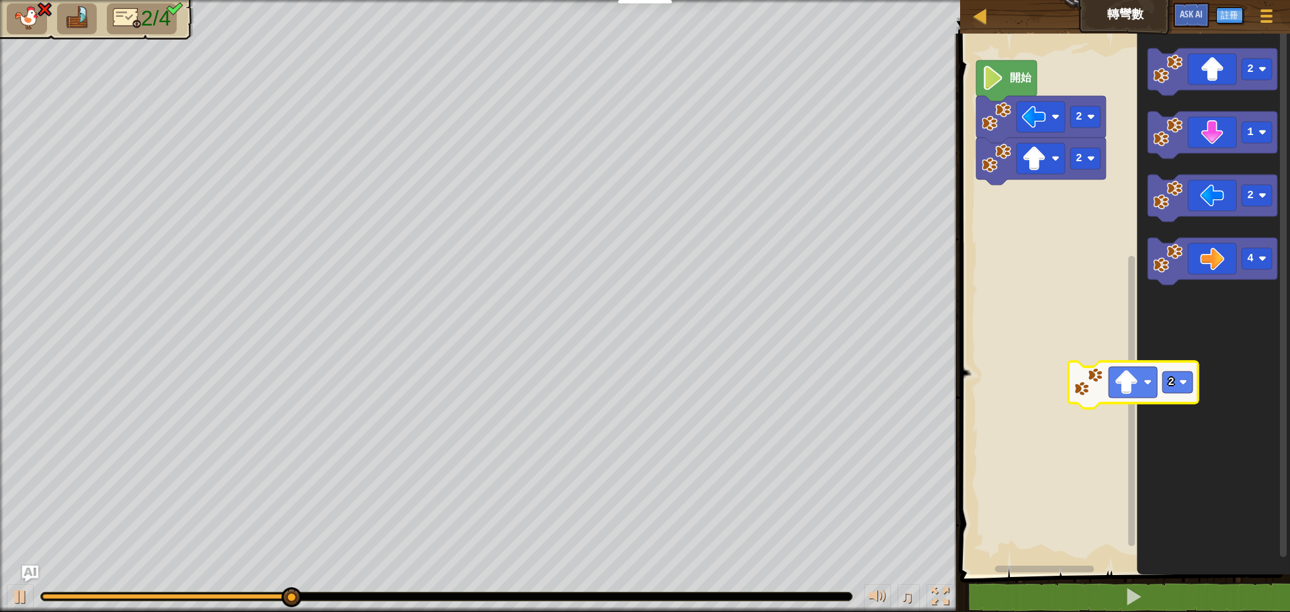
click at [1151, 393] on icon "2 1 2 4" at bounding box center [1213, 301] width 153 height 548
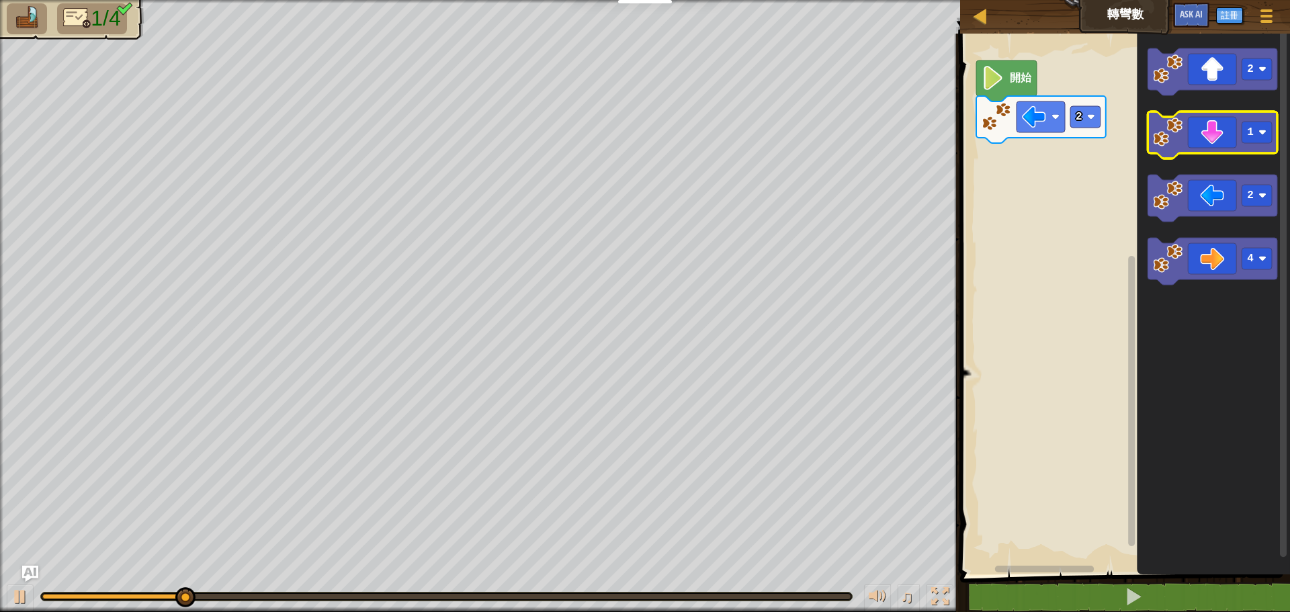
click at [1261, 145] on icon "Blockly工作區" at bounding box center [1213, 135] width 130 height 47
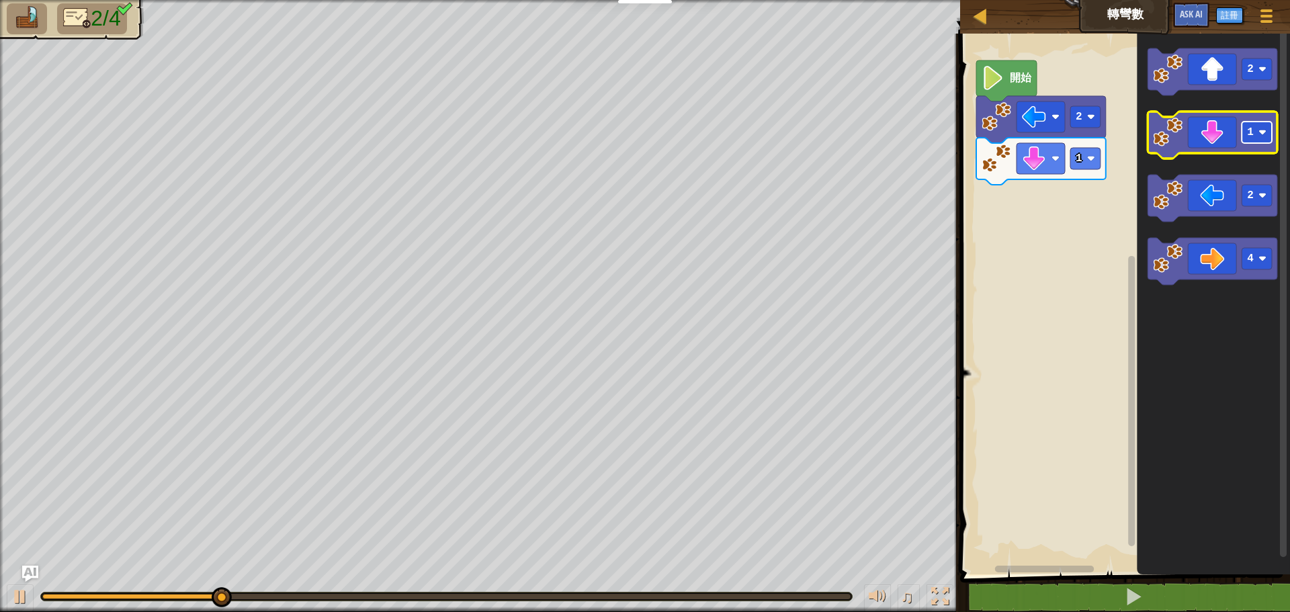
click at [1260, 143] on rect "Blockly工作區" at bounding box center [1257, 133] width 30 height 22
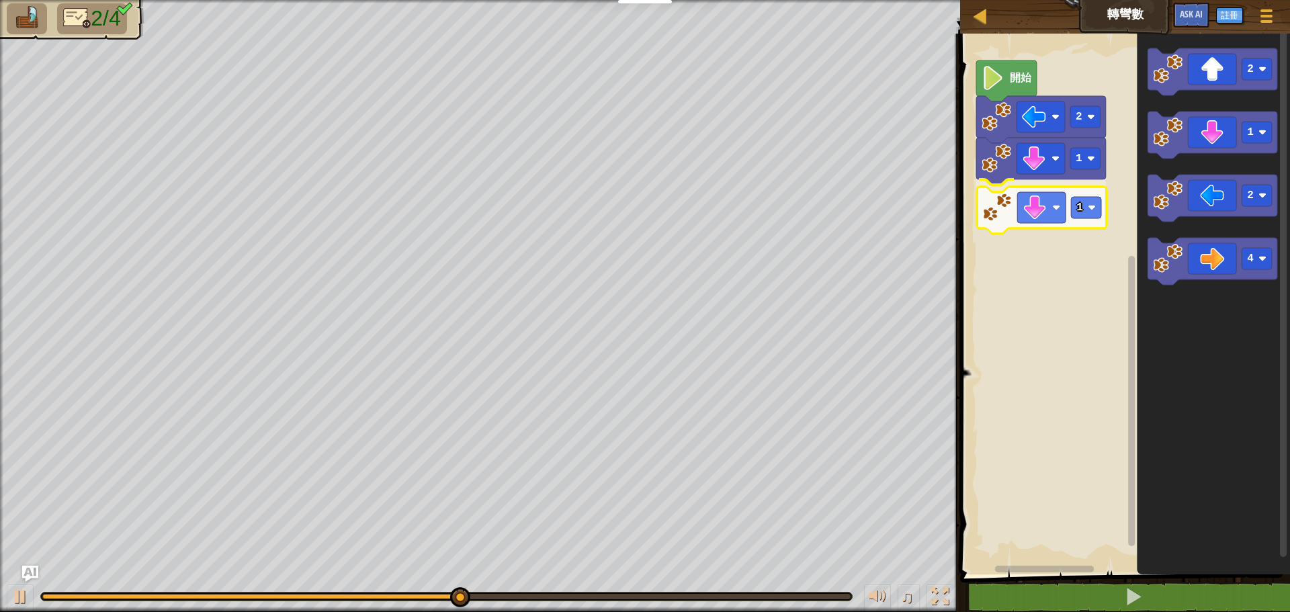
click at [1052, 214] on div "2 1 1 開始 2 1 2 4 1" at bounding box center [1123, 301] width 334 height 548
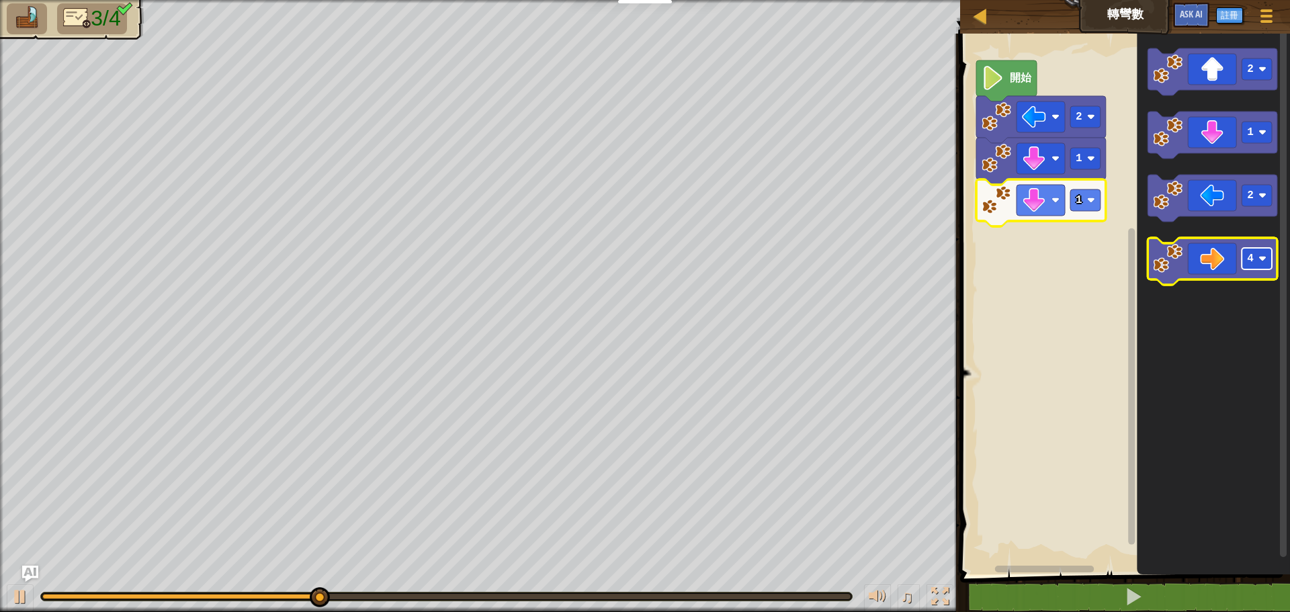
click at [1263, 258] on image "Blockly工作區" at bounding box center [1263, 259] width 8 height 8
click at [1210, 253] on icon "Blockly工作區" at bounding box center [1213, 261] width 130 height 47
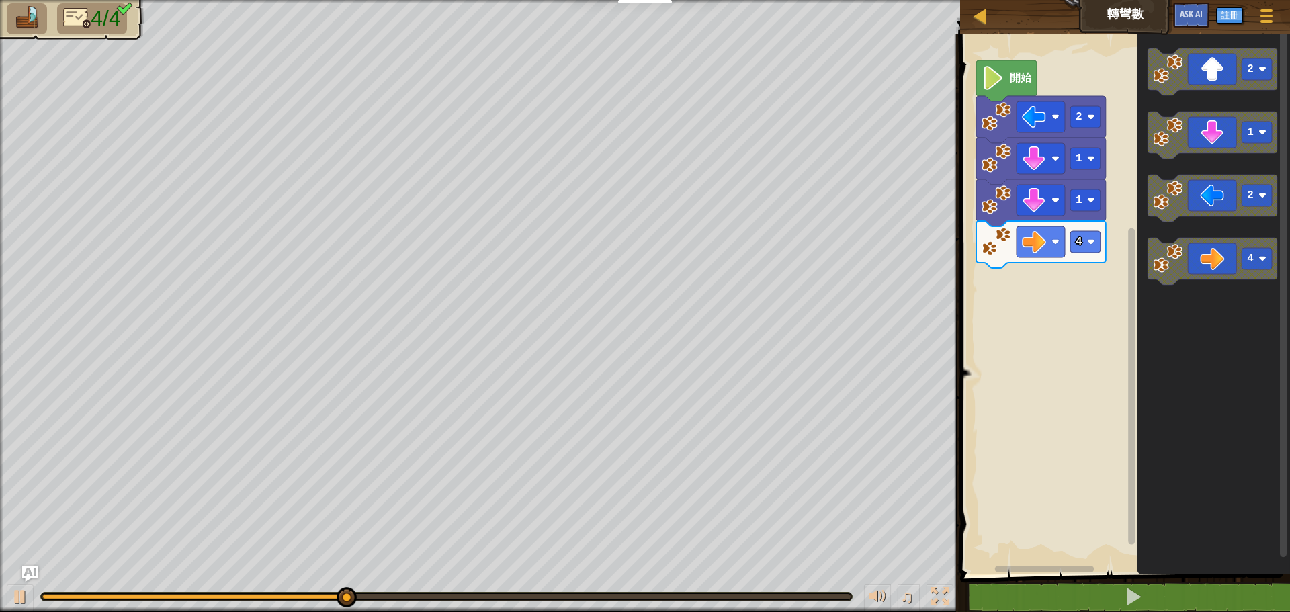
click at [1212, 255] on icon "Blockly工作區" at bounding box center [1213, 261] width 130 height 47
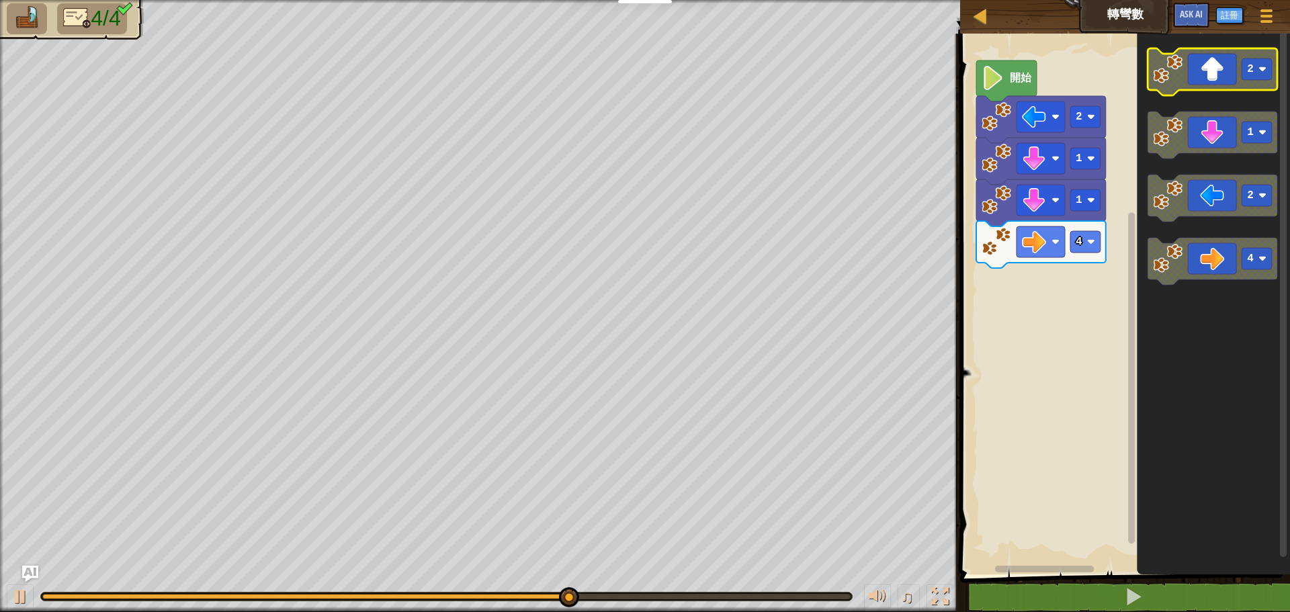
click at [1257, 77] on rect "Blockly工作區" at bounding box center [1257, 69] width 30 height 22
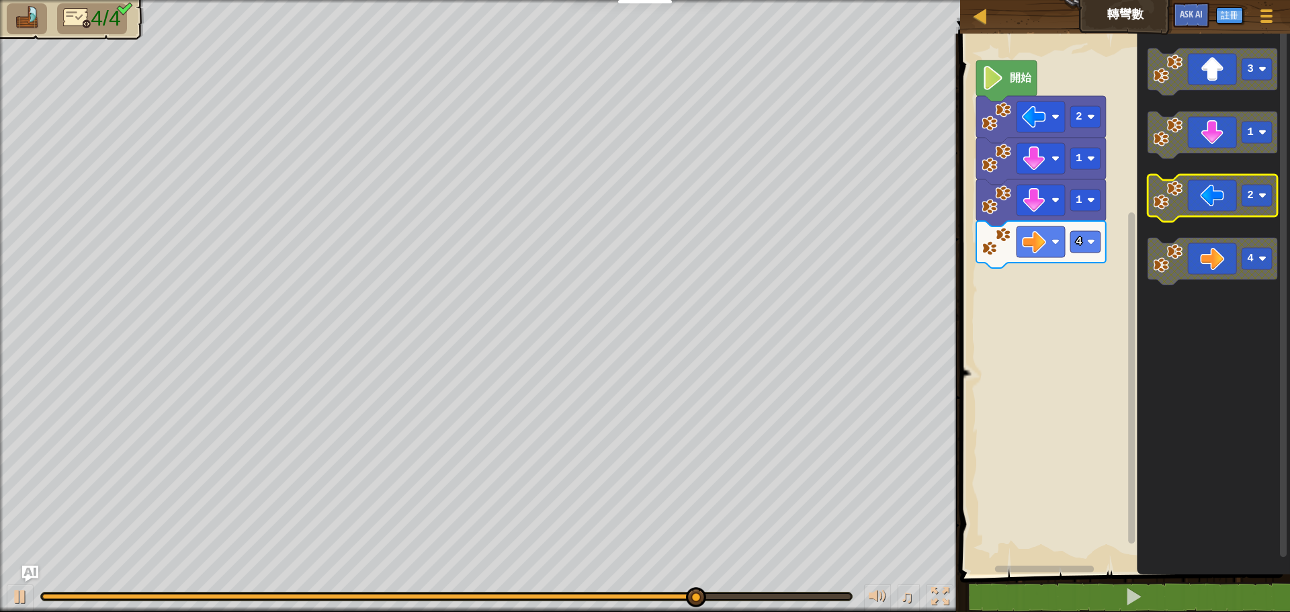
click at [1177, 197] on g "3 1 2 4" at bounding box center [1213, 166] width 130 height 237
click at [1185, 165] on icon "3 1 2 4" at bounding box center [1213, 301] width 153 height 548
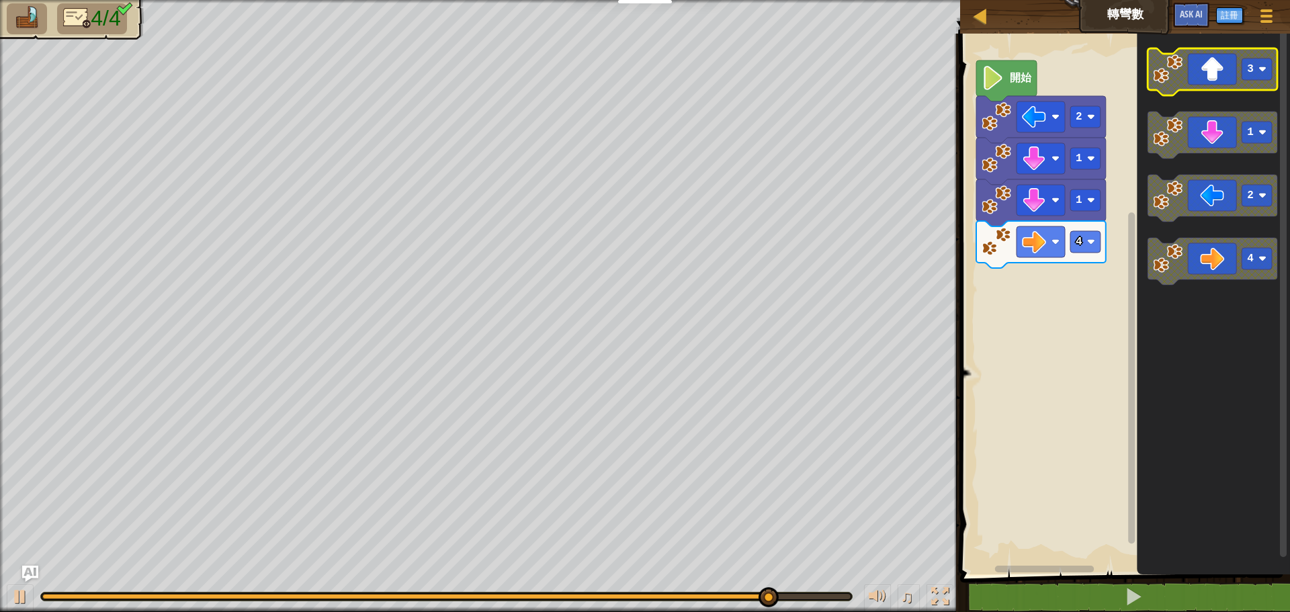
click at [1214, 81] on icon "Blockly工作區" at bounding box center [1213, 71] width 130 height 47
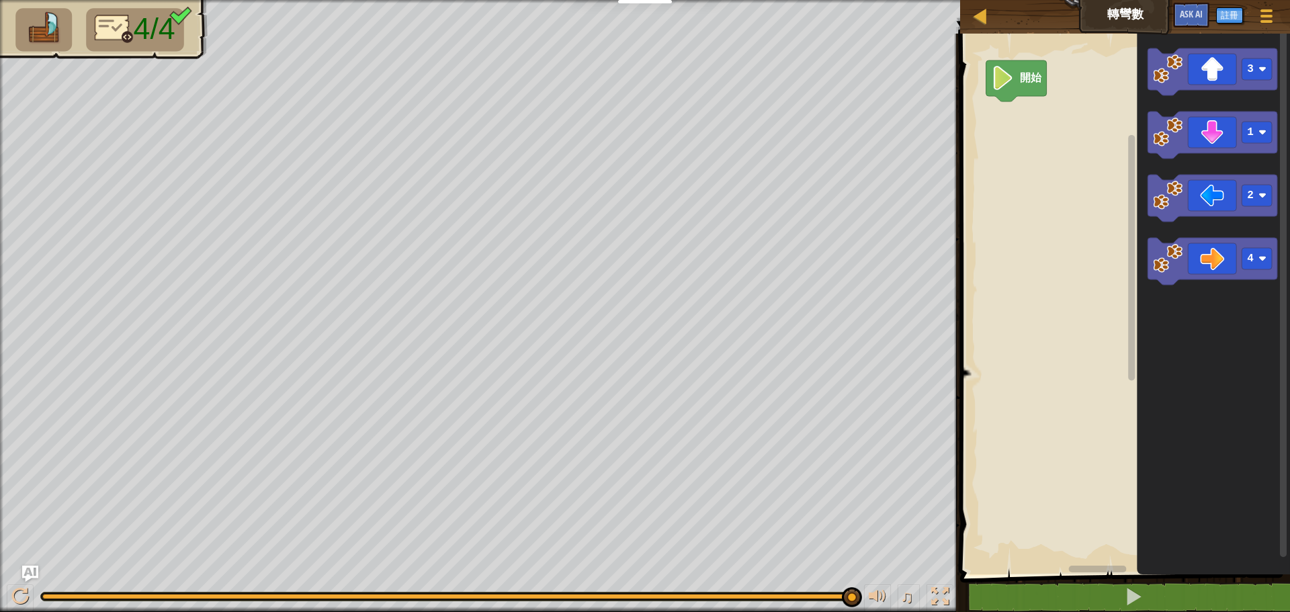
click at [1023, 84] on text "開始" at bounding box center [1031, 78] width 22 height 13
click at [22, 603] on div at bounding box center [19, 596] width 17 height 17
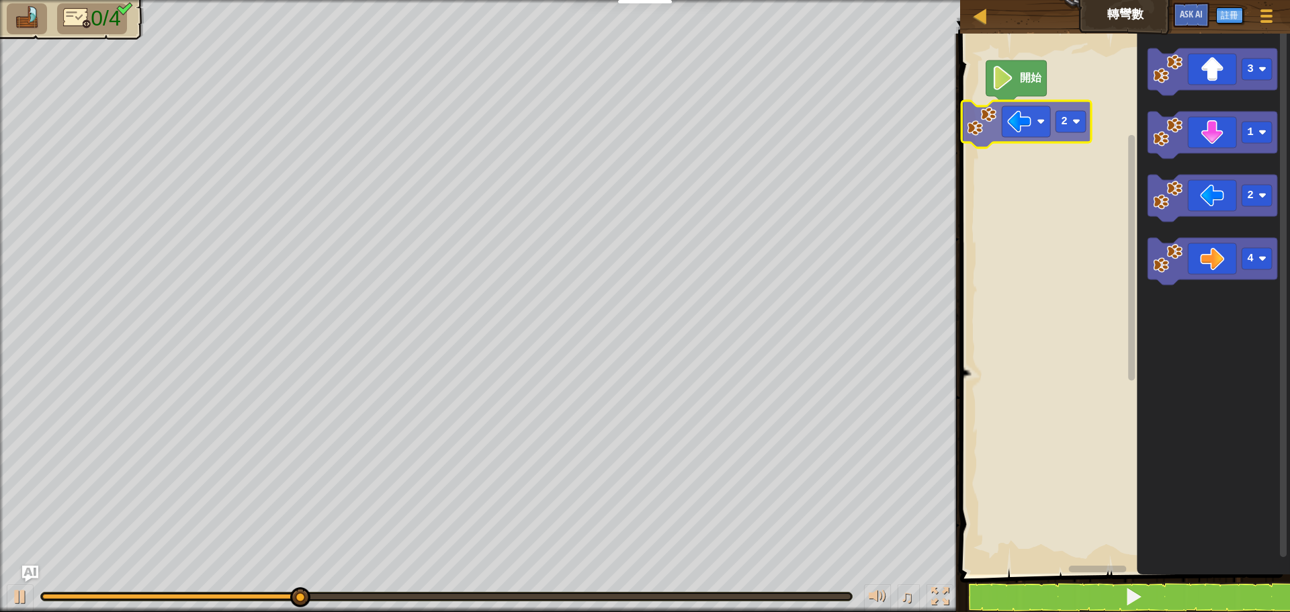
click at [1043, 127] on div "開始 2 3 1 2 4 2" at bounding box center [1123, 301] width 334 height 548
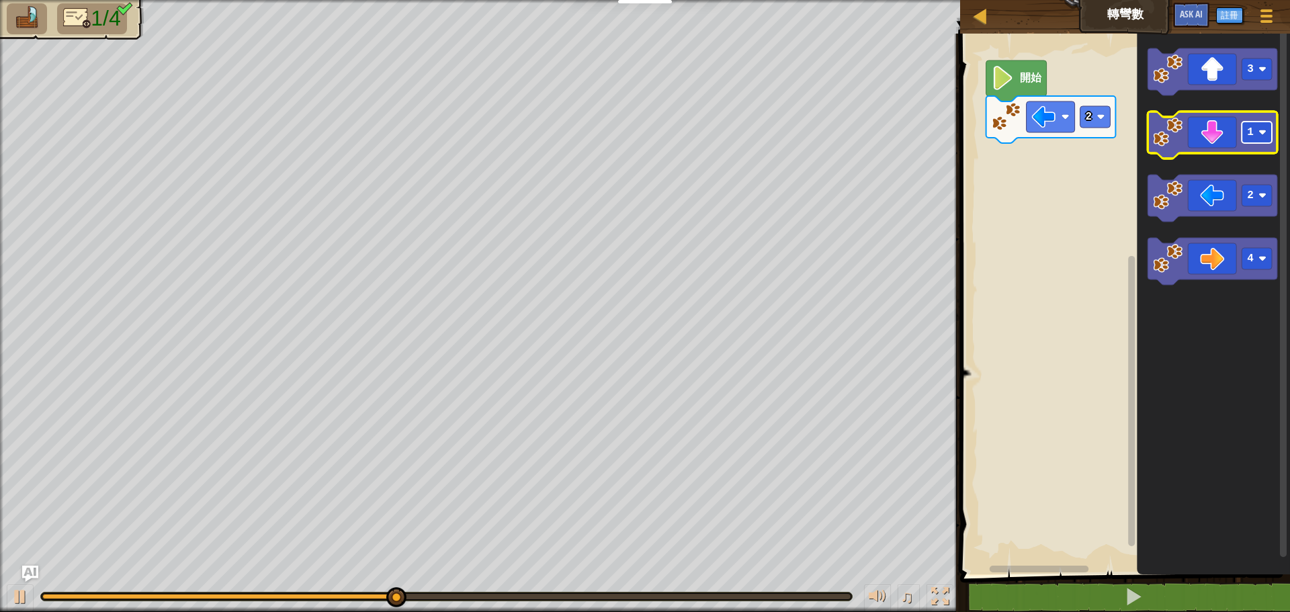
click at [1269, 136] on rect "Blockly工作區" at bounding box center [1257, 133] width 30 height 22
click at [1224, 143] on icon "Blockly工作區" at bounding box center [1213, 135] width 130 height 47
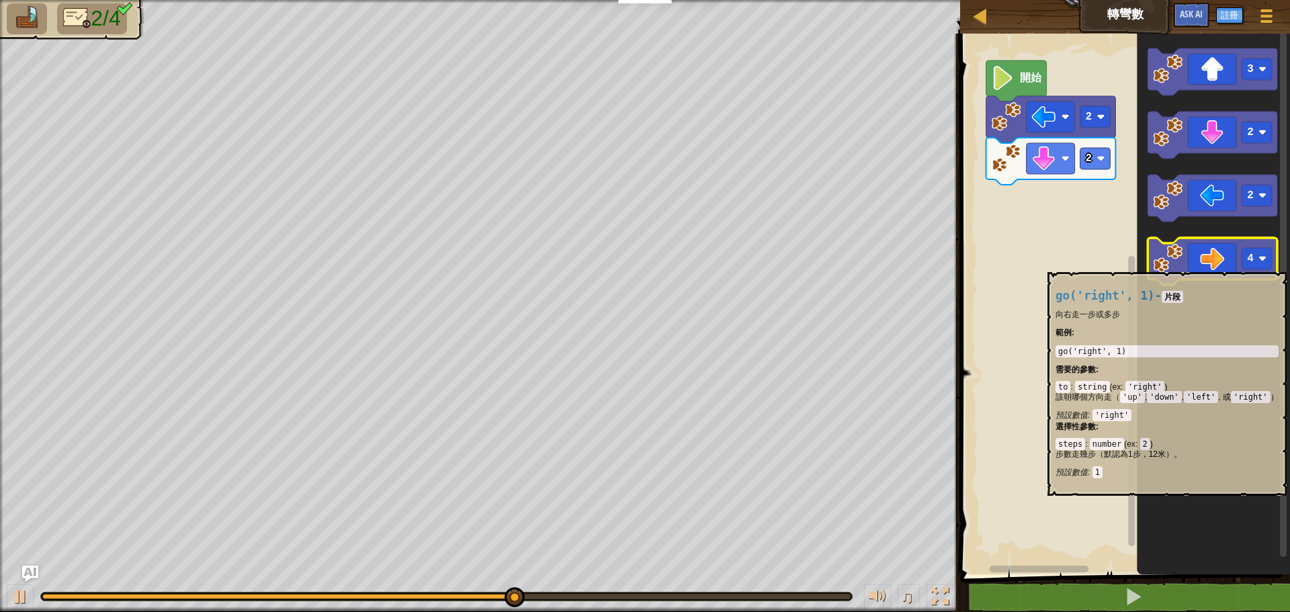
click at [1204, 261] on icon "Blockly工作區" at bounding box center [1213, 261] width 130 height 47
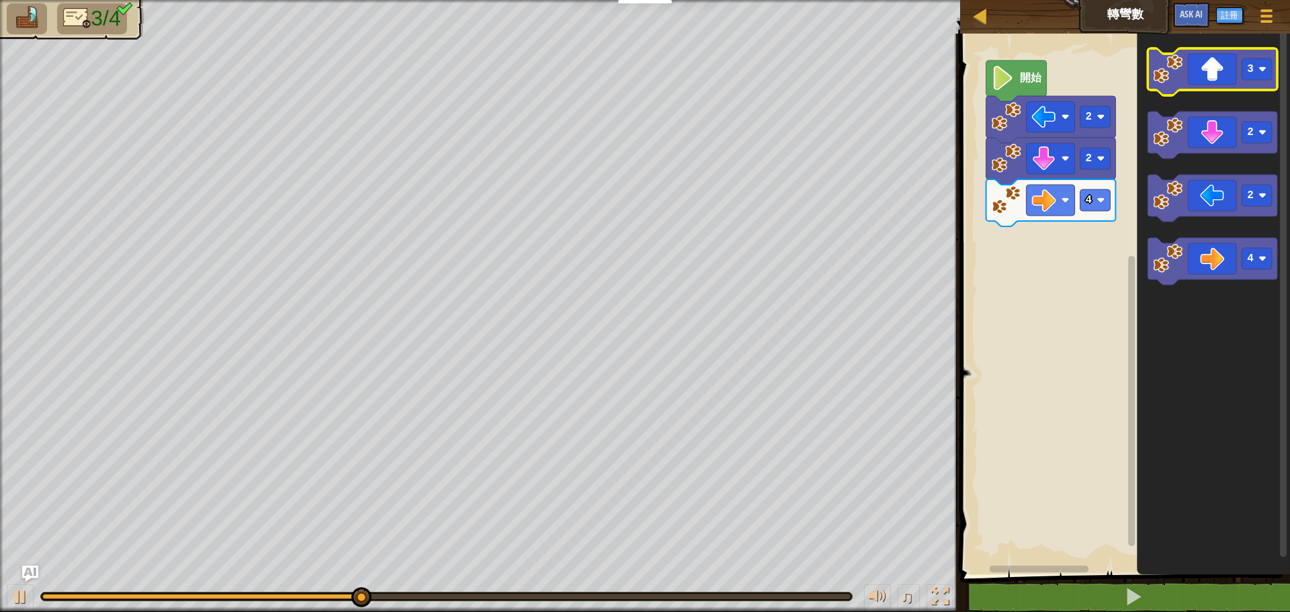
click at [1215, 86] on icon "Blockly工作區" at bounding box center [1213, 71] width 130 height 47
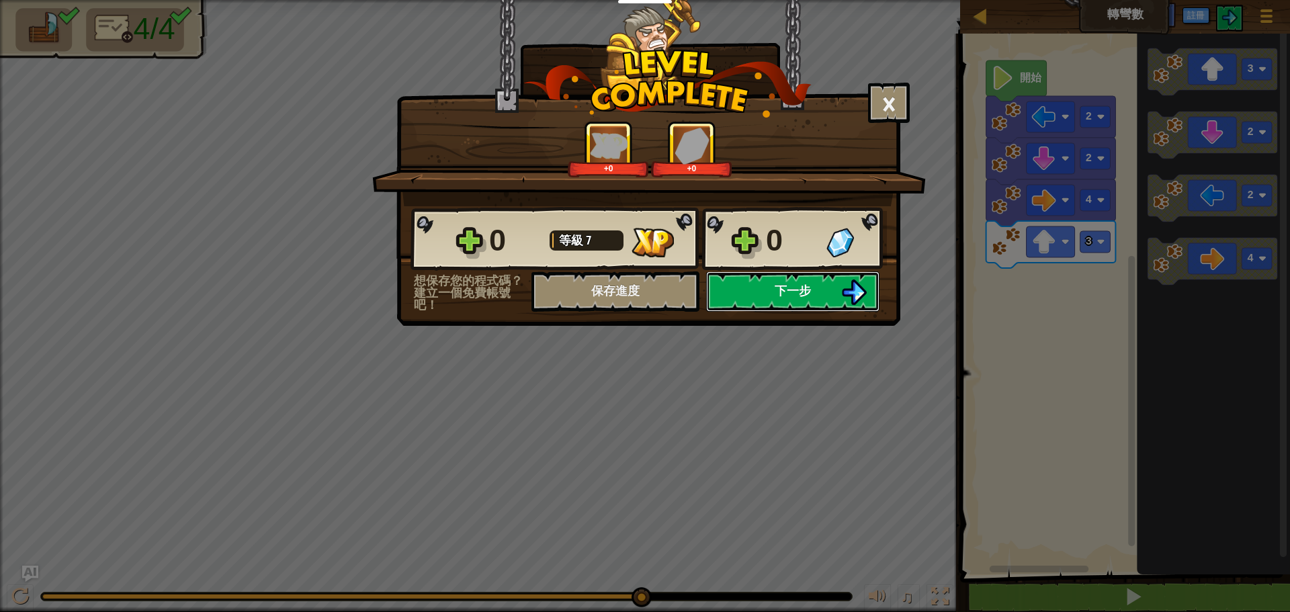
click at [788, 288] on span "下一步" at bounding box center [793, 290] width 36 height 17
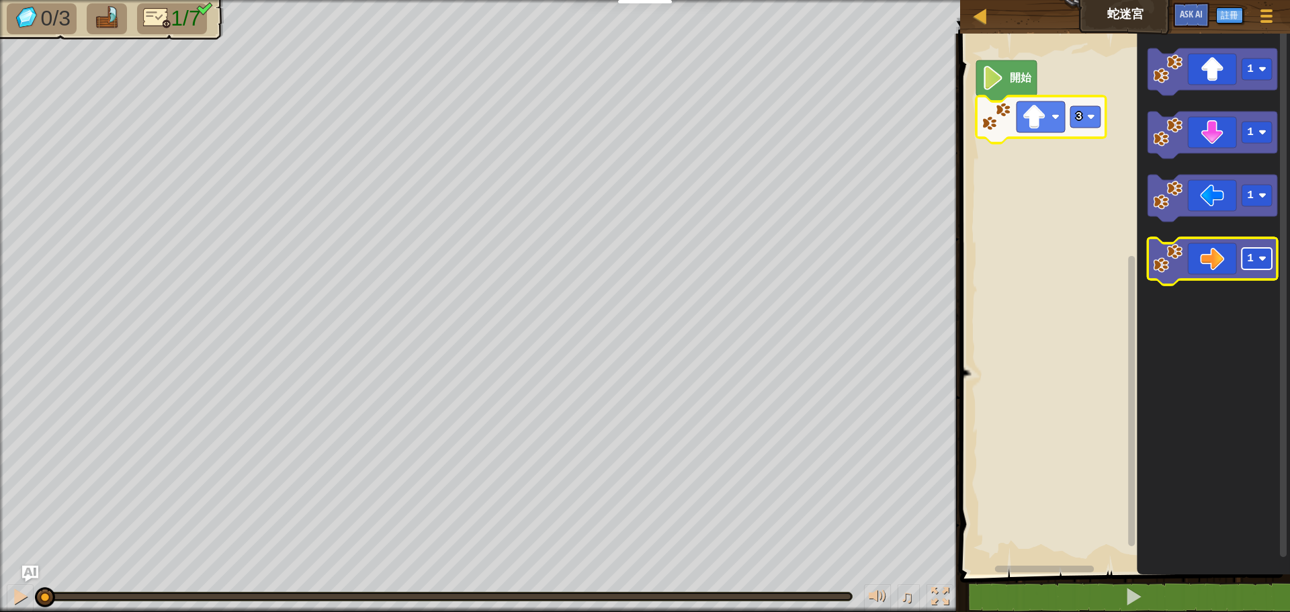
click at [1251, 258] on text "1" at bounding box center [1250, 259] width 7 height 12
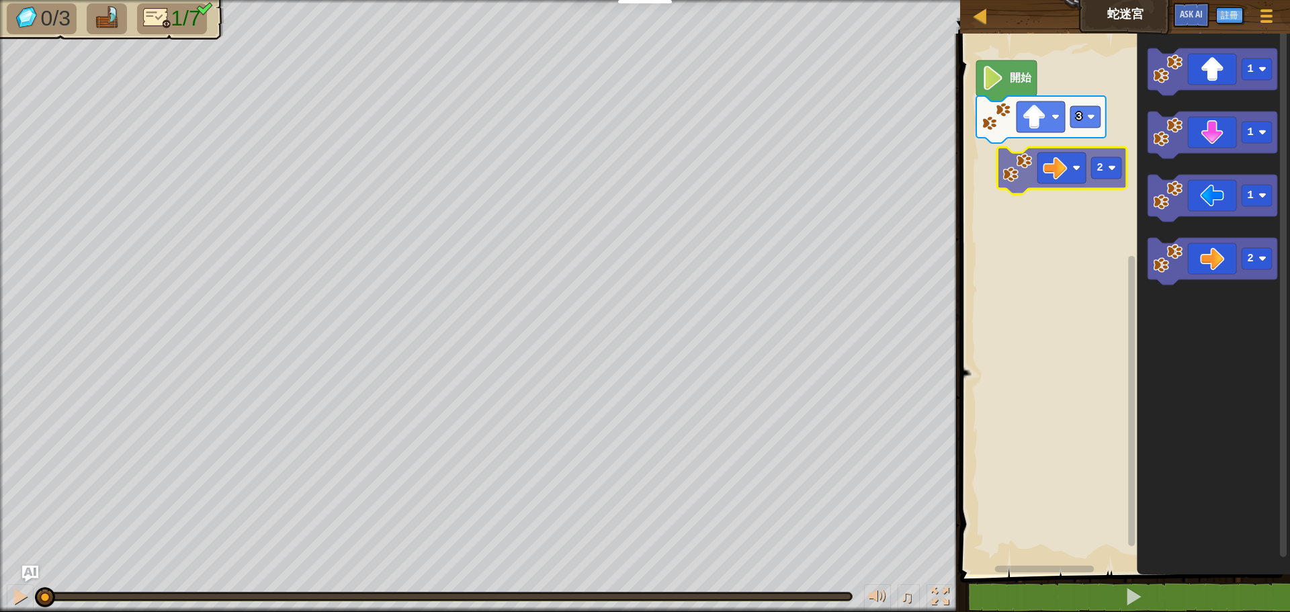
click at [1052, 169] on div "開始 3 1 1 1 2 2" at bounding box center [1123, 301] width 334 height 548
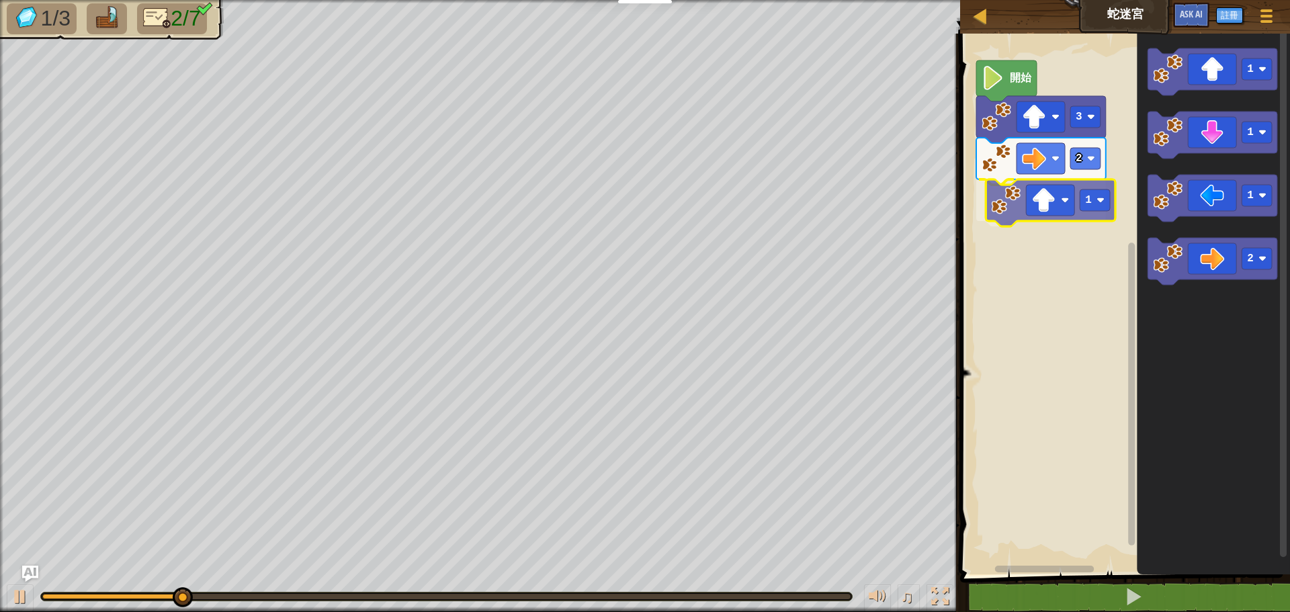
click at [1062, 198] on div "2 1 3 開始 1 1 1 2 1" at bounding box center [1123, 301] width 334 height 548
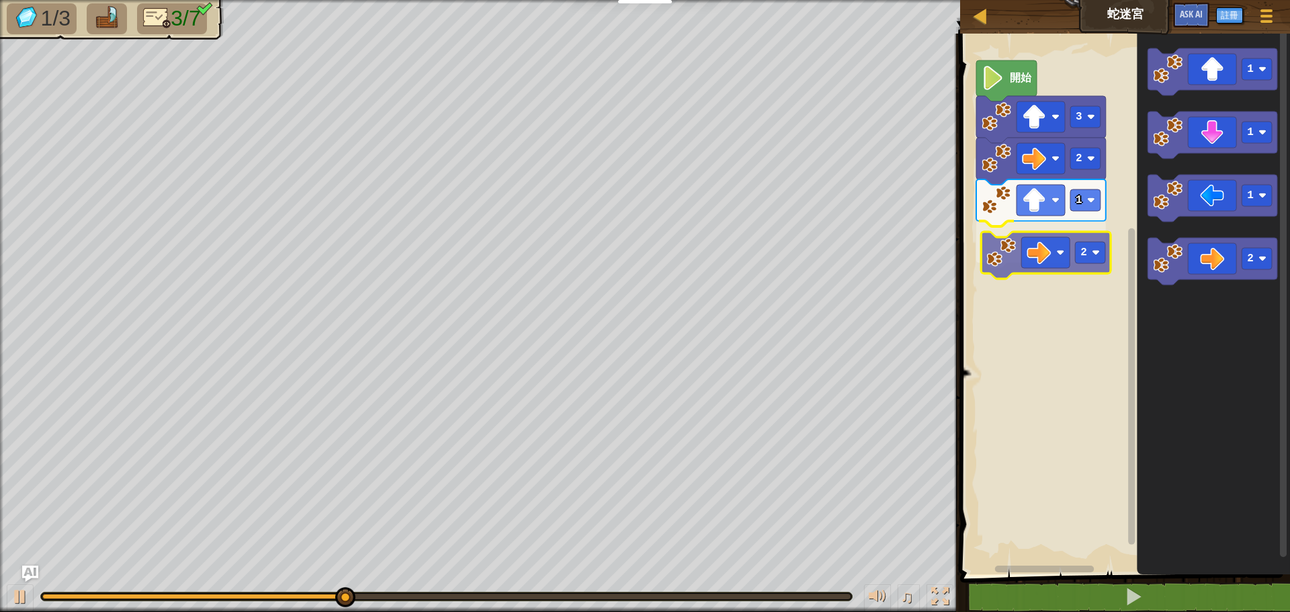
click at [1030, 255] on div "2 1 2 3 開始 1 1 1 2 2" at bounding box center [1123, 301] width 334 height 548
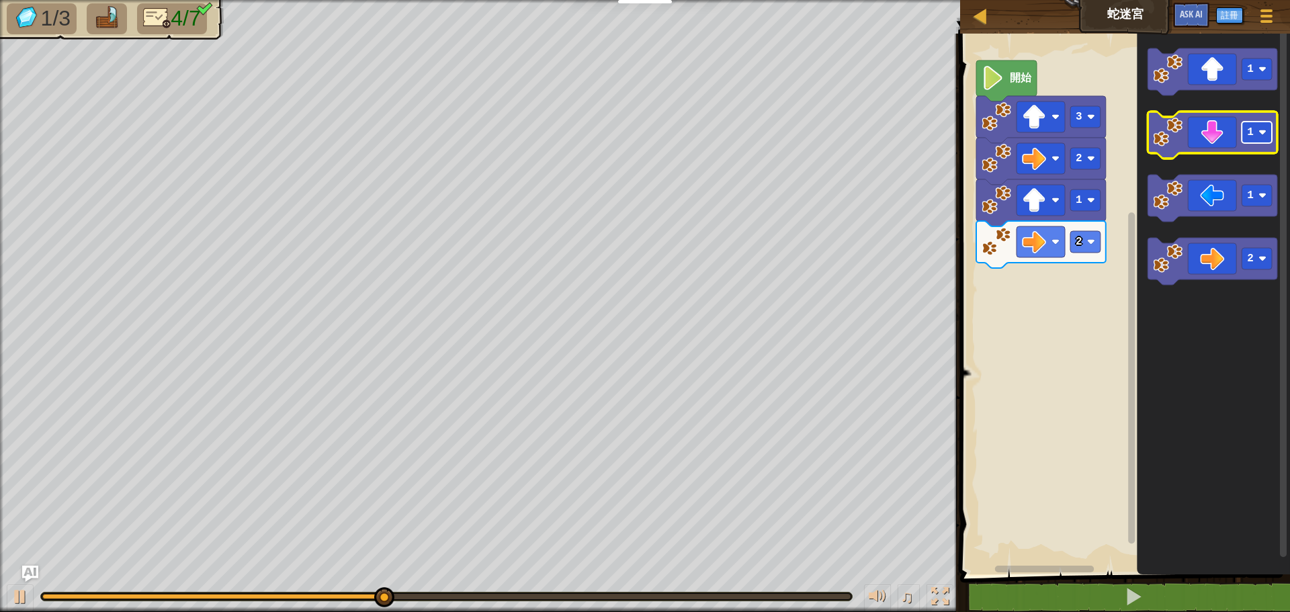
click at [1269, 134] on rect "Blockly工作區" at bounding box center [1257, 133] width 30 height 22
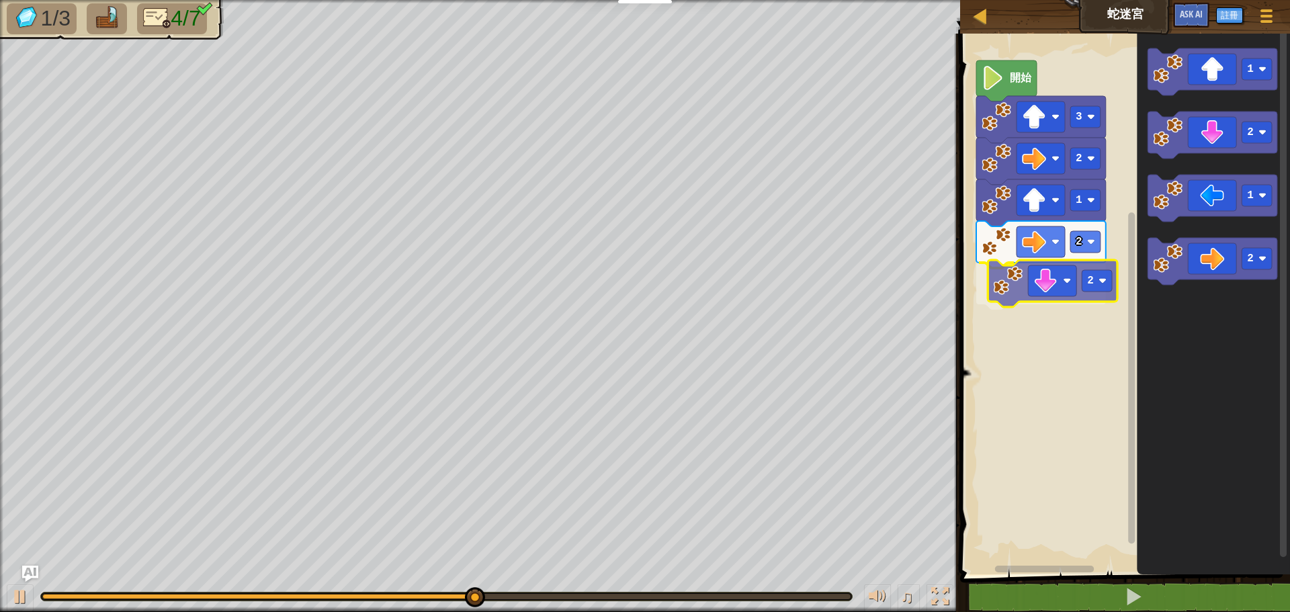
click at [1061, 299] on div "2 1 2 2 3 開始 1 2 1 2 2" at bounding box center [1123, 301] width 334 height 548
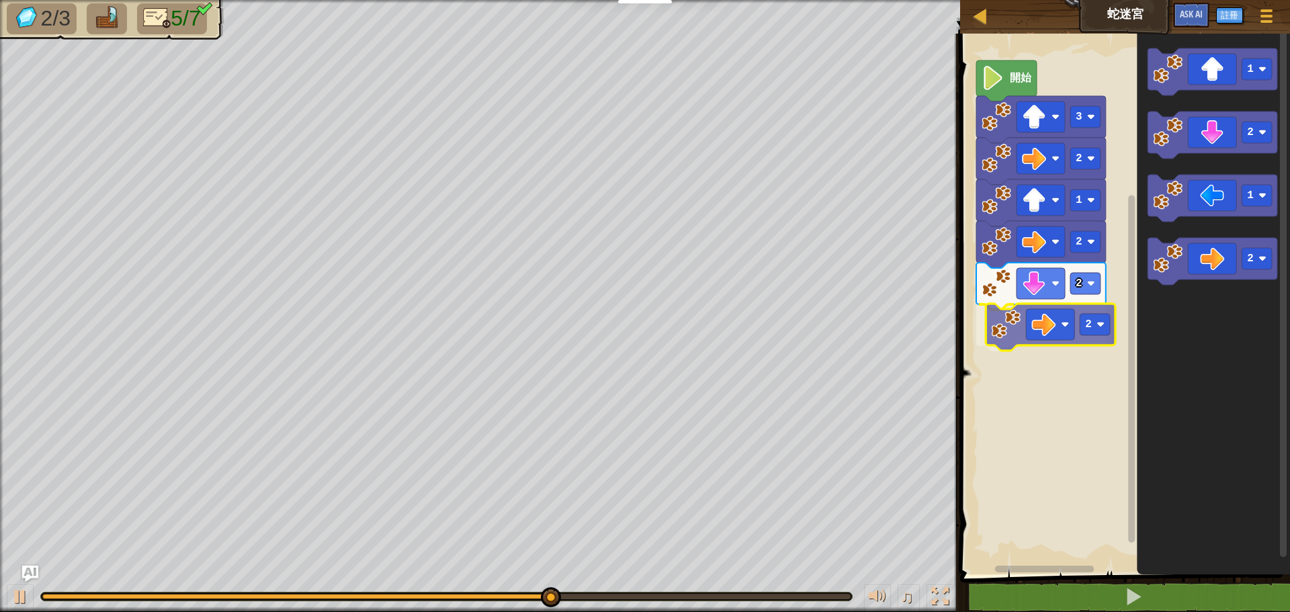
click at [1042, 334] on div "2 1 2 2 2 3 開始 1 2 1 2 2" at bounding box center [1123, 301] width 334 height 548
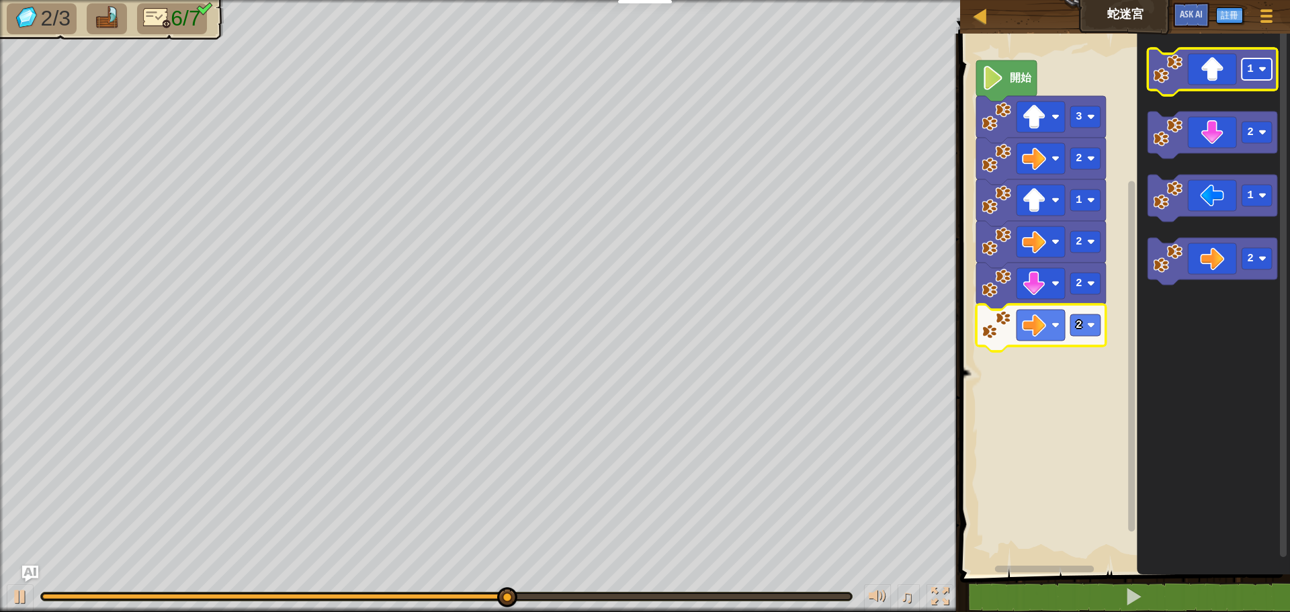
click at [1255, 69] on rect "Blockly工作區" at bounding box center [1257, 69] width 30 height 22
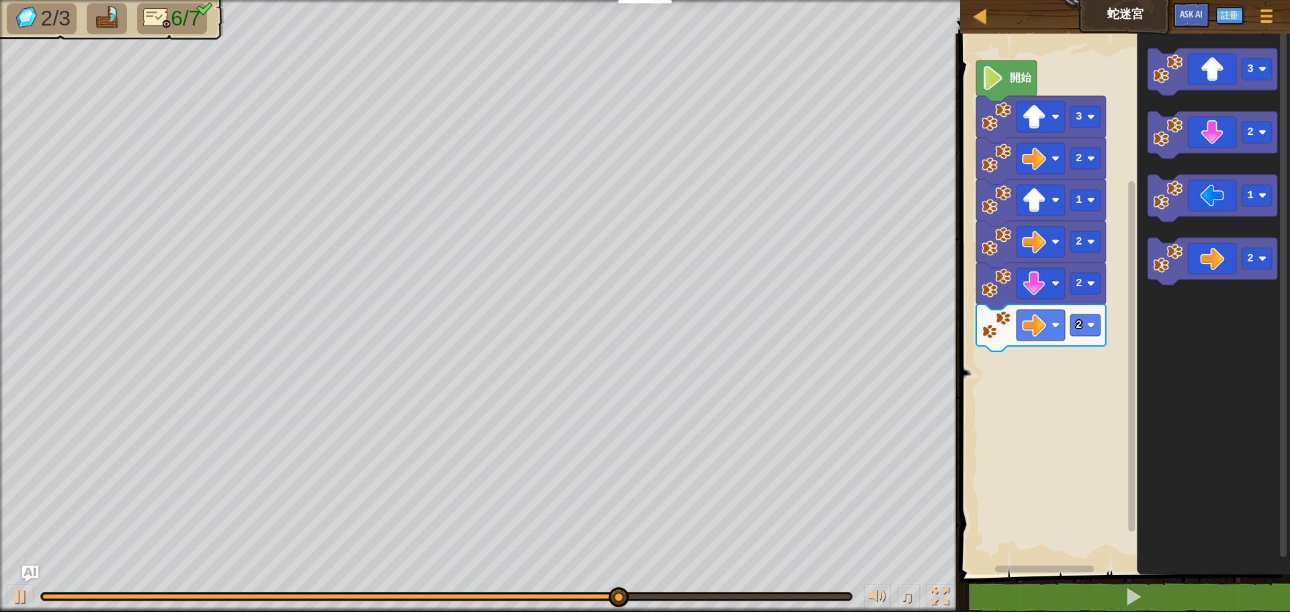
click at [1122, 292] on div "2 1 2 2 2 3 開始 3 2 1 2" at bounding box center [1123, 301] width 334 height 548
click at [1158, 226] on icon "3 2 1 2" at bounding box center [1213, 301] width 153 height 548
click at [1199, 89] on icon "Blockly工作區" at bounding box center [1213, 71] width 130 height 47
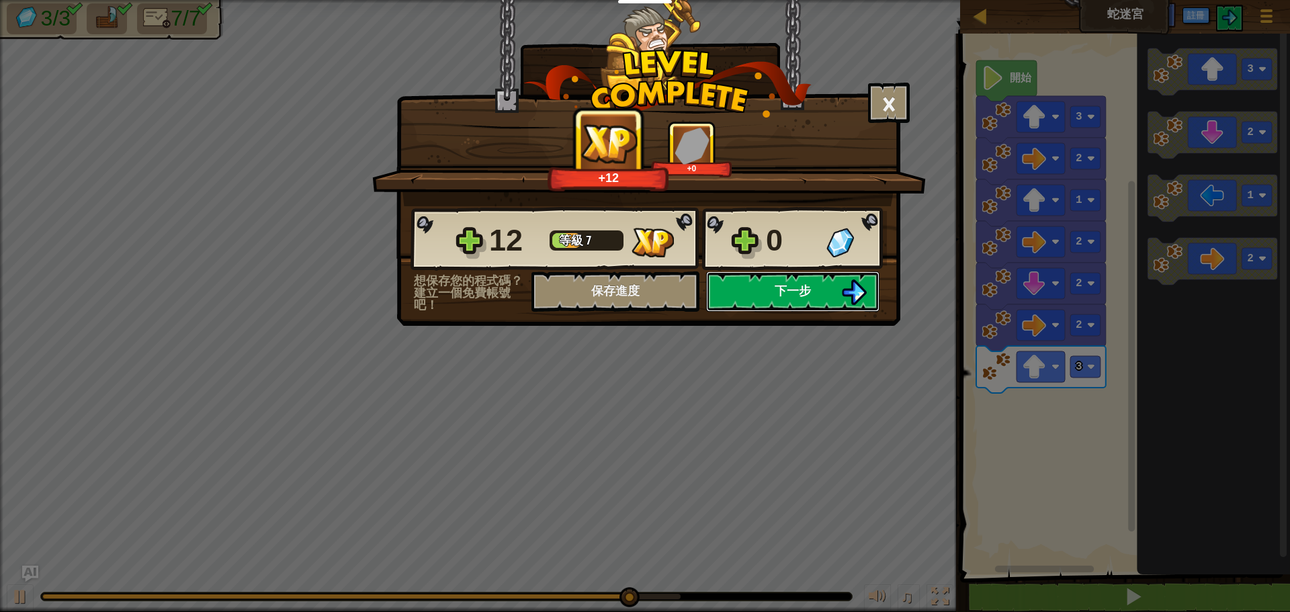
click at [800, 288] on span "下一步" at bounding box center [793, 290] width 36 height 17
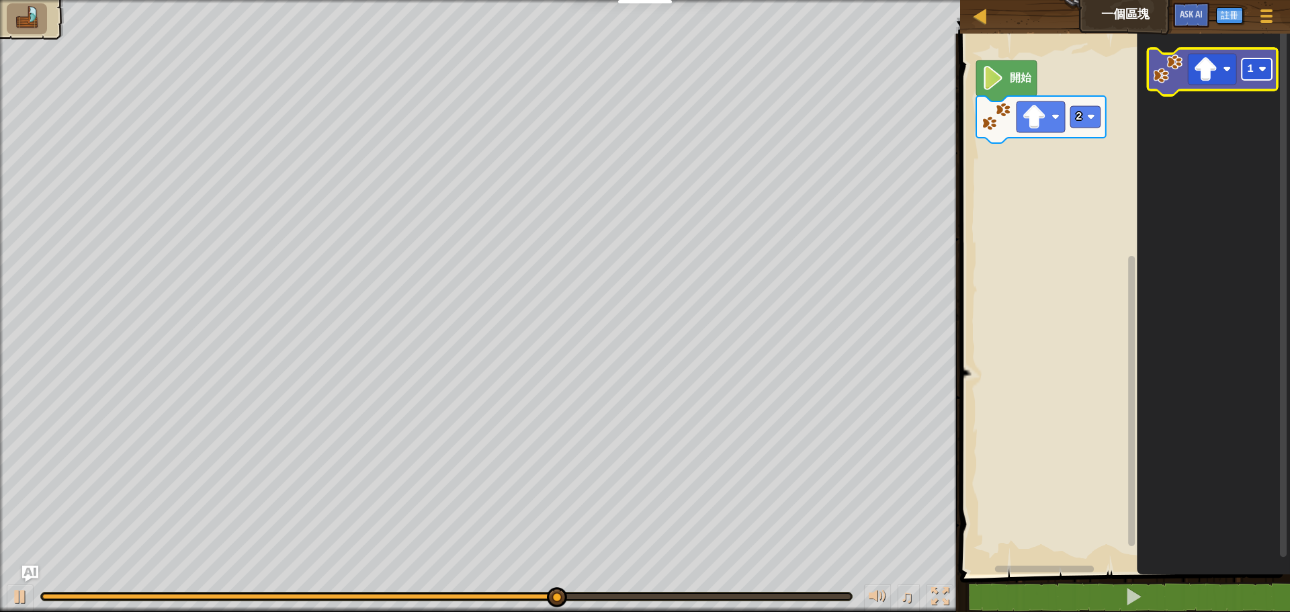
click at [1263, 71] on image "Blockly工作區" at bounding box center [1263, 69] width 8 height 8
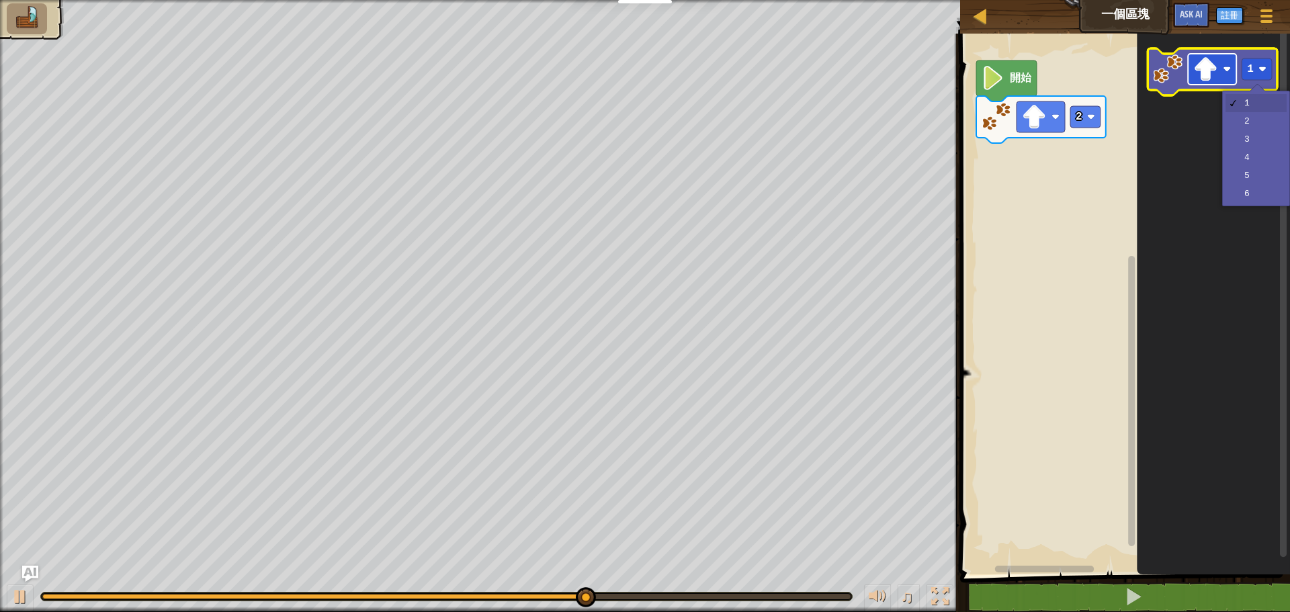
click at [1217, 63] on image "Blockly工作區" at bounding box center [1205, 69] width 24 height 24
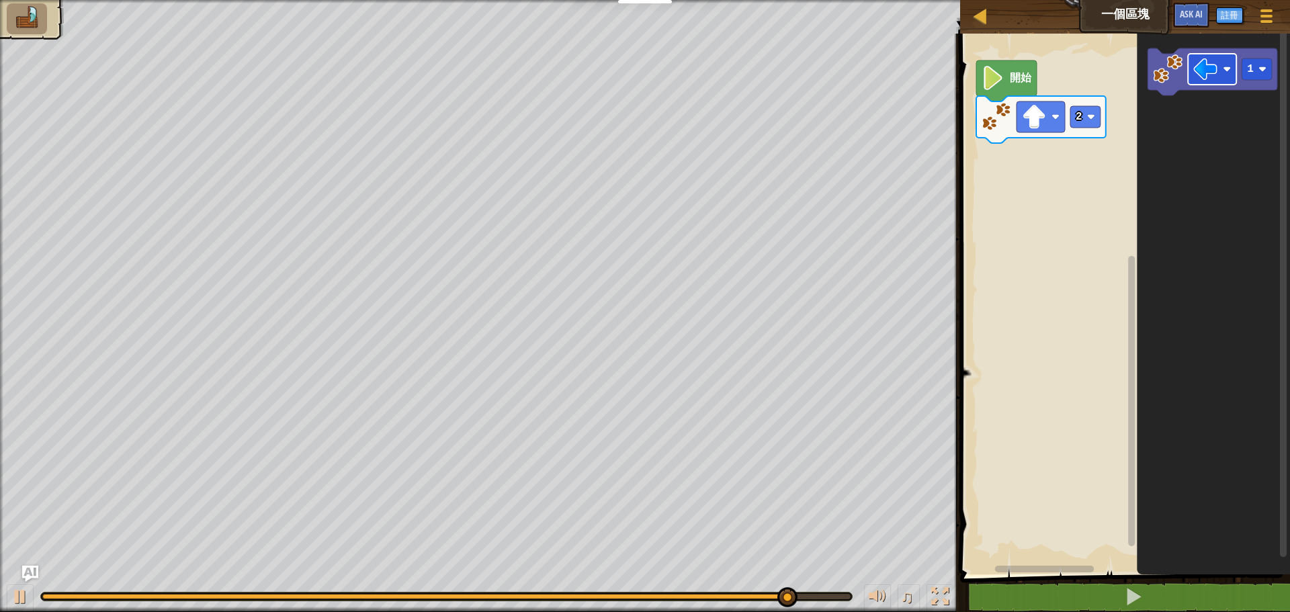
click at [1170, 102] on icon "1" at bounding box center [1213, 301] width 153 height 548
click at [1206, 71] on image "Blockly工作區" at bounding box center [1205, 69] width 24 height 24
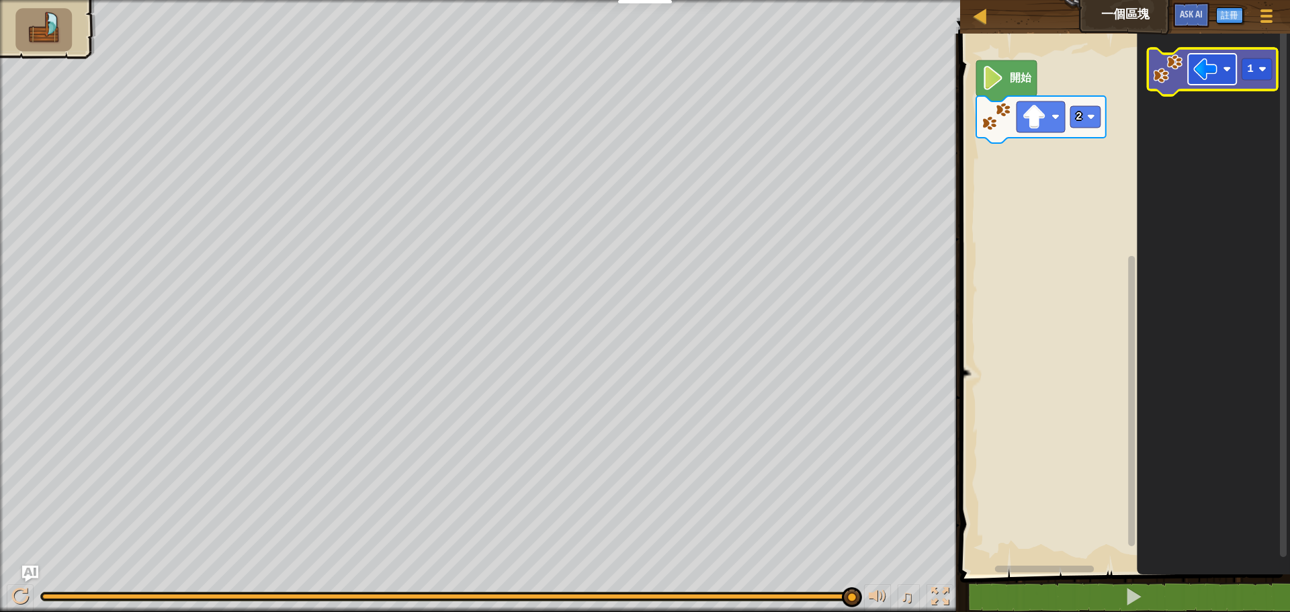
click at [1200, 68] on image "Blockly工作區" at bounding box center [1205, 69] width 24 height 24
click at [1158, 83] on g "1" at bounding box center [1213, 71] width 130 height 47
click at [1183, 109] on icon "1" at bounding box center [1213, 301] width 153 height 548
click at [1165, 66] on image "Blockly工作區" at bounding box center [1168, 69] width 30 height 30
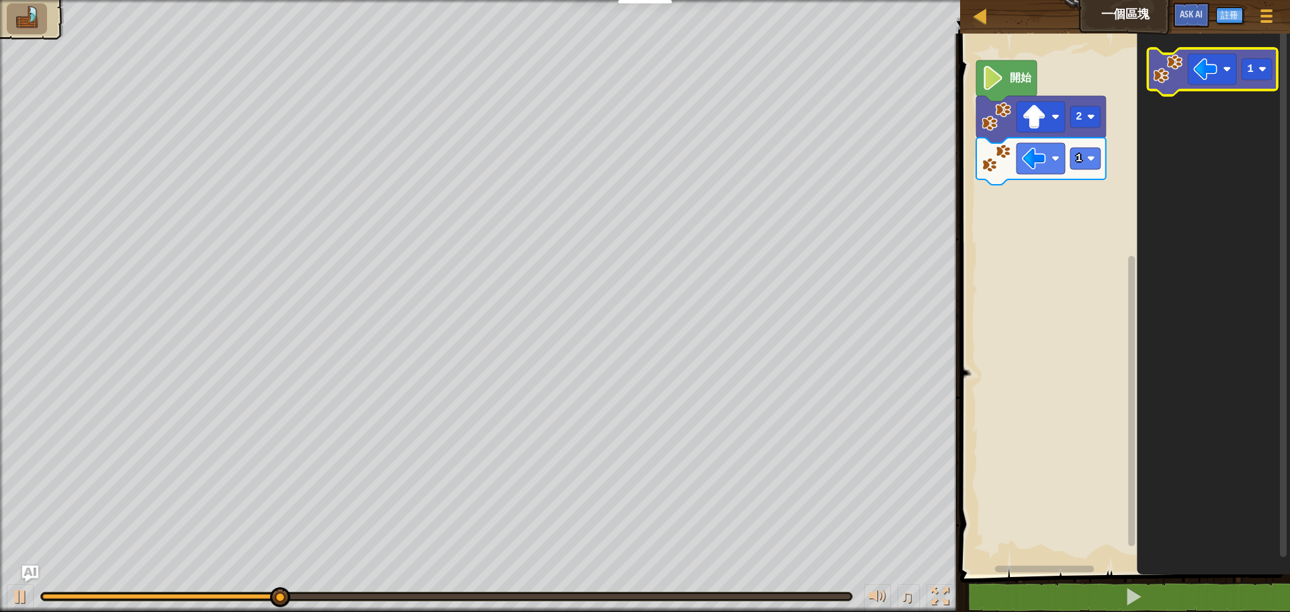
click at [1180, 75] on image "Blockly工作區" at bounding box center [1168, 69] width 30 height 30
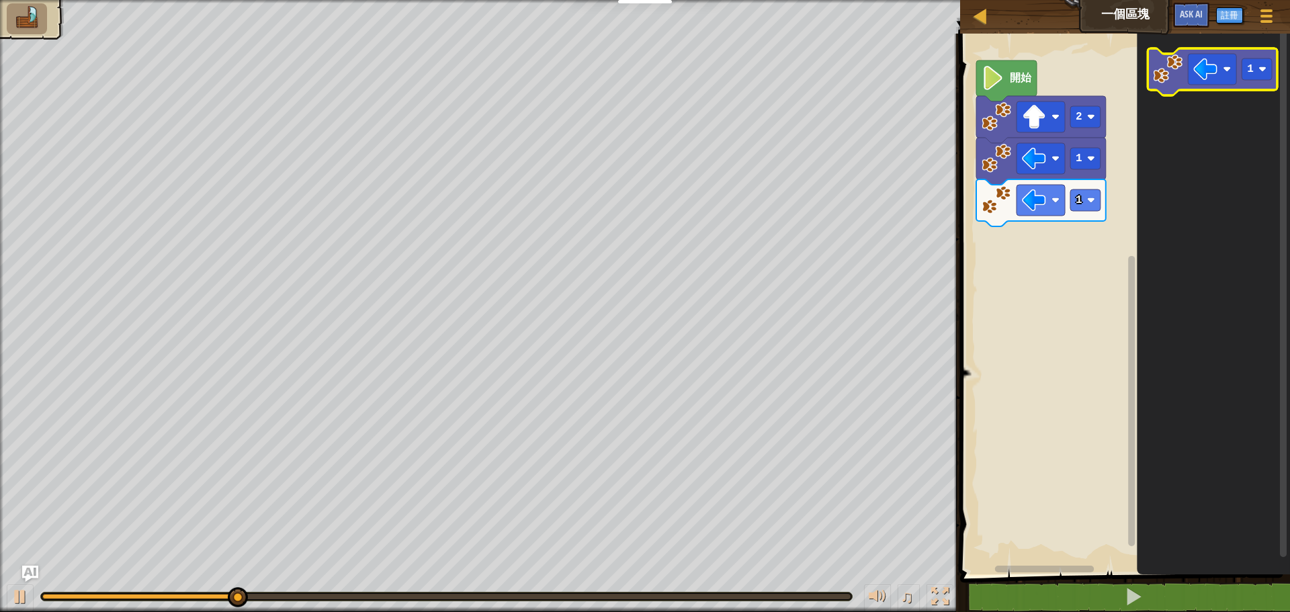
click at [1180, 75] on image "Blockly工作區" at bounding box center [1168, 69] width 30 height 30
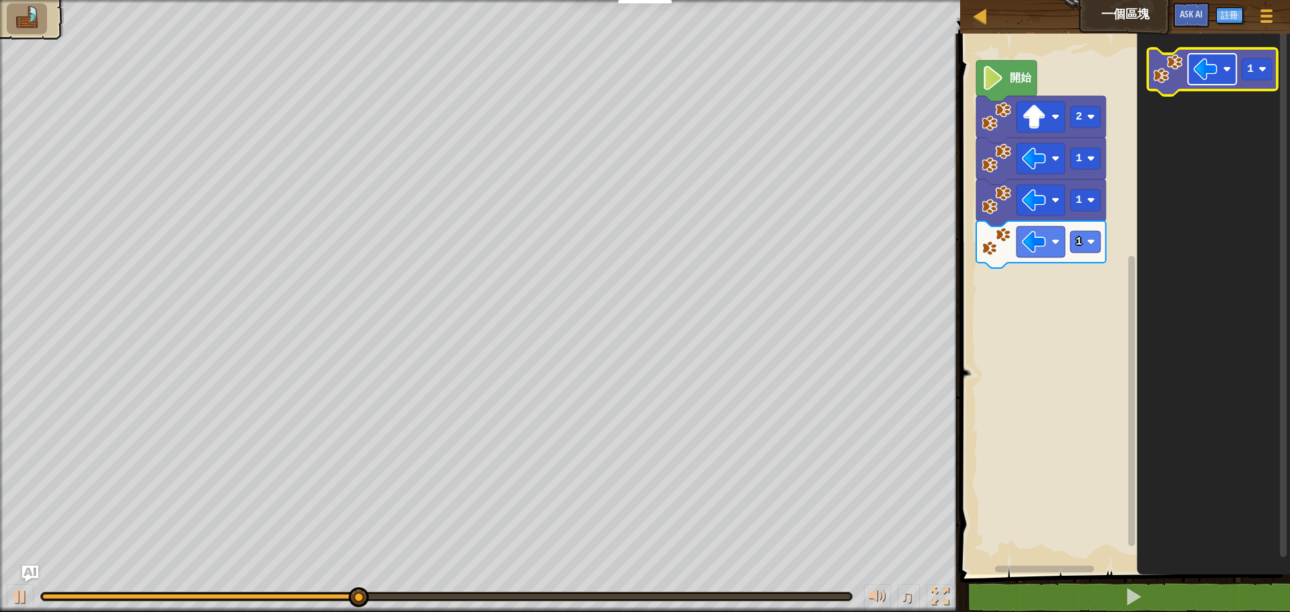
click at [1213, 64] on image "Blockly工作區" at bounding box center [1205, 69] width 24 height 24
click at [1208, 68] on image "Blockly工作區" at bounding box center [1205, 69] width 24 height 24
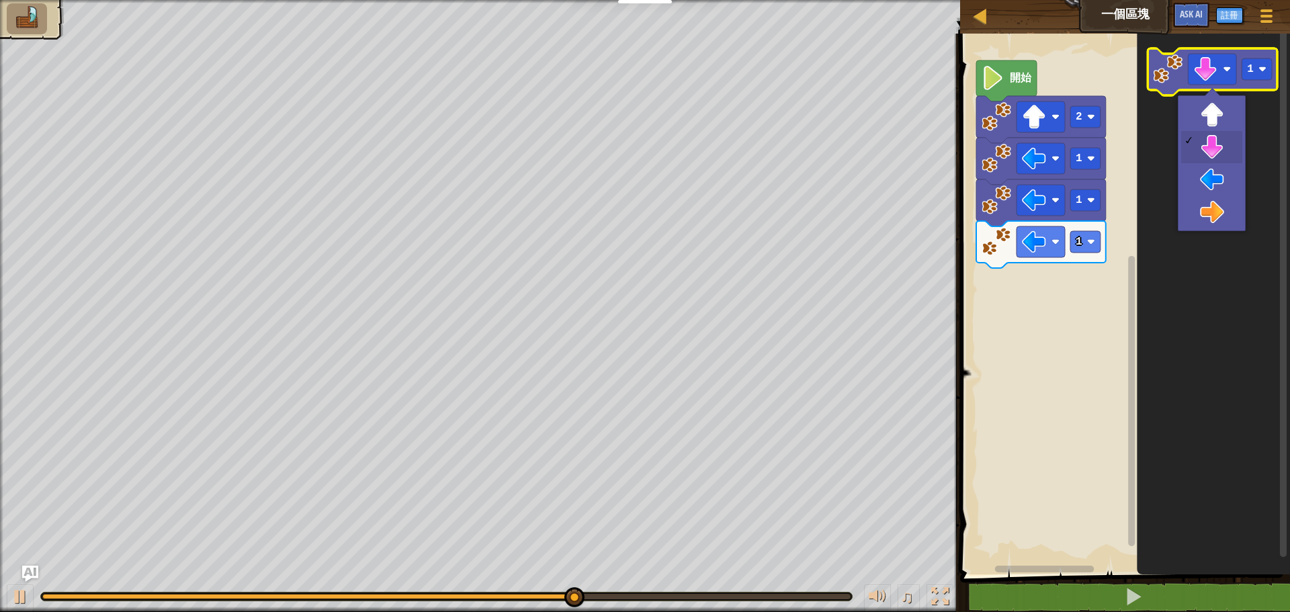
click at [1164, 76] on image "Blockly工作區" at bounding box center [1168, 69] width 30 height 30
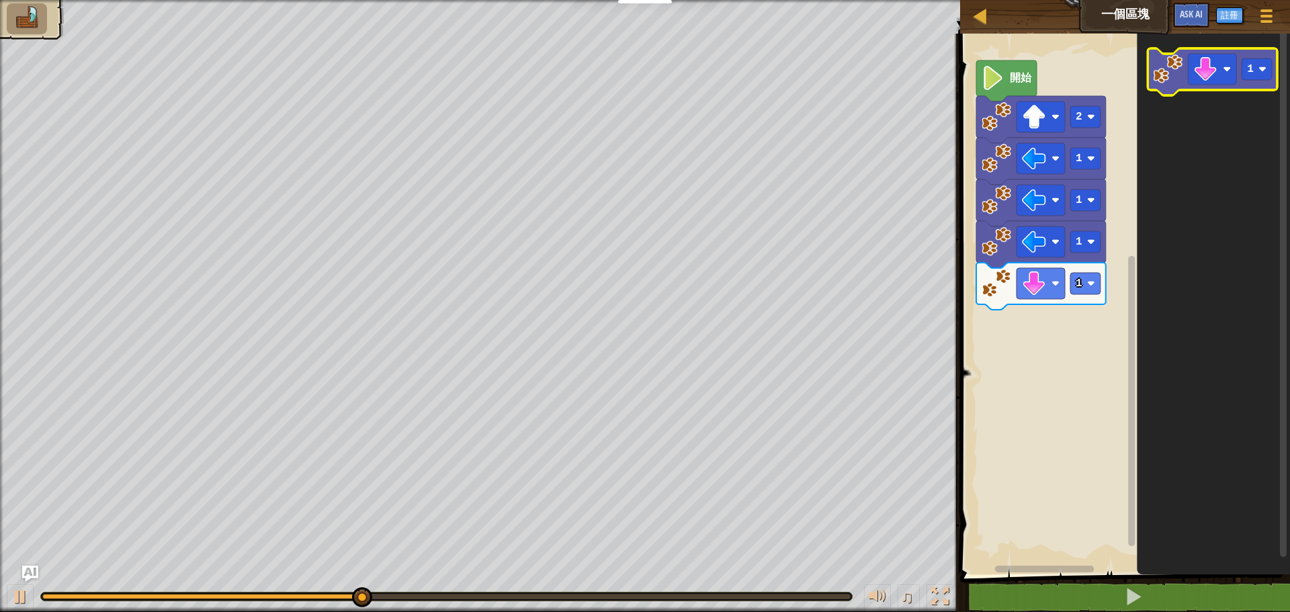
click at [1164, 76] on image "Blockly工作區" at bounding box center [1168, 69] width 30 height 30
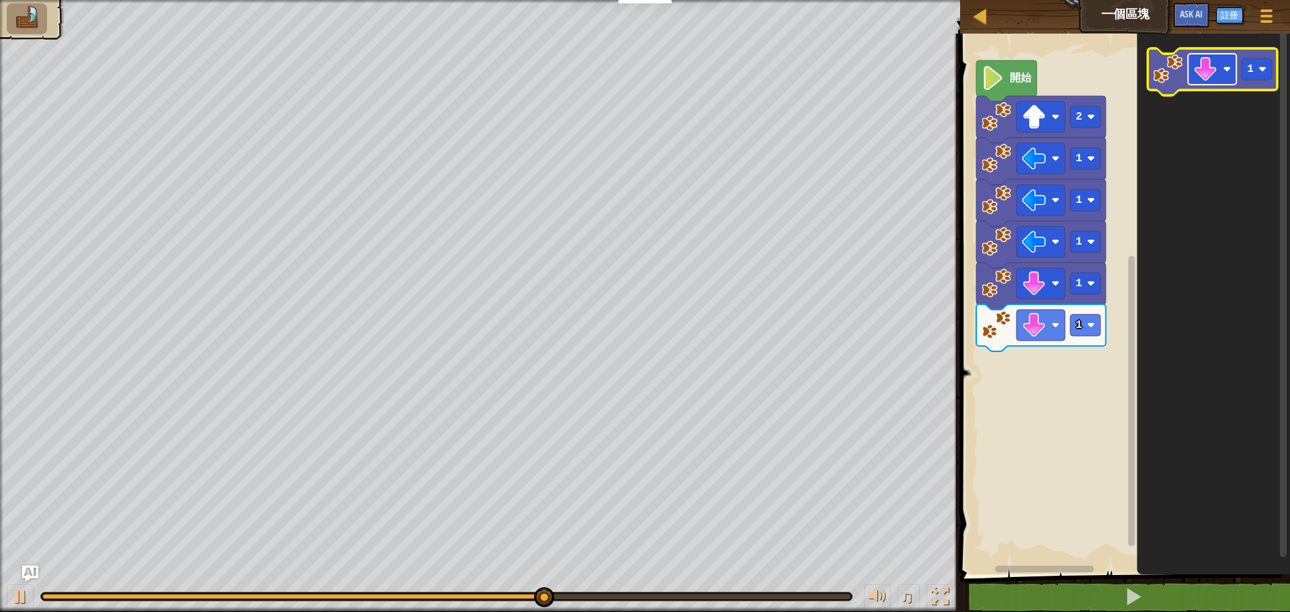
click at [1212, 77] on image "Blockly工作區" at bounding box center [1205, 69] width 24 height 24
click at [1176, 76] on image "Blockly工作區" at bounding box center [1168, 69] width 30 height 30
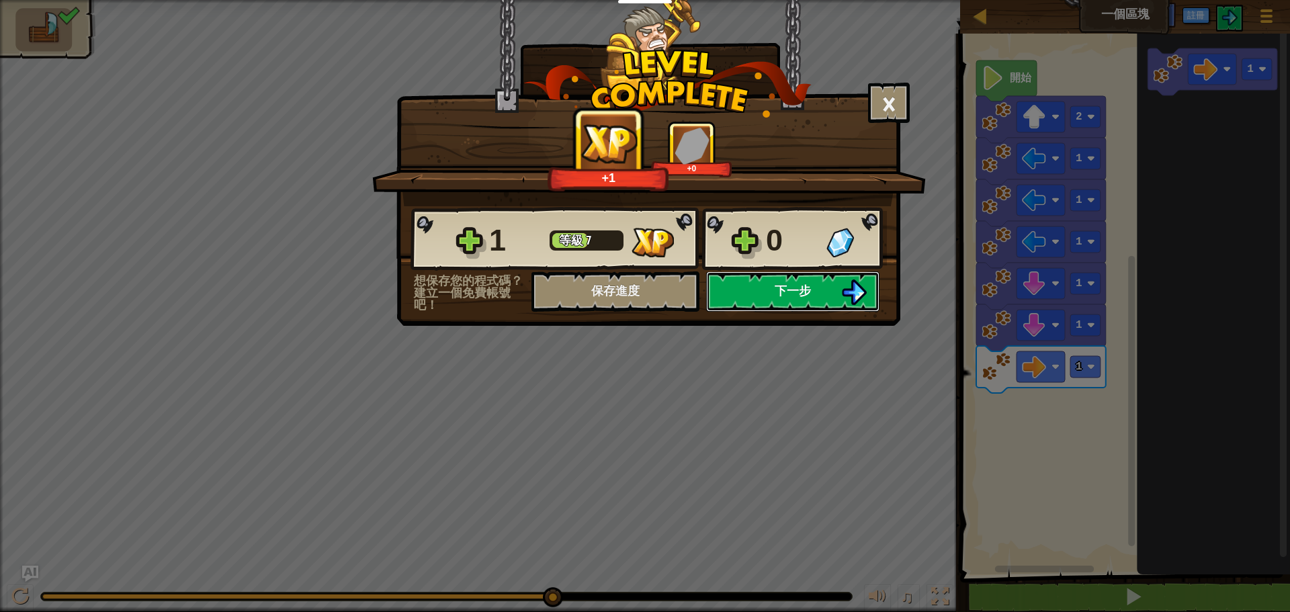
click at [805, 288] on span "下一步" at bounding box center [793, 290] width 36 height 17
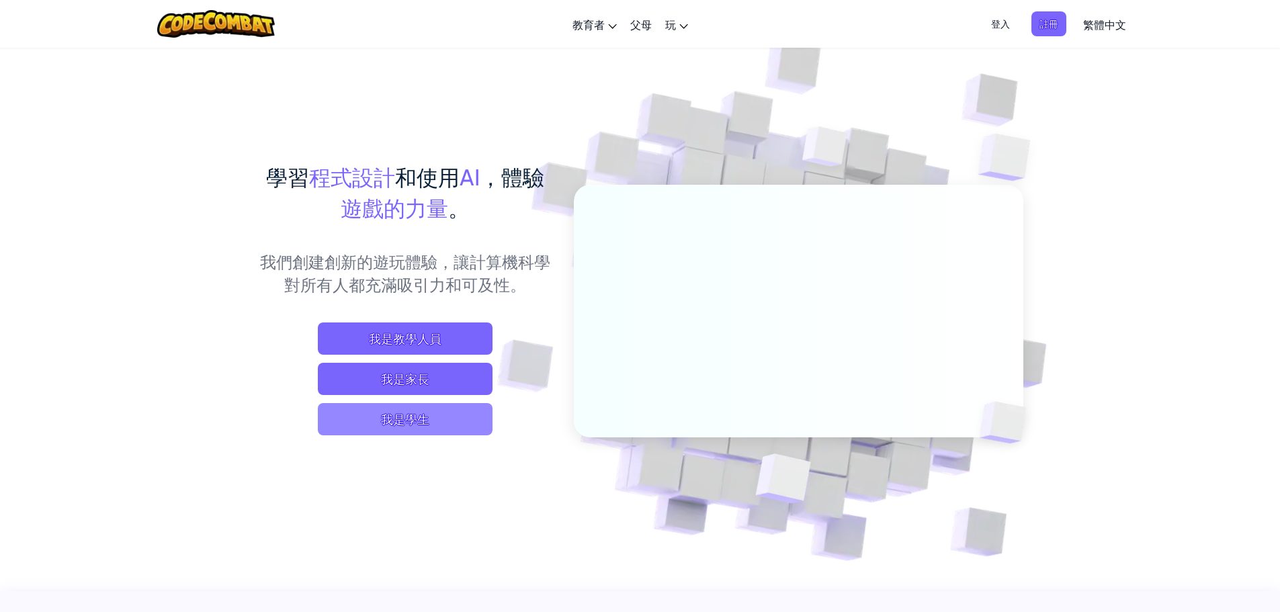
click at [395, 426] on span "我是學生" at bounding box center [405, 419] width 175 height 32
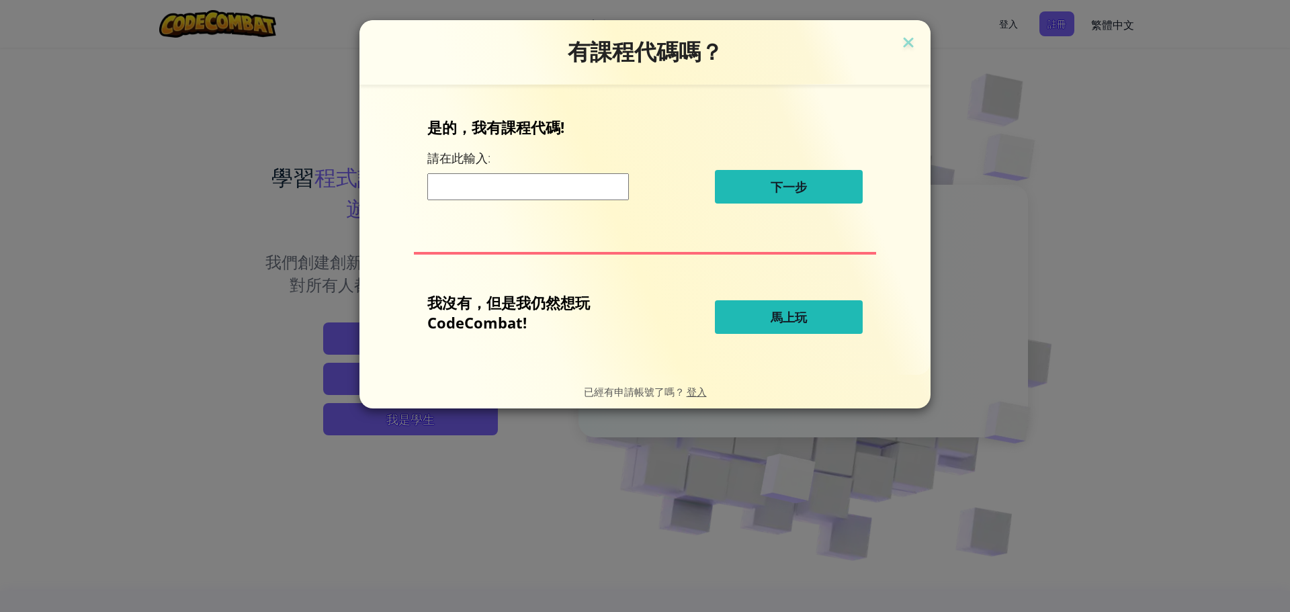
click at [781, 314] on span "馬上玩" at bounding box center [789, 317] width 36 height 16
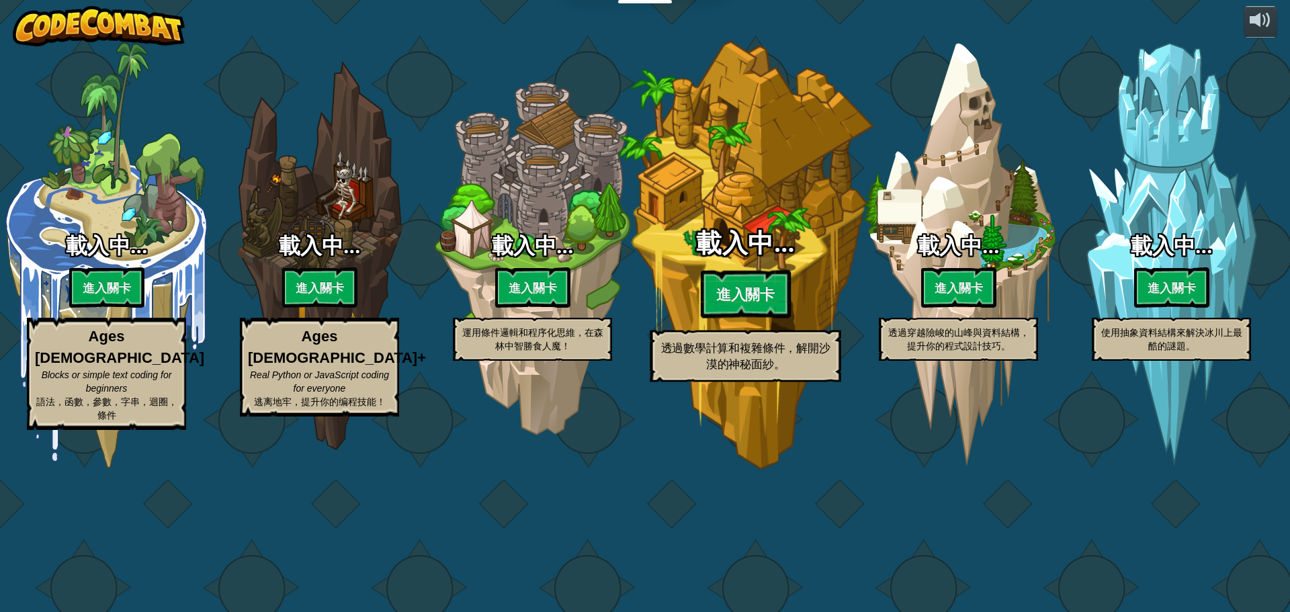
select select "zh-HANT"
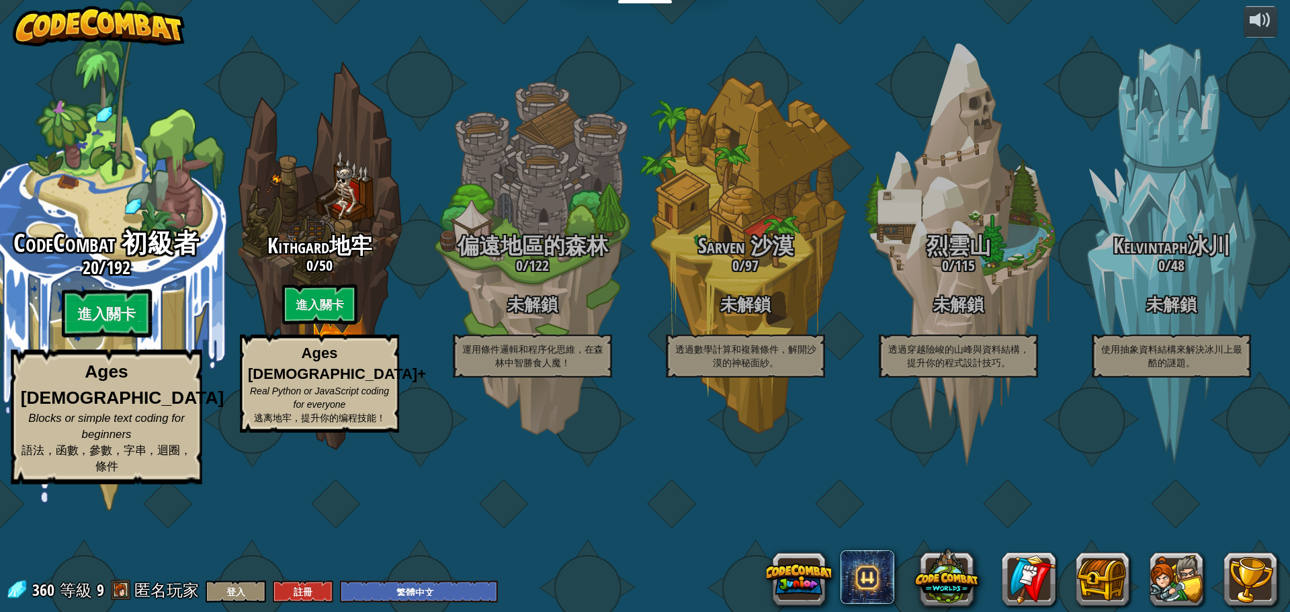
click at [91, 354] on div "CodeCombat 初級者 20 / 192 進入關卡 Ages 5-8 Blocks or simple text coding for beginner…" at bounding box center [105, 357] width 255 height 255
select select "zh-HANT"
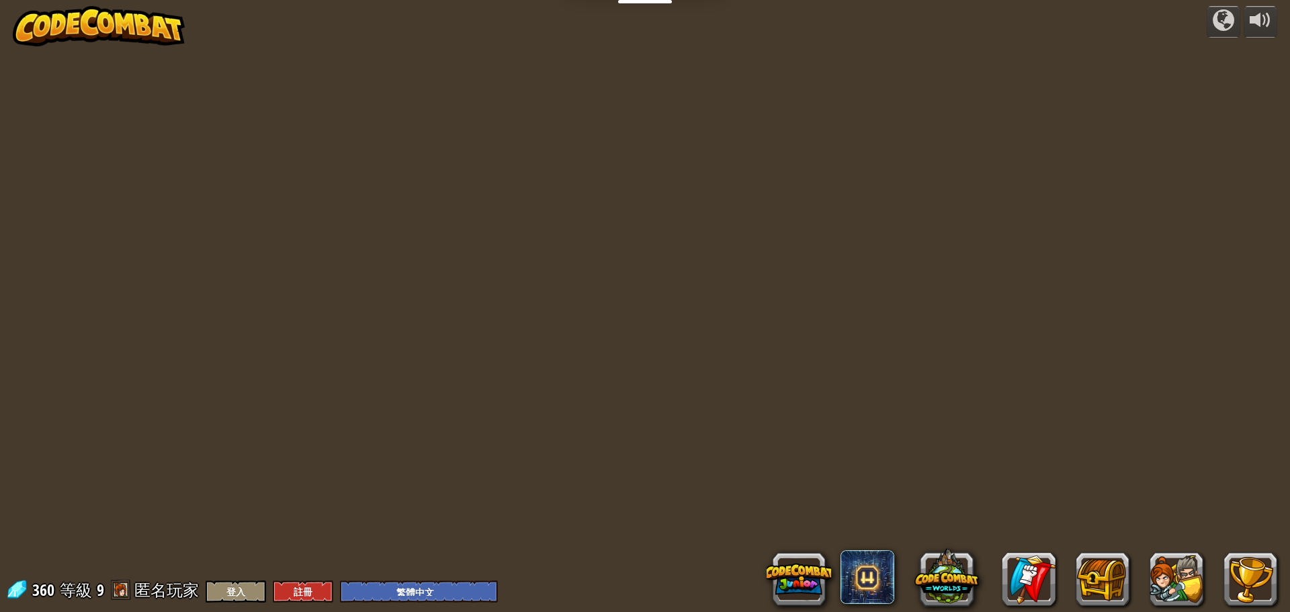
select select "zh-HANT"
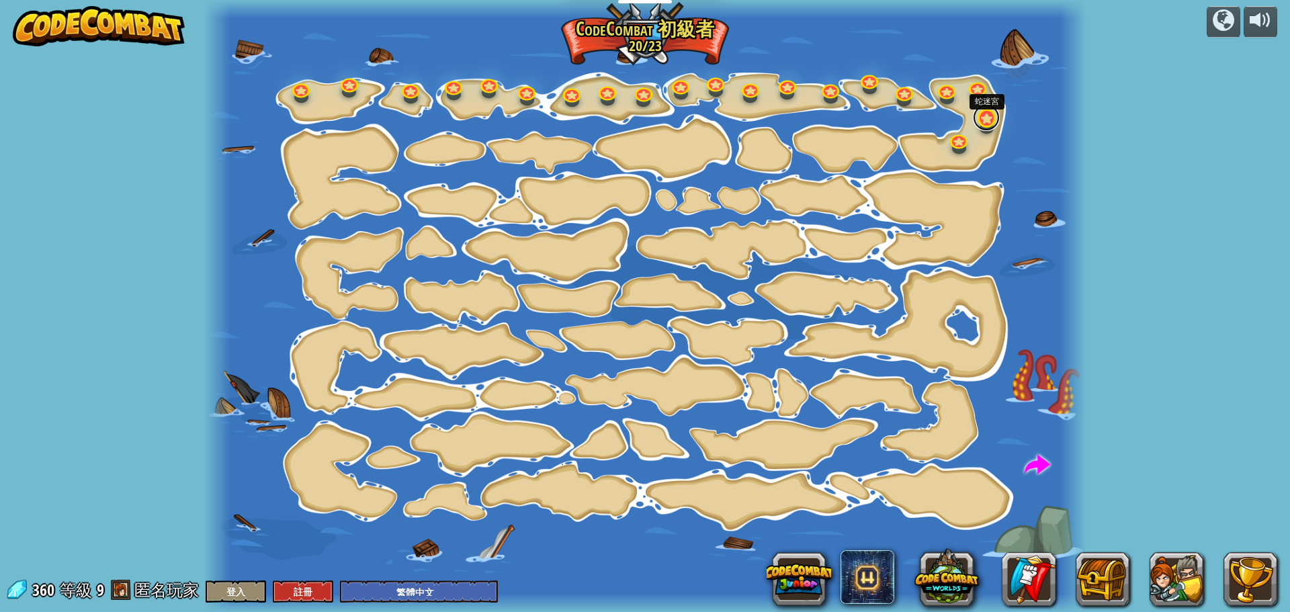
click at [987, 122] on link at bounding box center [986, 117] width 27 height 27
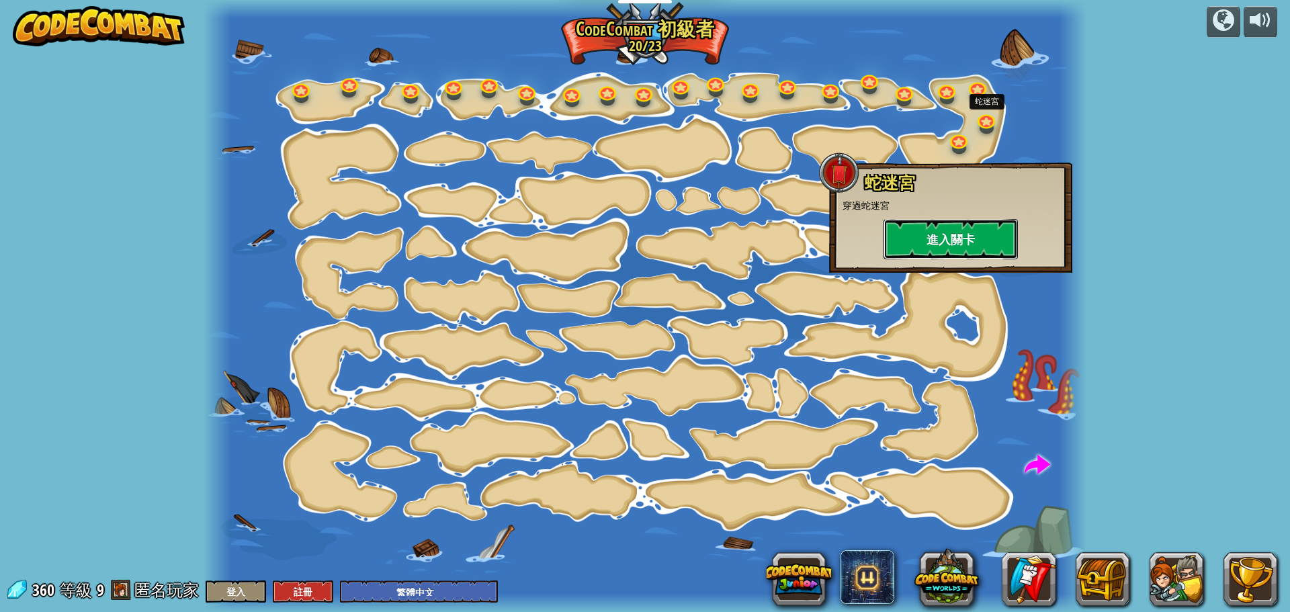
click at [935, 241] on button "進入關卡" at bounding box center [951, 239] width 134 height 40
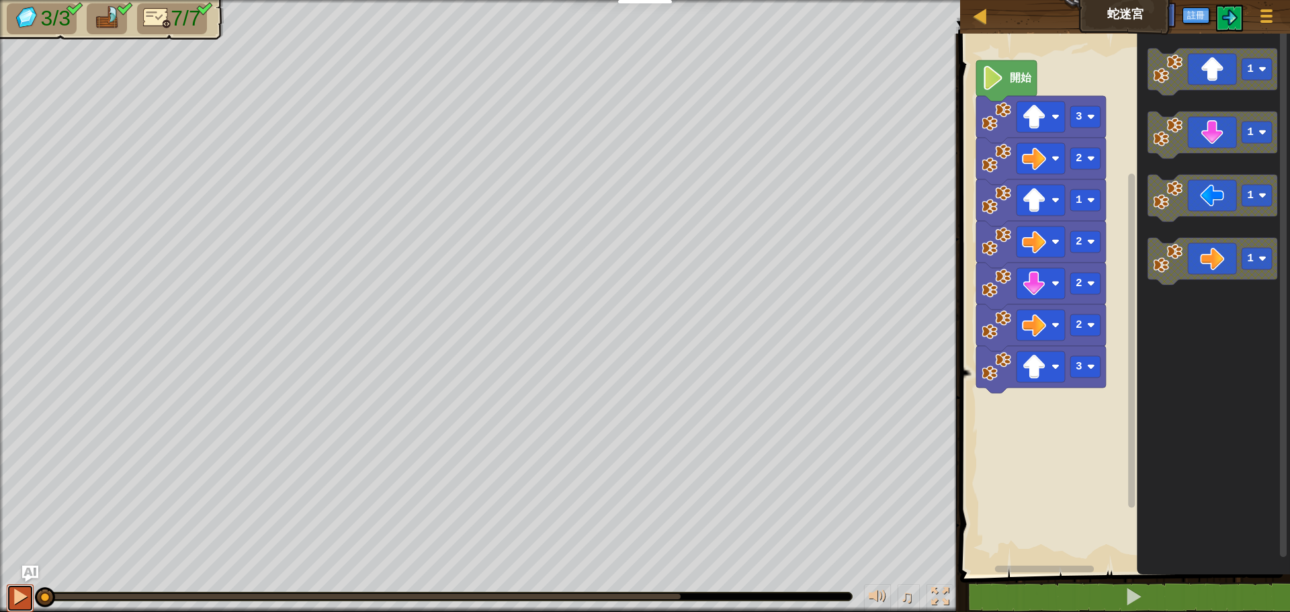
click at [18, 603] on div at bounding box center [19, 596] width 17 height 17
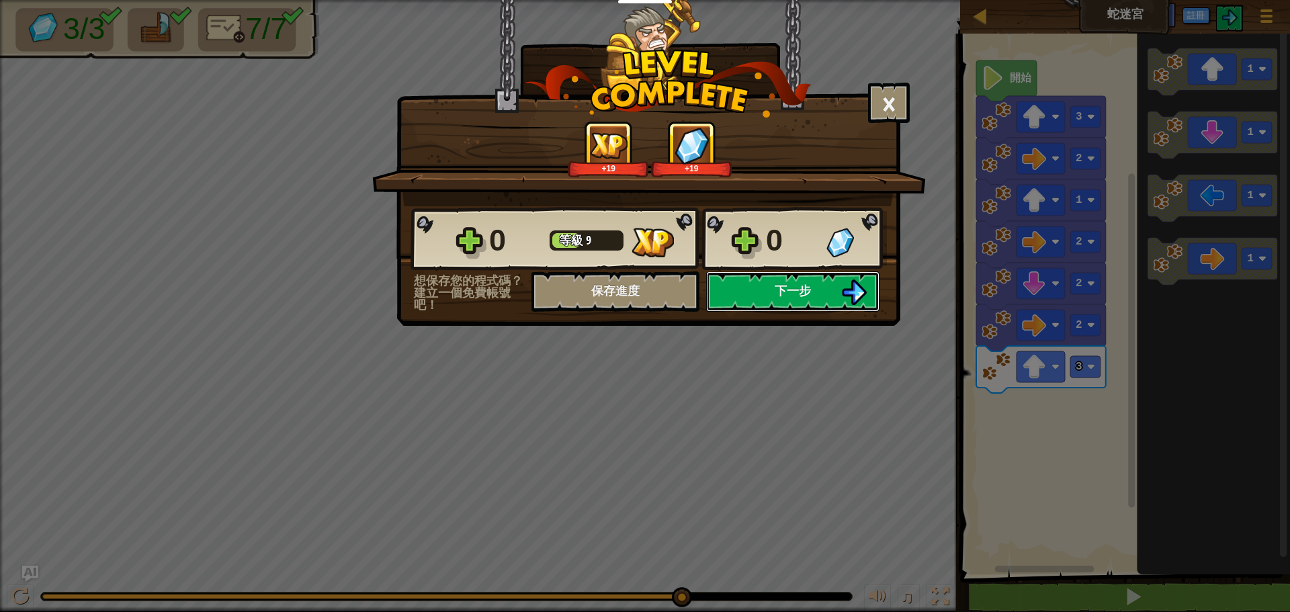
click at [764, 292] on button "下一步" at bounding box center [792, 291] width 173 height 40
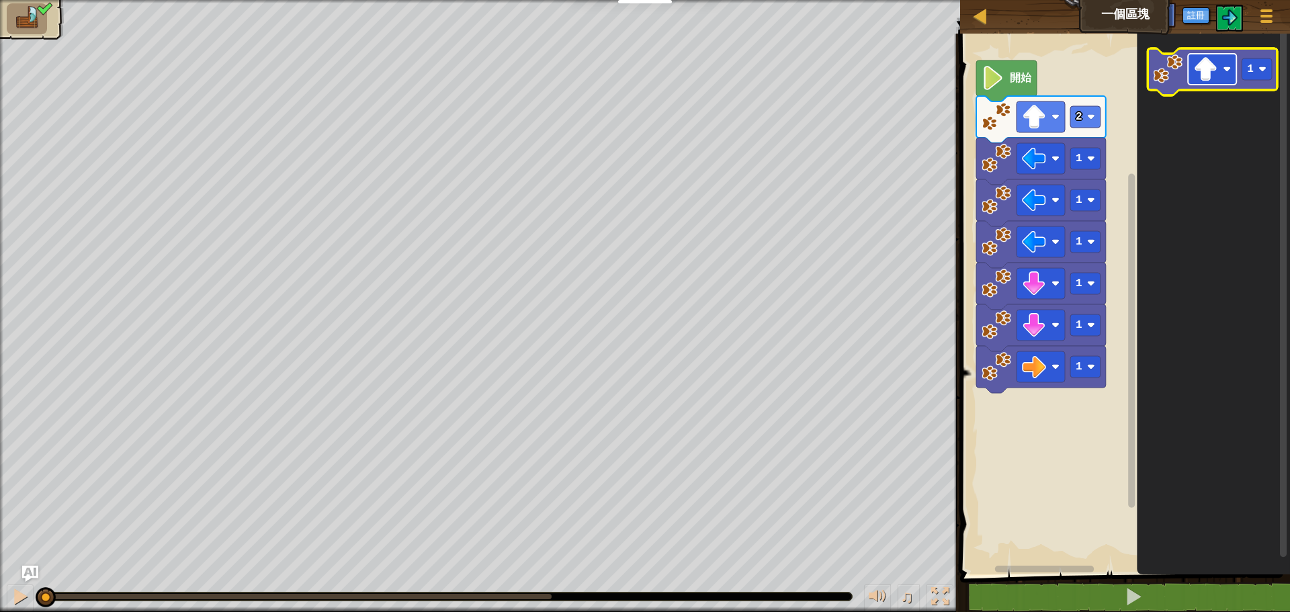
click at [1216, 69] on image "Blockly工作區" at bounding box center [1205, 69] width 24 height 24
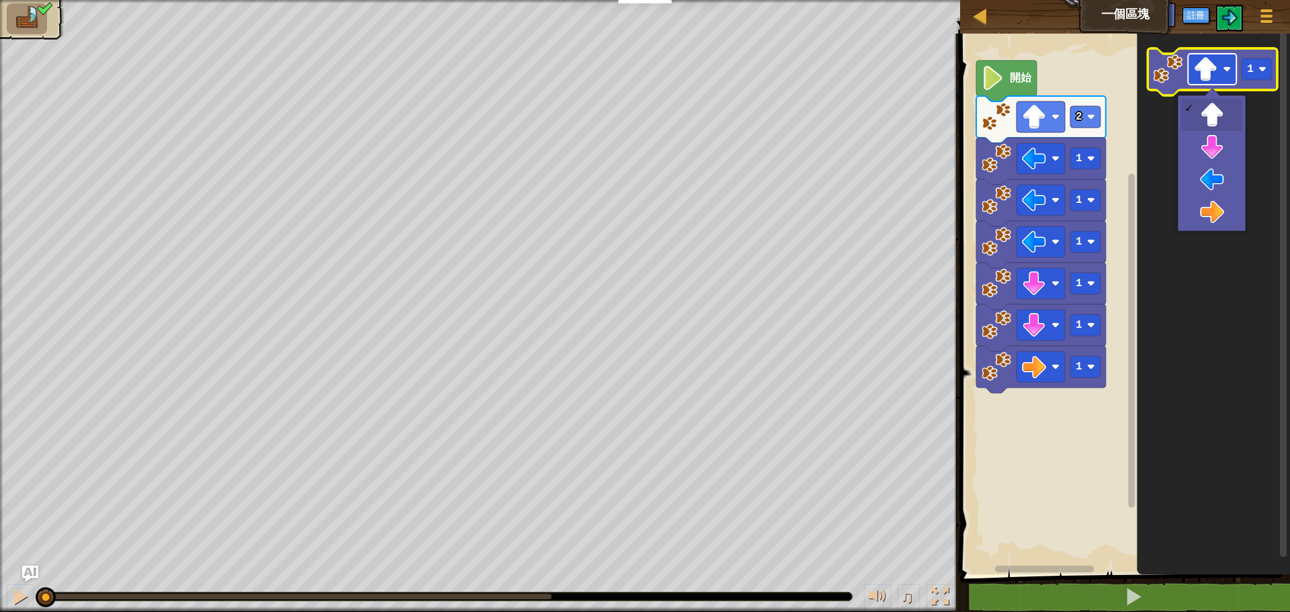
click at [1219, 61] on rect "Blockly工作區" at bounding box center [1212, 69] width 48 height 31
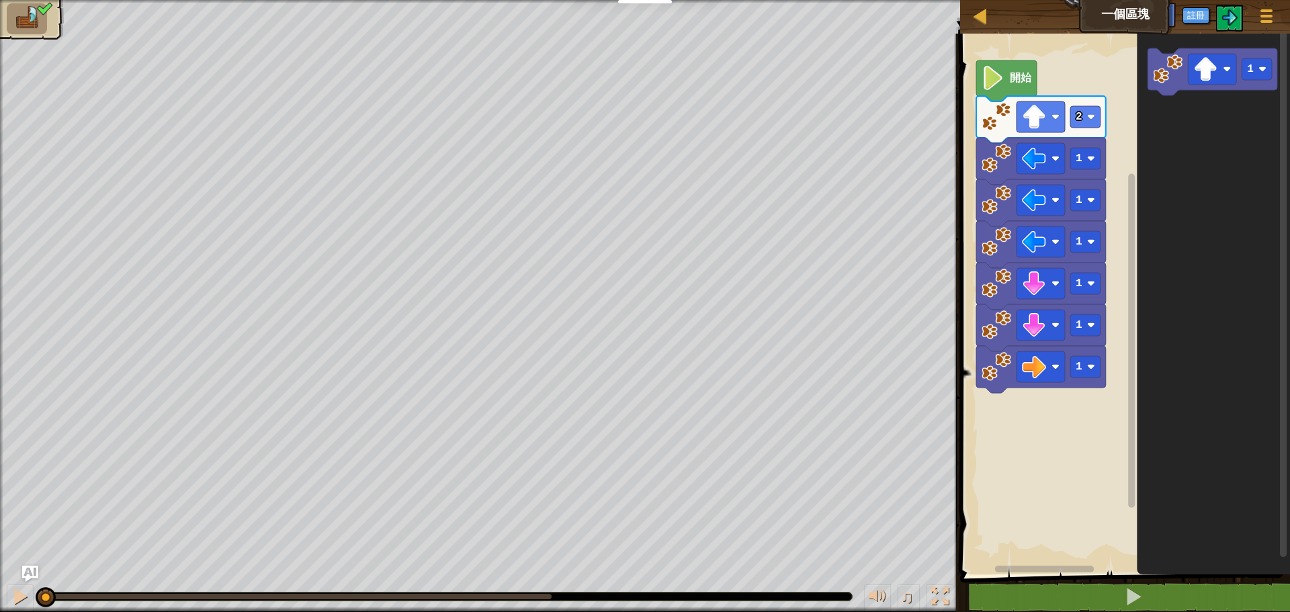
click at [1020, 81] on text "開始" at bounding box center [1021, 78] width 22 height 13
click at [993, 87] on image "Blockly工作區" at bounding box center [993, 78] width 23 height 24
click at [21, 588] on div at bounding box center [19, 596] width 17 height 17
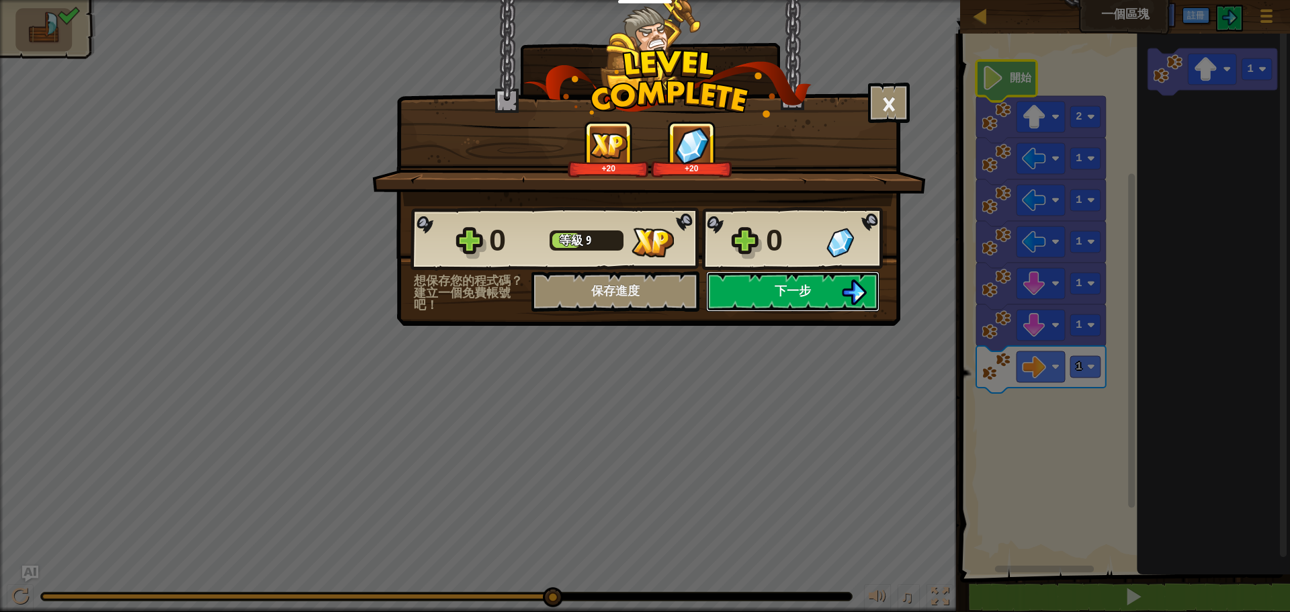
click at [822, 287] on button "下一步" at bounding box center [792, 291] width 173 height 40
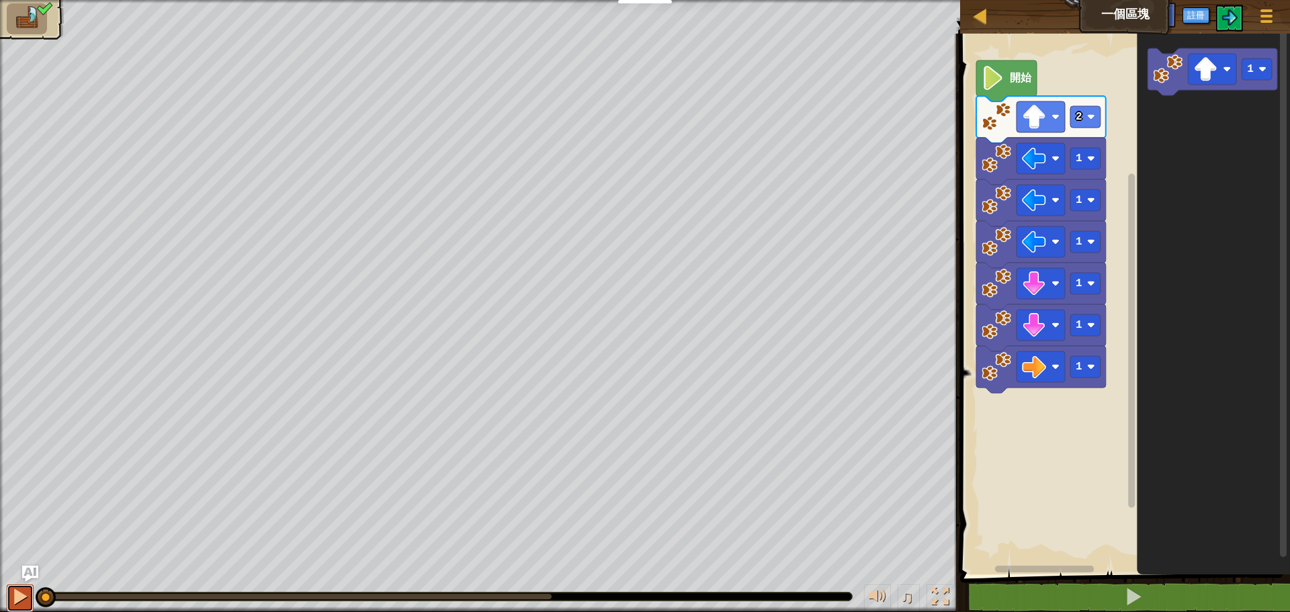
click at [20, 588] on div at bounding box center [19, 596] width 17 height 17
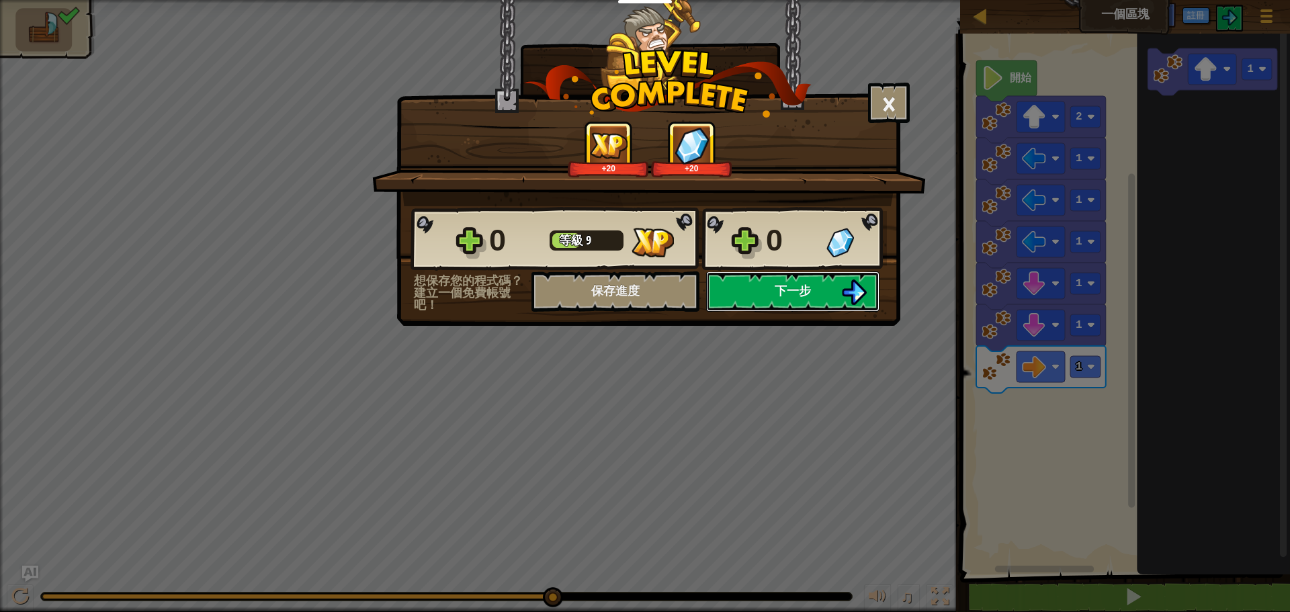
click at [797, 285] on span "下一步" at bounding box center [793, 290] width 36 height 17
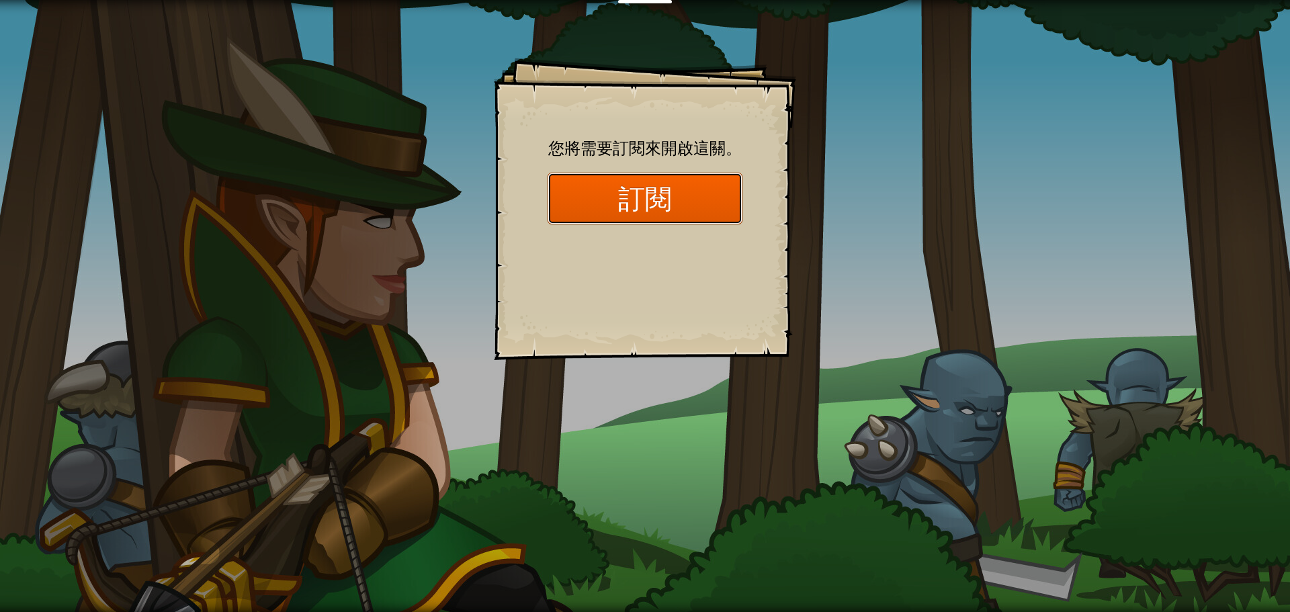
click at [657, 205] on button "訂閱" at bounding box center [645, 199] width 195 height 52
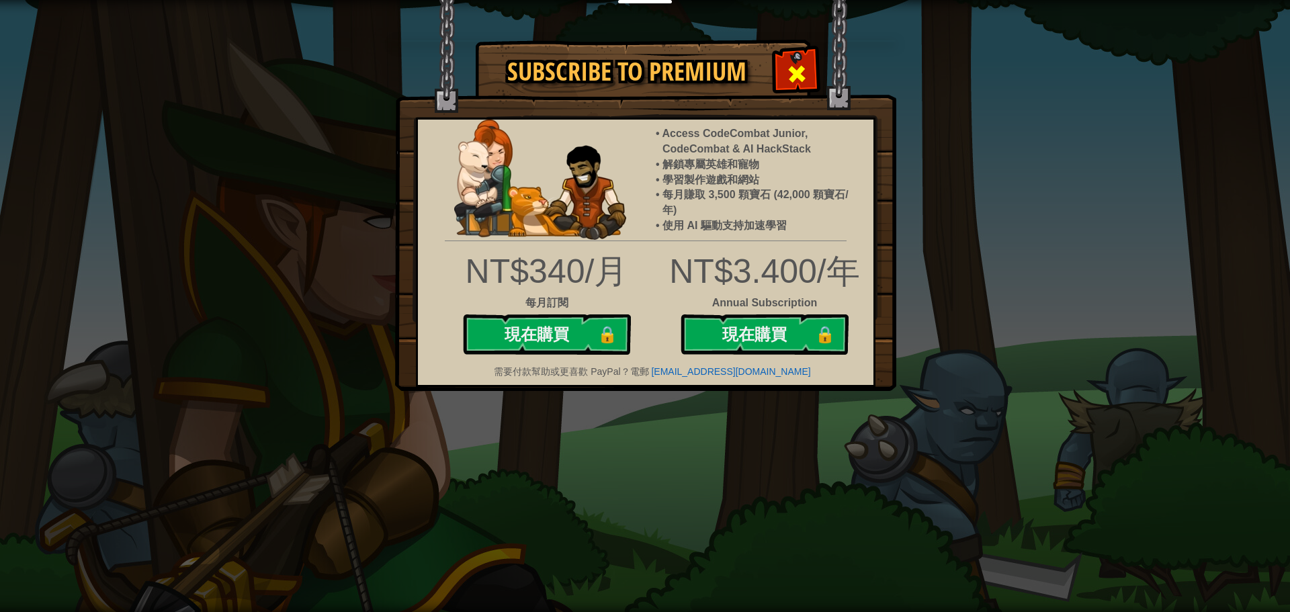
click at [806, 75] on span at bounding box center [797, 74] width 22 height 22
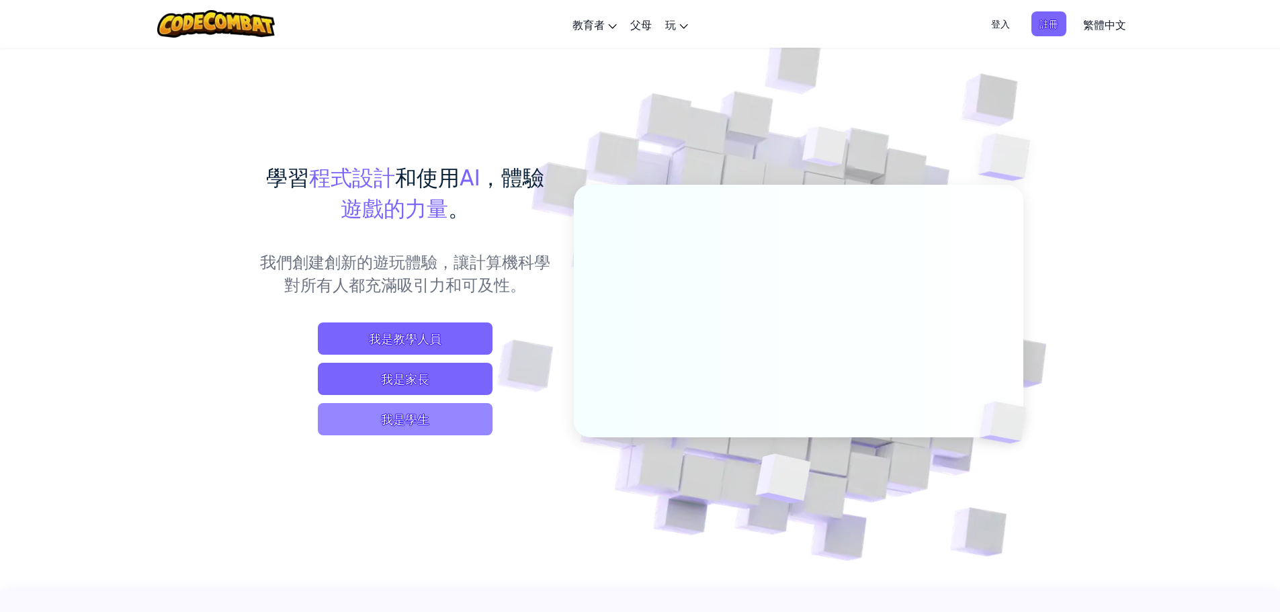
click at [451, 418] on span "我是學生" at bounding box center [405, 419] width 175 height 32
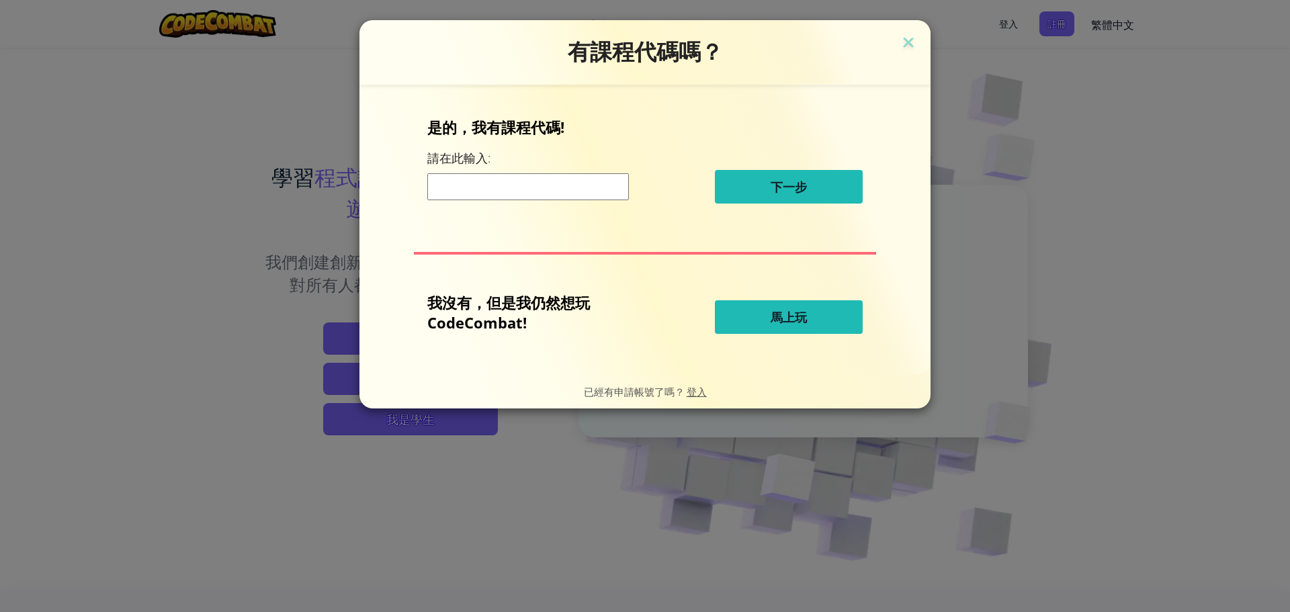
click at [786, 308] on button "馬上玩" at bounding box center [789, 317] width 148 height 34
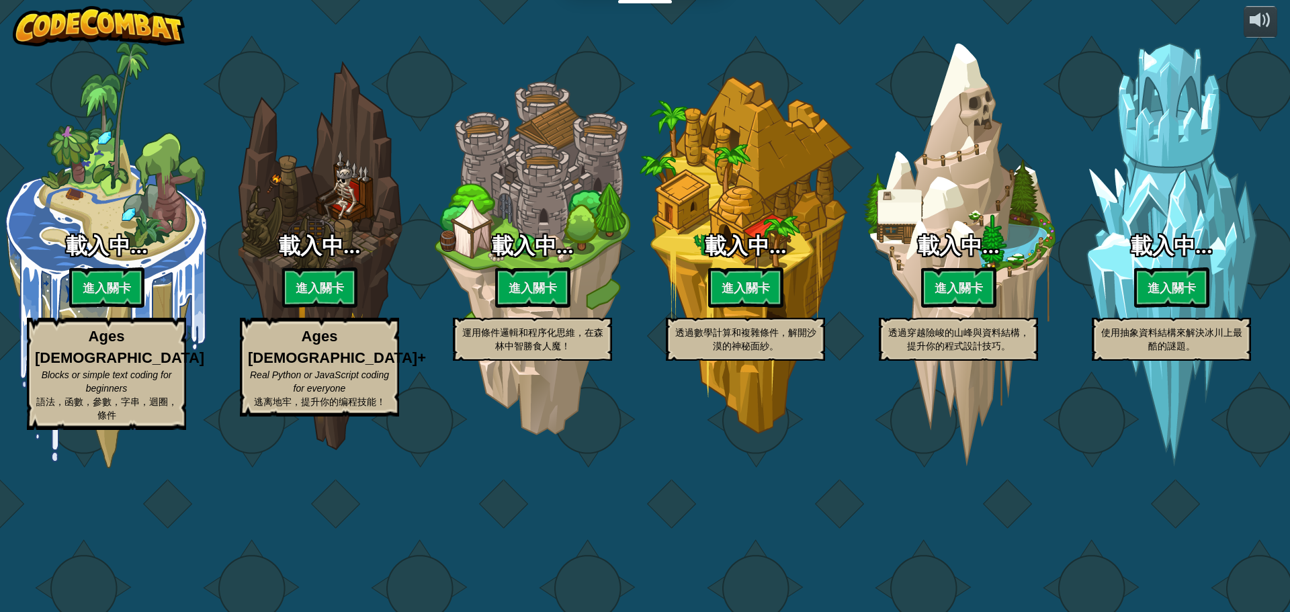
select select "zh-HANT"
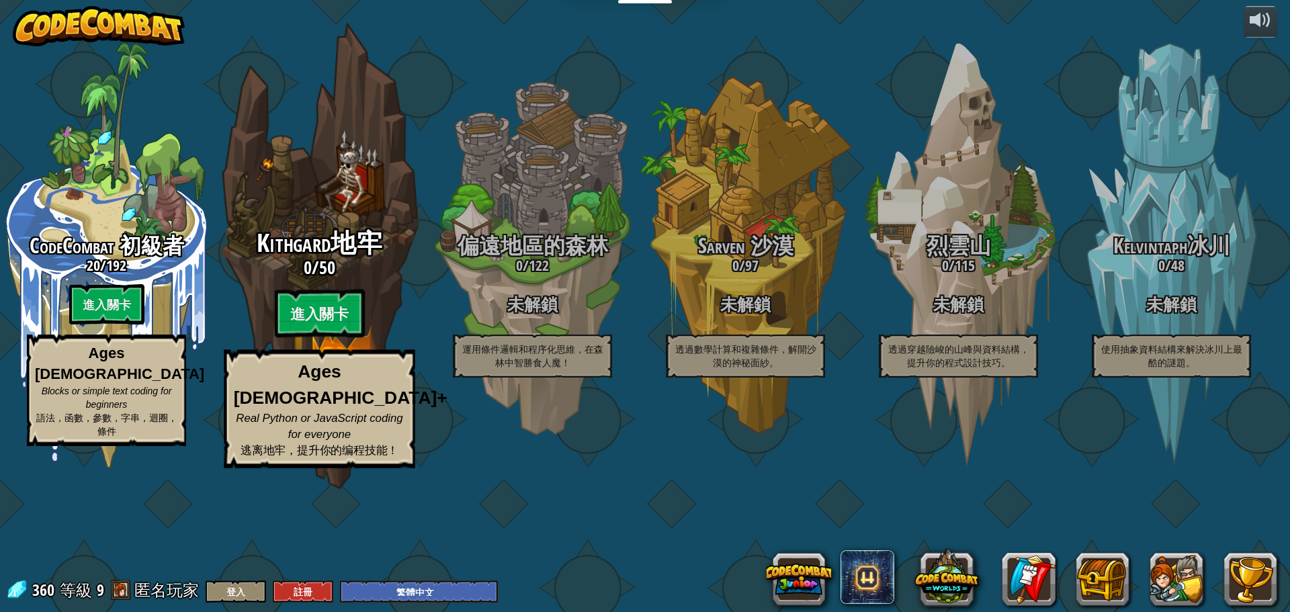
click at [328, 261] on span "Kithgard地牢" at bounding box center [320, 243] width 126 height 35
select select "zh-HANT"
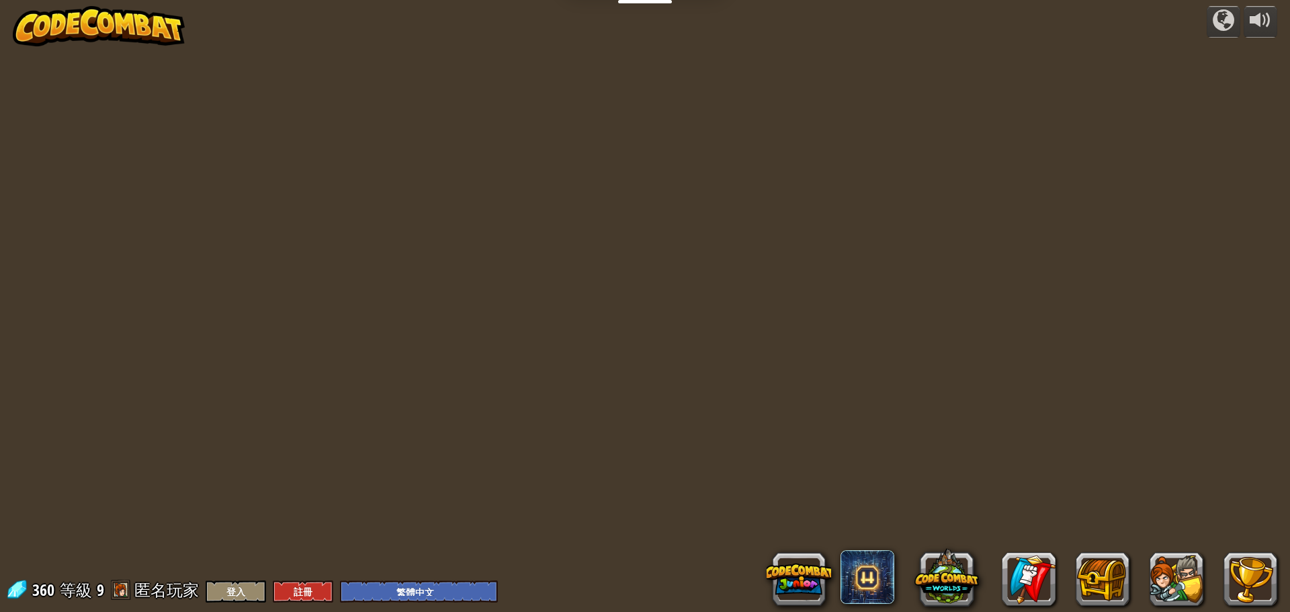
select select "zh-HANT"
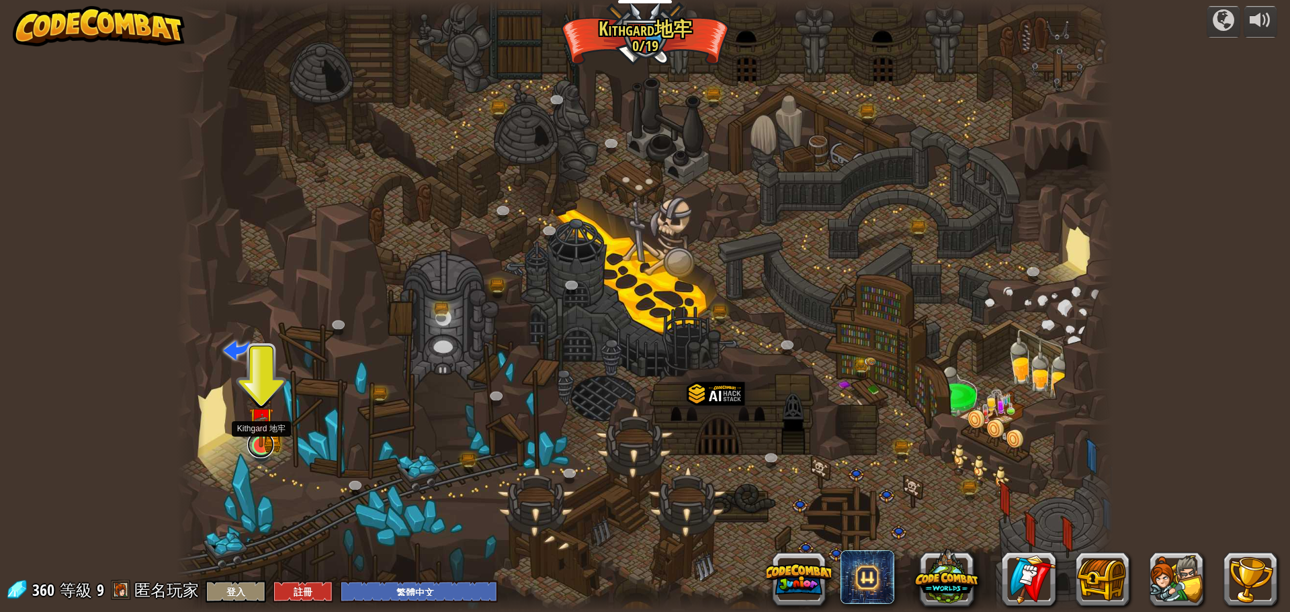
click at [263, 451] on link at bounding box center [260, 444] width 27 height 27
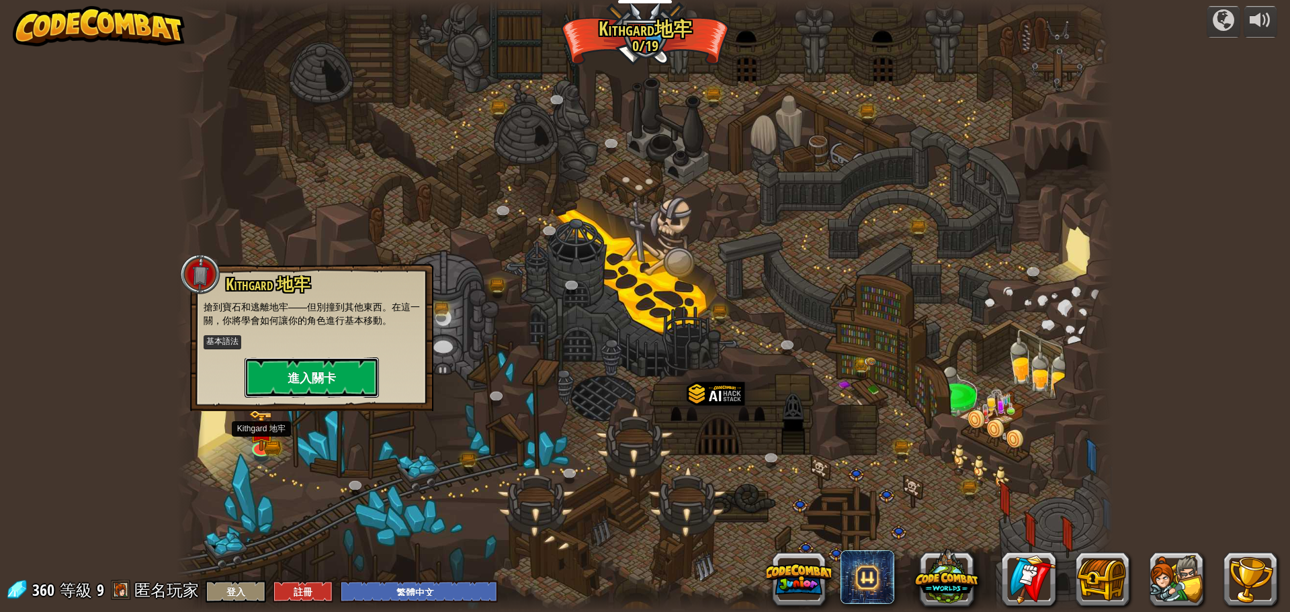
click at [319, 373] on button "進入關卡" at bounding box center [312, 378] width 134 height 40
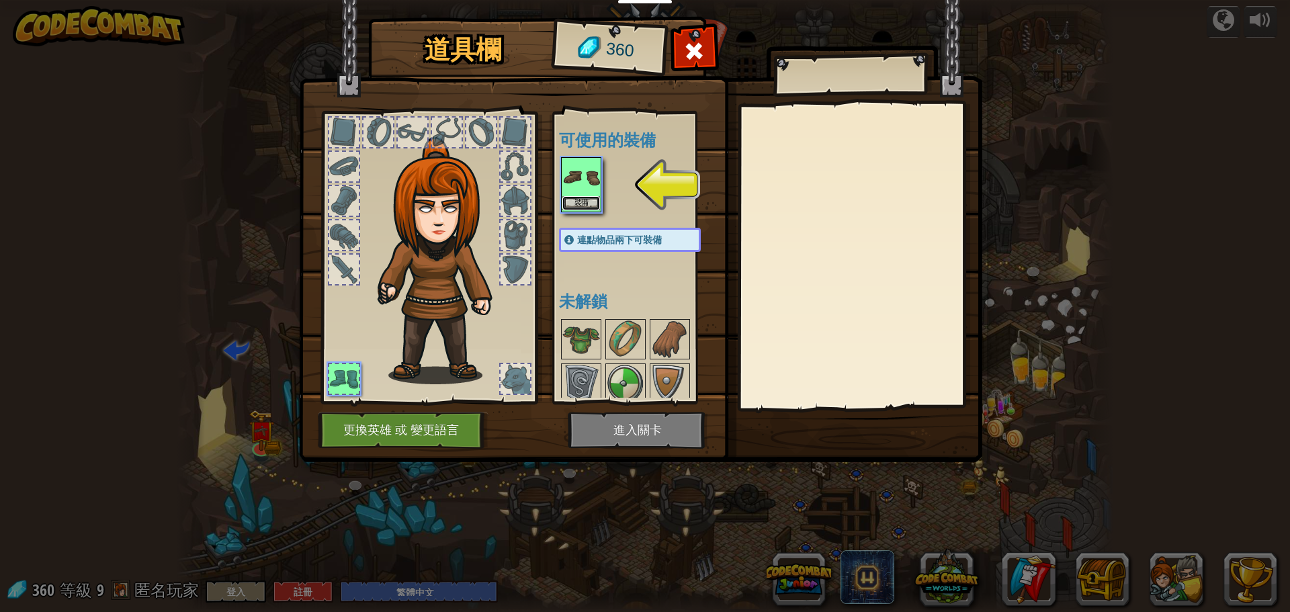
click at [587, 202] on button "裝備" at bounding box center [581, 203] width 38 height 14
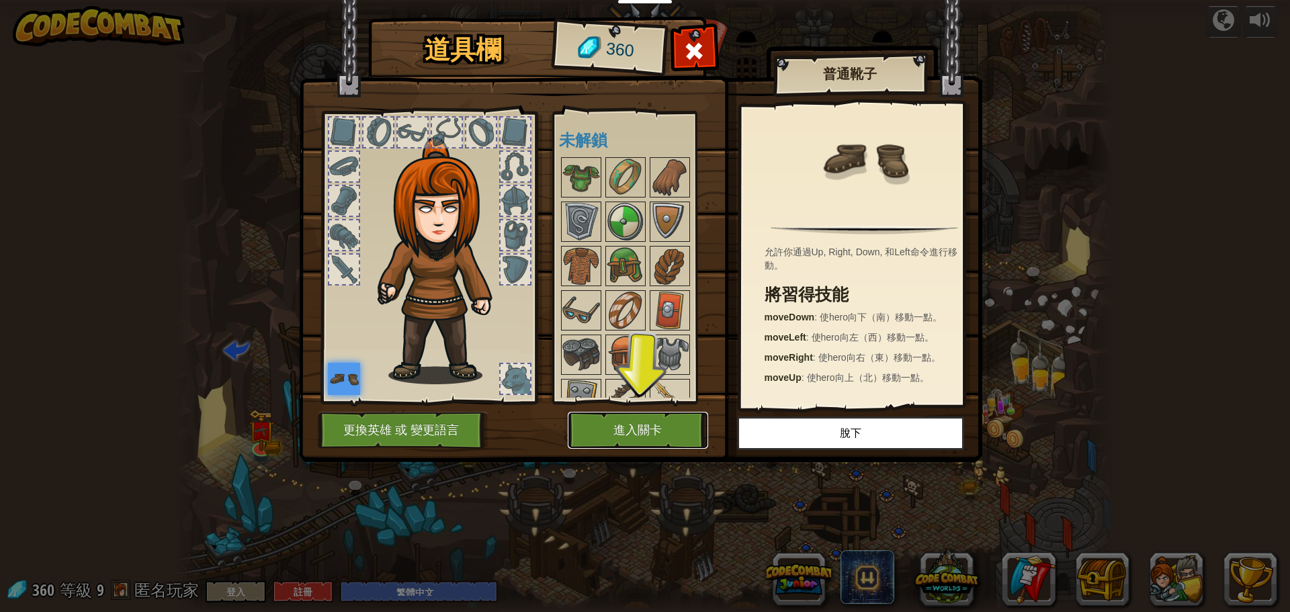
click at [637, 429] on button "進入關卡" at bounding box center [638, 430] width 140 height 37
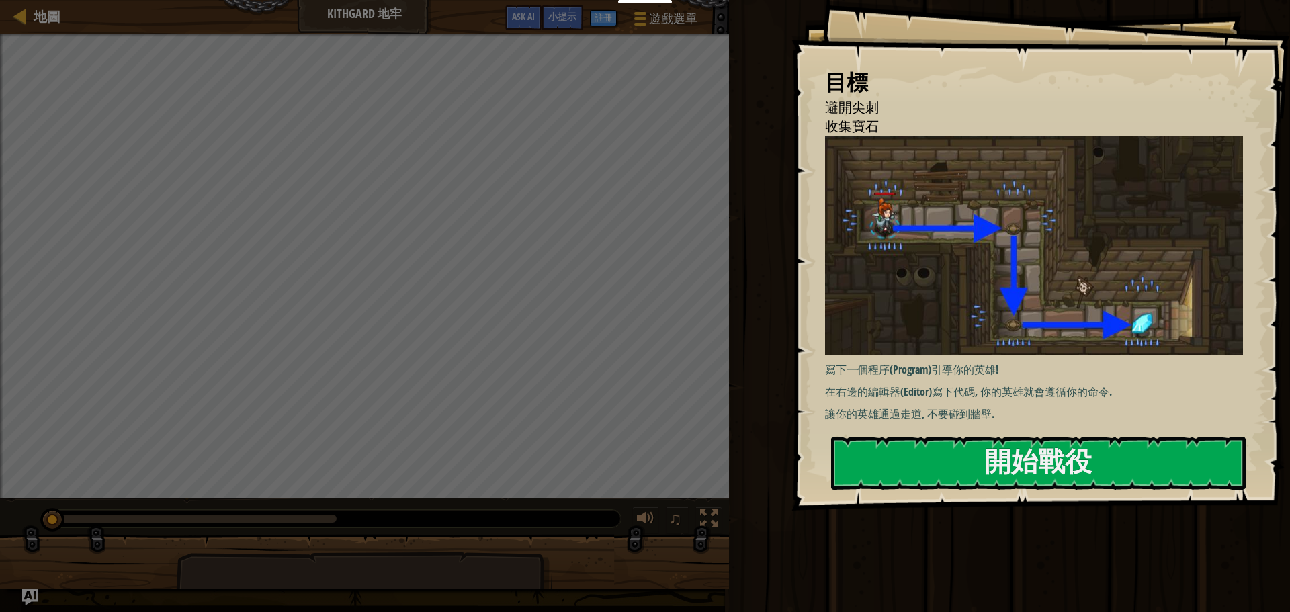
click at [1040, 245] on img at bounding box center [1039, 245] width 428 height 219
click at [1007, 454] on button "開始戰役" at bounding box center [1038, 463] width 415 height 53
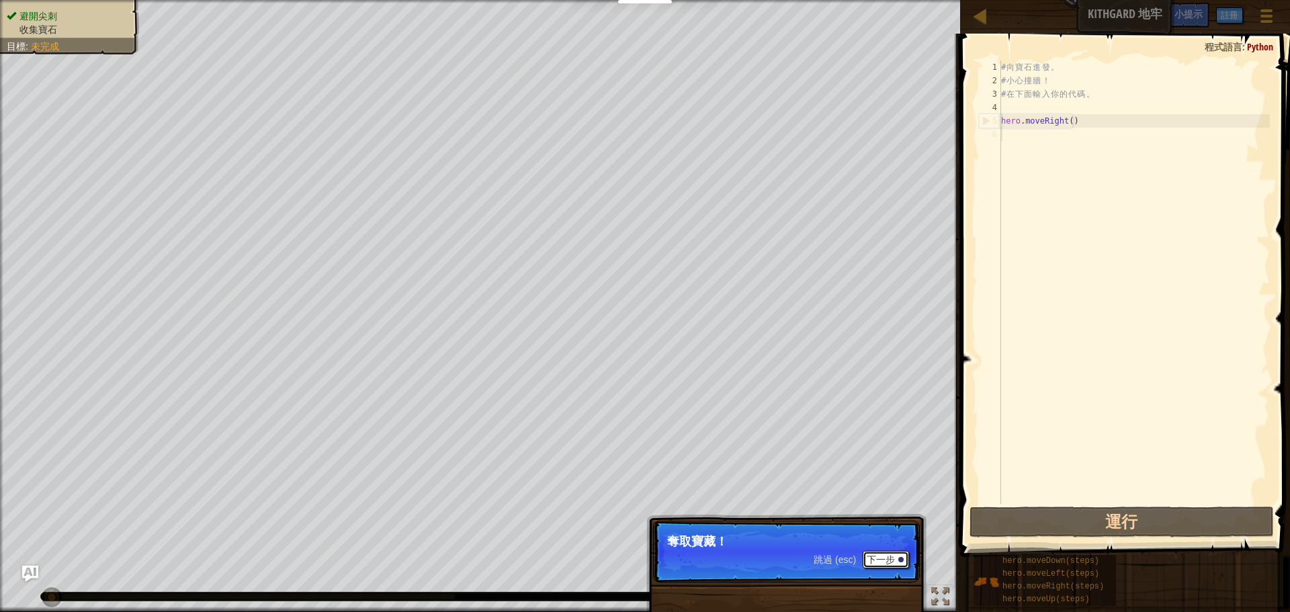
click at [890, 559] on button "下一步" at bounding box center [886, 559] width 46 height 17
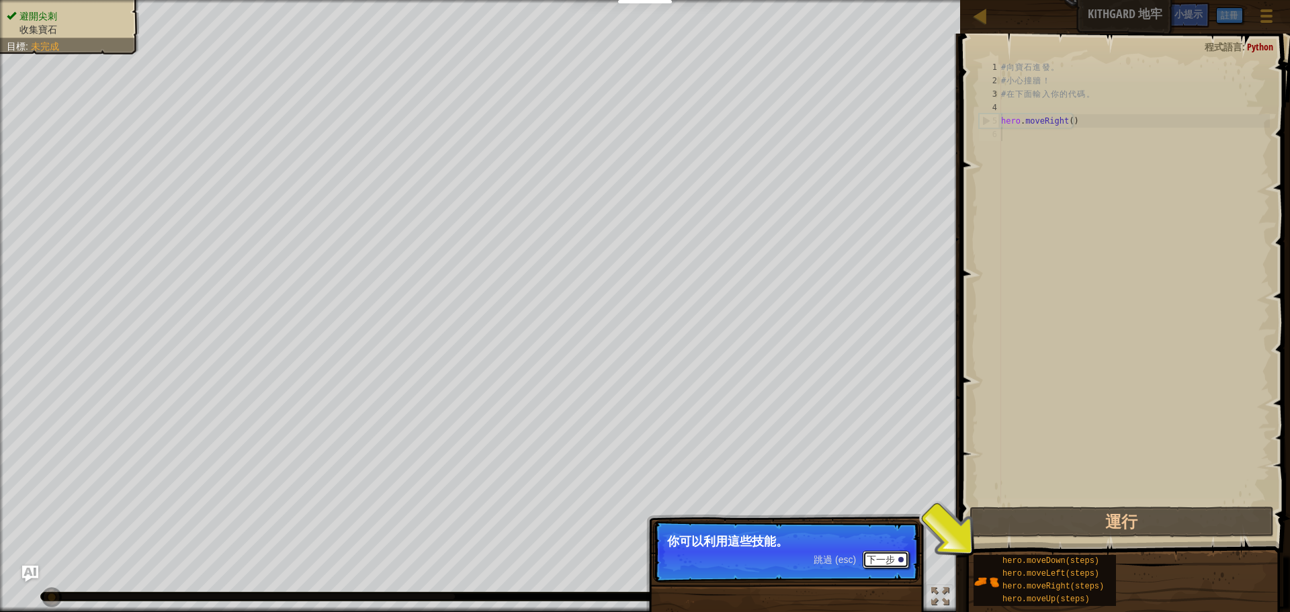
click at [879, 556] on button "下一步" at bounding box center [886, 559] width 46 height 17
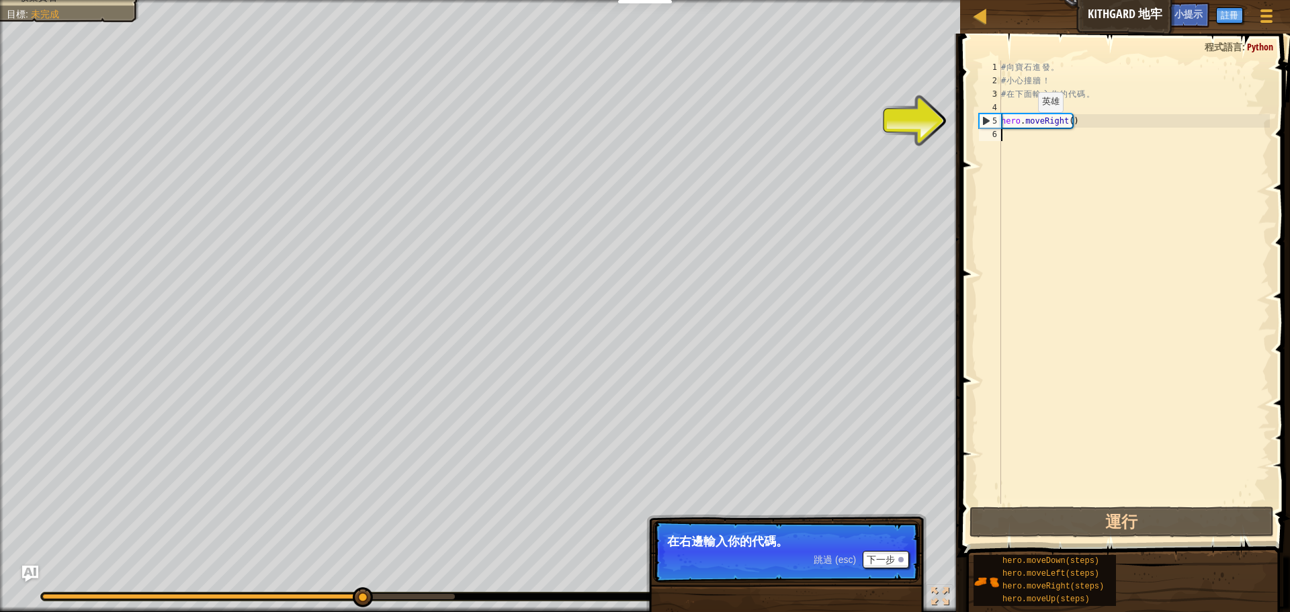
click at [1027, 125] on div "# 向 寶 石 進 發 。 # 小 心 撞 牆 ！ # 在 下 面 輸 入 你 的 代 碼 。 hero . moveRight ( )" at bounding box center [1134, 295] width 271 height 470
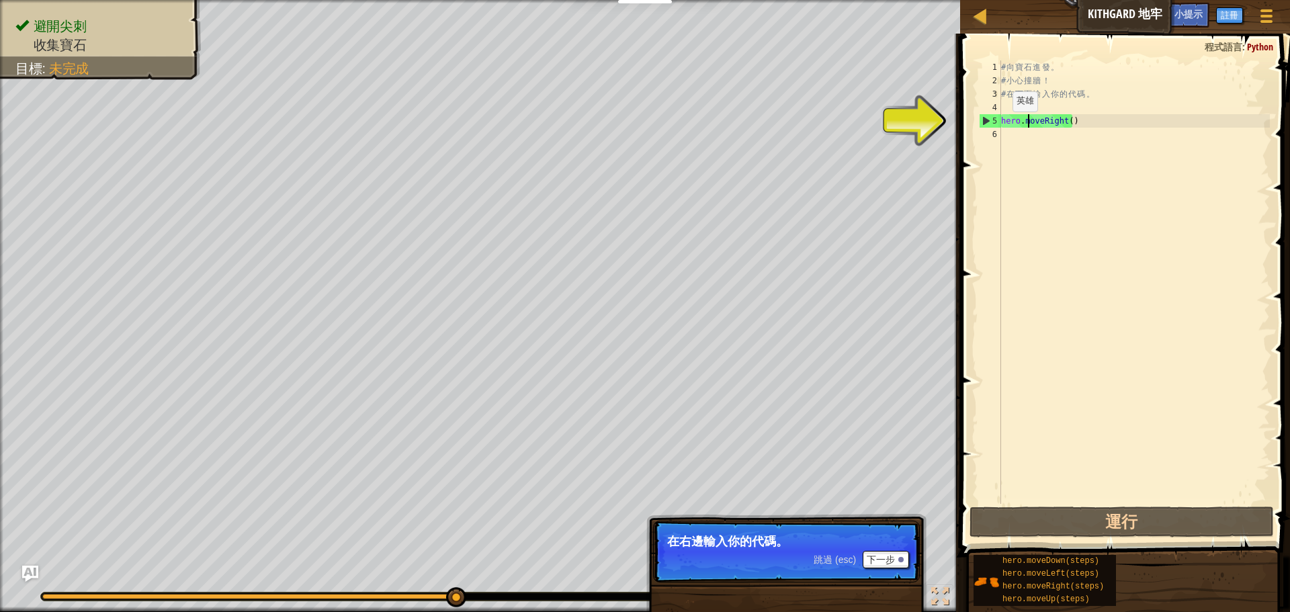
click at [982, 124] on div "5" at bounding box center [991, 120] width 22 height 13
type textarea "hero.moveRight()"
